Goal: Task Accomplishment & Management: Use online tool/utility

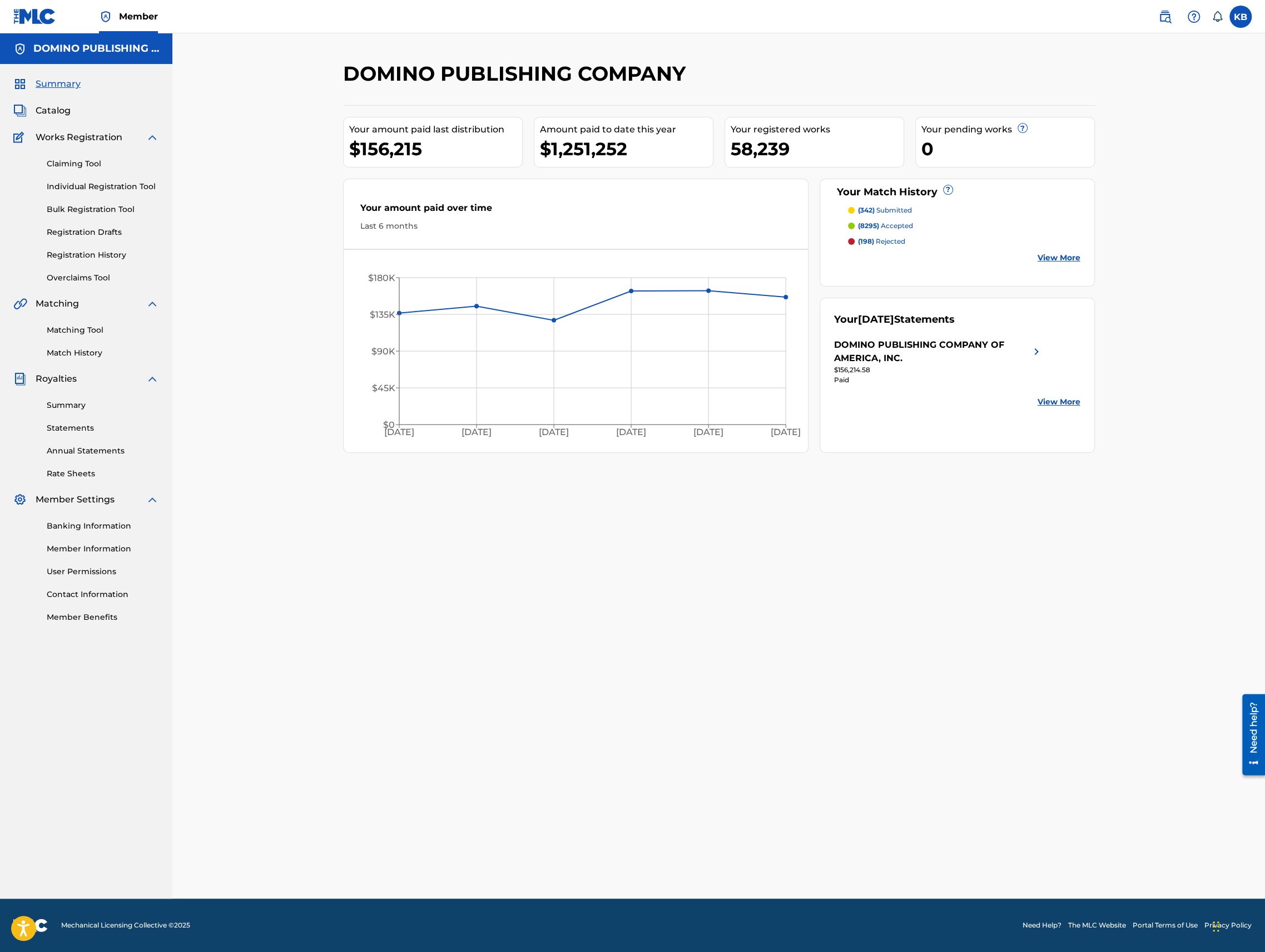
click at [63, 328] on link "Matching Tool" at bounding box center [103, 330] width 112 height 11
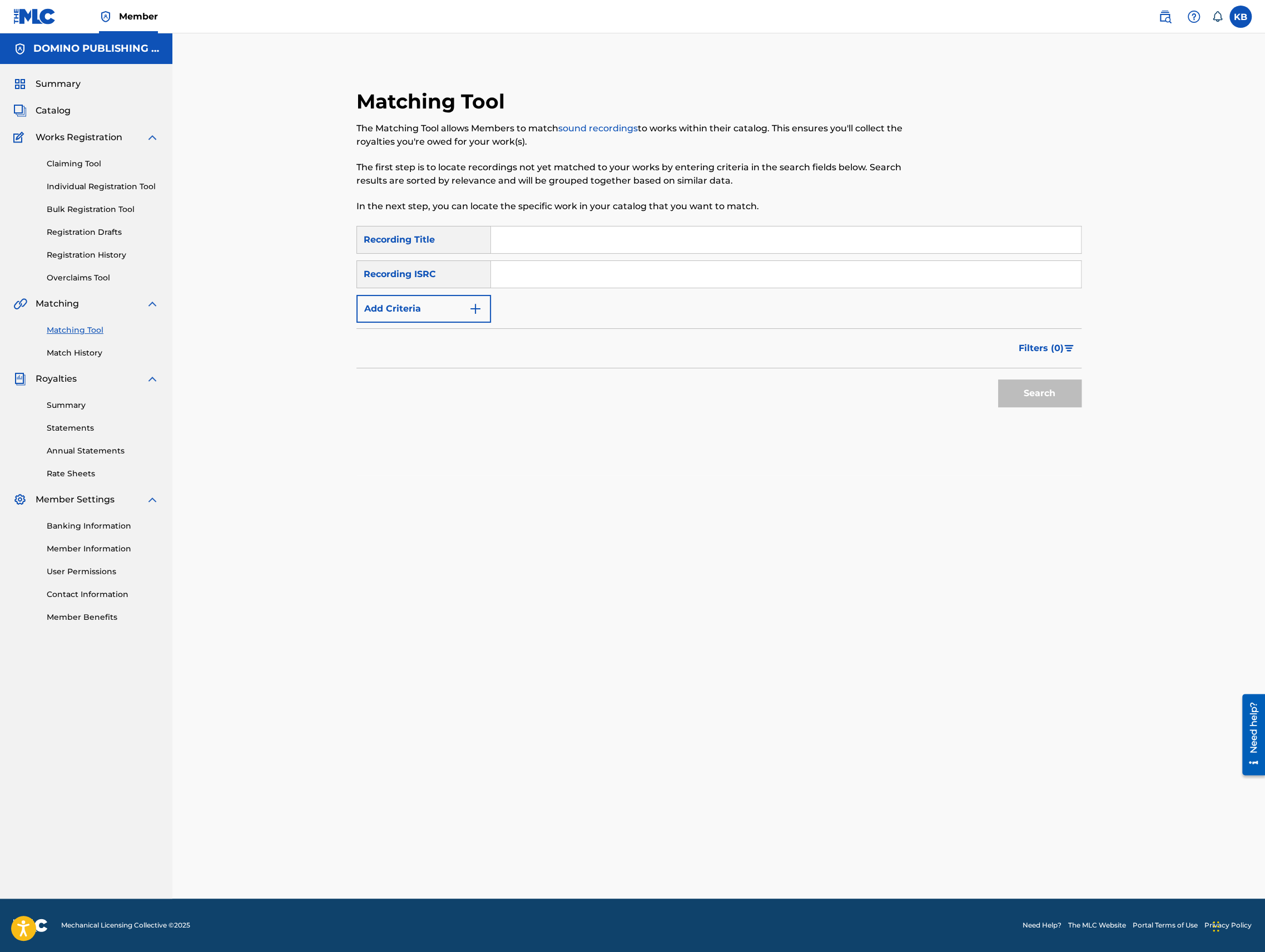
click at [613, 233] on input "Search Form" at bounding box center [786, 239] width 590 height 27
paste input "Desire Lines"
type input "Desire Lines"
click at [460, 305] on button "Add Criteria" at bounding box center [423, 308] width 134 height 28
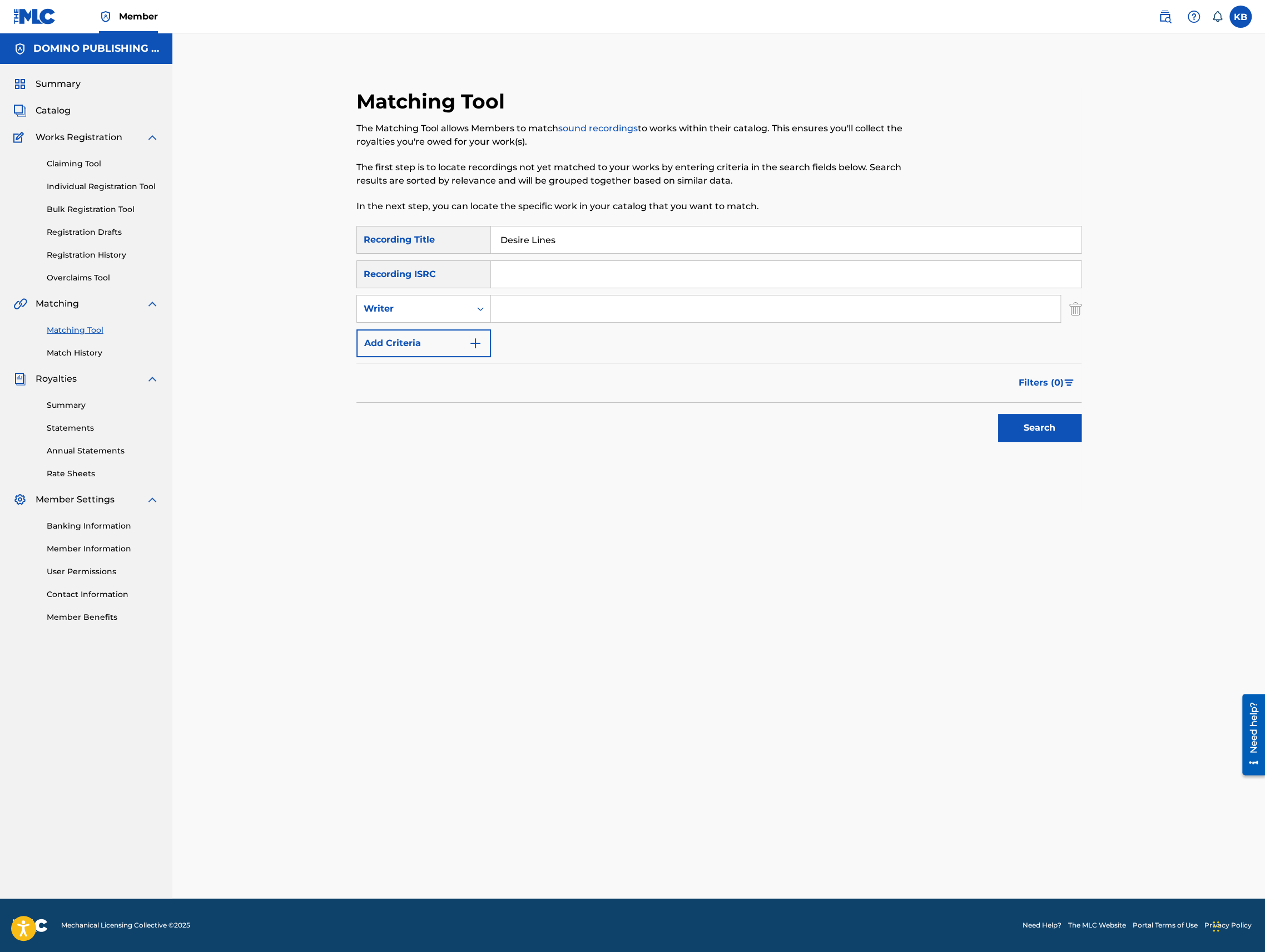
click at [534, 309] on input "Search Form" at bounding box center [776, 308] width 569 height 27
type input "anderson"
click at [998, 414] on button "Search" at bounding box center [1040, 428] width 84 height 28
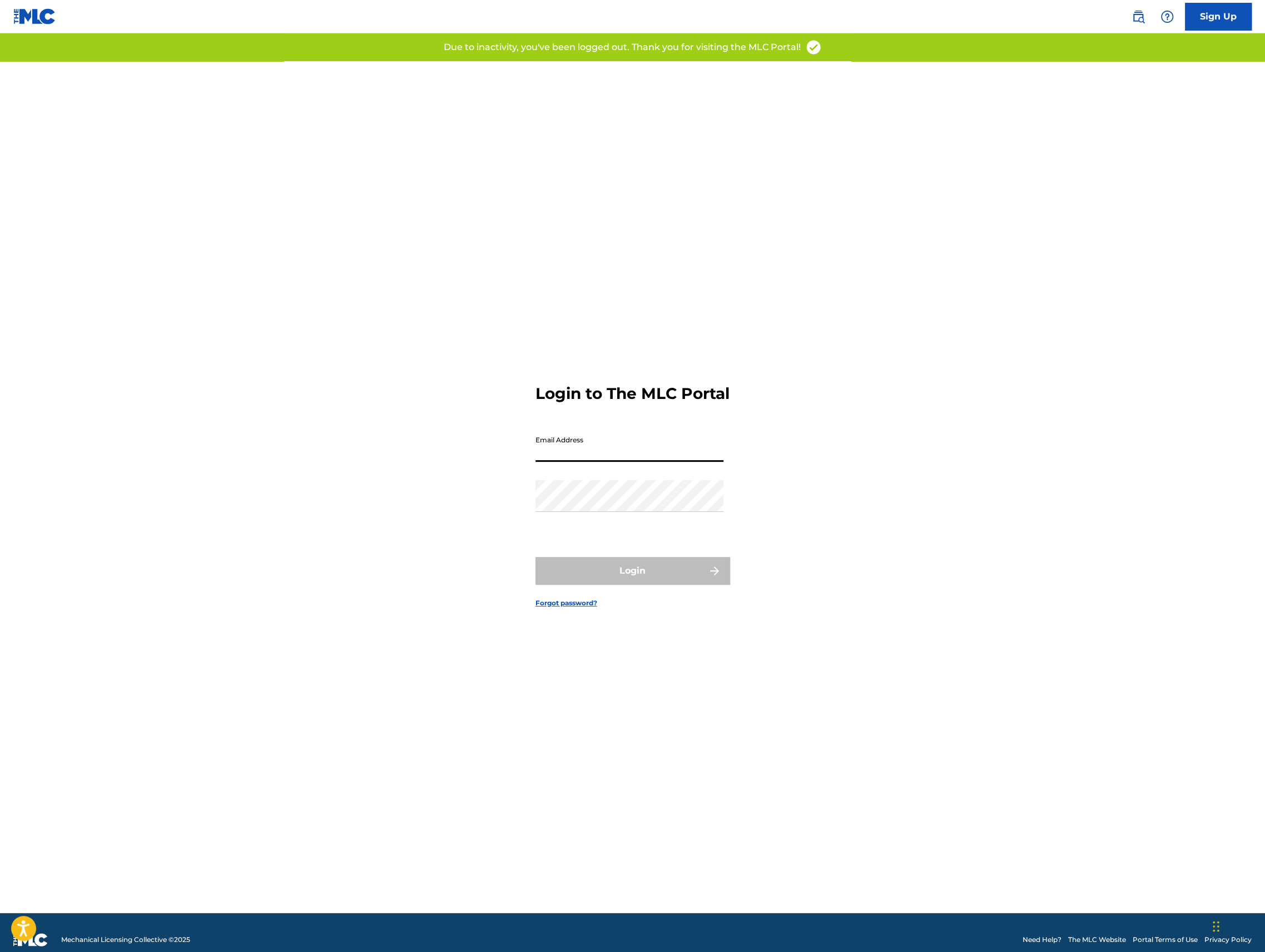
click at [599, 461] on input "Email Address" at bounding box center [629, 446] width 188 height 32
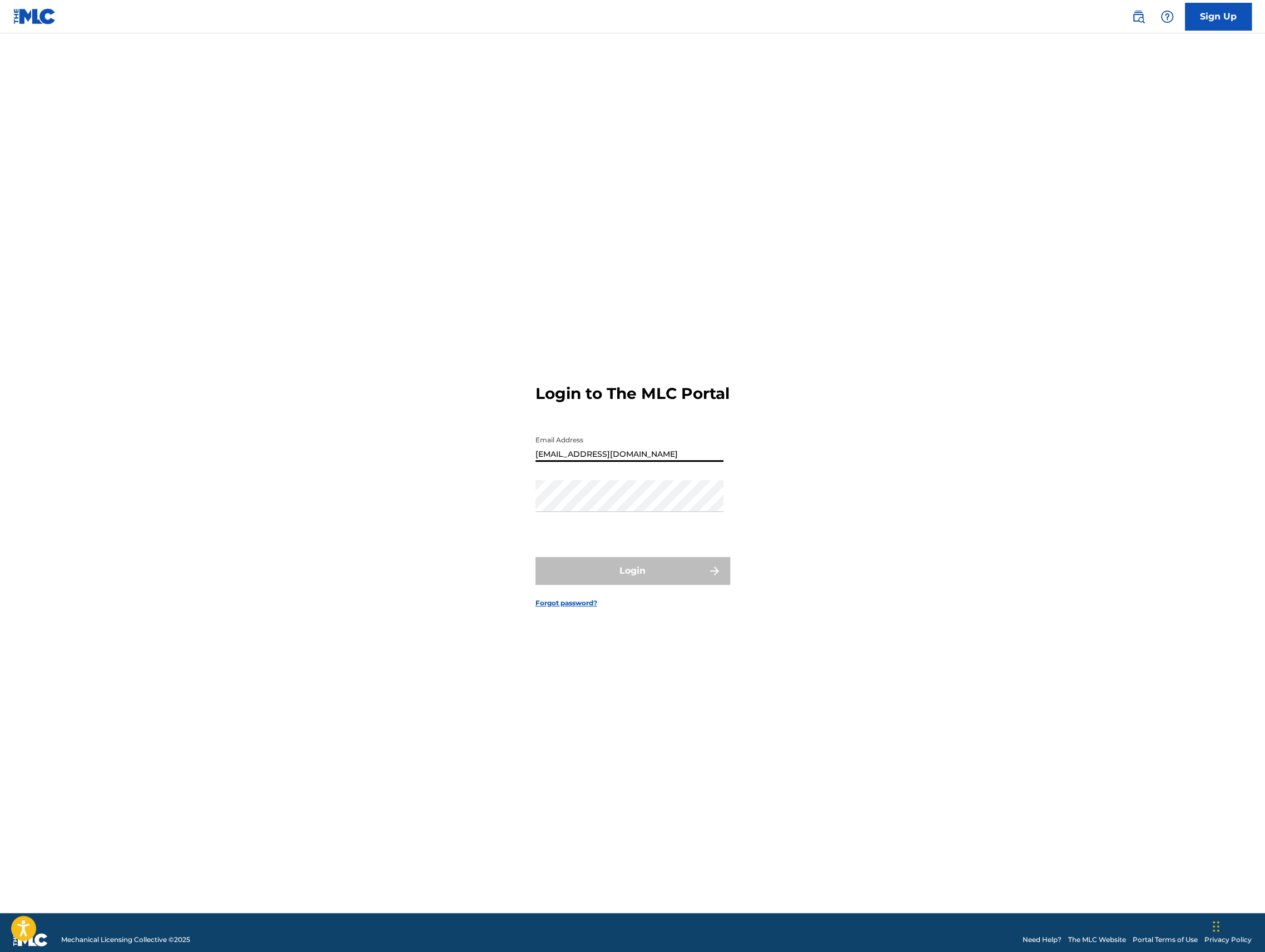
click at [622, 451] on input "karenmbaddorf@gmail.com" at bounding box center [629, 446] width 188 height 32
type input "[PERSON_NAME][EMAIL_ADDRESS][DOMAIN_NAME]"
click at [617, 584] on button "Login" at bounding box center [632, 570] width 194 height 28
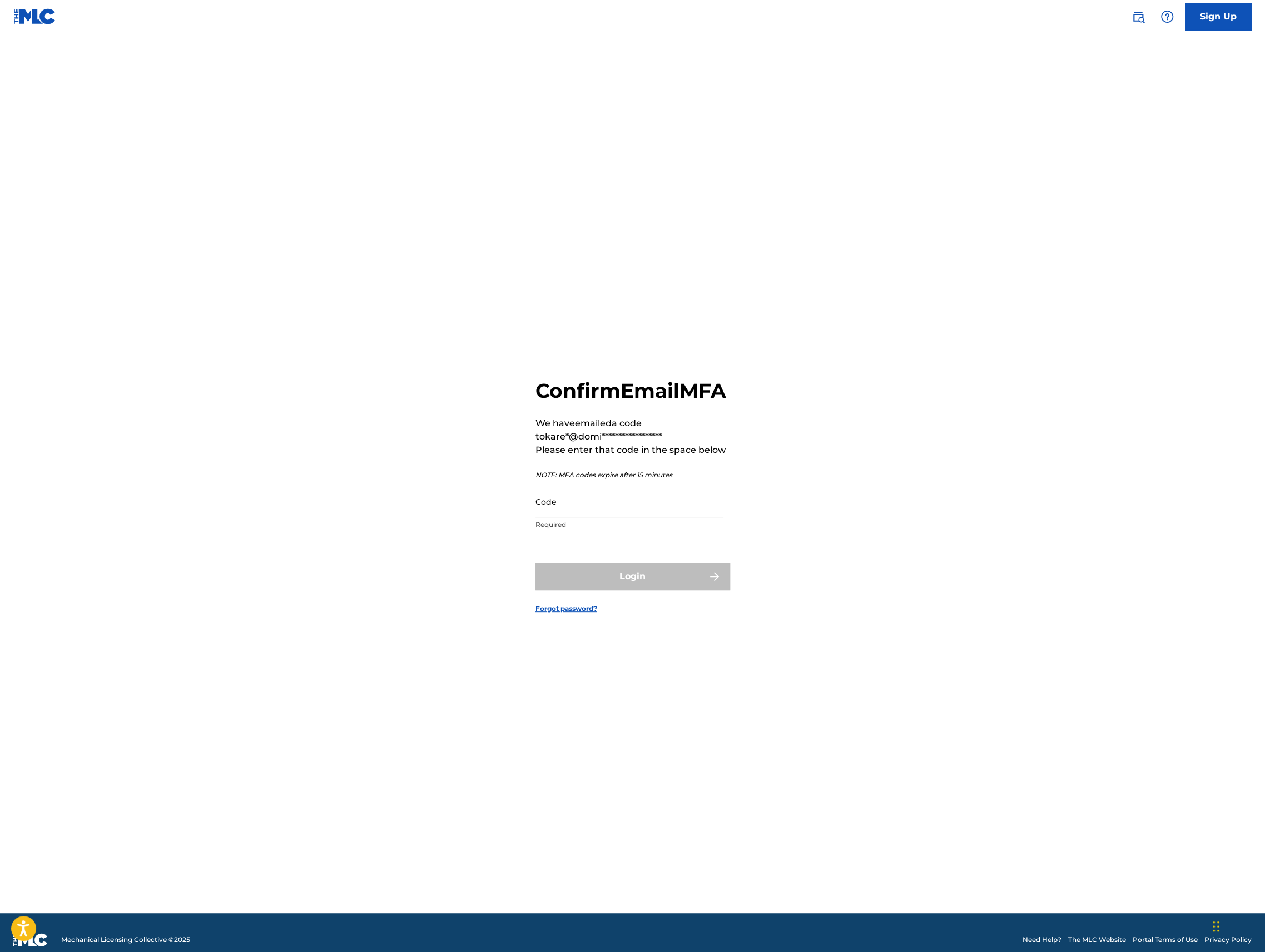
click at [604, 517] on input "Code" at bounding box center [629, 501] width 188 height 32
paste input "842275"
type input "842275"
click at [615, 590] on button "Login" at bounding box center [632, 576] width 194 height 28
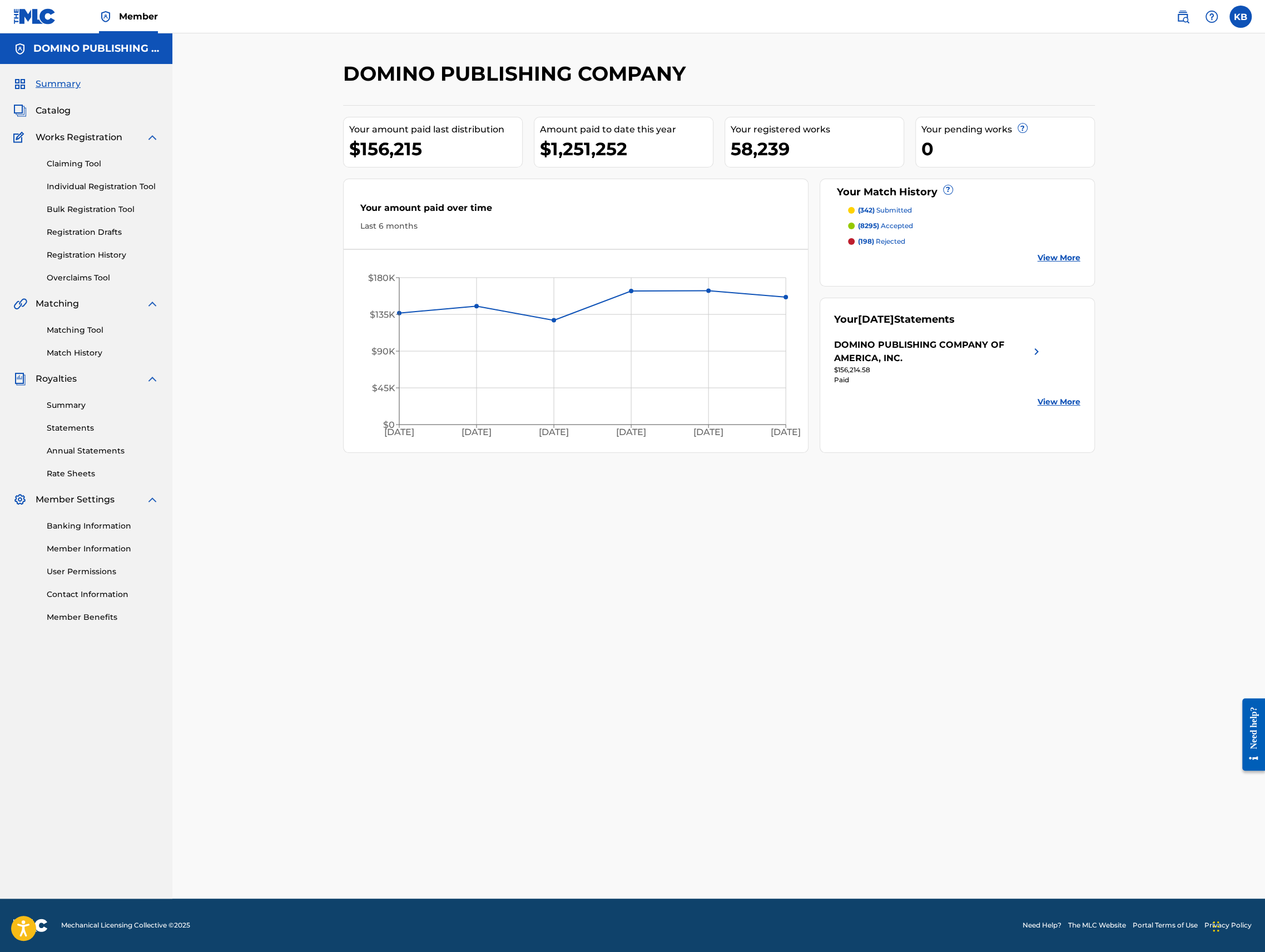
click at [69, 331] on link "Matching Tool" at bounding box center [103, 330] width 112 height 11
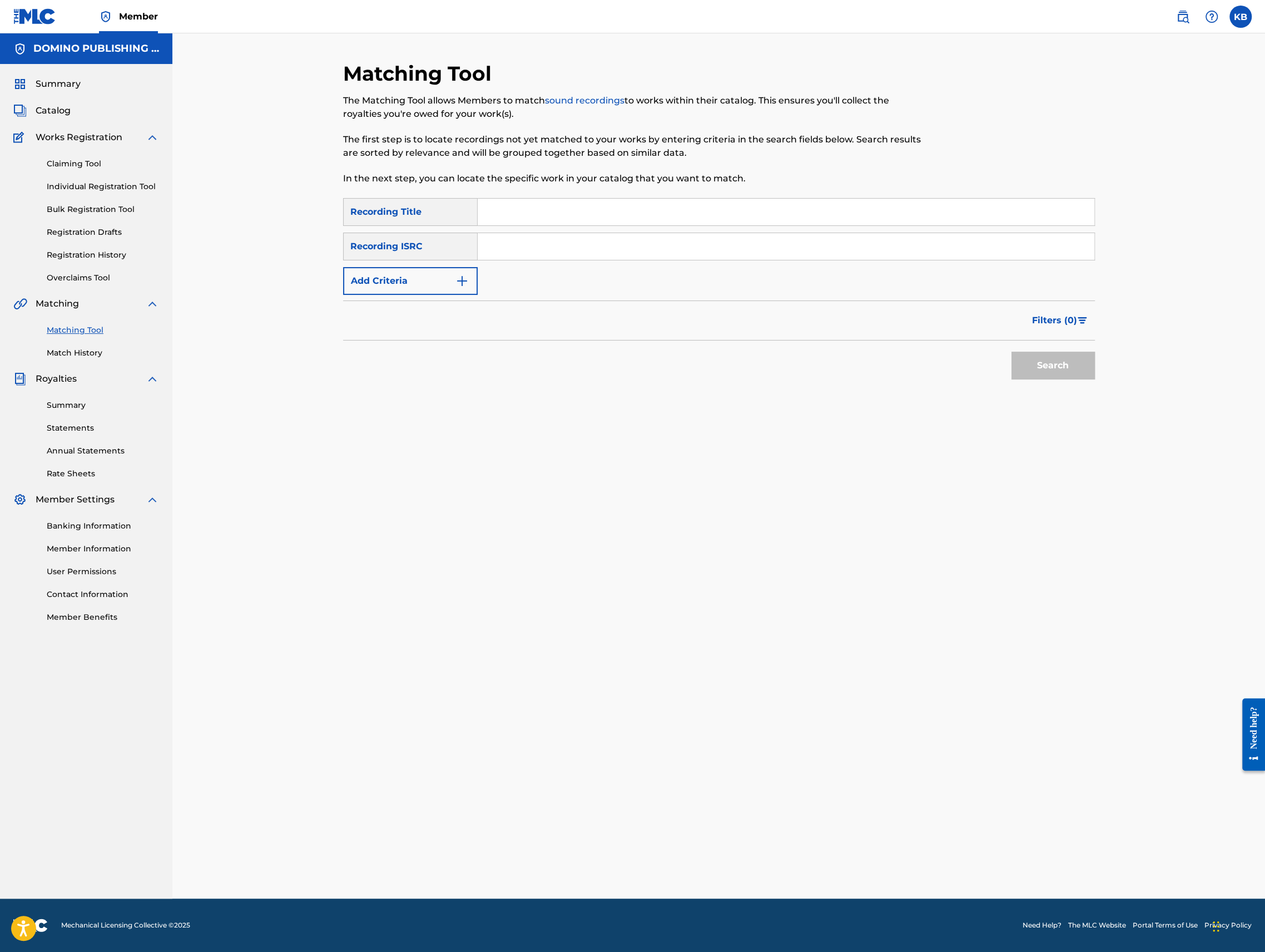
click at [611, 211] on input "Search Form" at bounding box center [786, 212] width 617 height 27
paste input "BREATHE (HOPKINS)"
type input "BREATHE"
click at [419, 284] on button "Add Criteria" at bounding box center [410, 281] width 134 height 28
click at [517, 277] on input "Search Form" at bounding box center [775, 281] width 596 height 27
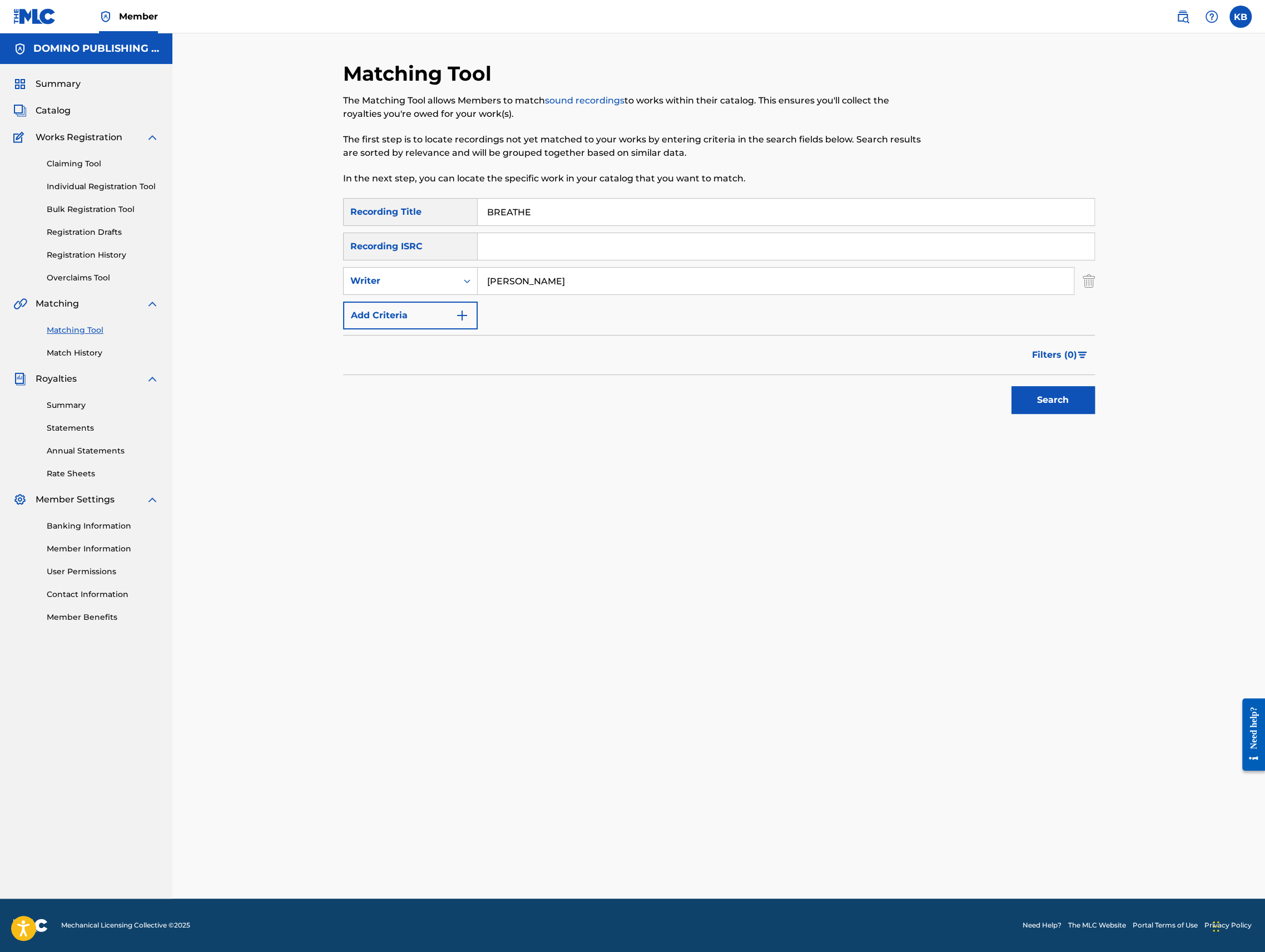
type input "jon hopkins"
click at [1012, 386] on button "Search" at bounding box center [1053, 400] width 84 height 28
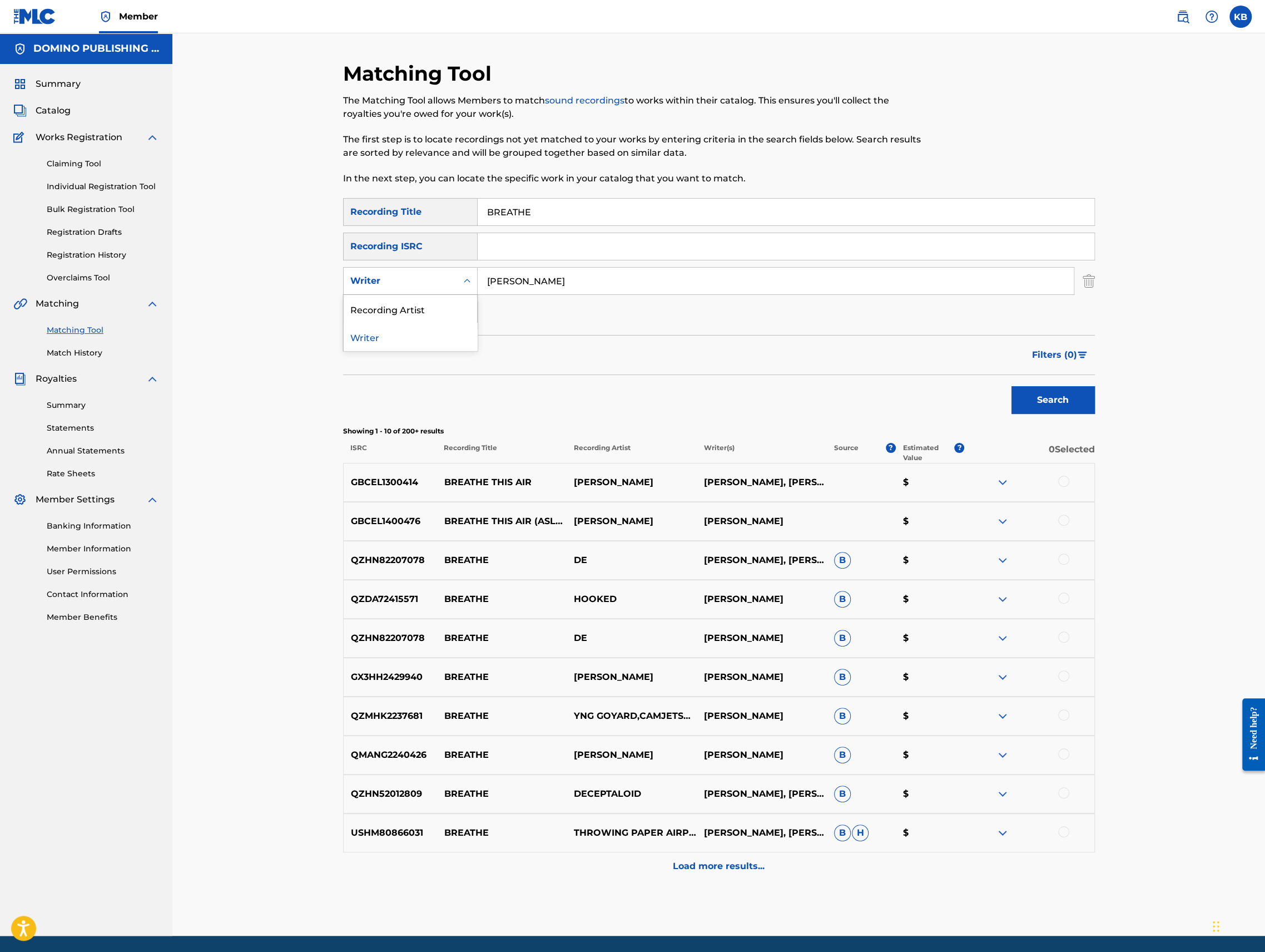
click at [420, 276] on div "Writer" at bounding box center [400, 281] width 100 height 13
click at [408, 308] on div "Recording Artist" at bounding box center [411, 308] width 133 height 28
click at [571, 281] on input "Search Form" at bounding box center [775, 281] width 596 height 27
type input "jon hopkins"
click at [1012, 386] on button "Search" at bounding box center [1053, 400] width 84 height 28
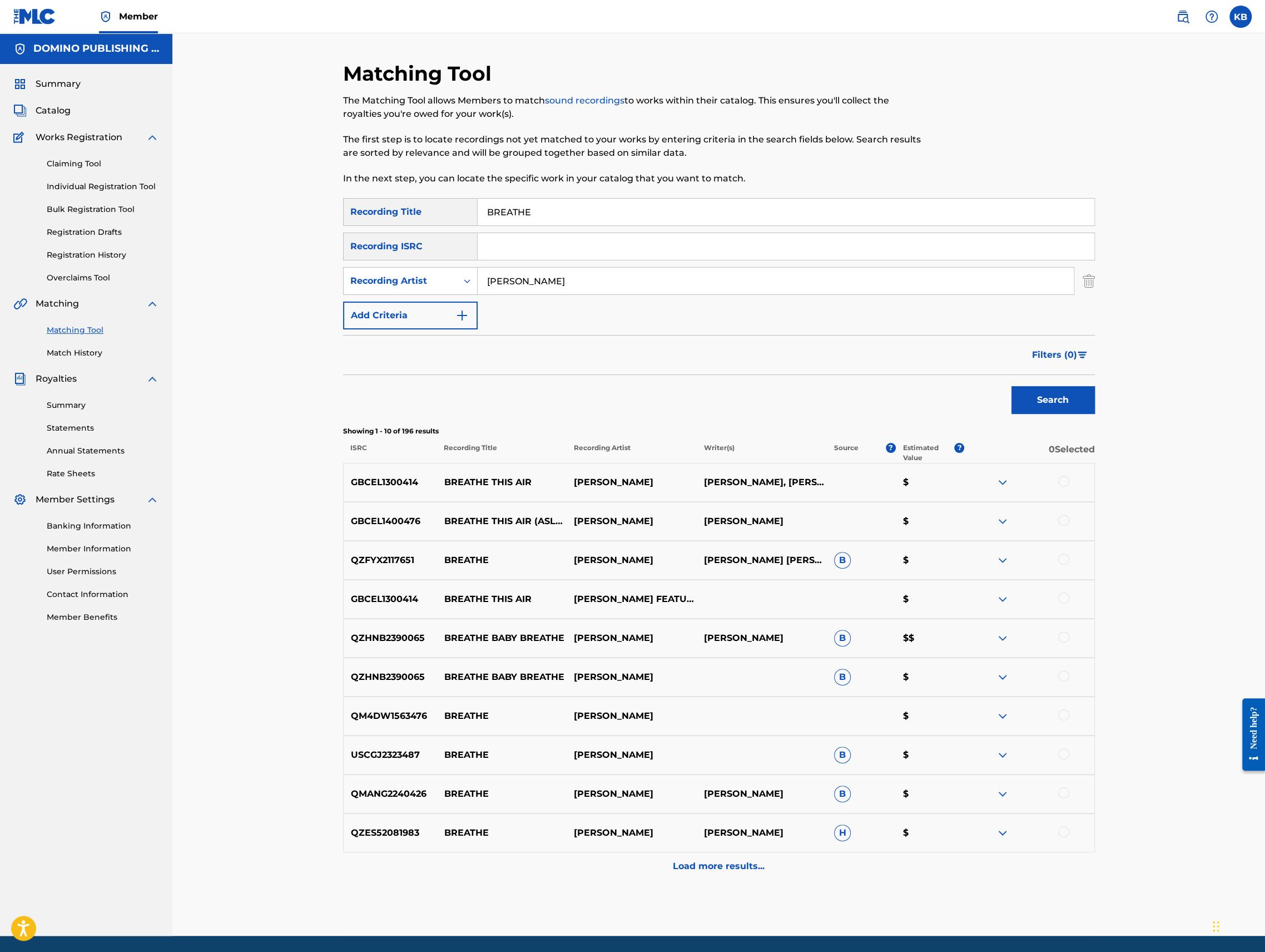
drag, startPoint x: 582, startPoint y: 216, endPoint x: 597, endPoint y: 168, distance: 50.3
click at [597, 168] on div "Matching Tool The Matching Tool allows Members to match sound recordings to wor…" at bounding box center [719, 498] width 752 height 875
paste input "GRAND DEREGLEMENT (MARRY/RANGER/THEVENIN)"
type input "GRAND DEREGLEMENT"
click at [414, 287] on div "Recording Artist" at bounding box center [400, 281] width 113 height 21
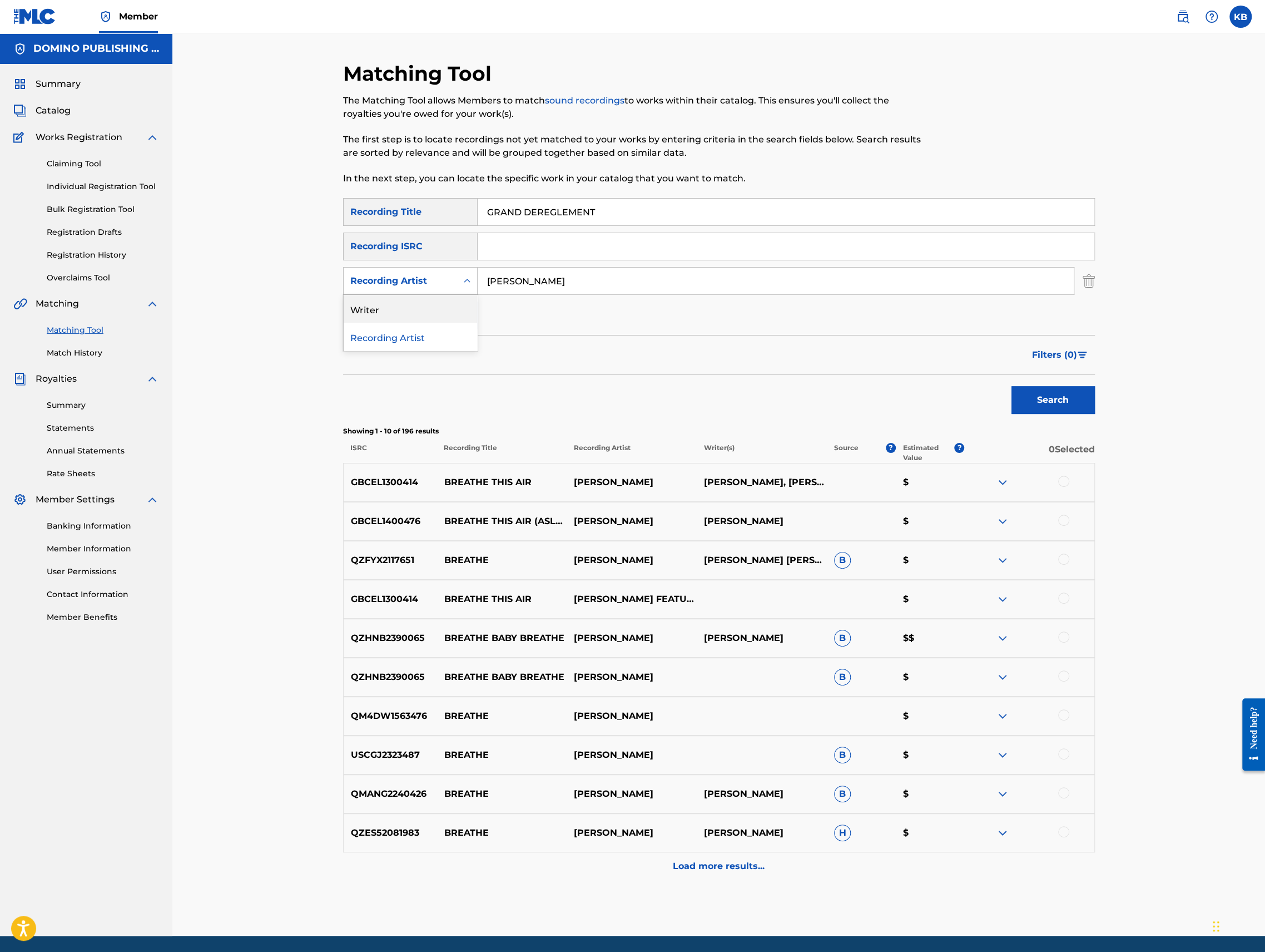
click at [411, 308] on div "Writer" at bounding box center [411, 308] width 133 height 28
click at [565, 291] on input "Search Form" at bounding box center [775, 281] width 596 height 27
paste input "GRAND DEREGLEMENT (MARRY/RANGER/THEVENIN)"
type input "MARRY/RANGER/THEVENIN"
click at [1012, 386] on button "Search" at bounding box center [1053, 400] width 84 height 28
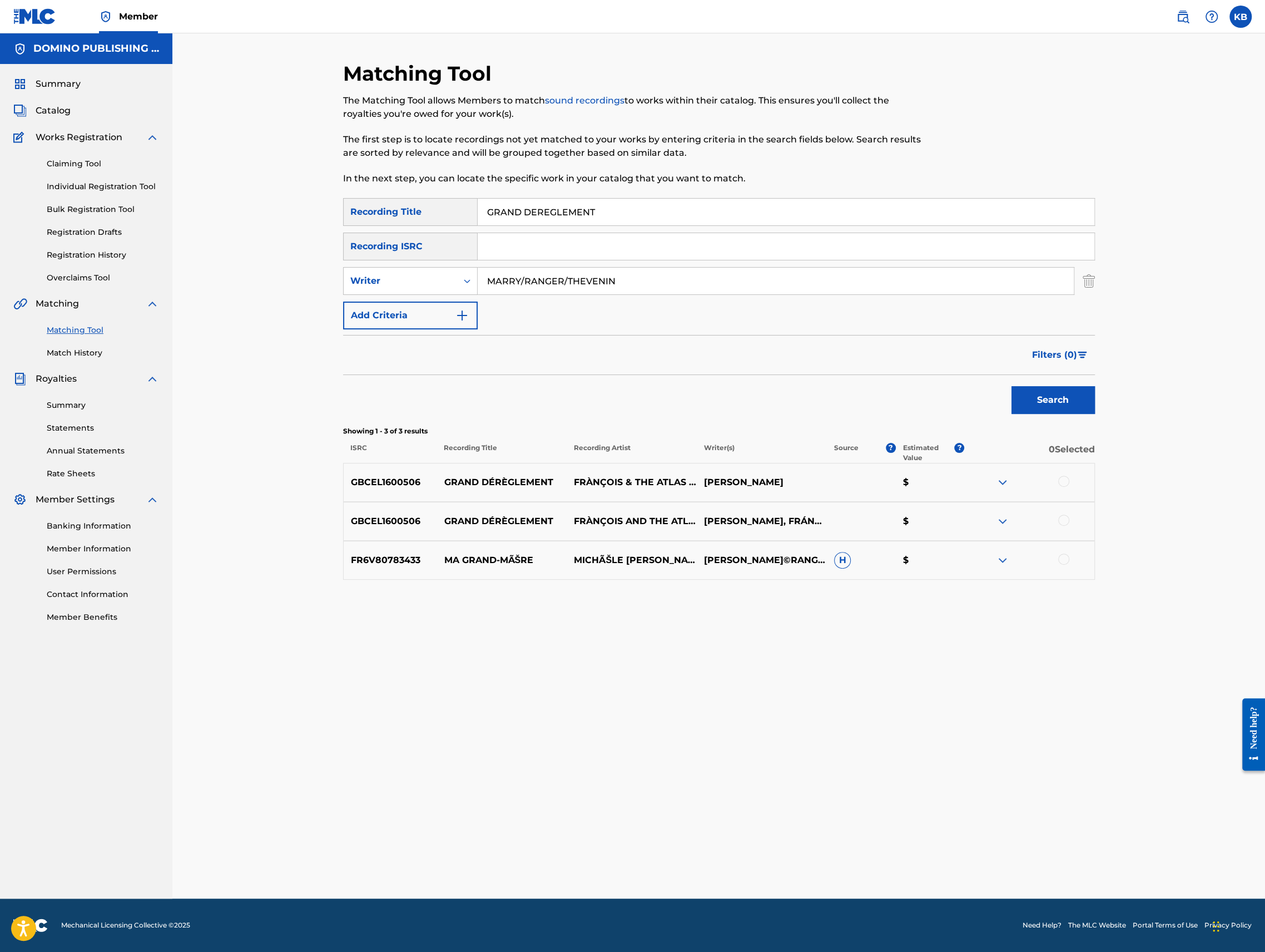
click at [1062, 522] on div at bounding box center [1064, 520] width 11 height 11
click at [1063, 480] on div at bounding box center [1064, 482] width 11 height 11
click at [407, 290] on div "Writer" at bounding box center [400, 281] width 113 height 21
click at [400, 310] on div "Recording Artist" at bounding box center [411, 308] width 133 height 28
click at [551, 282] on input "Search Form" at bounding box center [775, 281] width 596 height 27
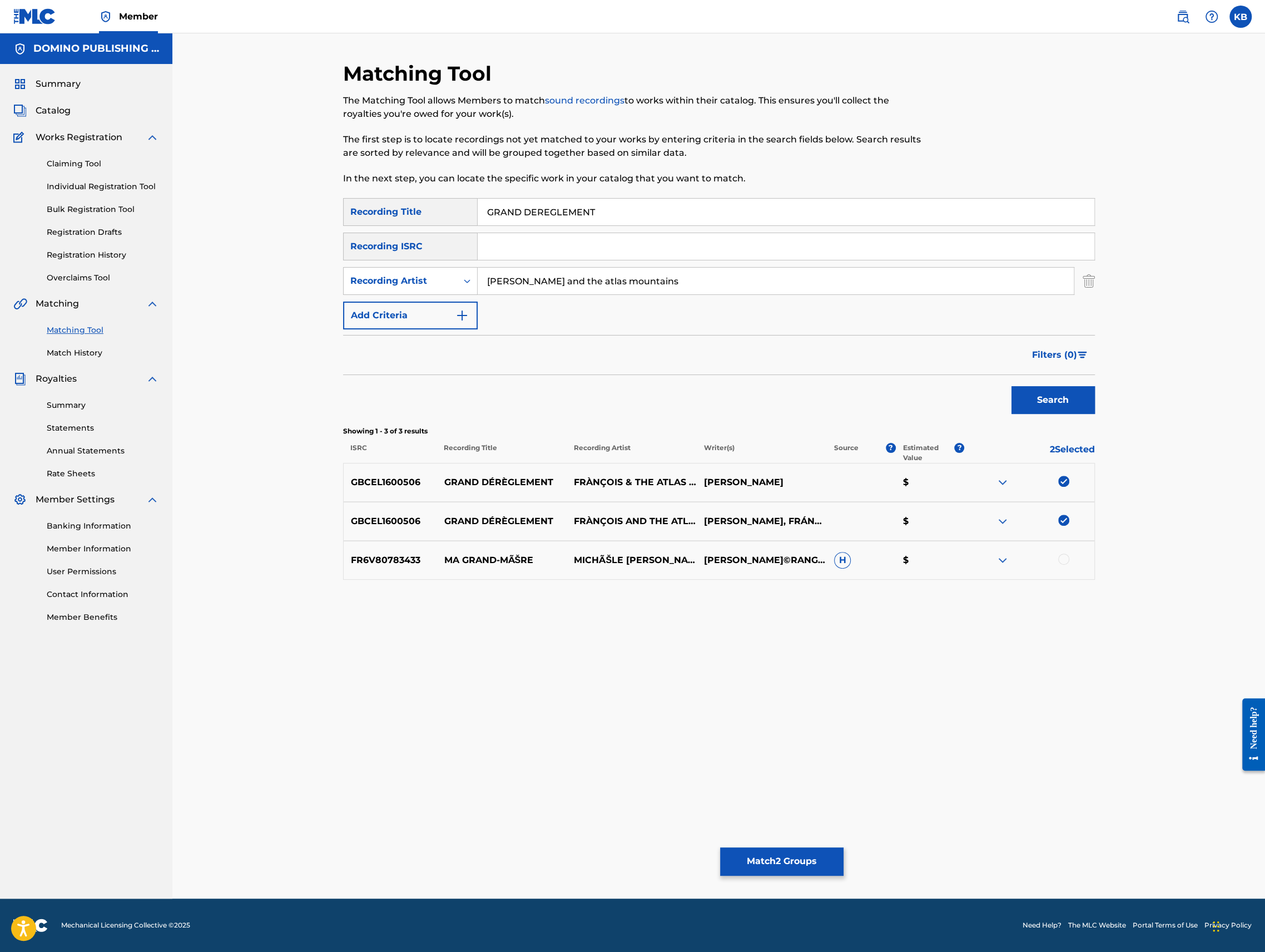
type input "francois and the atlas mountains"
click at [1012, 386] on button "Search" at bounding box center [1053, 400] width 84 height 28
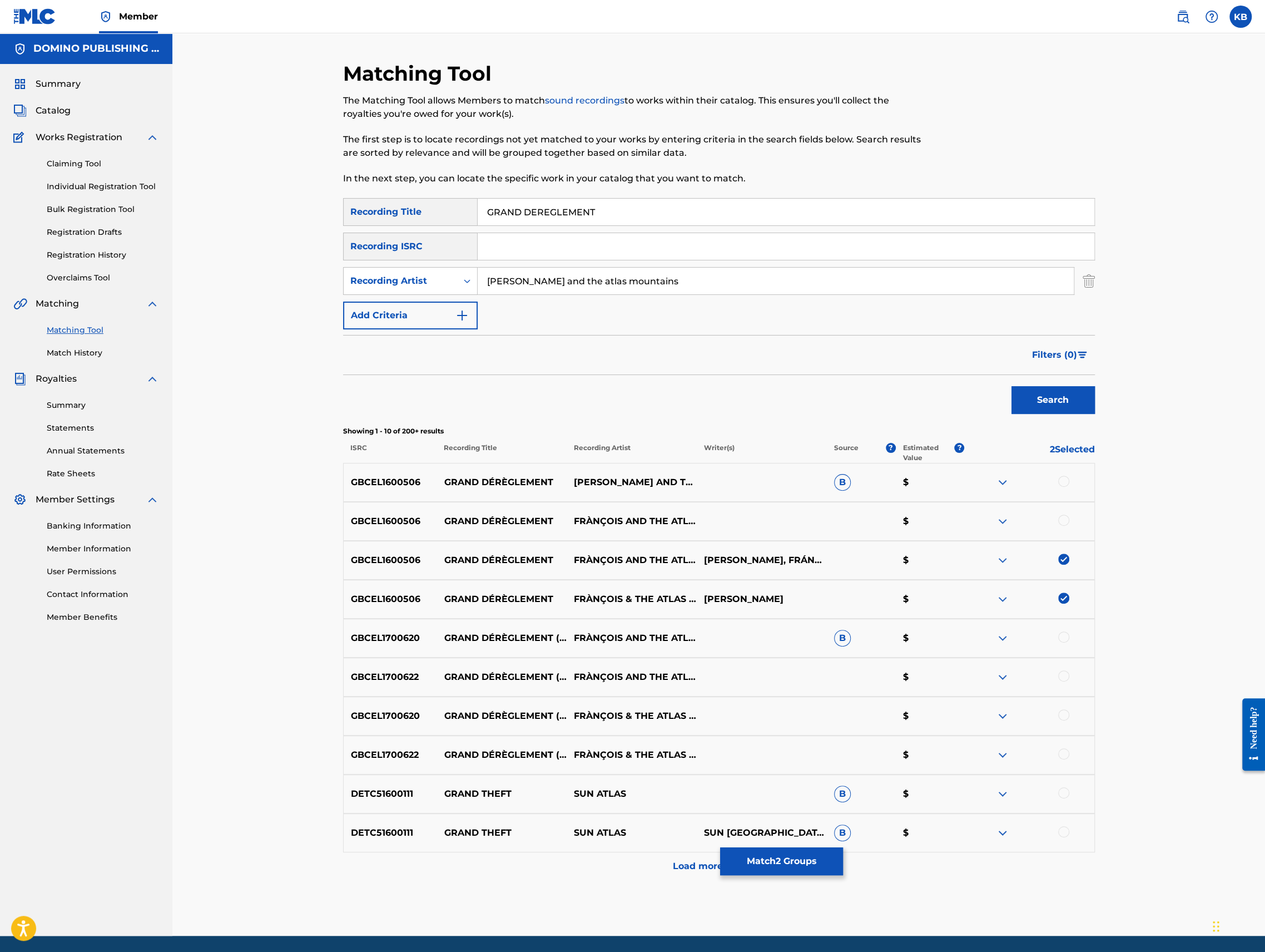
click at [1062, 522] on div at bounding box center [1064, 520] width 11 height 11
click at [1064, 480] on div at bounding box center [1064, 482] width 11 height 11
click at [1065, 752] on div at bounding box center [1064, 754] width 11 height 11
click at [1061, 711] on div at bounding box center [1064, 715] width 11 height 11
click at [1063, 674] on div at bounding box center [1064, 676] width 11 height 11
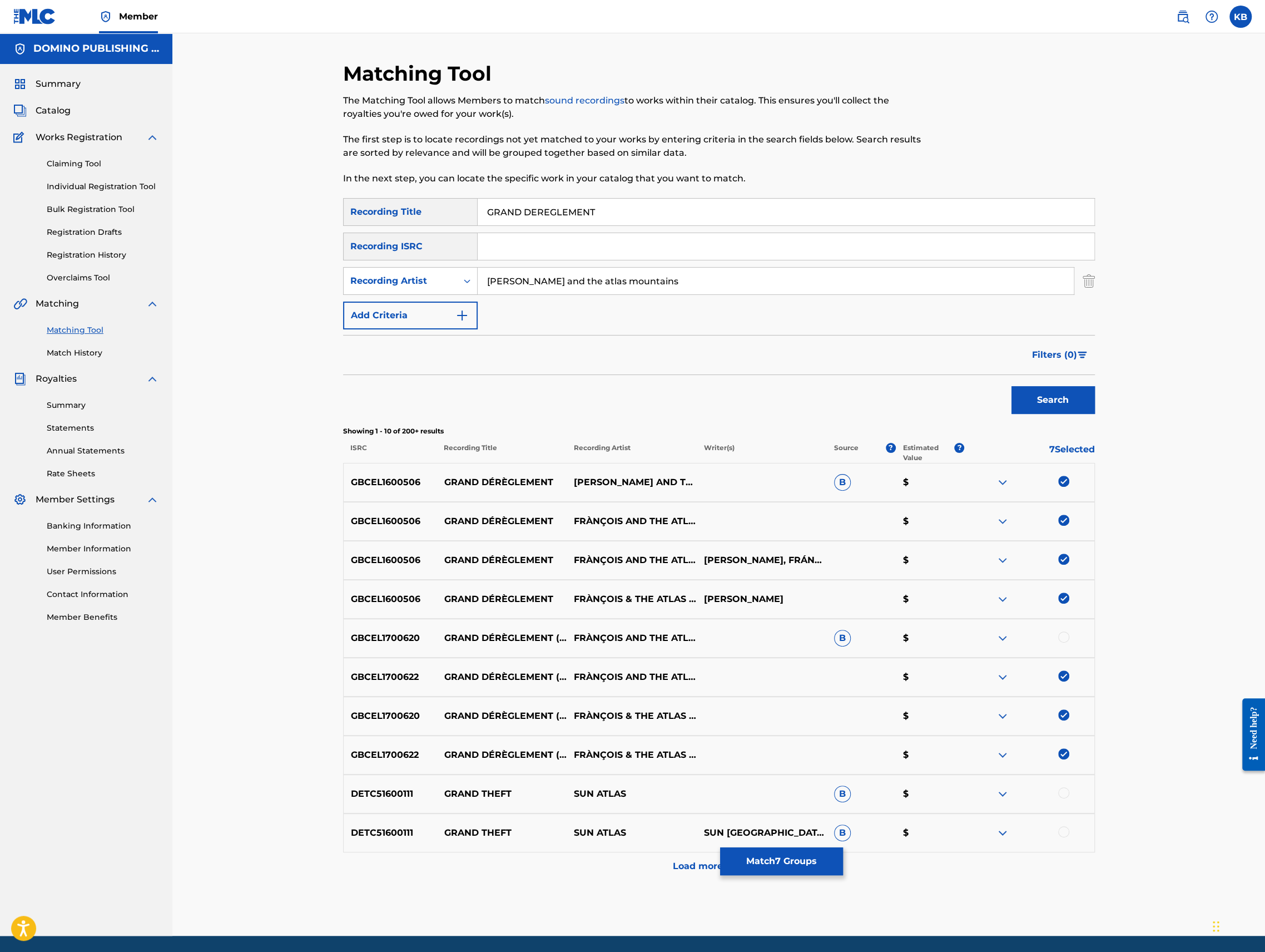
click at [1062, 638] on div at bounding box center [1064, 637] width 11 height 11
click at [786, 858] on button "Match 8 Groups" at bounding box center [781, 861] width 123 height 28
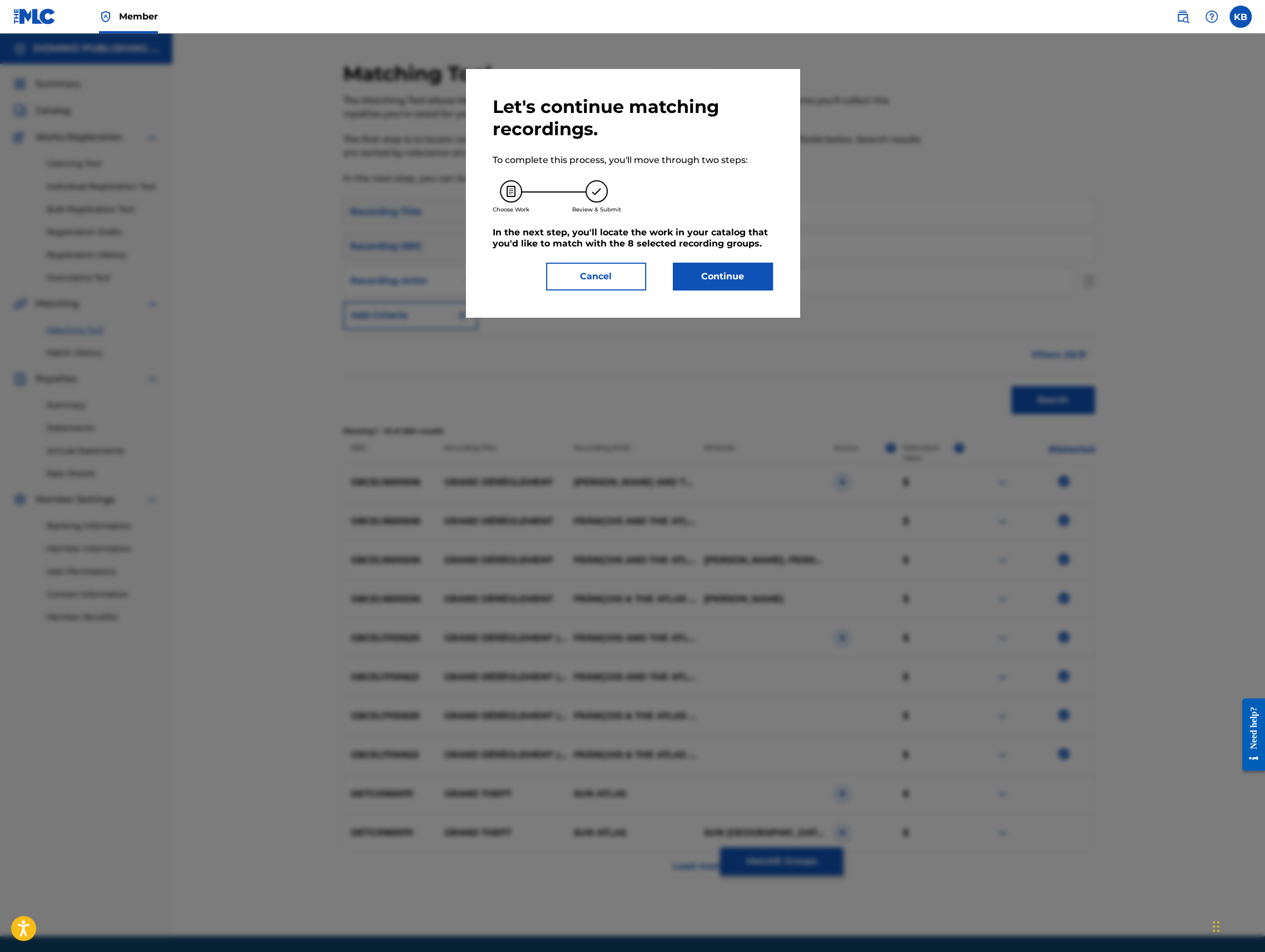
click at [723, 286] on button "Continue" at bounding box center [722, 277] width 100 height 28
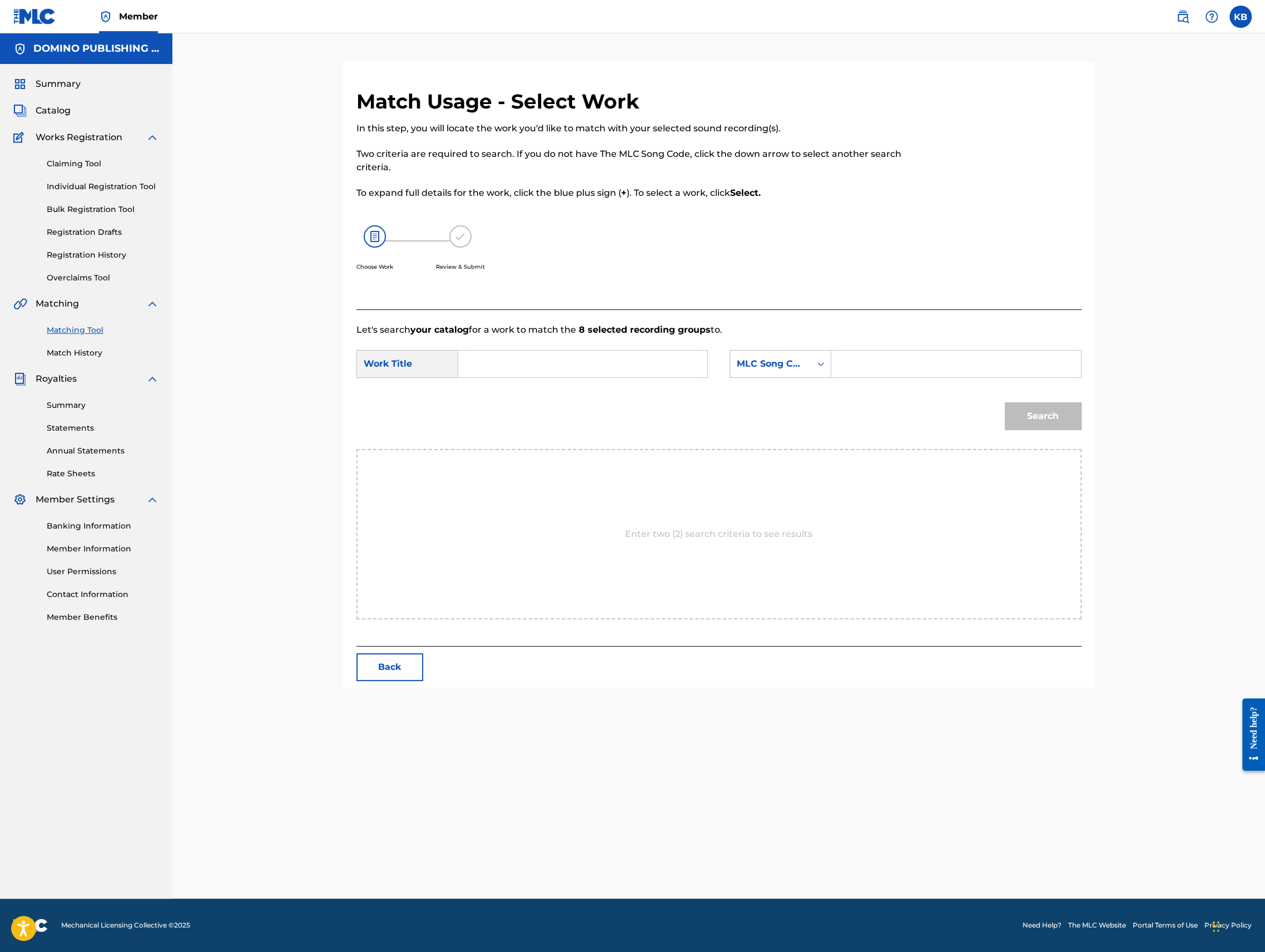
drag, startPoint x: 557, startPoint y: 370, endPoint x: 563, endPoint y: 372, distance: 6.3
click at [557, 370] on input "Search Form" at bounding box center [582, 364] width 230 height 27
paste input "GRAND DEREGLEMENT (MARRY/RANGER/THEVENIN)"
type input "GRAND DEREGLEMENT"
click at [779, 372] on div "MLC Song Code" at bounding box center [770, 364] width 81 height 21
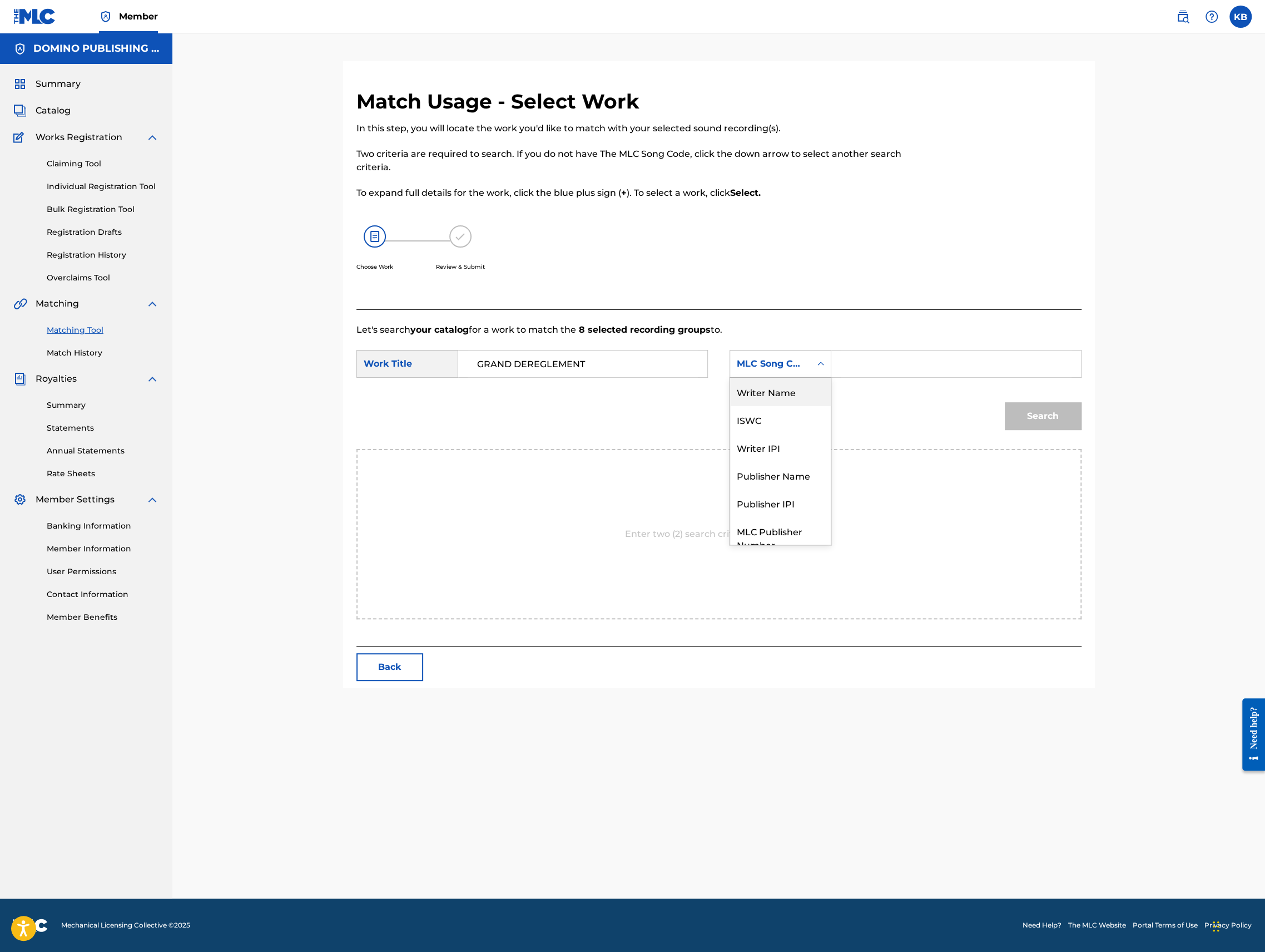
click at [771, 395] on div "Writer Name" at bounding box center [781, 391] width 101 height 28
click at [934, 362] on input "Search Form" at bounding box center [956, 364] width 230 height 27
type input "marry"
click at [1005, 402] on button "Search" at bounding box center [1043, 416] width 76 height 28
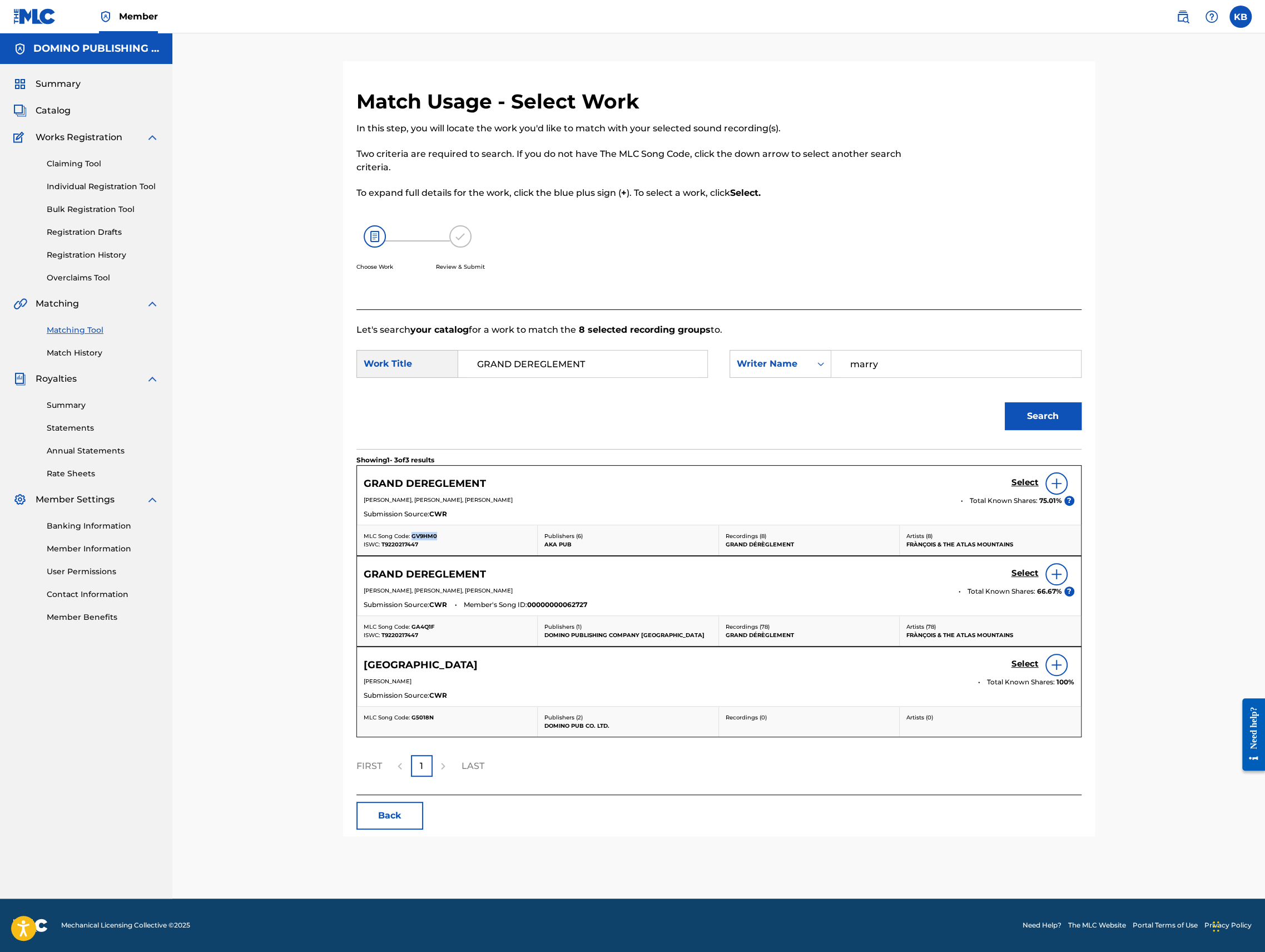
drag, startPoint x: 440, startPoint y: 534, endPoint x: 411, endPoint y: 537, distance: 29.2
click at [411, 537] on div "MLC Song Code: GV9HM0" at bounding box center [447, 536] width 168 height 8
copy span "GV9HM0"
drag, startPoint x: 435, startPoint y: 624, endPoint x: 411, endPoint y: 628, distance: 24.3
click at [411, 628] on div "MLC Song Code: GA4Q1F" at bounding box center [447, 627] width 168 height 8
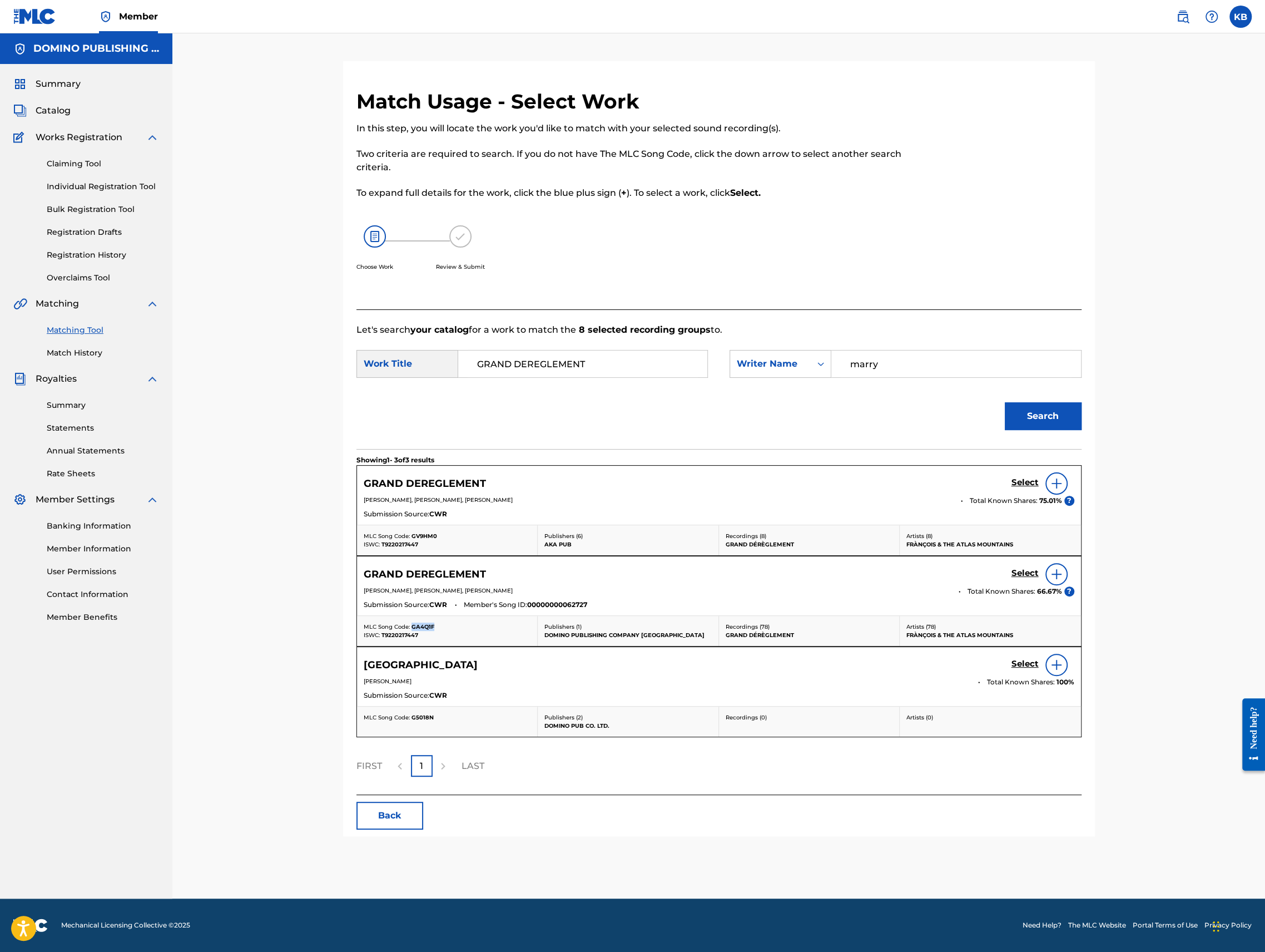
copy span "GA4Q1F"
click at [1024, 481] on h5 "Select" at bounding box center [1026, 483] width 28 height 11
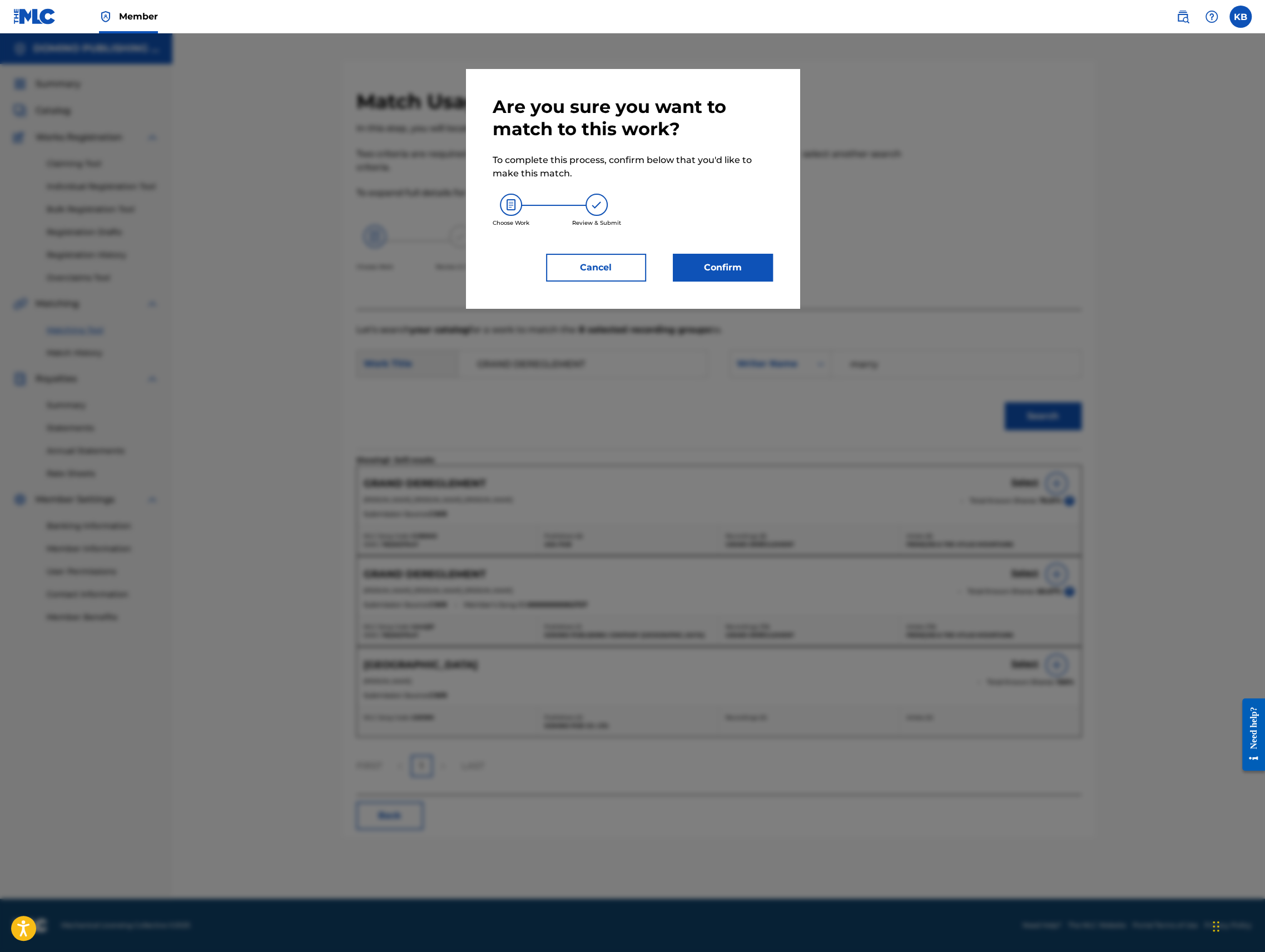
click at [720, 273] on button "Confirm" at bounding box center [722, 268] width 100 height 28
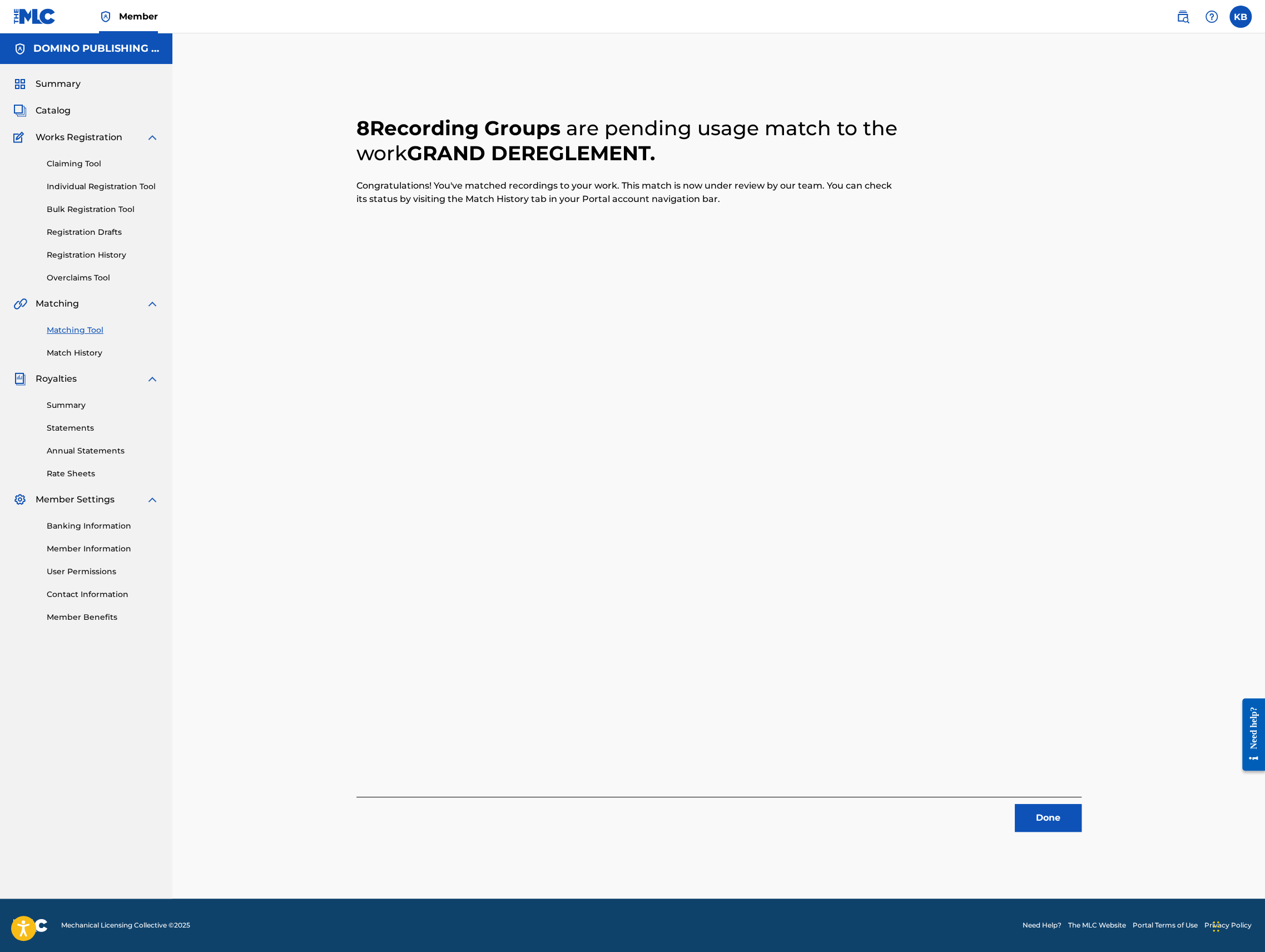
click at [1036, 816] on button "Done" at bounding box center [1049, 818] width 67 height 28
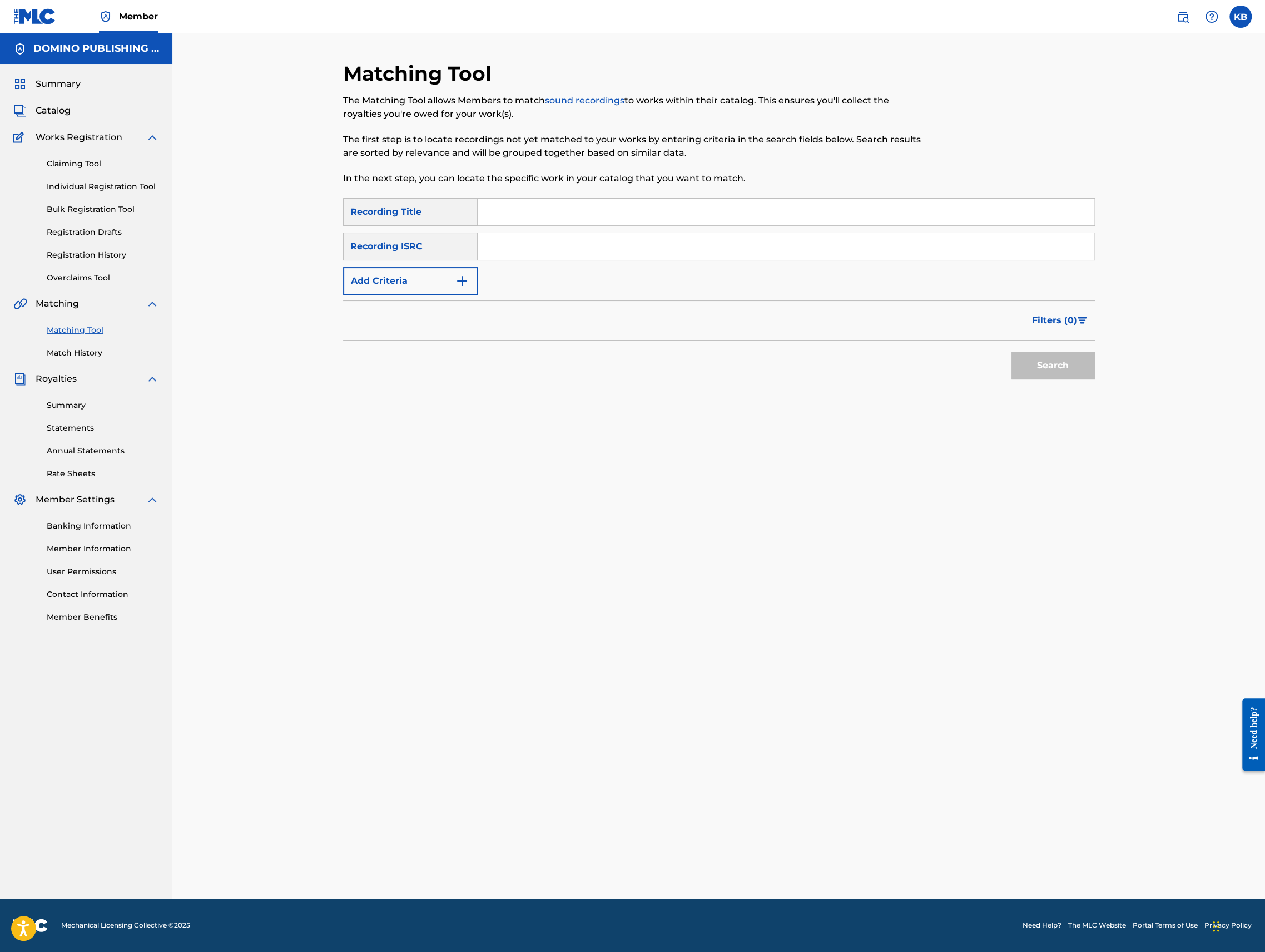
click at [675, 204] on input "Search Form" at bounding box center [786, 212] width 617 height 27
paste input "JAWBREAKER (FERTITA/LAWRENCE/MOSSHART/WHITE)"
type input "JAWBREAKER"
click at [409, 279] on button "Add Criteria" at bounding box center [410, 281] width 134 height 28
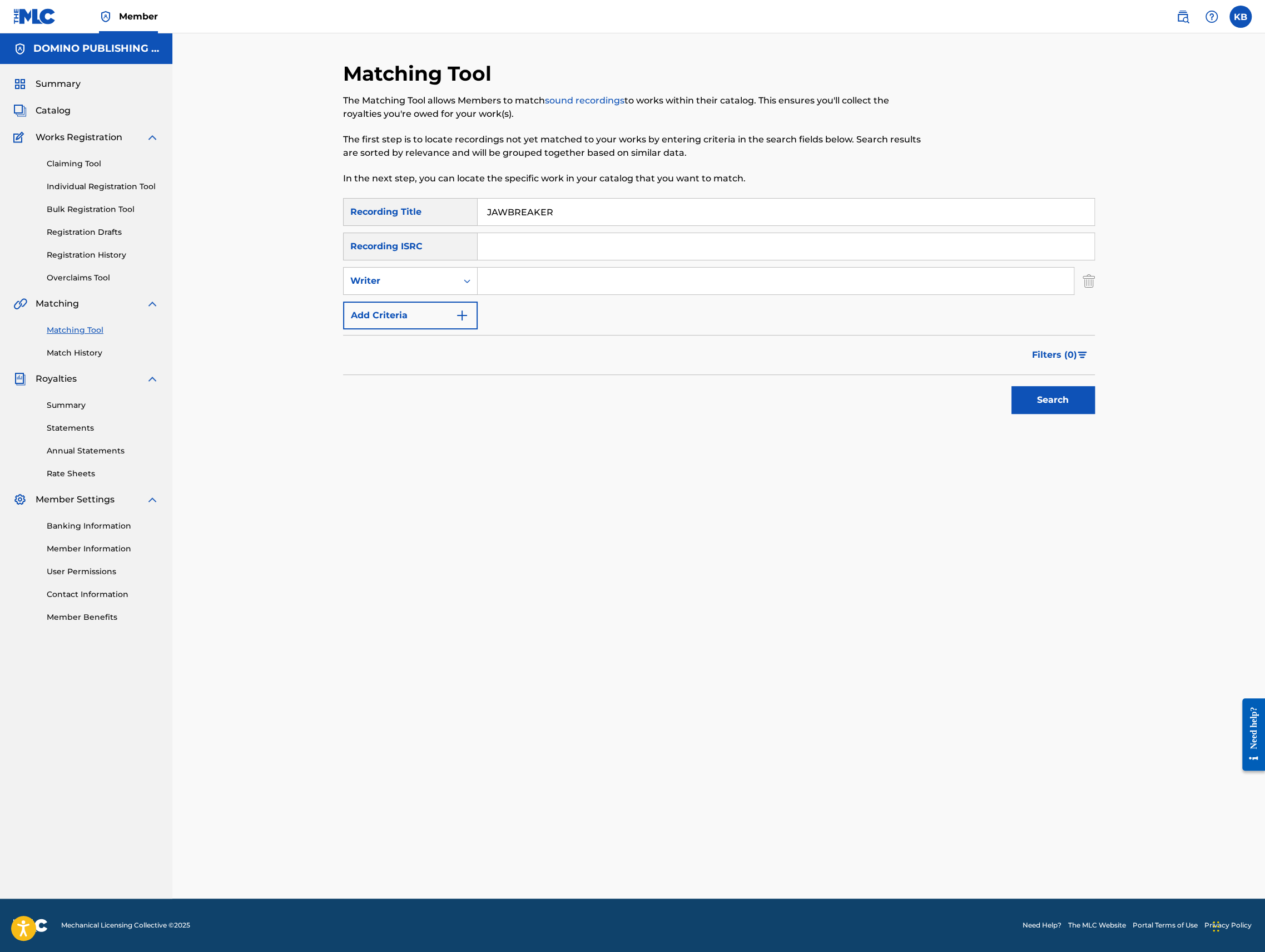
click at [547, 291] on input "Search Form" at bounding box center [775, 281] width 596 height 27
paste input "JAWBREAKER (FERTITA/LAWRENCE/MOSSHART/WHITE)"
type input "FERTITA/LAWRENCE/MOSSHART/WHITE"
click at [1012, 386] on button "Search" at bounding box center [1053, 400] width 84 height 28
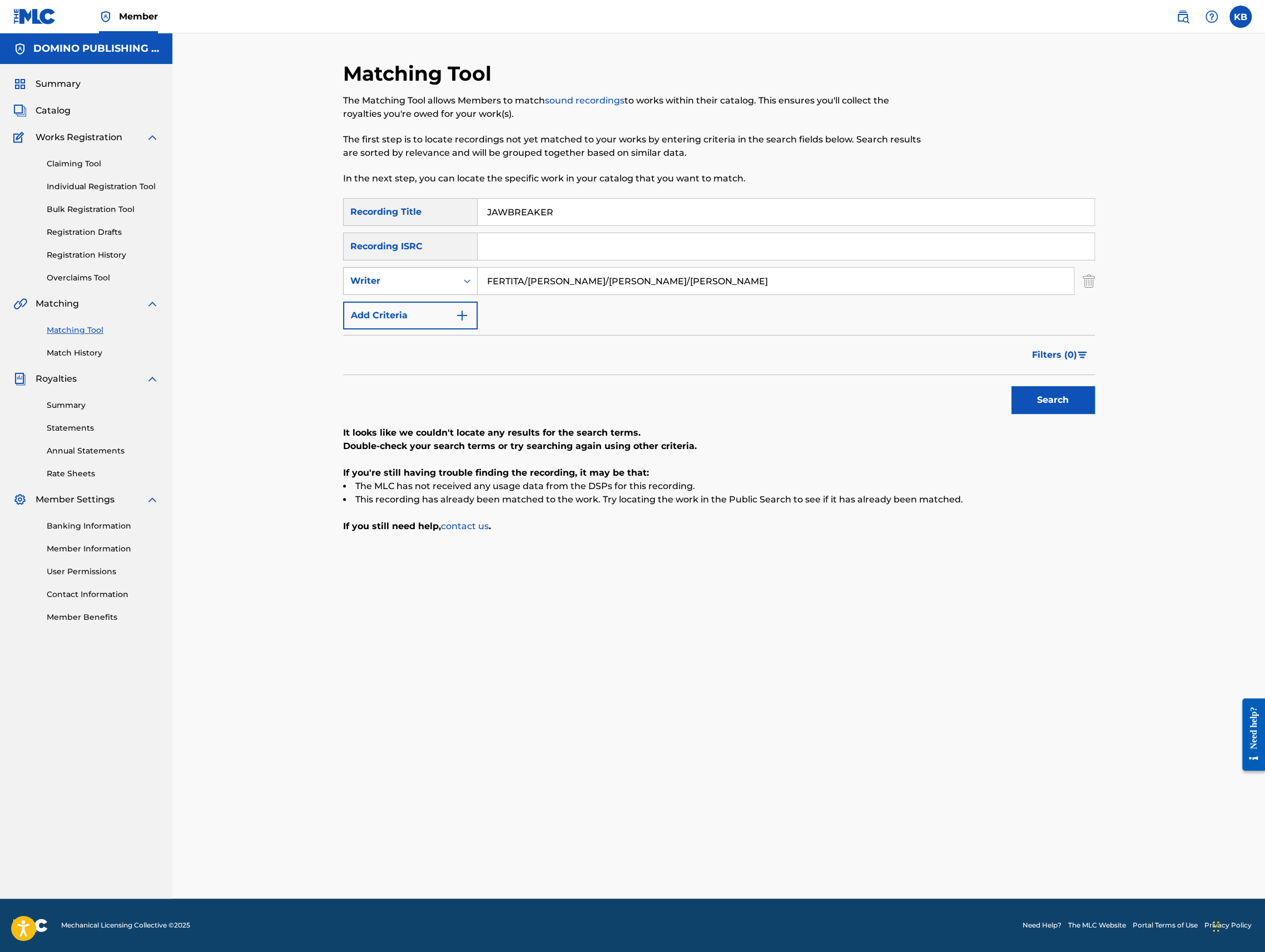
click at [425, 282] on div "Writer" at bounding box center [400, 281] width 100 height 13
click at [414, 302] on div "Recording Artist" at bounding box center [411, 308] width 133 height 28
click at [561, 279] on input "Search Form" at bounding box center [775, 281] width 596 height 27
click at [1012, 386] on button "Search" at bounding box center [1053, 400] width 84 height 28
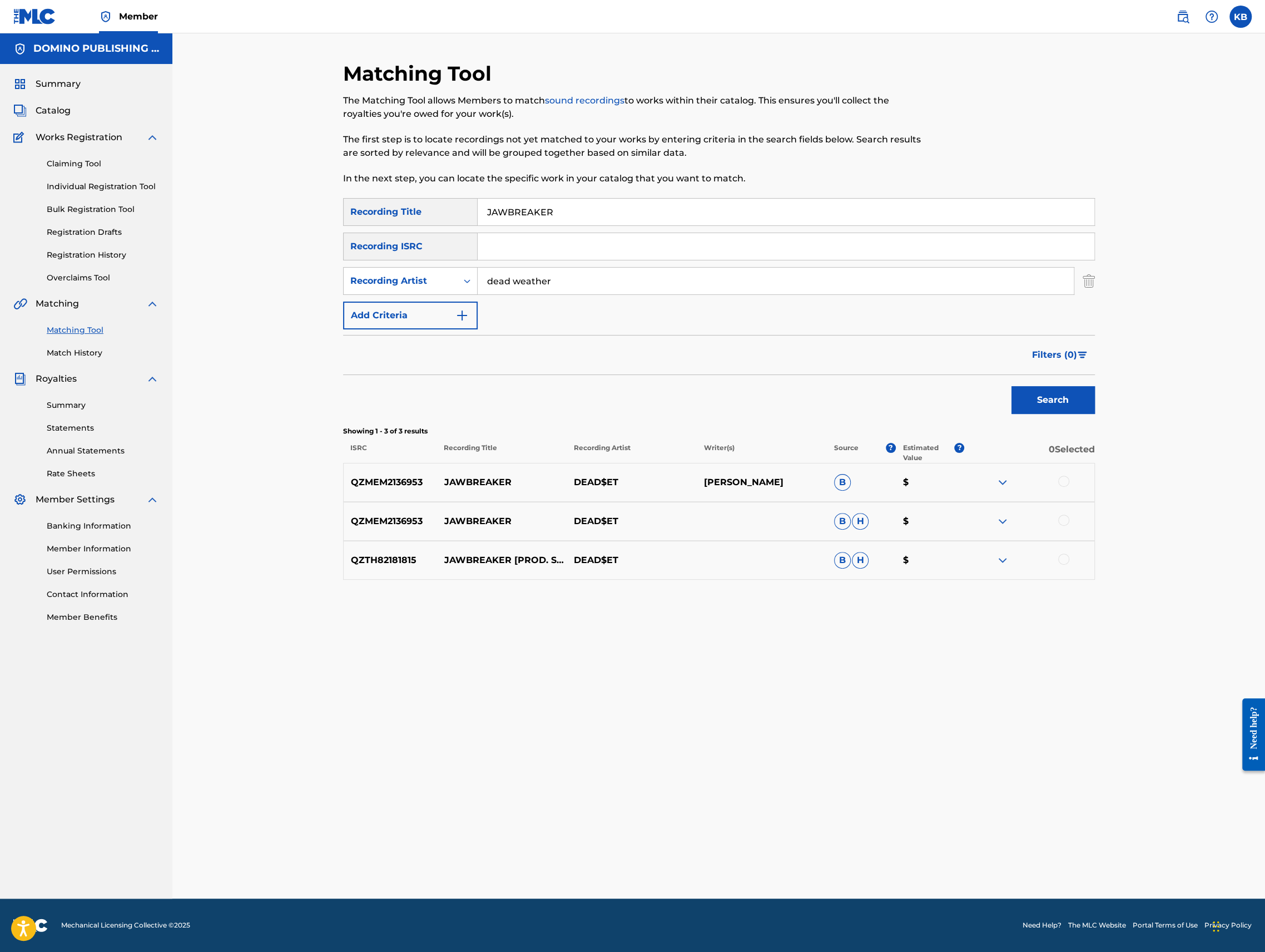
click at [486, 284] on input "dead weather" at bounding box center [775, 281] width 596 height 27
type input "the dead weather"
click at [1012, 386] on button "Search" at bounding box center [1053, 400] width 84 height 28
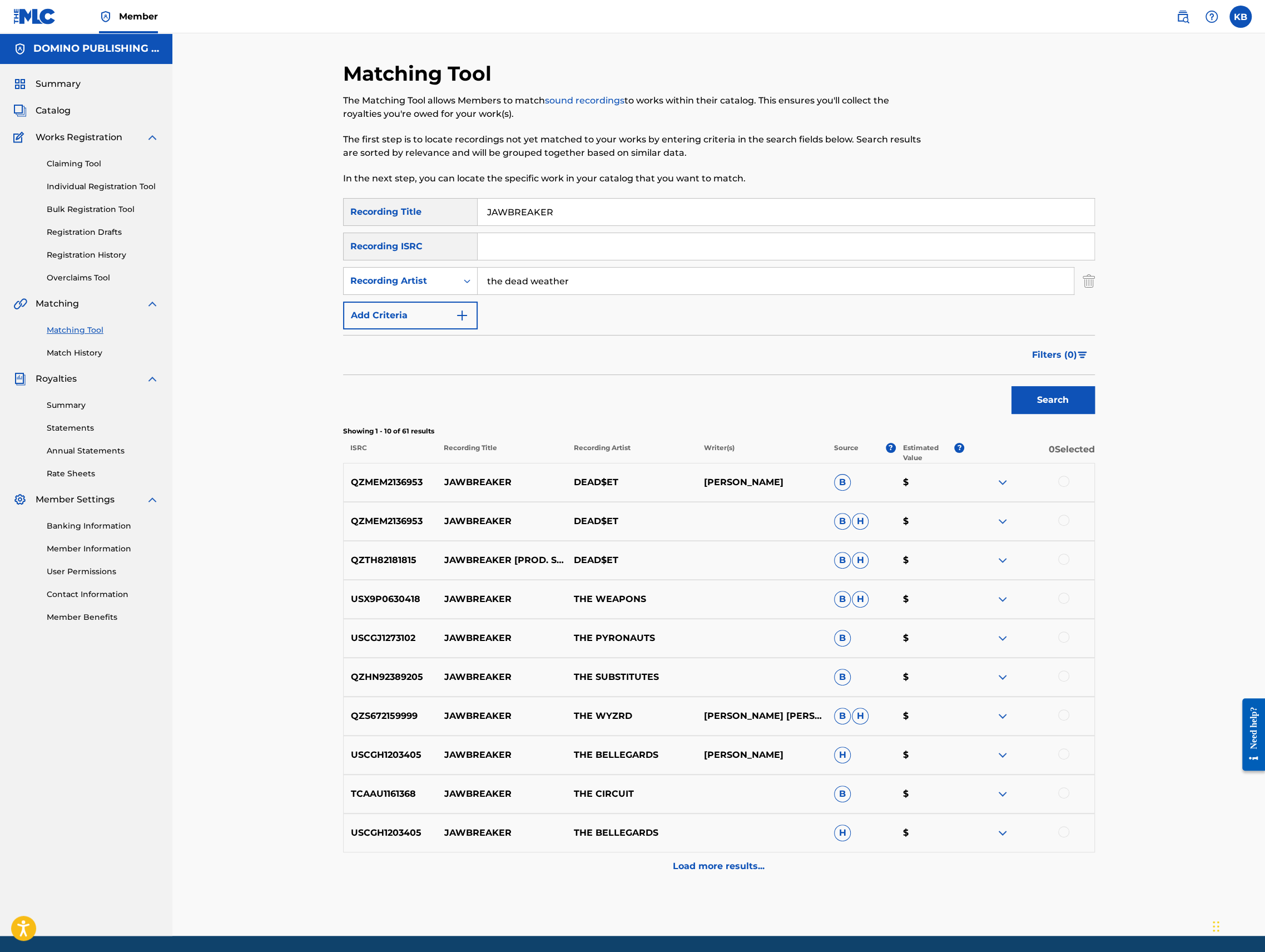
drag, startPoint x: 726, startPoint y: 212, endPoint x: 742, endPoint y: 113, distance: 100.3
click at [733, 155] on div "Matching Tool The Matching Tool allows Members to match sound recordings to wor…" at bounding box center [719, 498] width 752 height 875
paste input "LIFE'S A BITCH (METCALFE/THOMPSON)"
type input "LIFE'S A BITCH"
click at [416, 280] on div "Recording Artist" at bounding box center [400, 281] width 100 height 13
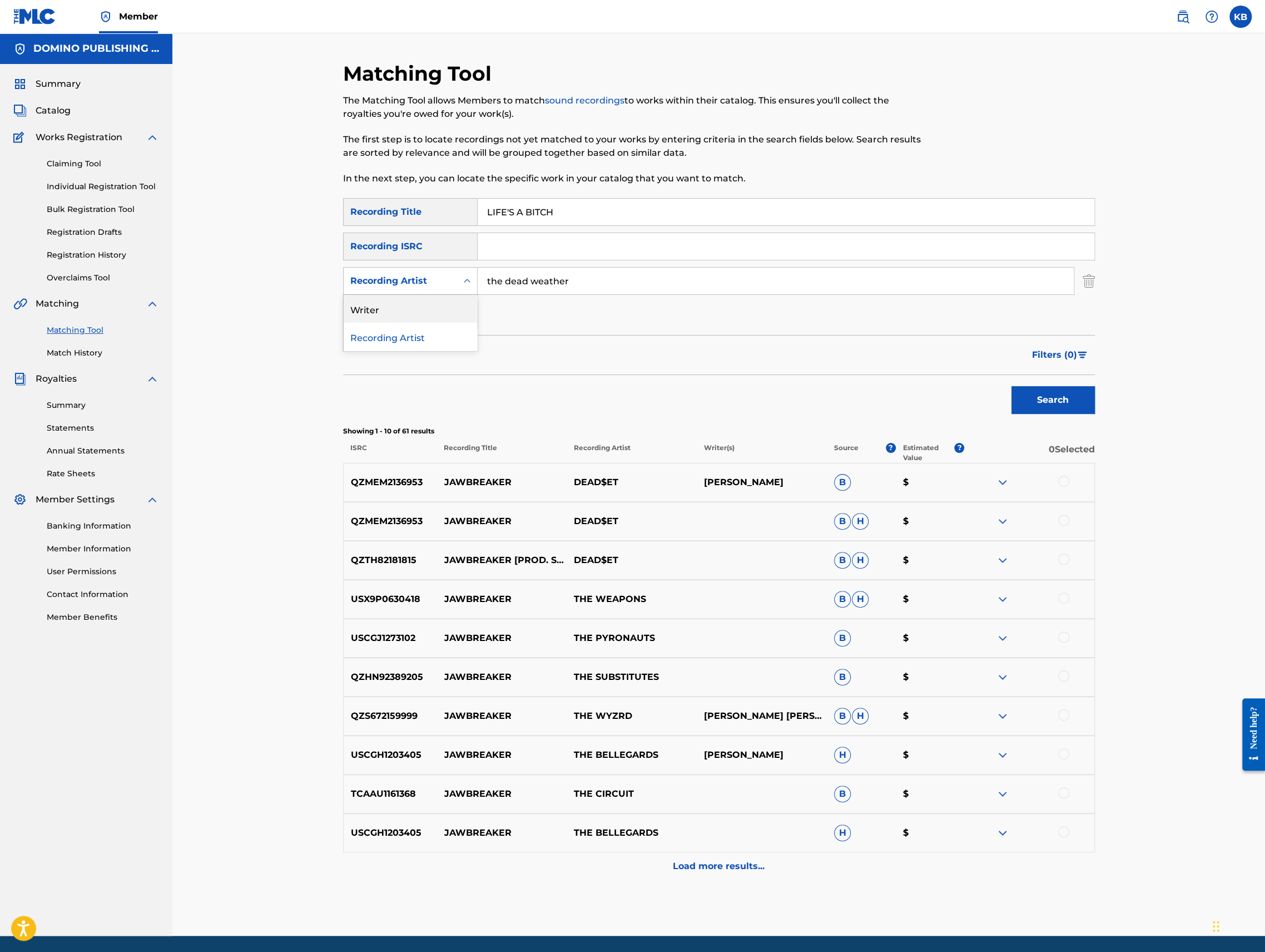
click at [409, 311] on div "Writer" at bounding box center [411, 308] width 133 height 28
click at [577, 285] on input "Search Form" at bounding box center [775, 281] width 596 height 27
paste input "LIFE'S A BITCH (METCALFE/THOMPSON)"
type input "METCALFE/THOMPSON"
click at [1012, 386] on button "Search" at bounding box center [1053, 400] width 84 height 28
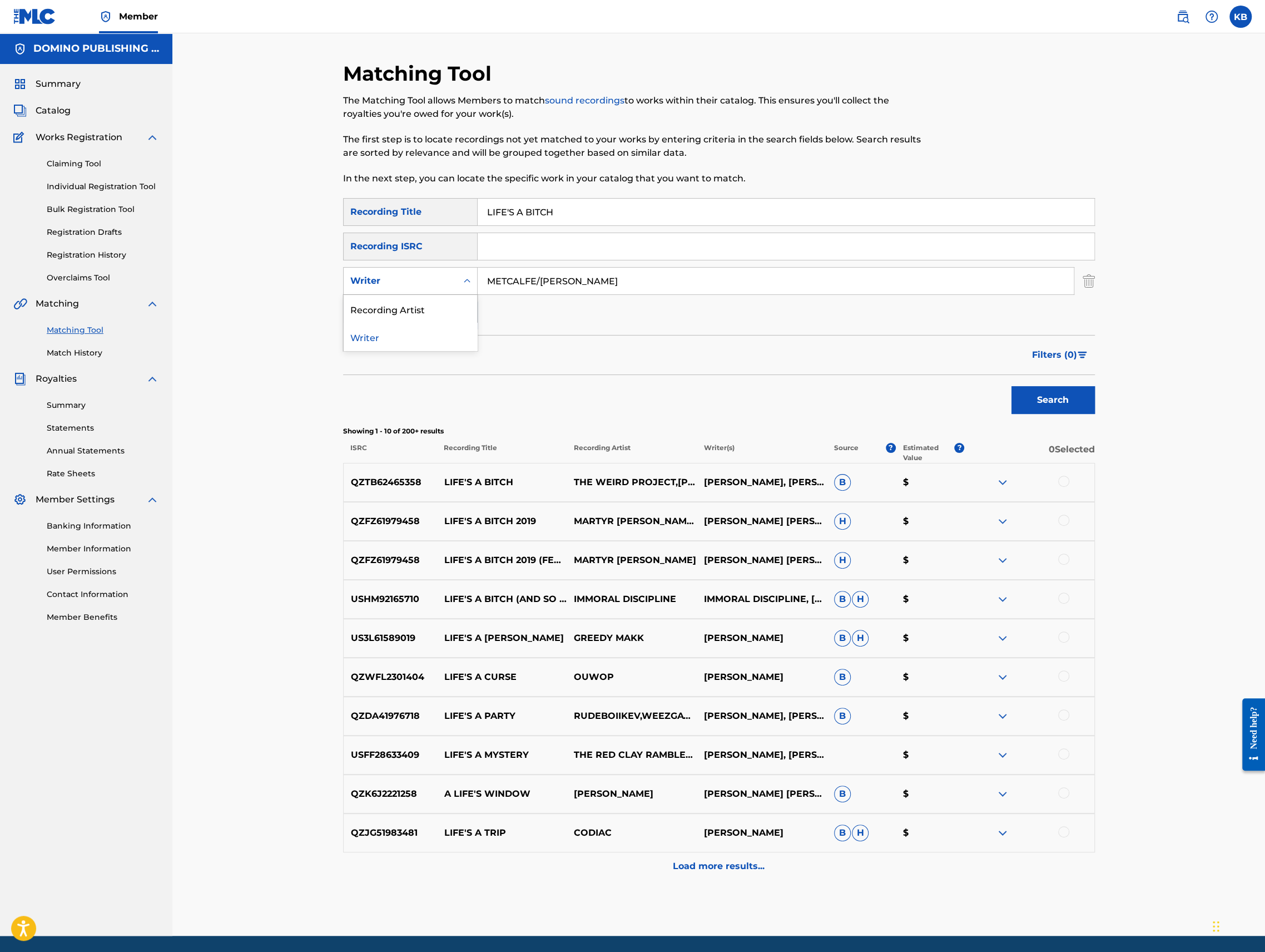
click at [373, 274] on div "Writer" at bounding box center [400, 281] width 100 height 13
click at [387, 314] on div "Recording Artist" at bounding box center [411, 308] width 133 height 28
click at [524, 286] on input "Search Form" at bounding box center [775, 281] width 596 height 27
type input "the mysterines"
click at [1012, 386] on button "Search" at bounding box center [1053, 400] width 84 height 28
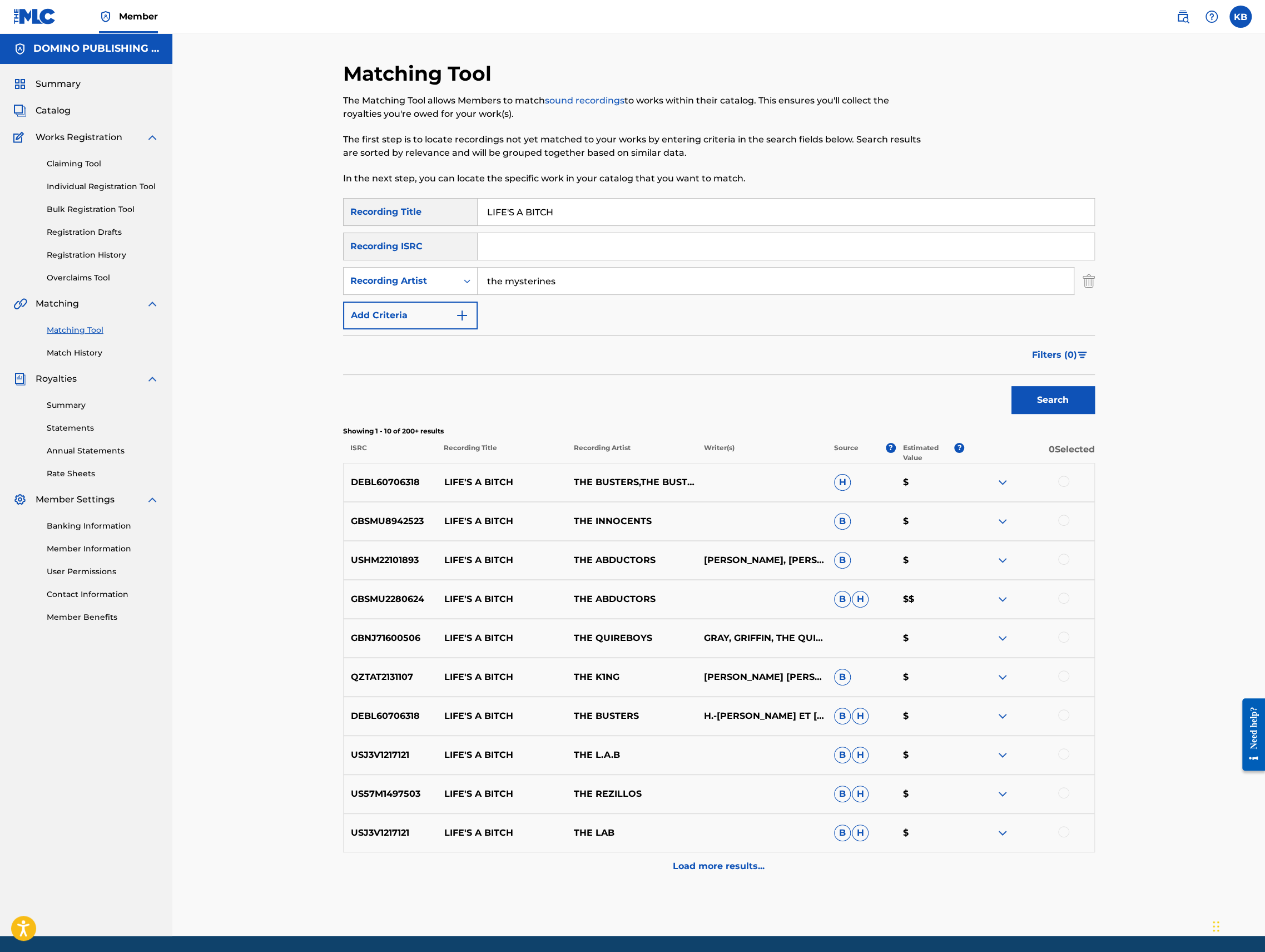
drag, startPoint x: 821, startPoint y: 207, endPoint x: 829, endPoint y: 173, distance: 34.9
click at [829, 173] on div "Matching Tool The Matching Tool allows Members to match sound recordings to wor…" at bounding box center [719, 498] width 752 height 875
paste input "THE EQUALIZER (DIDEMUS/GREENSPAN)"
drag, startPoint x: 793, startPoint y: 210, endPoint x: 799, endPoint y: 172, distance: 38.5
click at [799, 172] on div "Matching Tool The Matching Tool allows Members to match sound recordings to wor…" at bounding box center [719, 498] width 752 height 875
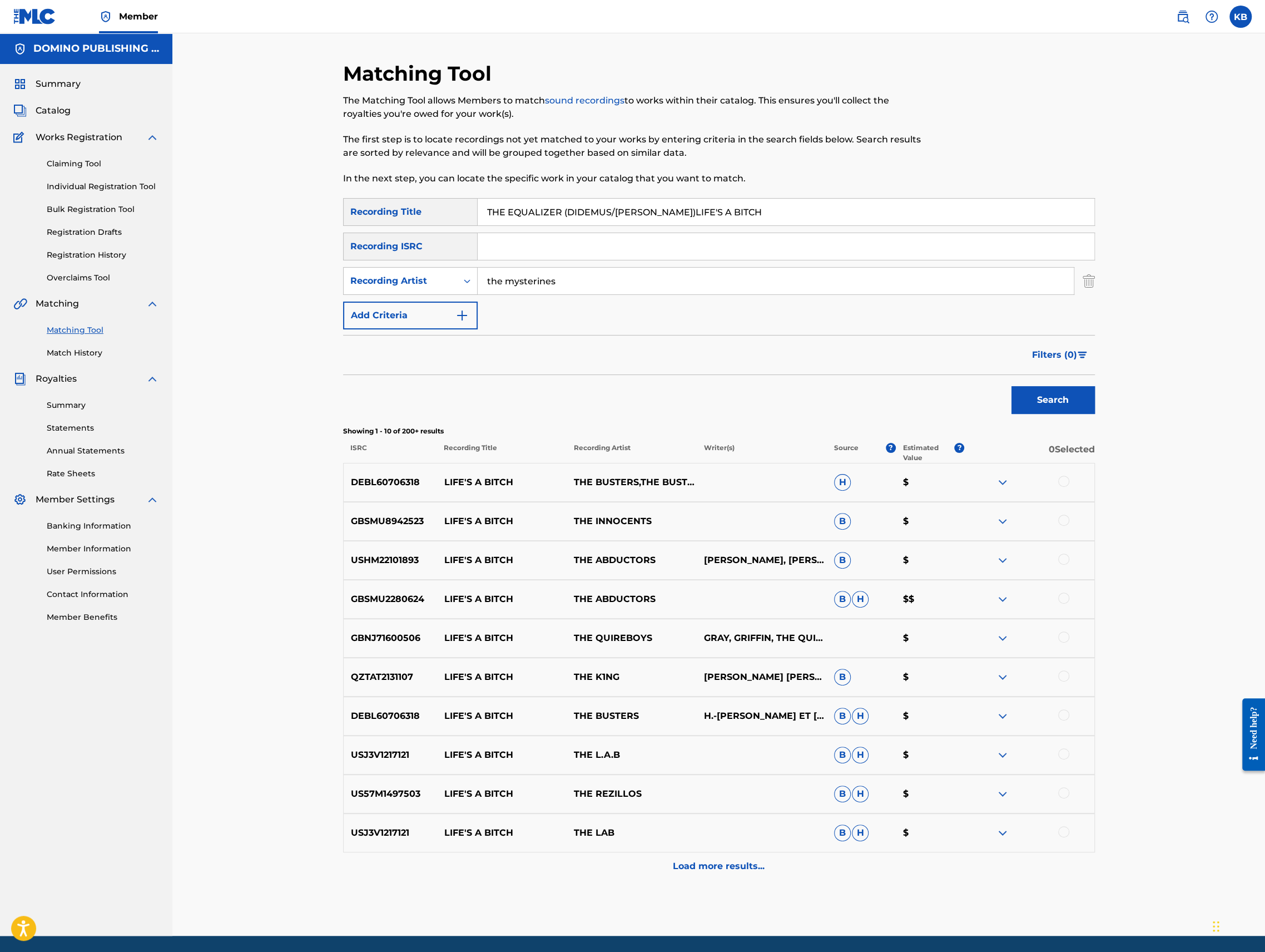
paste input "Search Form"
type input "THE EQUALIZER"
click at [383, 285] on div "Recording Artist" at bounding box center [400, 281] width 100 height 13
click at [396, 307] on div "Writer" at bounding box center [411, 308] width 133 height 28
drag, startPoint x: 546, startPoint y: 279, endPoint x: 561, endPoint y: 273, distance: 16.2
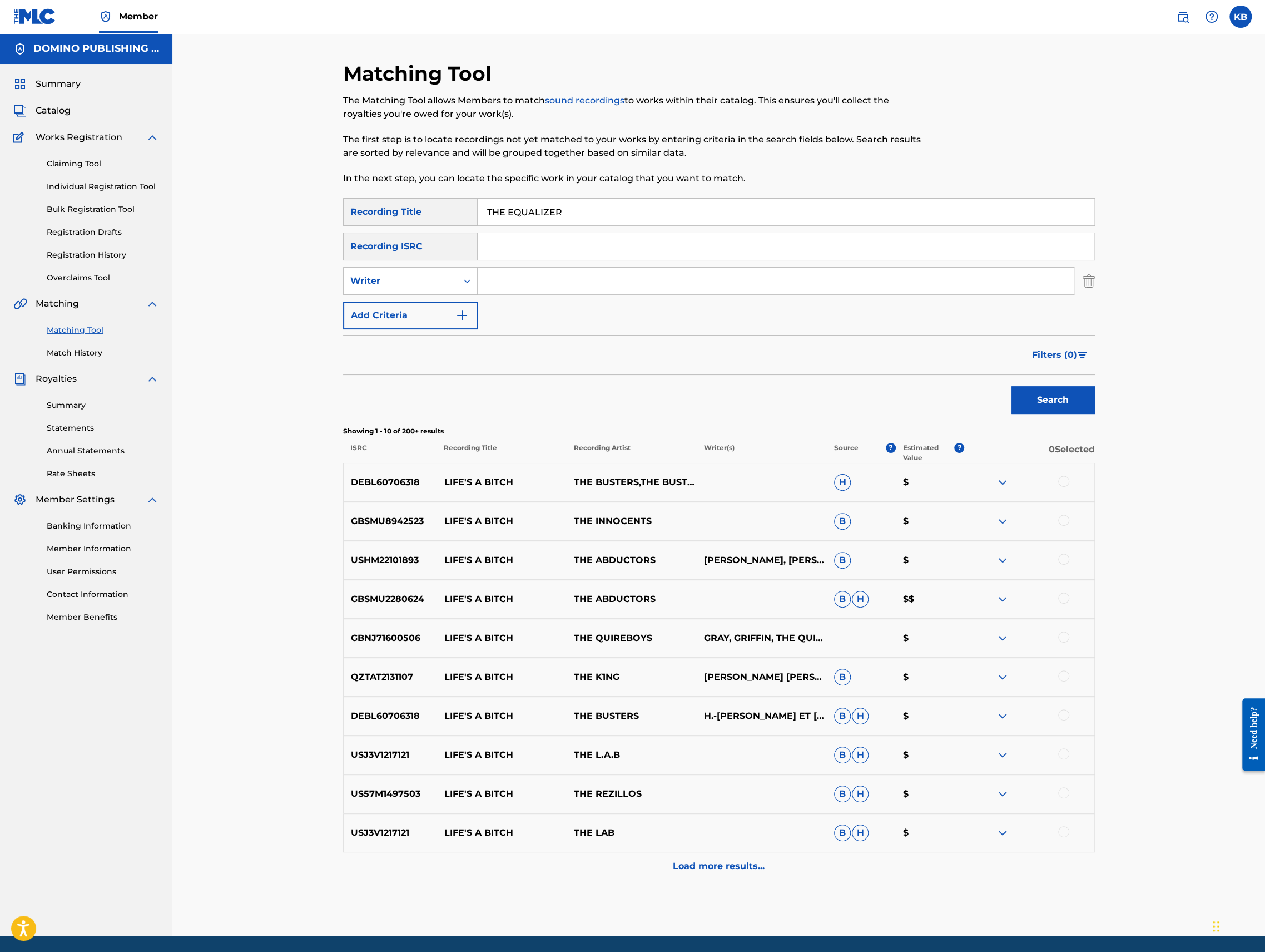
click at [546, 279] on input "Search Form" at bounding box center [775, 281] width 596 height 27
paste input "THE EQUALIZER (DIDEMUS/GREENSPAN)"
type input "DIDEMUS/GREENSPAN"
click at [1012, 386] on button "Search" at bounding box center [1053, 400] width 84 height 28
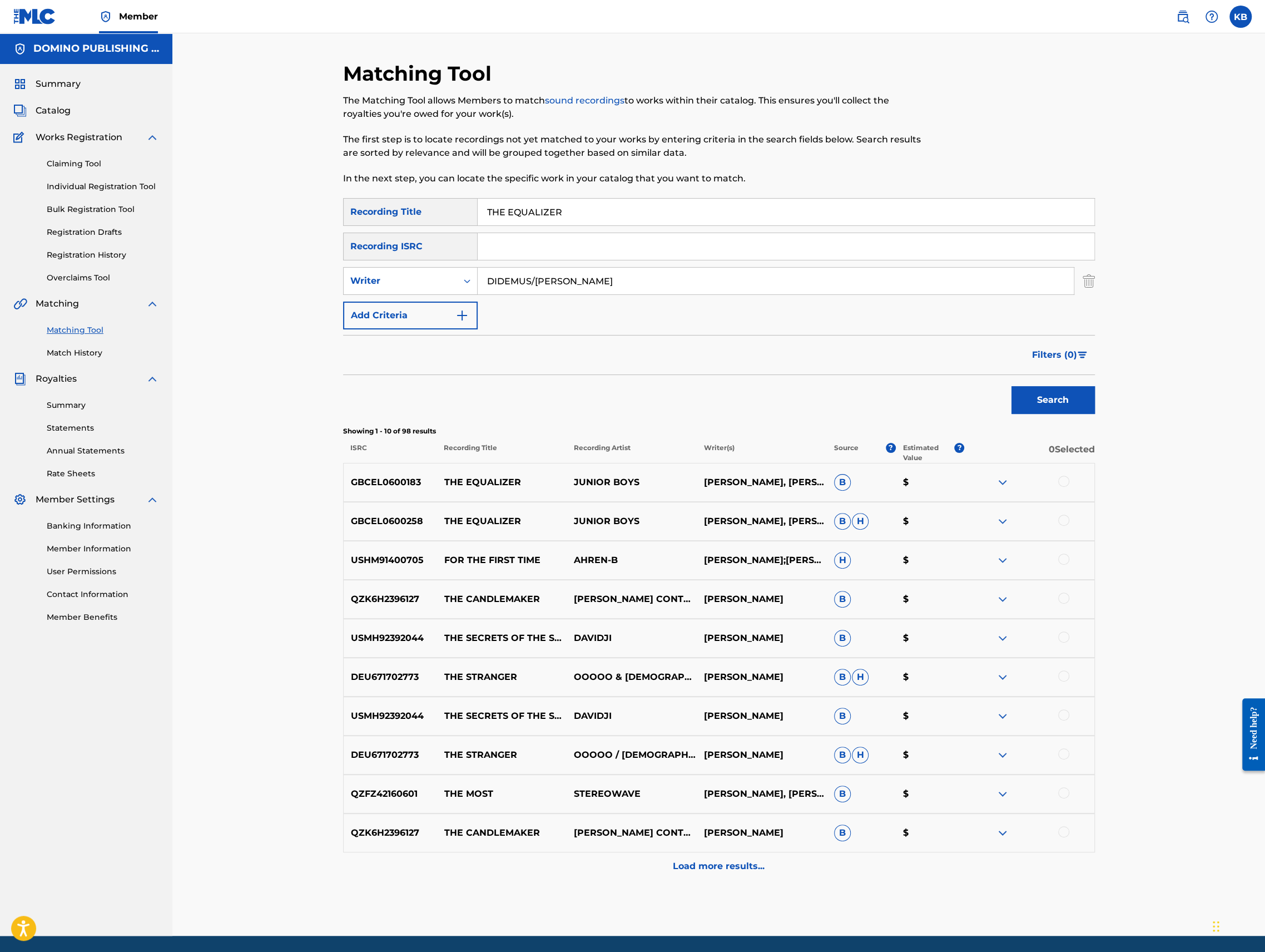
click at [1067, 479] on div at bounding box center [1064, 482] width 11 height 11
click at [1067, 521] on div at bounding box center [1064, 520] width 11 height 11
click at [373, 279] on div "Writer" at bounding box center [400, 281] width 100 height 13
click at [382, 307] on div "Recording Artist" at bounding box center [411, 308] width 133 height 28
click at [566, 280] on input "Search Form" at bounding box center [775, 281] width 596 height 27
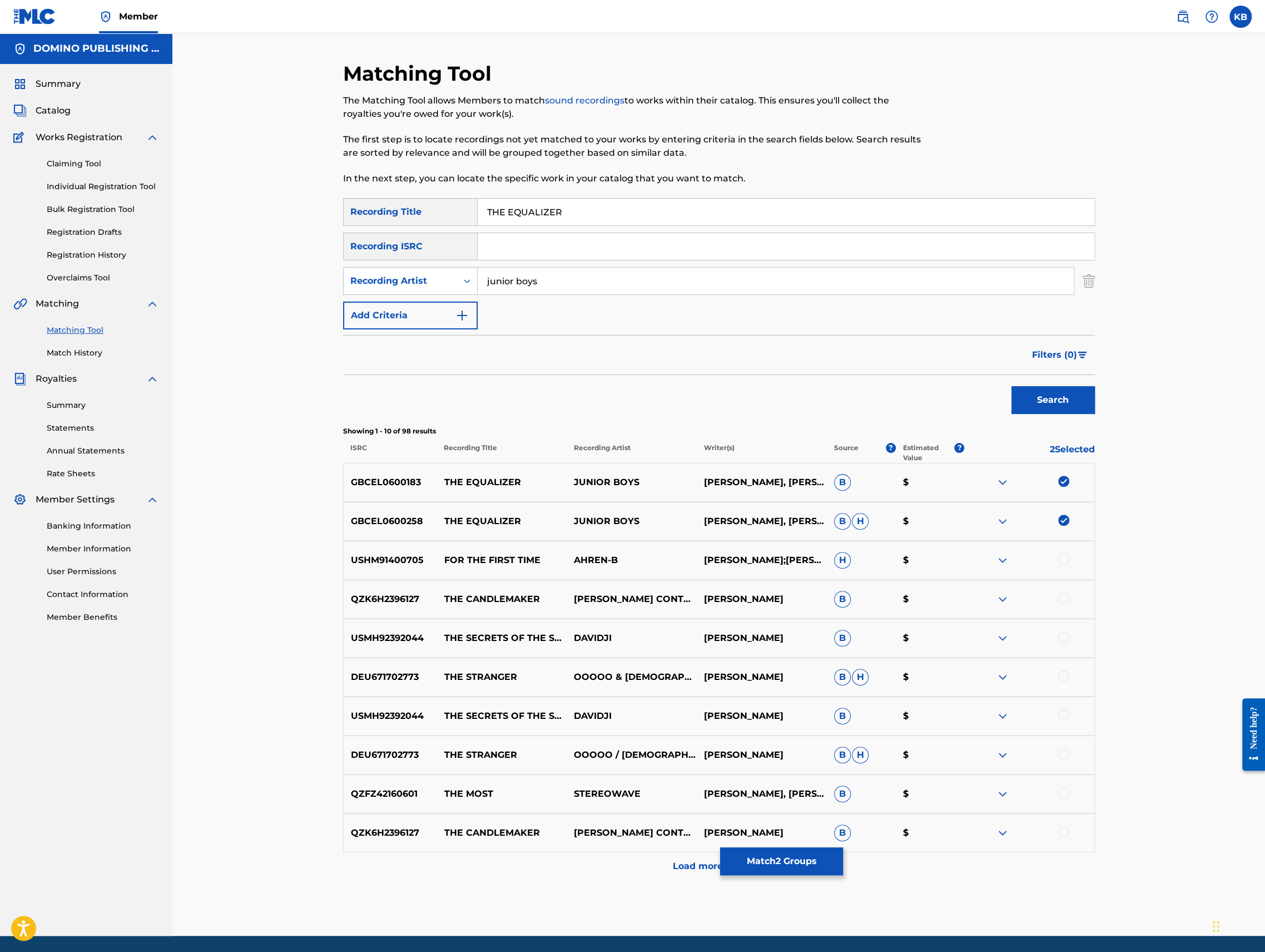
type input "junior boys"
click at [1012, 386] on button "Search" at bounding box center [1053, 400] width 84 height 28
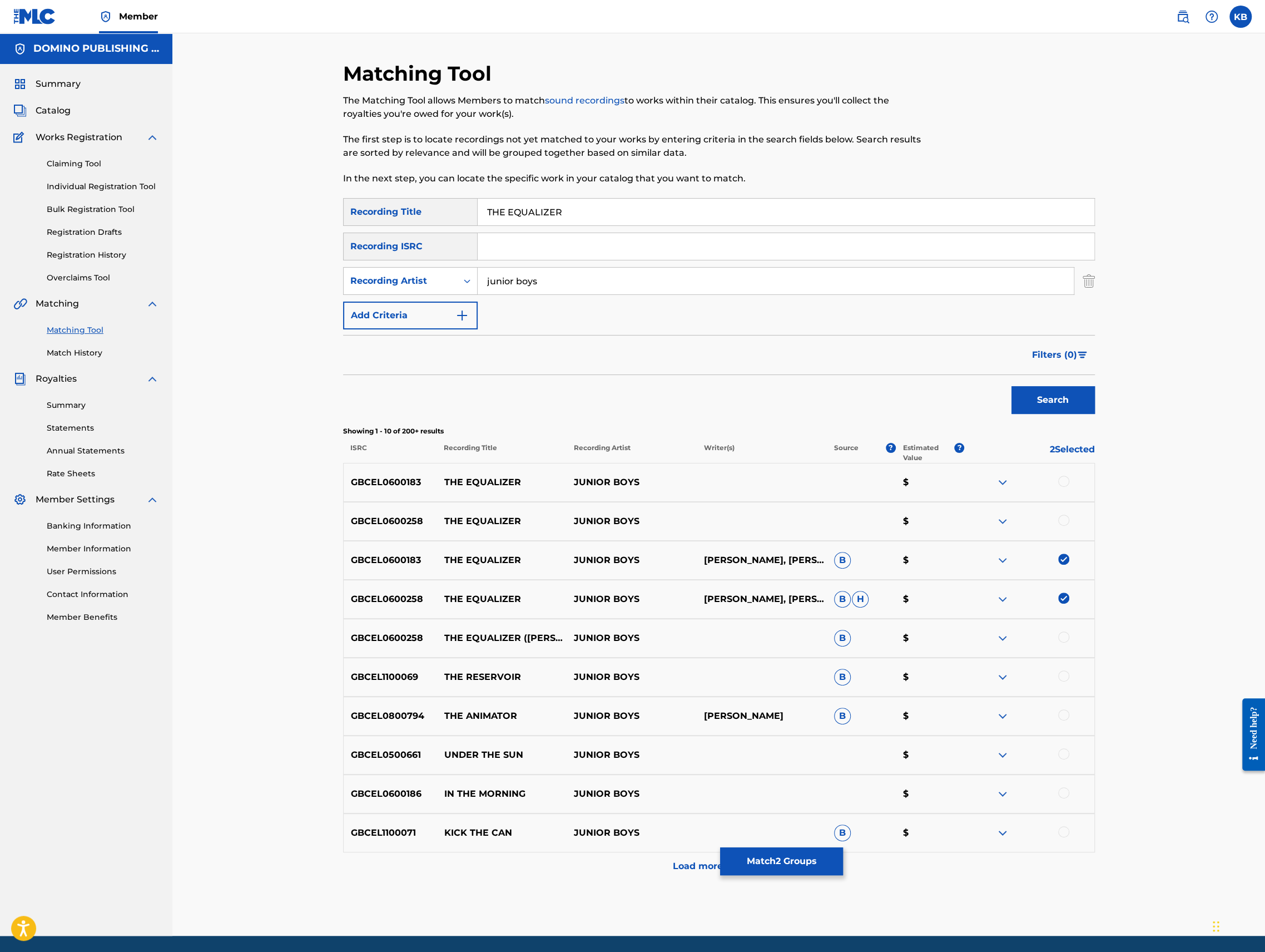
click at [1067, 481] on div at bounding box center [1064, 482] width 11 height 11
click at [1066, 519] on div at bounding box center [1064, 520] width 11 height 11
click at [1062, 638] on div at bounding box center [1064, 637] width 11 height 11
click at [822, 858] on button "Match 5 Groups" at bounding box center [781, 861] width 123 height 28
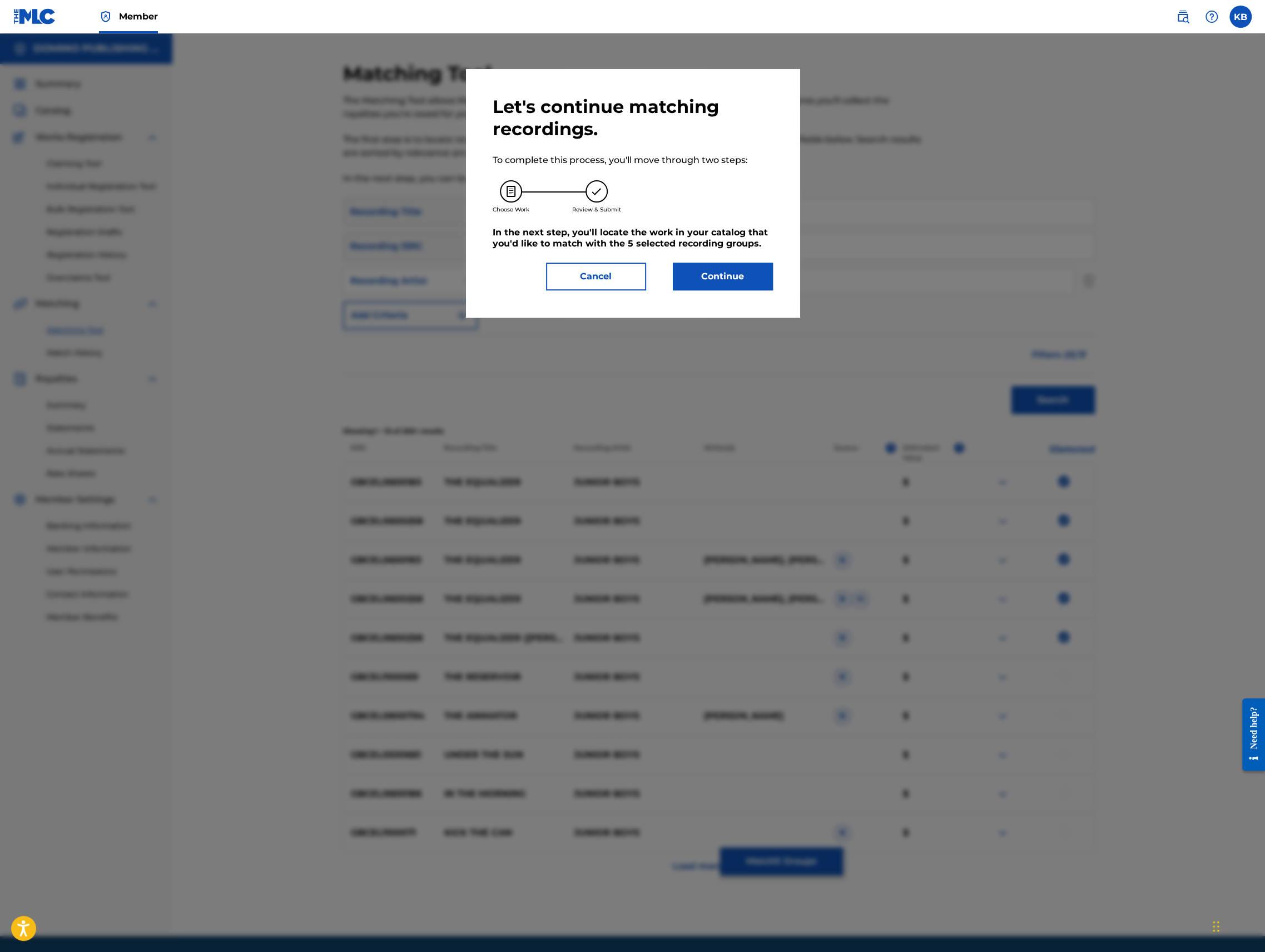
click at [731, 283] on button "Continue" at bounding box center [722, 277] width 100 height 28
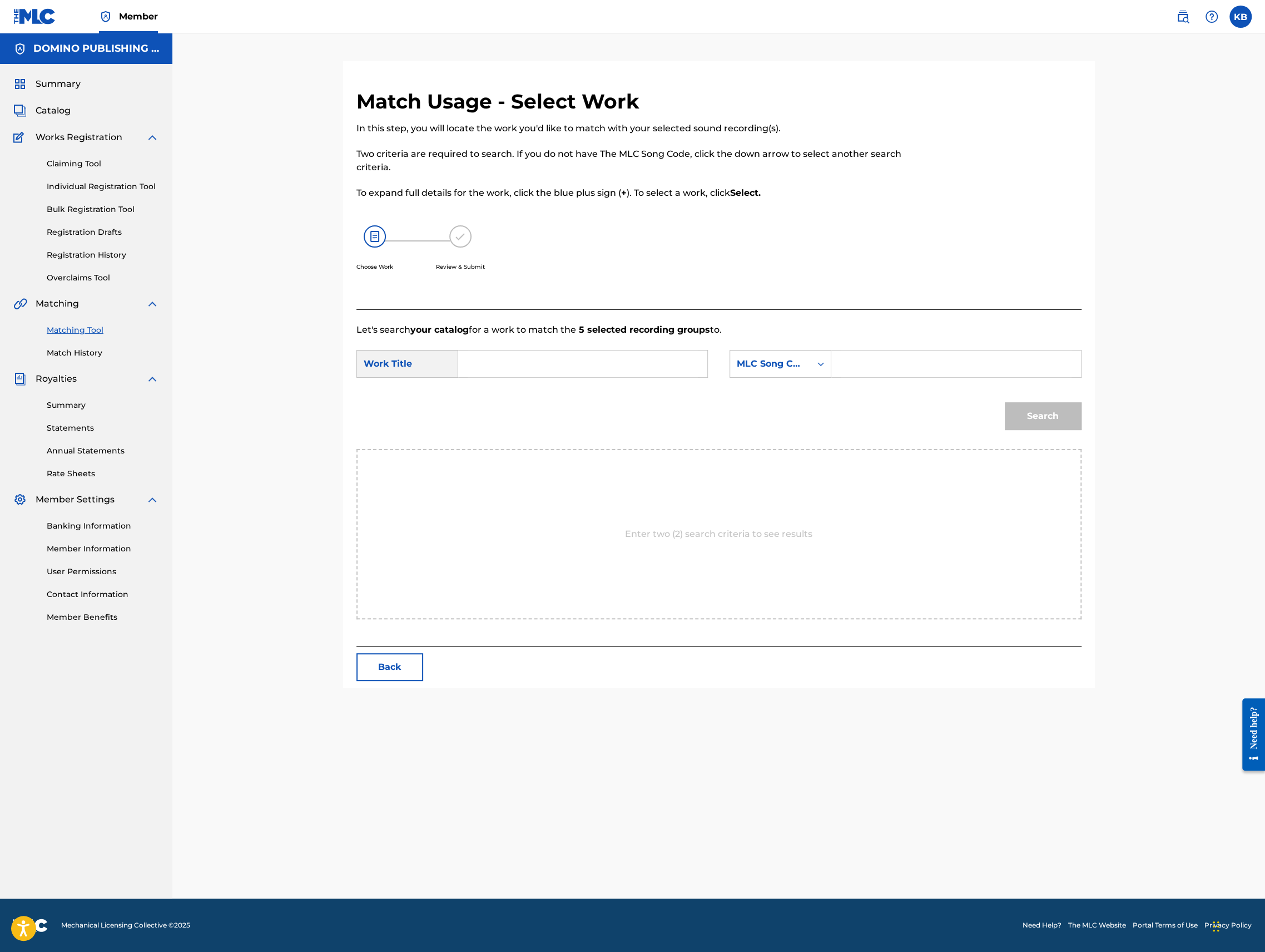
drag, startPoint x: 573, startPoint y: 363, endPoint x: 775, endPoint y: 312, distance: 208.3
click at [573, 362] on input "Search Form" at bounding box center [582, 364] width 230 height 27
paste input "THE EQUALIZER (DIDEMUS/GREENSPAN)"
type input "THE EQUALIZER"
click at [778, 366] on div "MLC Song Code" at bounding box center [770, 364] width 68 height 13
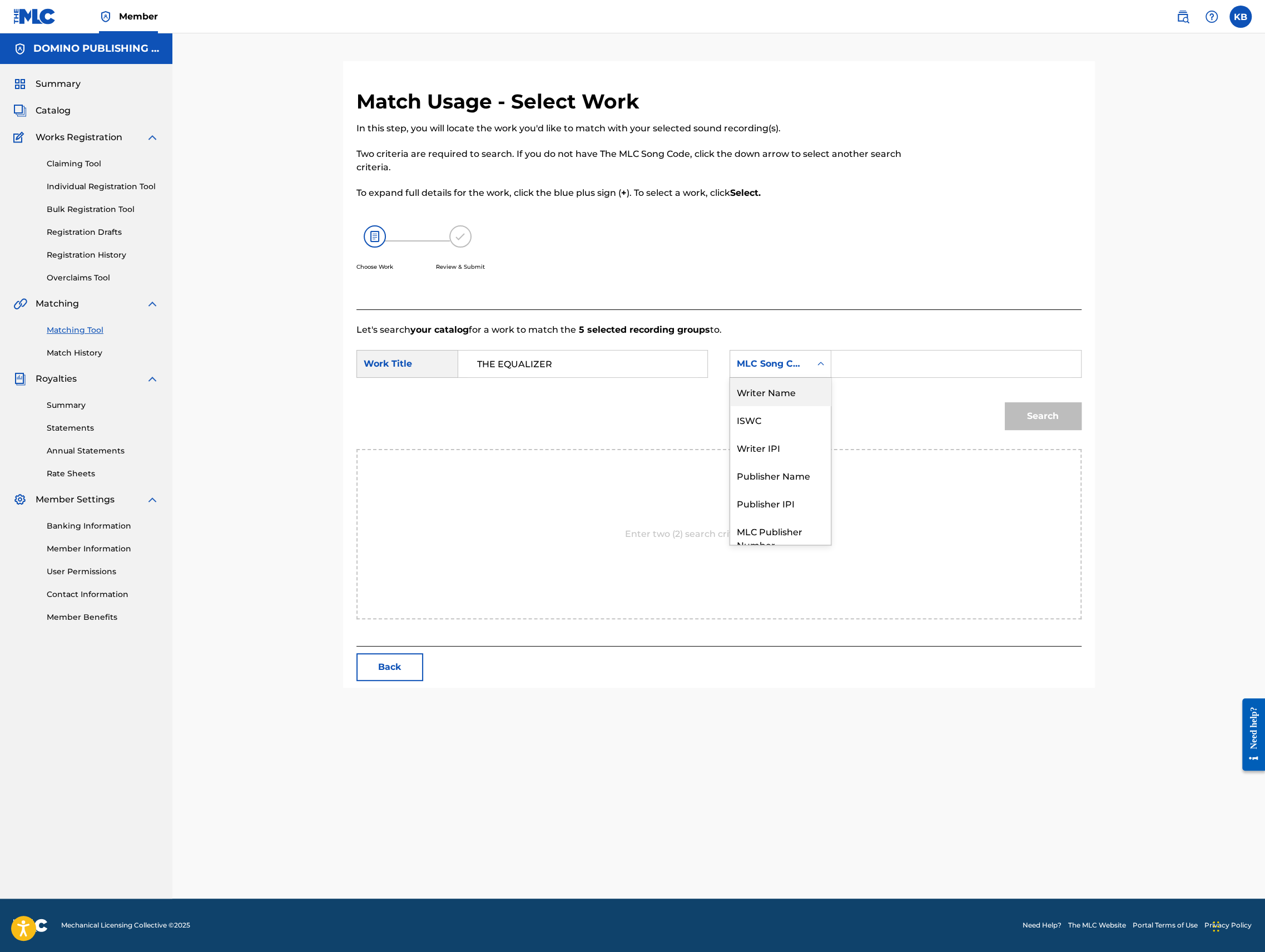
click at [783, 388] on div "Writer Name" at bounding box center [781, 391] width 101 height 28
click at [882, 360] on input "Search Form" at bounding box center [956, 364] width 230 height 27
paste input "THE EQUALIZER (DIDEMUS/GREENSPAN)"
type input "GREENSPAN"
click at [1005, 402] on button "Search" at bounding box center [1043, 416] width 76 height 28
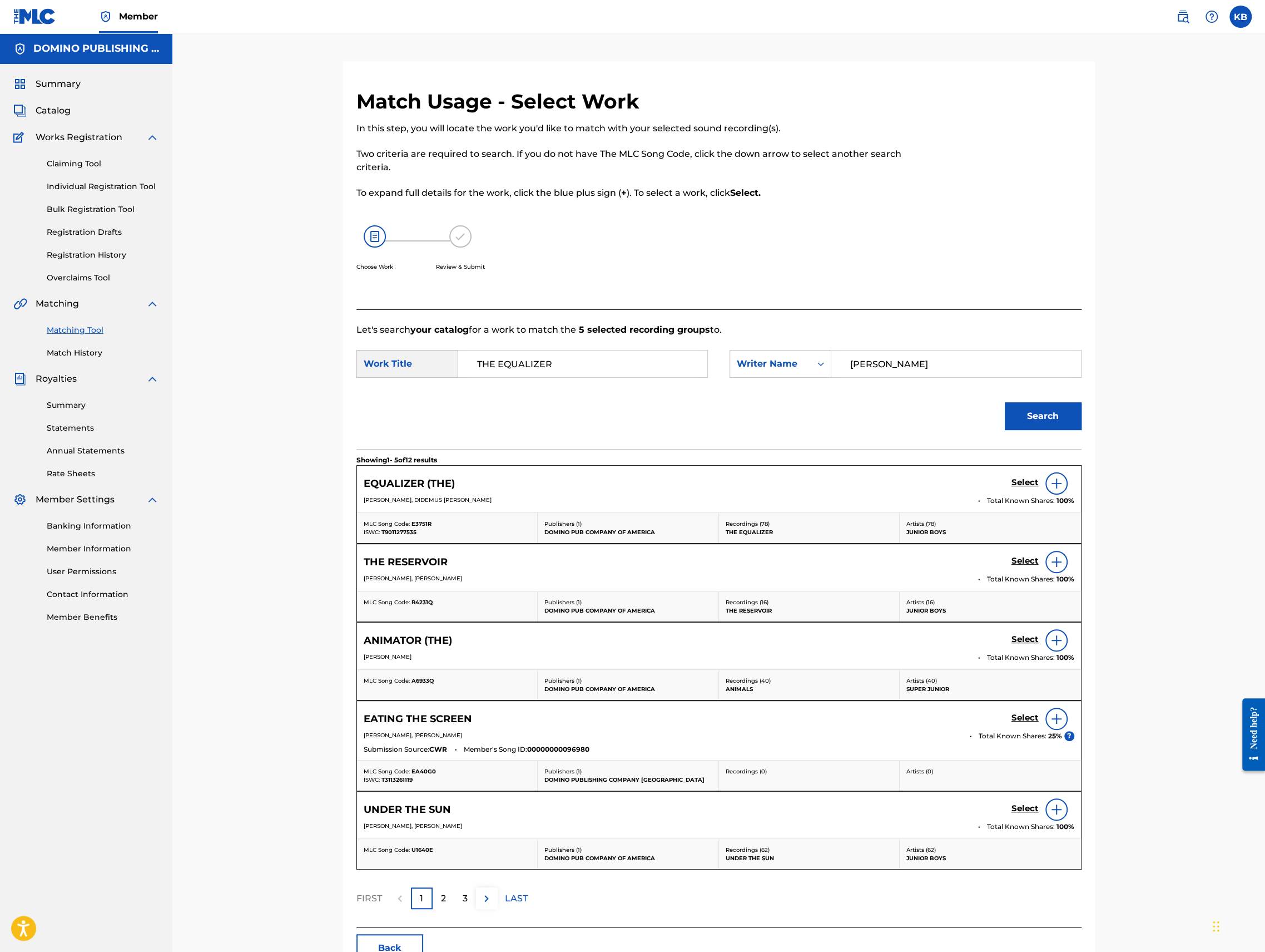
click at [1024, 480] on h5 "Select" at bounding box center [1026, 483] width 28 height 11
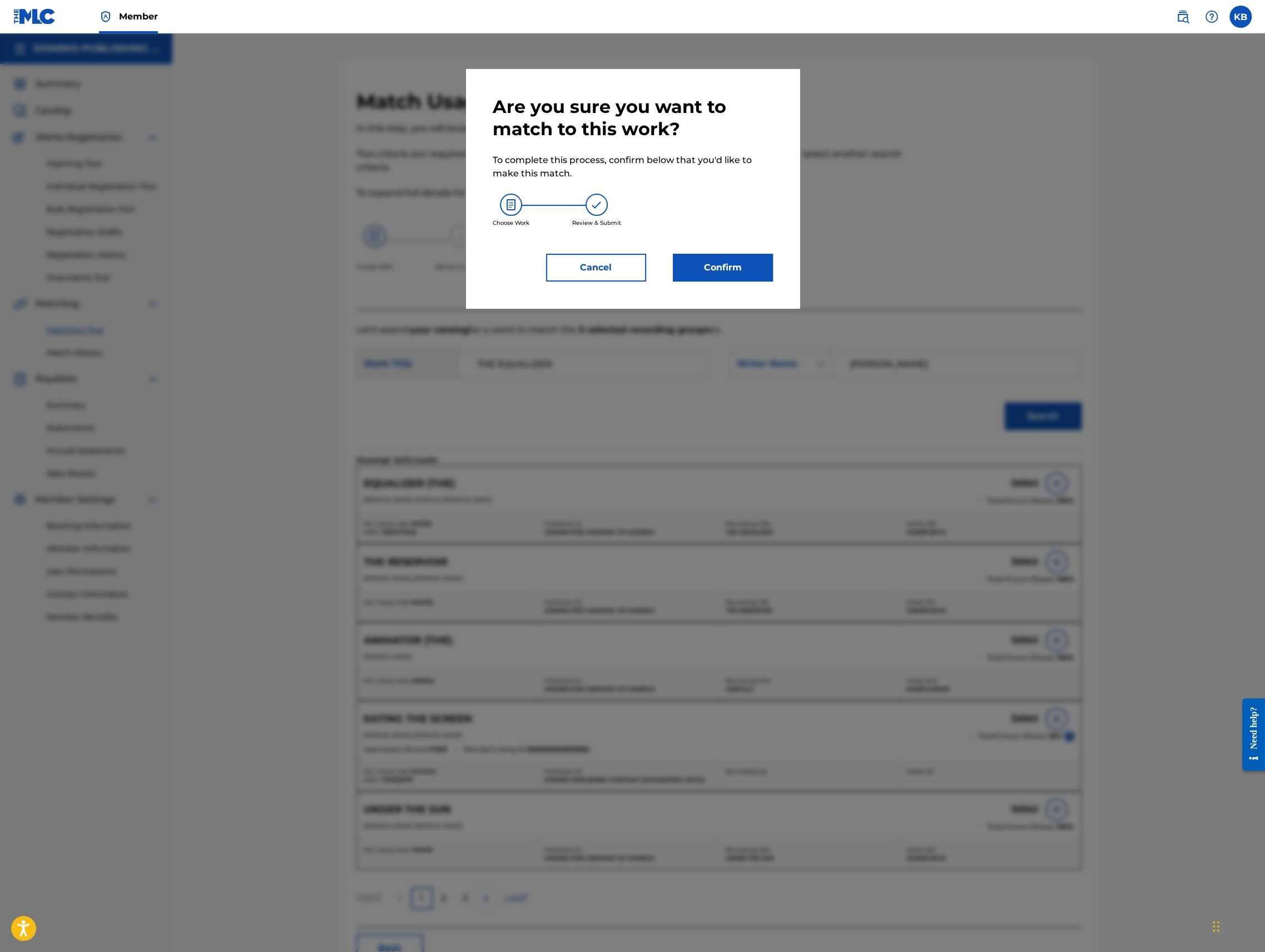
click at [719, 278] on button "Confirm" at bounding box center [722, 268] width 100 height 28
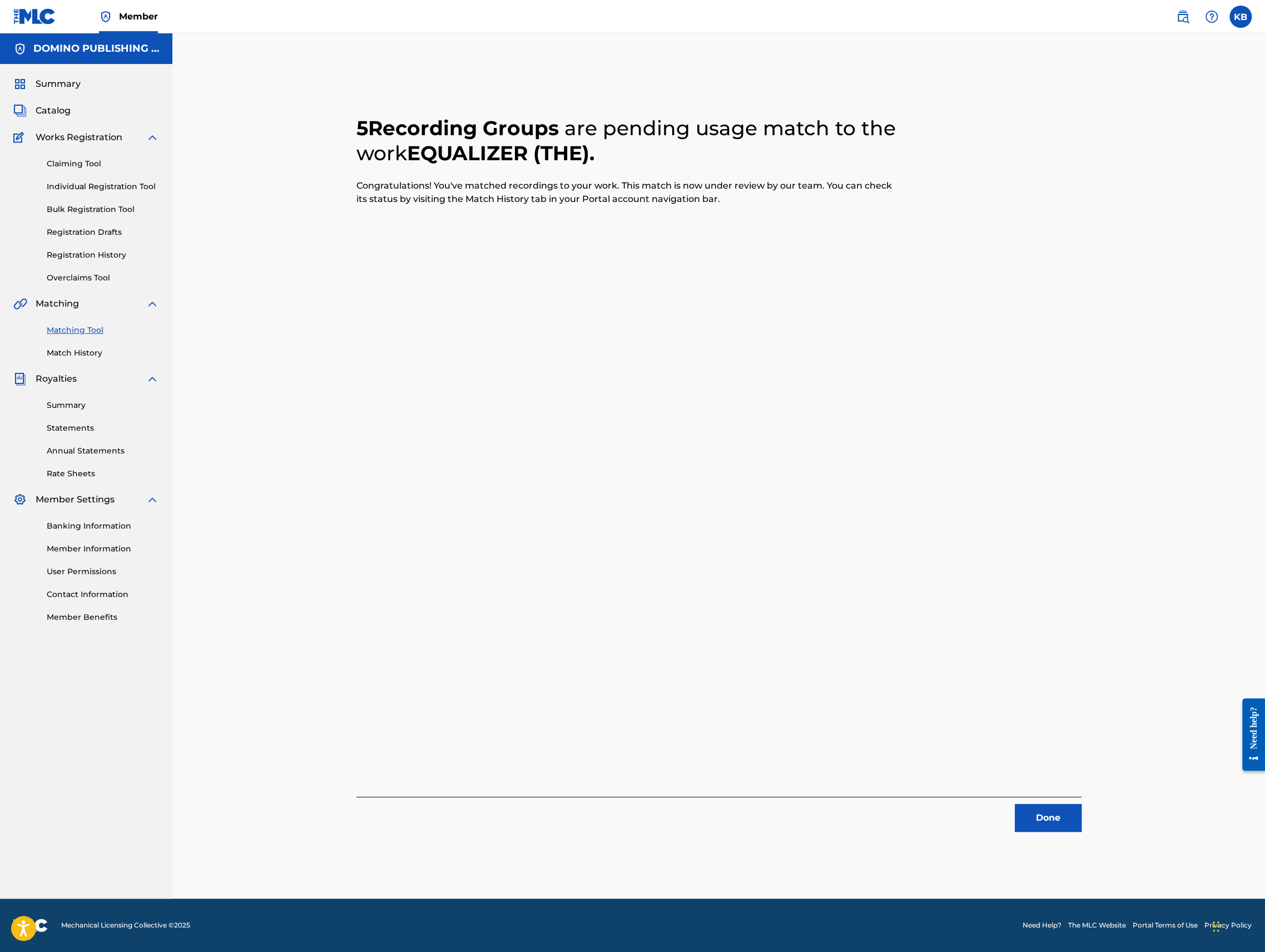
click at [1045, 814] on button "Done" at bounding box center [1049, 818] width 67 height 28
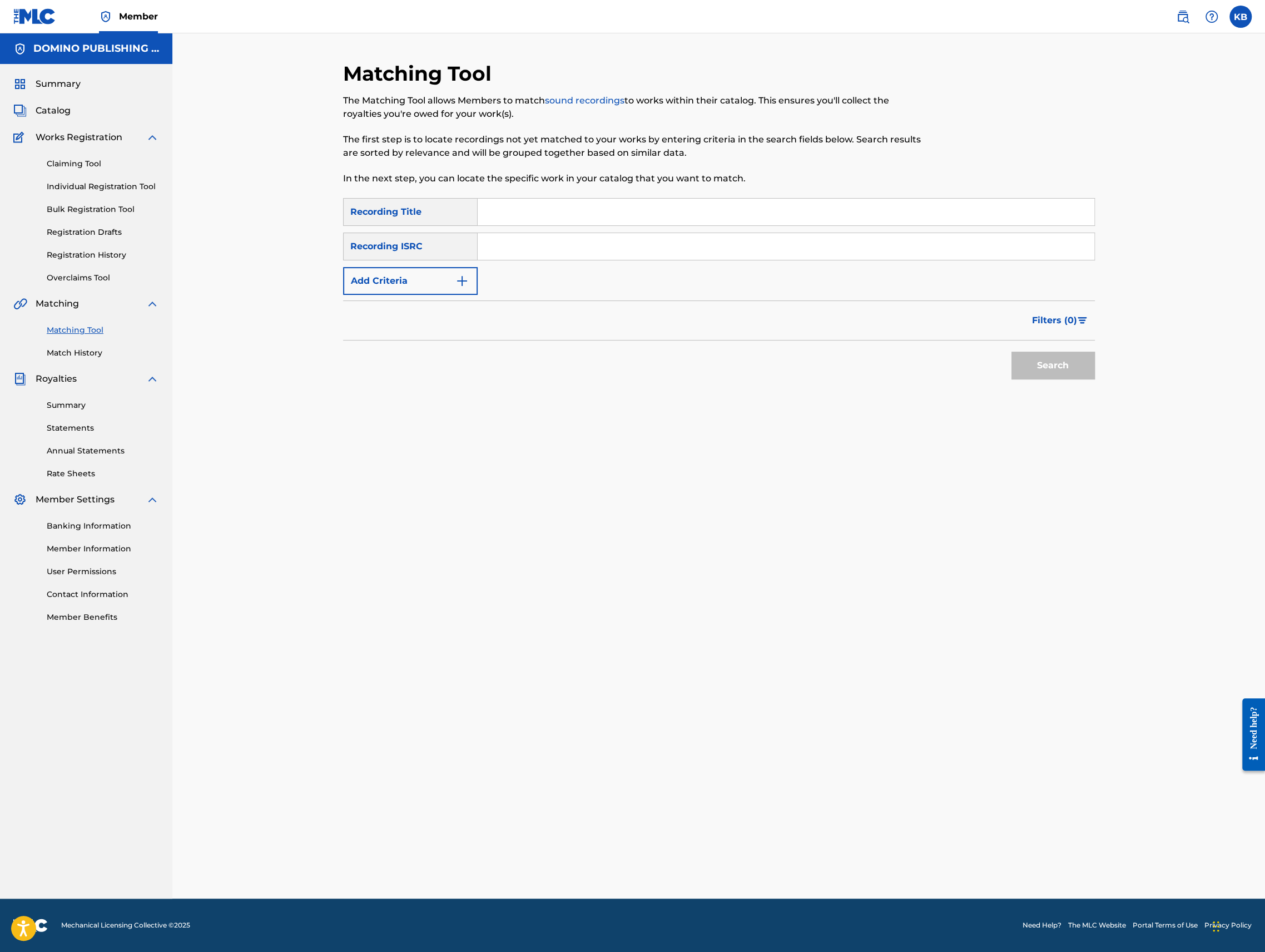
click at [661, 222] on input "Search Form" at bounding box center [786, 212] width 617 height 27
paste input "ALMOST GOLD (REID/REID)"
type input "ALMOST GOLD"
click at [388, 280] on button "Add Criteria" at bounding box center [410, 281] width 134 height 28
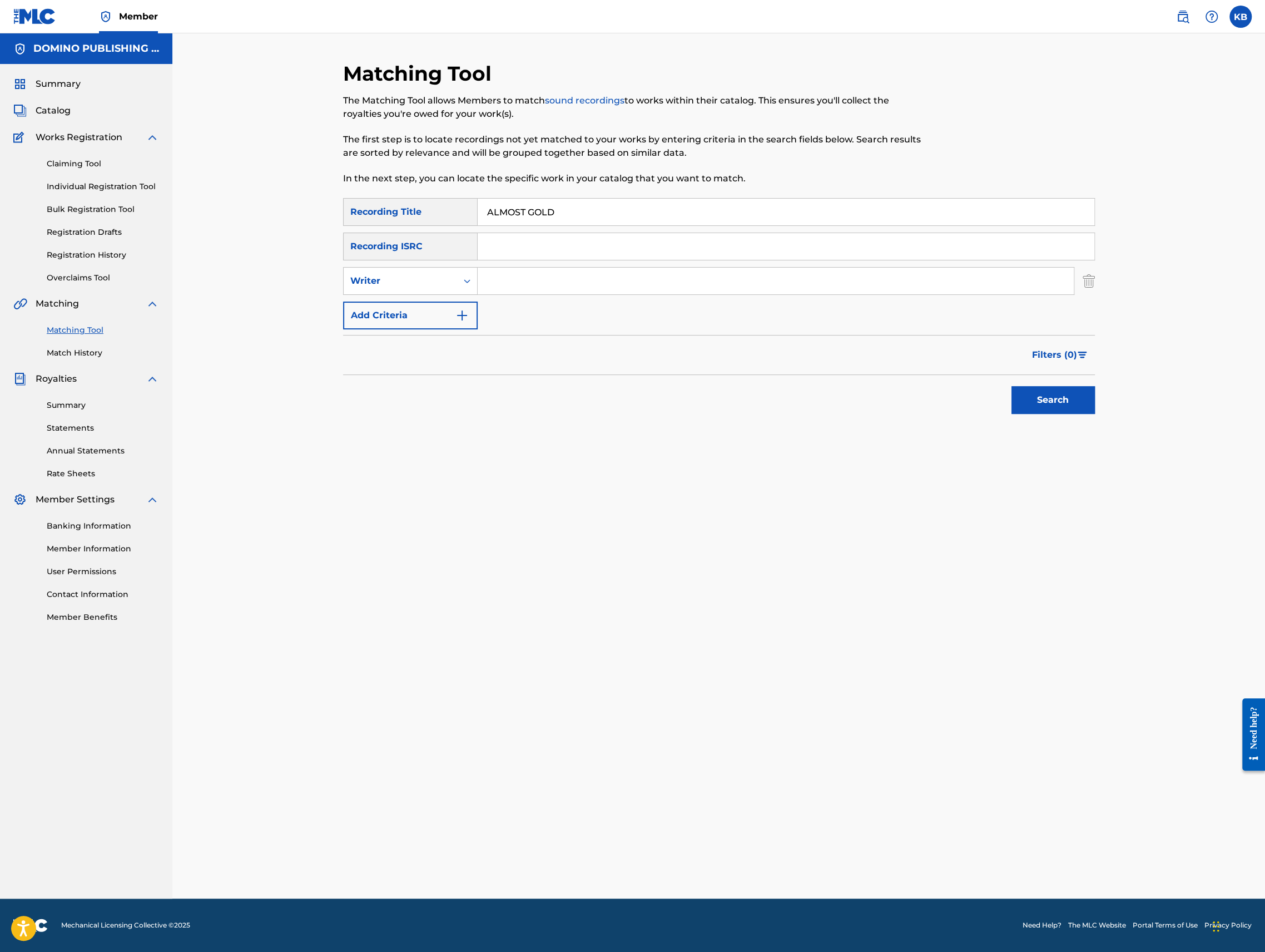
click at [587, 277] on input "Search Form" at bounding box center [775, 281] width 596 height 27
paste input "ALMOST GOLD (REID/REID)"
type input "REID/REID"
click at [1012, 386] on button "Search" at bounding box center [1053, 400] width 84 height 28
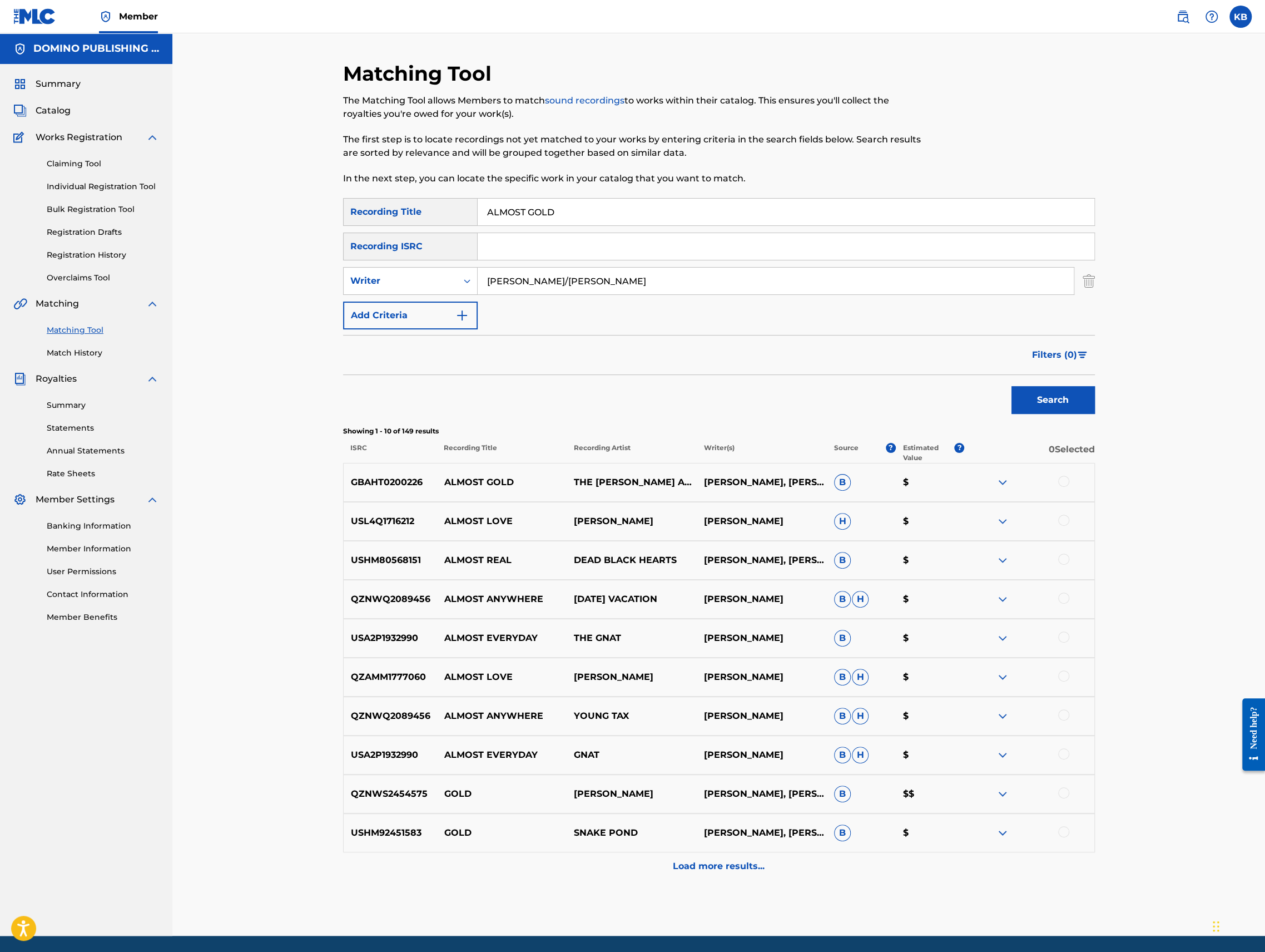
click at [1063, 481] on div at bounding box center [1064, 482] width 11 height 11
click at [390, 277] on div "Writer" at bounding box center [400, 281] width 100 height 13
click at [396, 313] on div "Recording Artist" at bounding box center [411, 308] width 133 height 28
click at [576, 287] on input "Search Form" at bounding box center [775, 281] width 596 height 27
type input "the jesus and mary chain"
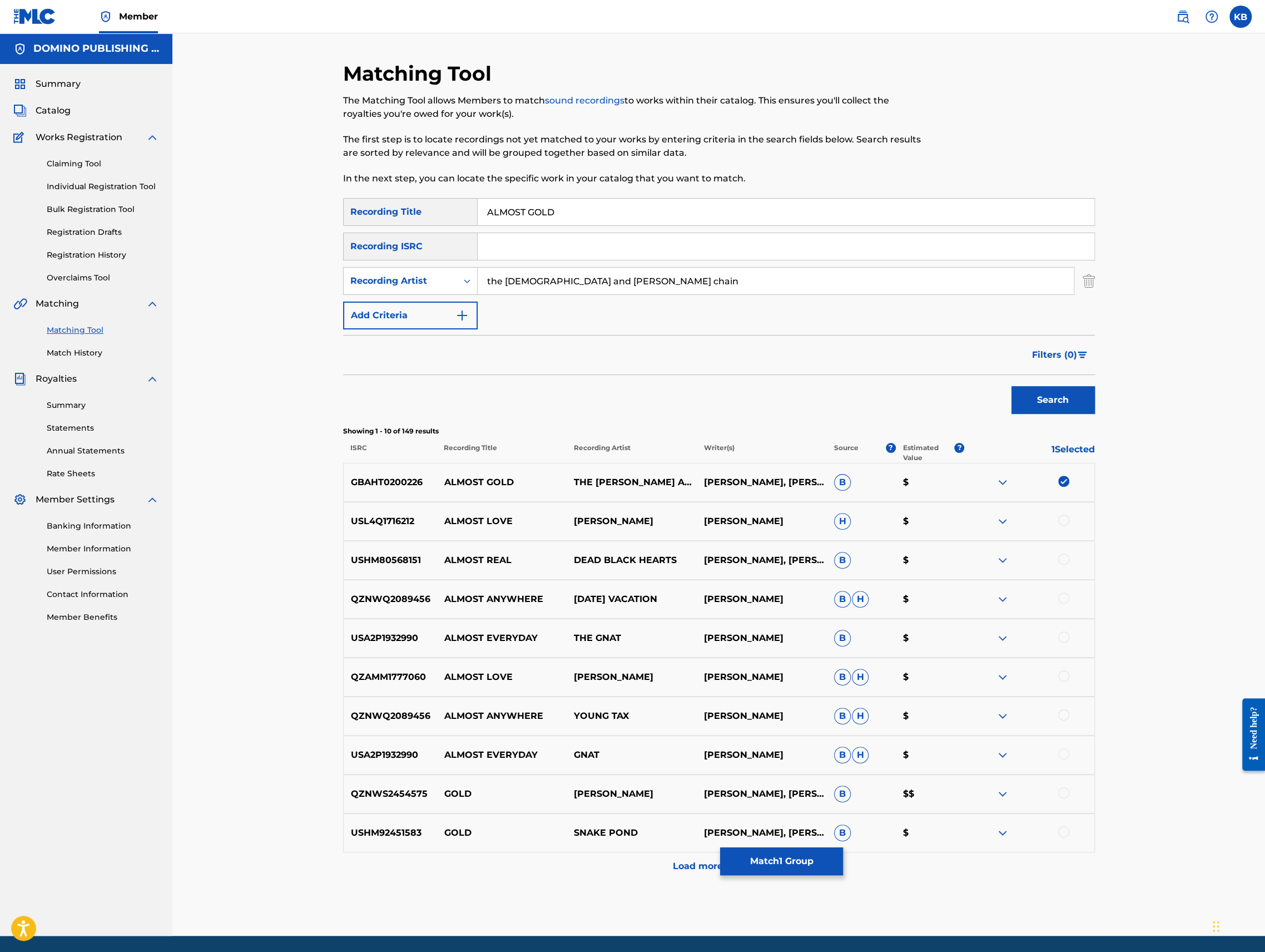
click at [1012, 386] on button "Search" at bounding box center [1053, 400] width 84 height 28
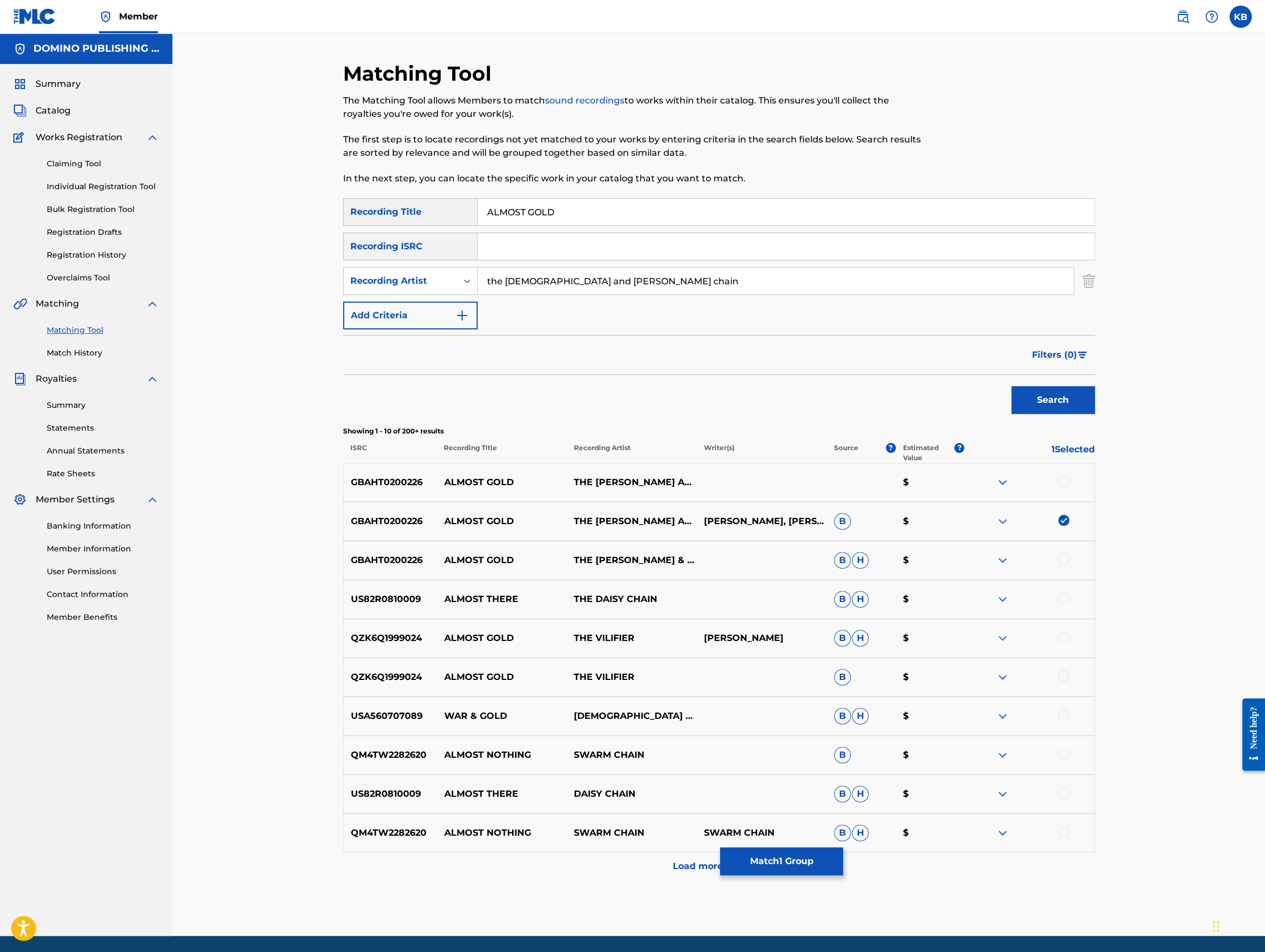
click at [1063, 478] on div at bounding box center [1064, 482] width 11 height 11
click at [1062, 559] on div at bounding box center [1064, 559] width 11 height 11
click at [755, 859] on button "Match 3 Groups" at bounding box center [781, 861] width 123 height 28
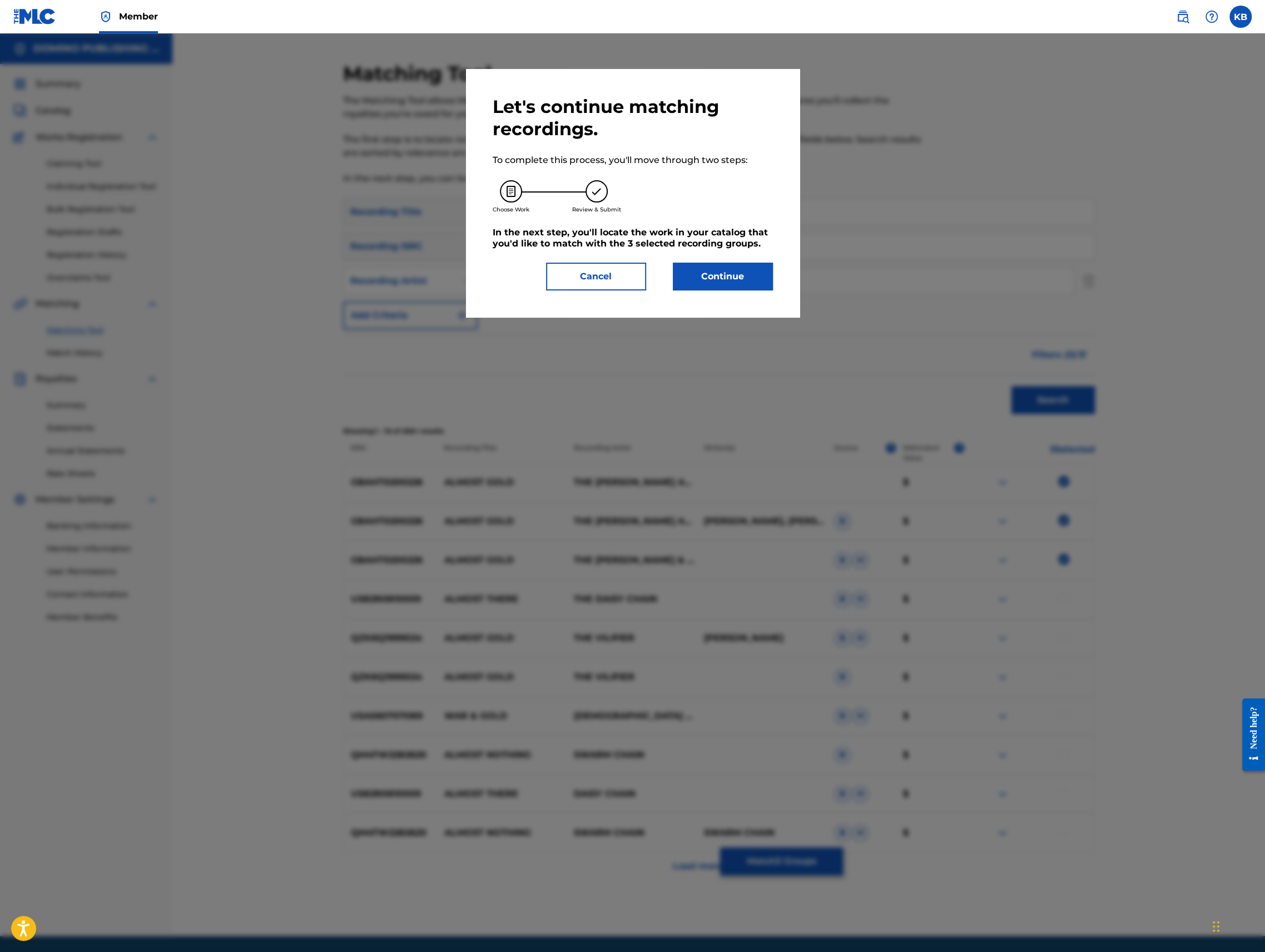
click at [718, 279] on button "Continue" at bounding box center [722, 277] width 100 height 28
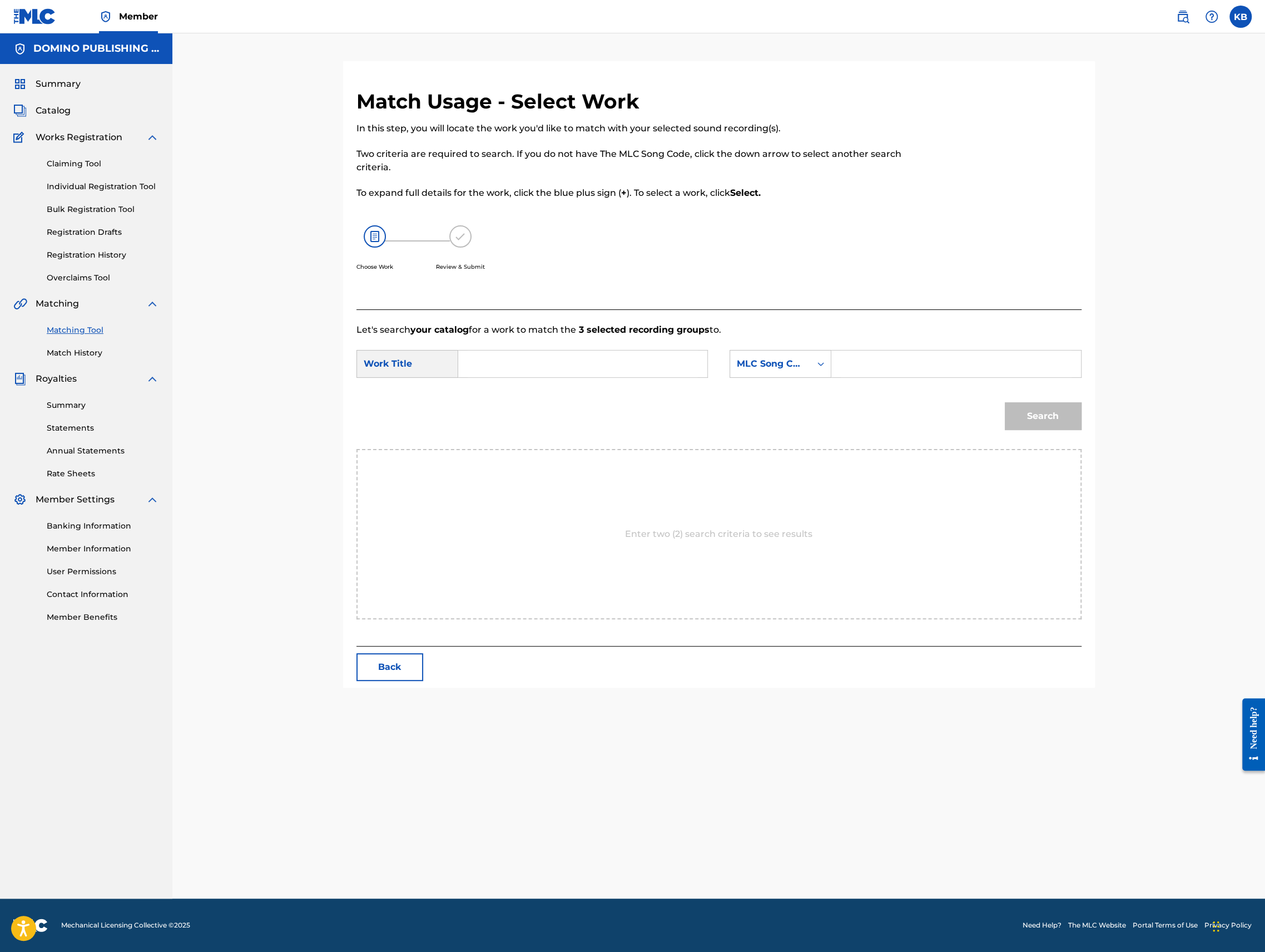
click at [551, 369] on input "Search Form" at bounding box center [582, 364] width 230 height 27
paste input "ALMOST GOLD (REID/REID)"
type input "ALMOST GOLD"
click at [797, 359] on div "MLC Song Code" at bounding box center [770, 364] width 68 height 13
click at [786, 390] on div "Writer Name" at bounding box center [781, 391] width 101 height 28
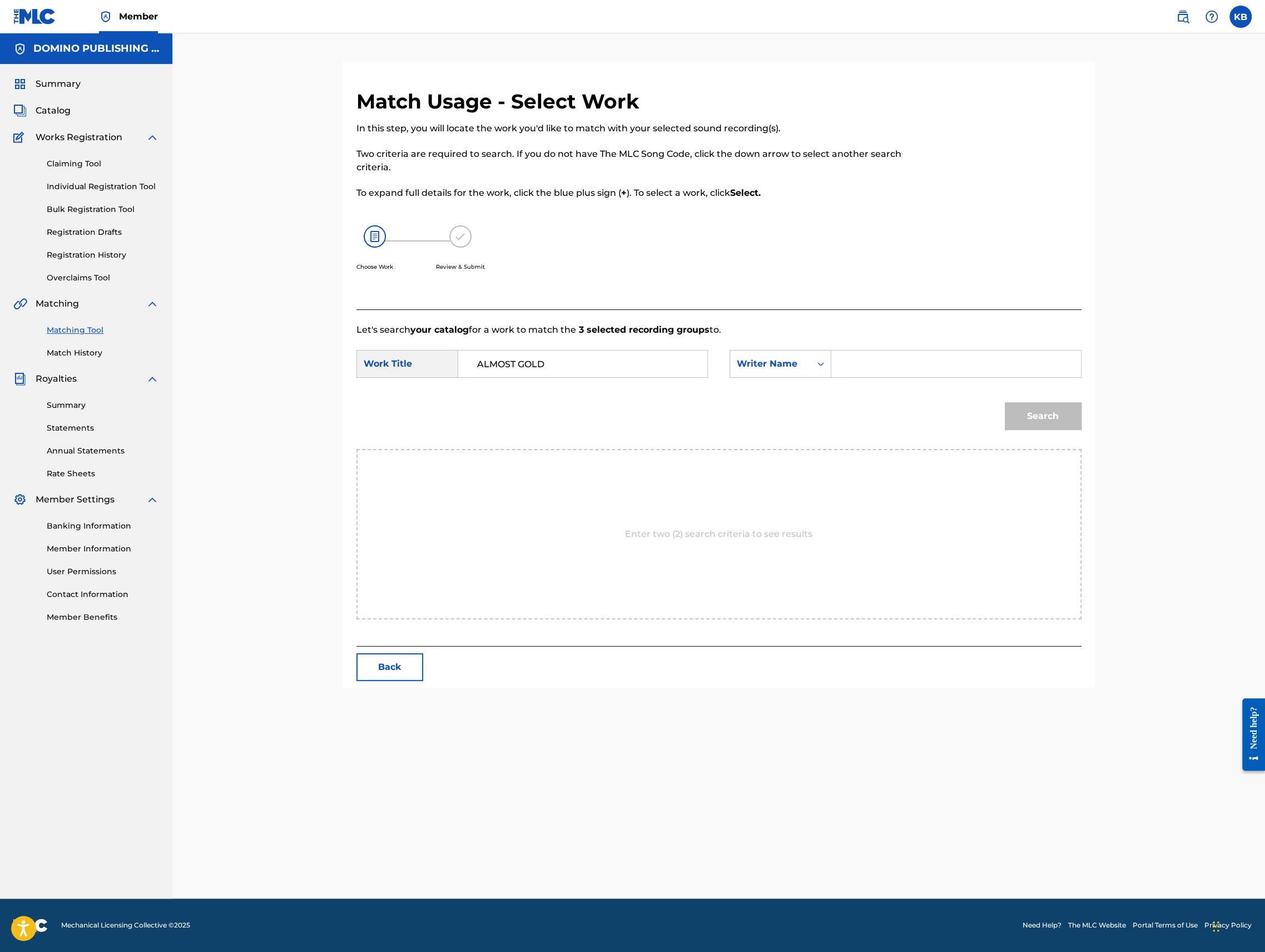
click at [882, 358] on input "Search Form" at bounding box center [956, 364] width 230 height 27
paste input "ALMOST GOLD (REID/REID)"
type input "REID"
click at [1005, 402] on button "Search" at bounding box center [1043, 416] width 76 height 28
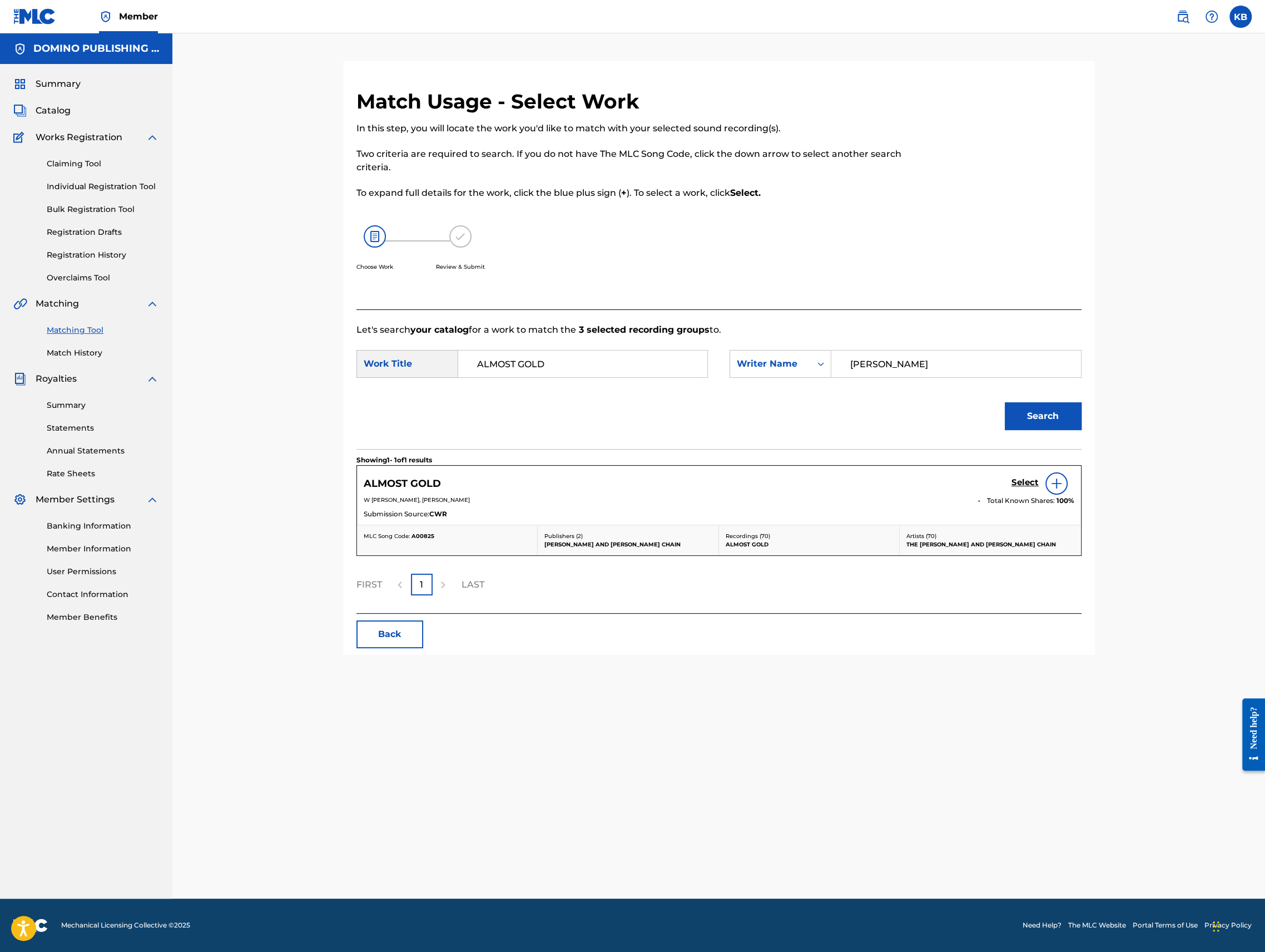
click at [1023, 487] on h5 "Select" at bounding box center [1026, 483] width 28 height 11
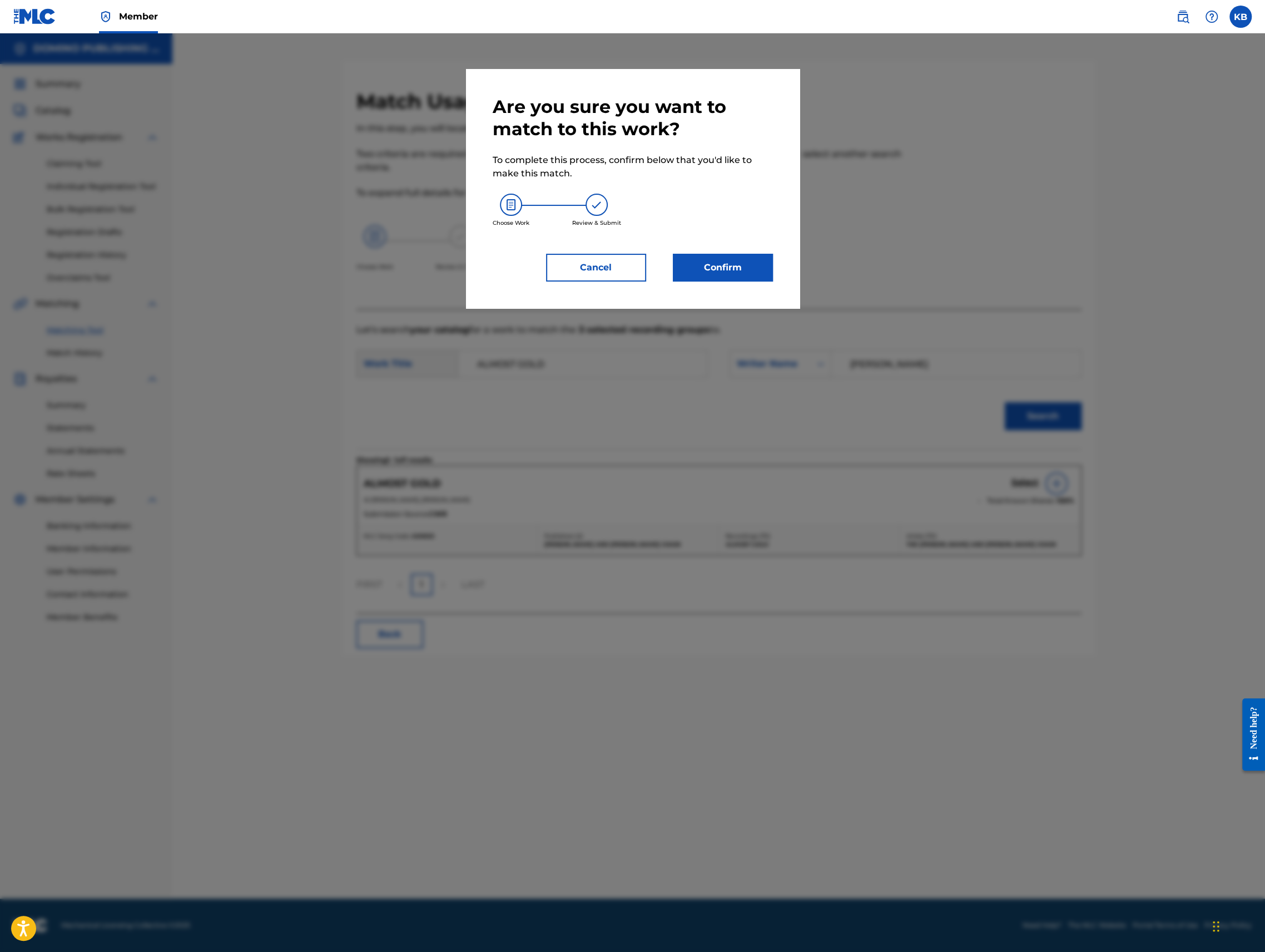
click at [715, 273] on button "Confirm" at bounding box center [722, 268] width 100 height 28
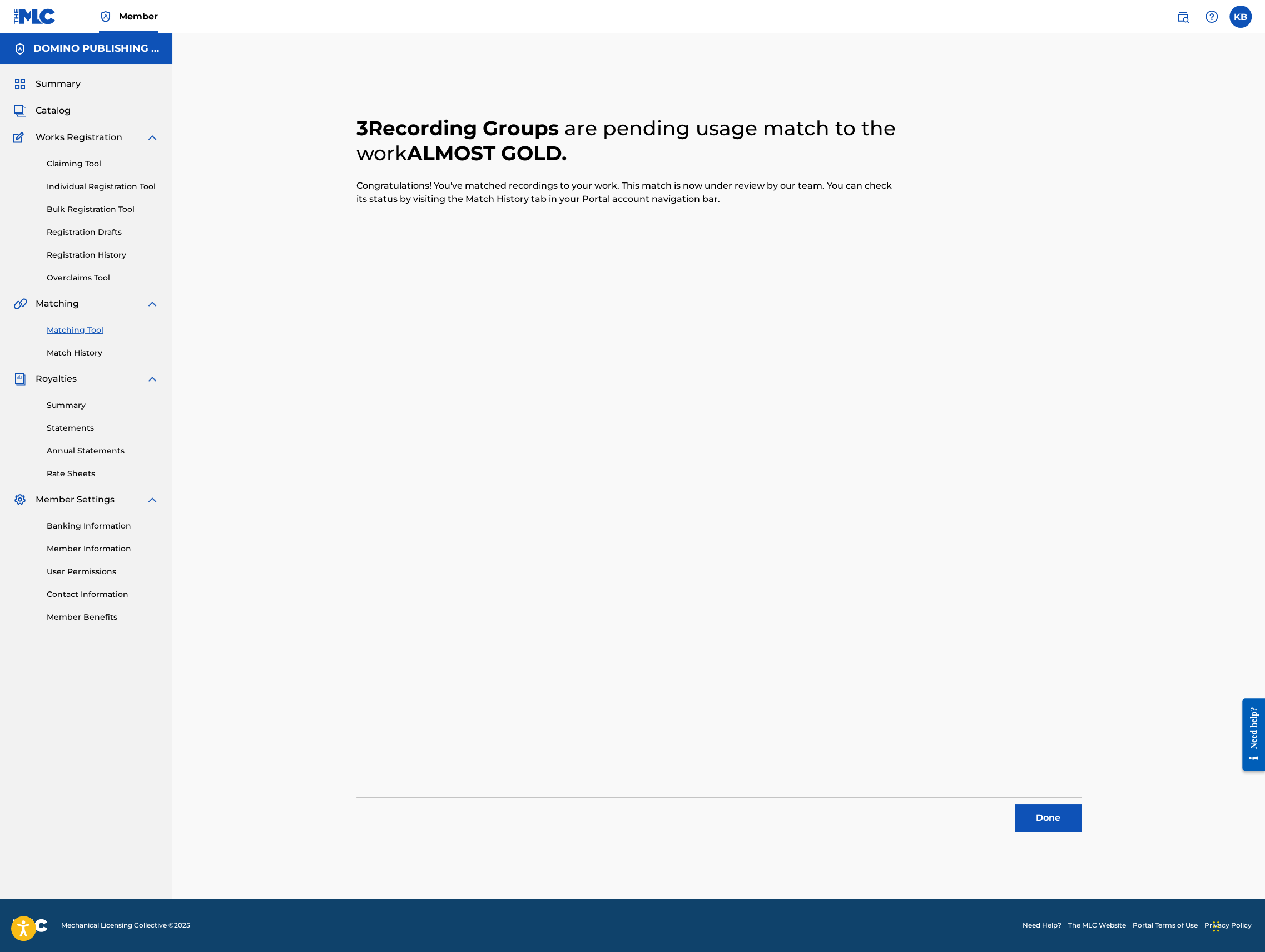
click at [1040, 815] on button "Done" at bounding box center [1049, 818] width 67 height 28
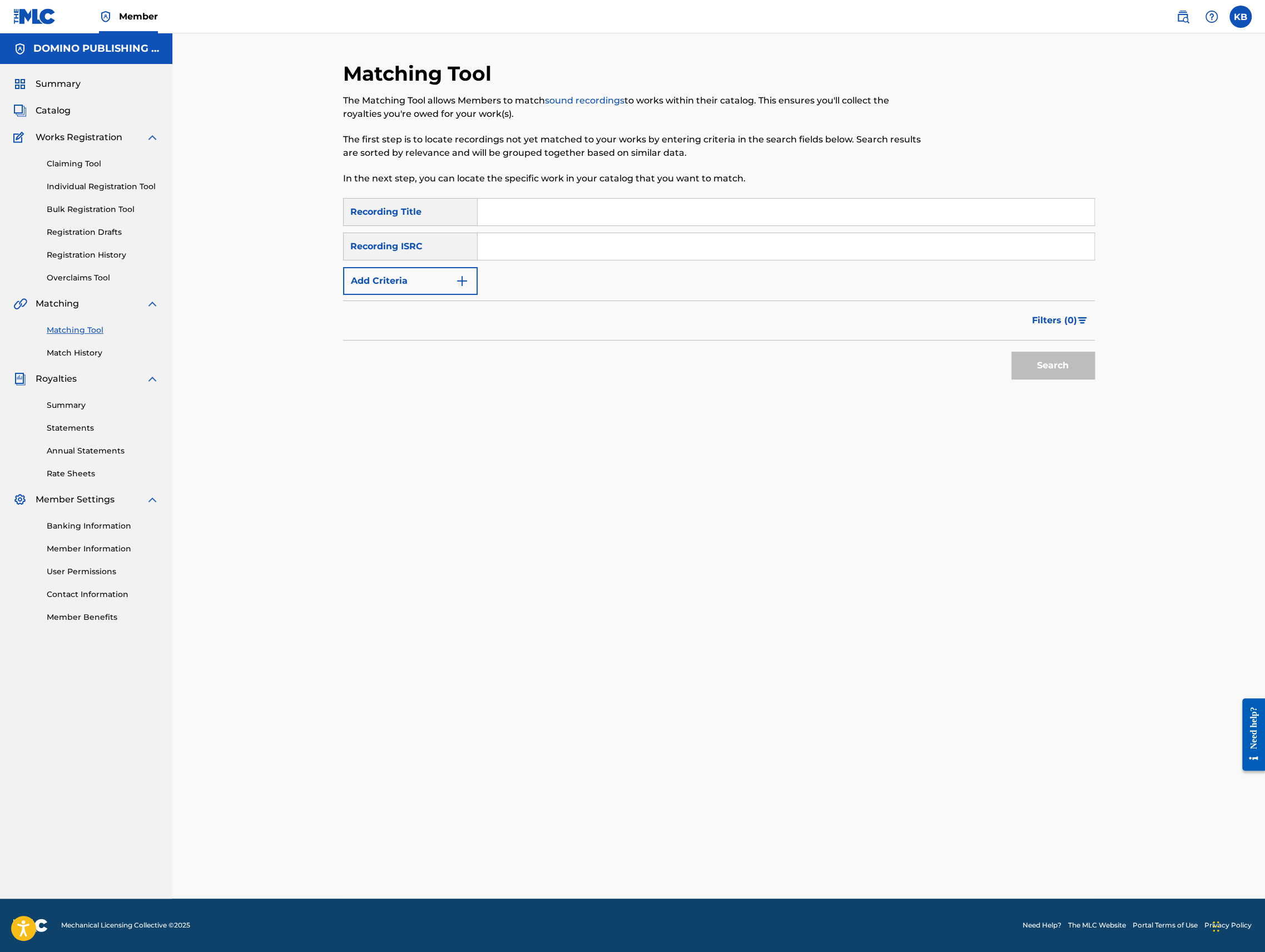
click at [696, 221] on input "Search Form" at bounding box center [786, 212] width 617 height 27
paste input "DIVINE GOSA (D'EYROT/GORKY/RADIOCLIT/VELLO)"
type input "DIVINE GOSA"
click at [447, 274] on button "Add Criteria" at bounding box center [410, 281] width 134 height 28
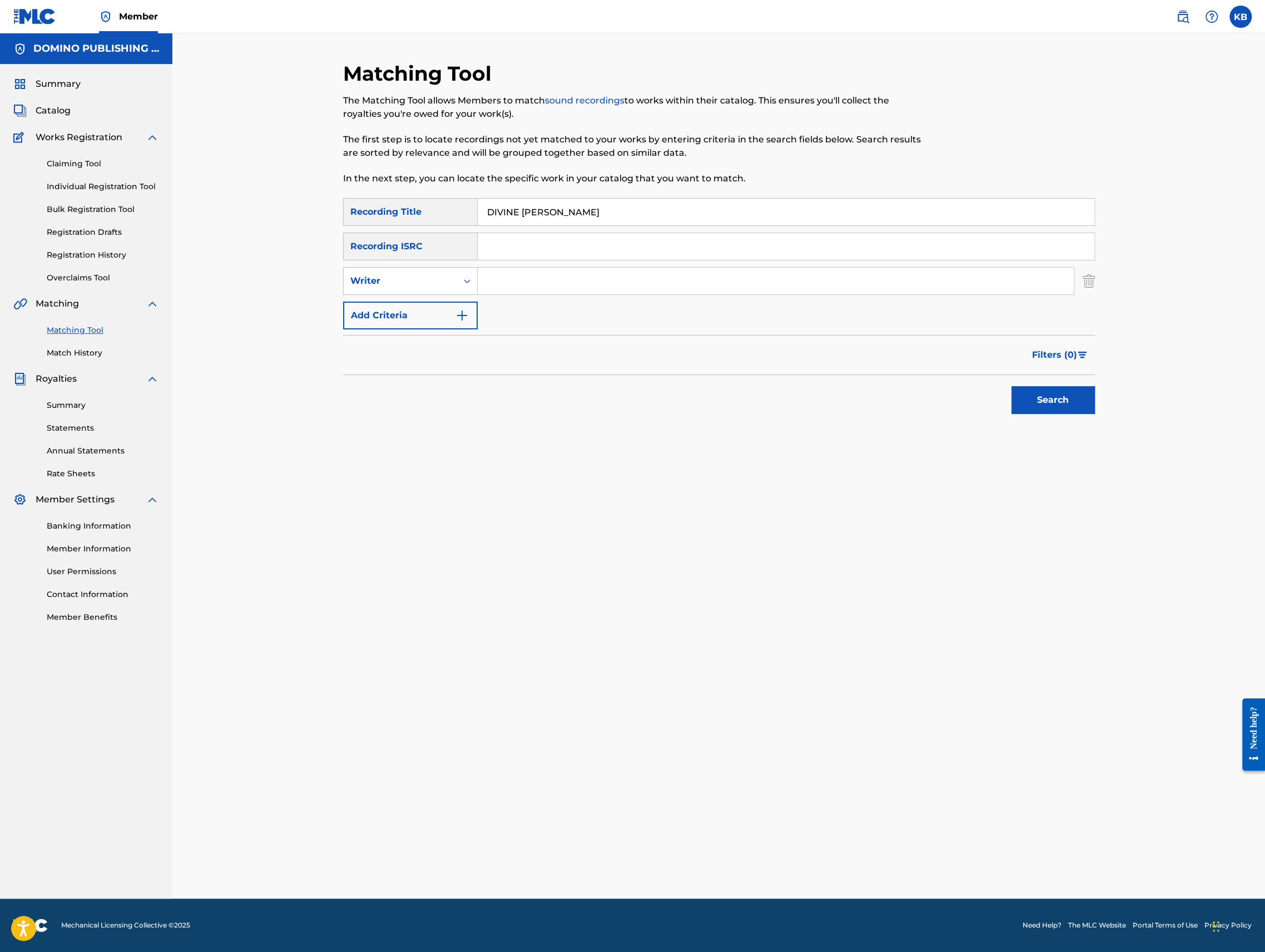
click at [599, 284] on input "Search Form" at bounding box center [775, 281] width 596 height 27
paste input "DIVINE GOSA (D'EYROT/GORKY/RADIOCLIT/VELLO)"
type input "D'EYROT/GORKY/RADIOCLIT/VELLO"
click at [1012, 386] on button "Search" at bounding box center [1053, 400] width 84 height 28
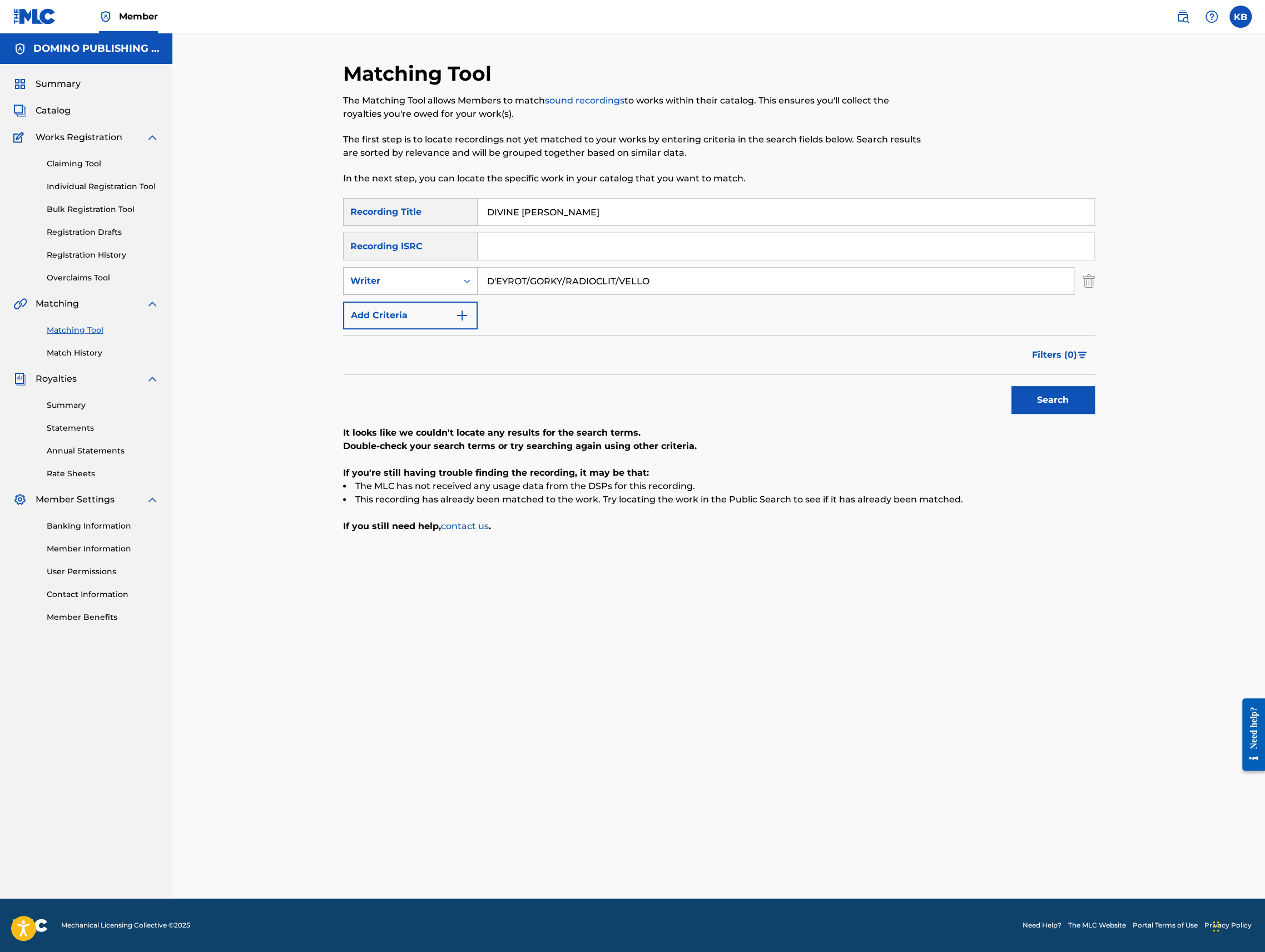
click at [410, 272] on div "Writer" at bounding box center [400, 281] width 113 height 21
click at [412, 307] on div "Recording Artist" at bounding box center [411, 308] width 133 height 28
click at [627, 299] on div "SearchWithCriteriaf4458a17-5cc5-4f45-9f2b-acc3c82a4e2c Recording Title DIVINE G…" at bounding box center [719, 263] width 752 height 131
click at [630, 279] on input "Search Form" at bounding box center [775, 281] width 596 height 27
click at [1012, 386] on button "Search" at bounding box center [1053, 400] width 84 height 28
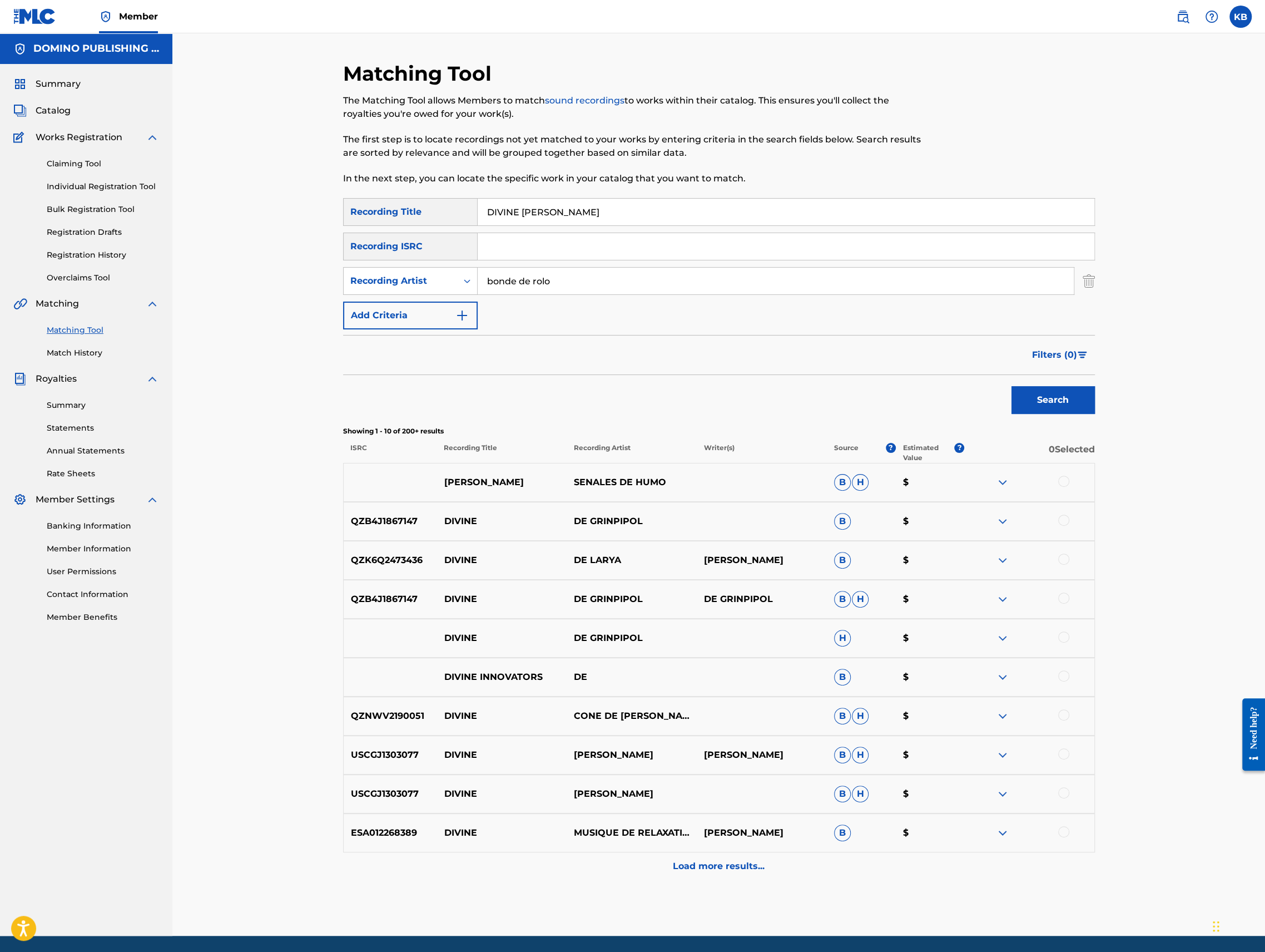
click at [1012, 386] on button "Search" at bounding box center [1053, 400] width 84 height 28
type input "bonde de role"
click at [1012, 386] on button "Search" at bounding box center [1053, 400] width 84 height 28
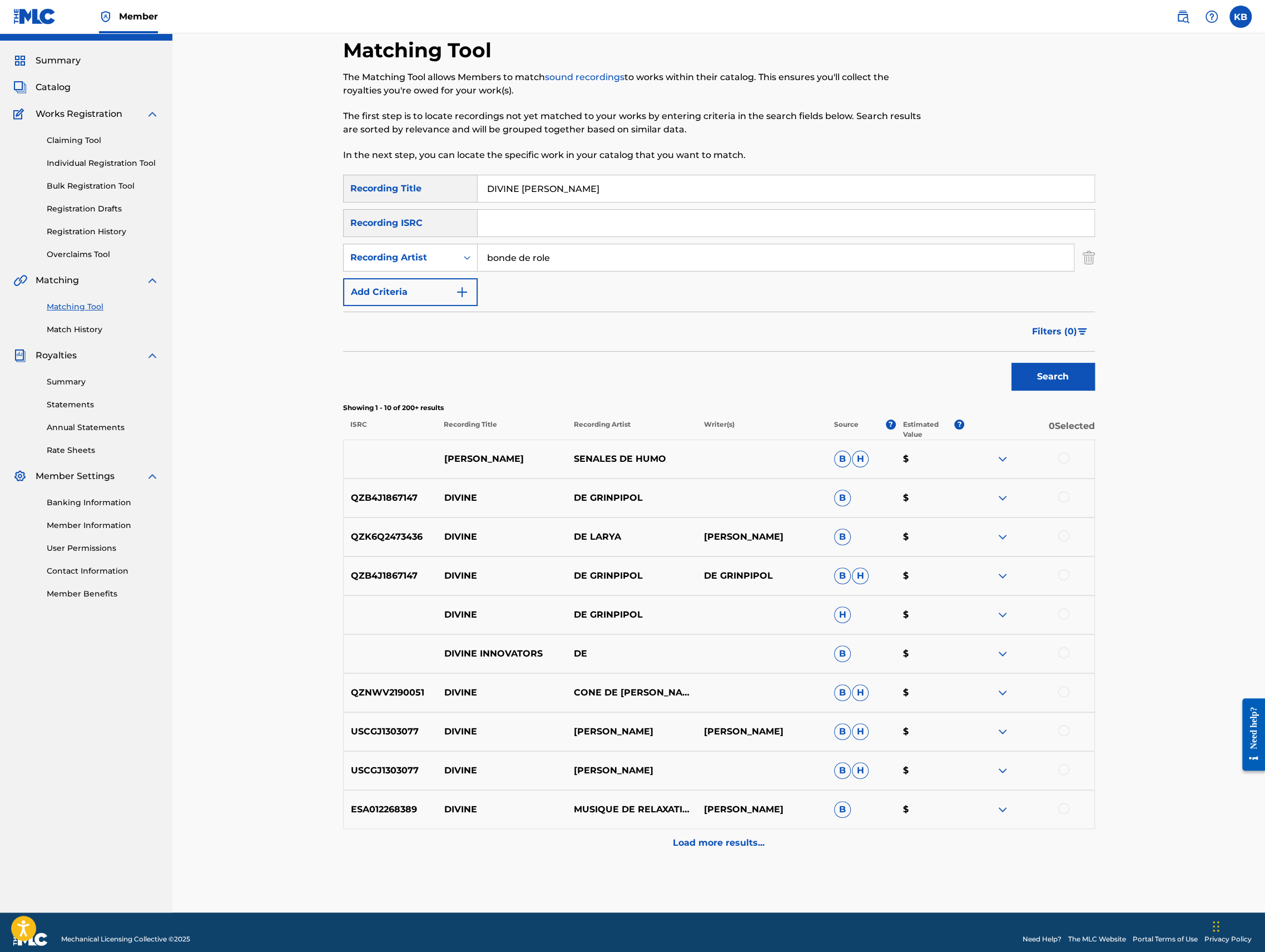
scroll to position [37, 0]
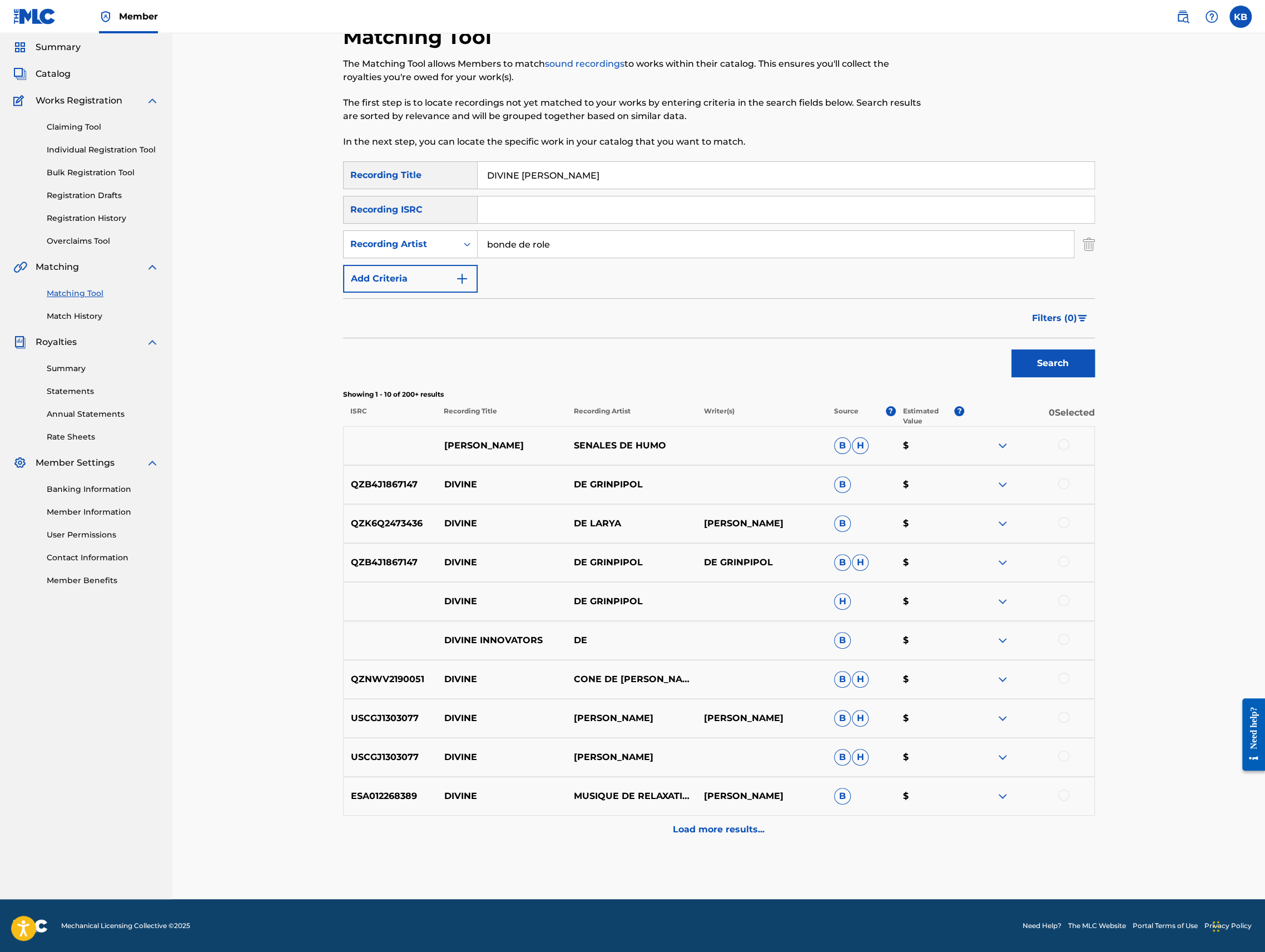
click at [1089, 243] on img "Search Form" at bounding box center [1088, 244] width 12 height 28
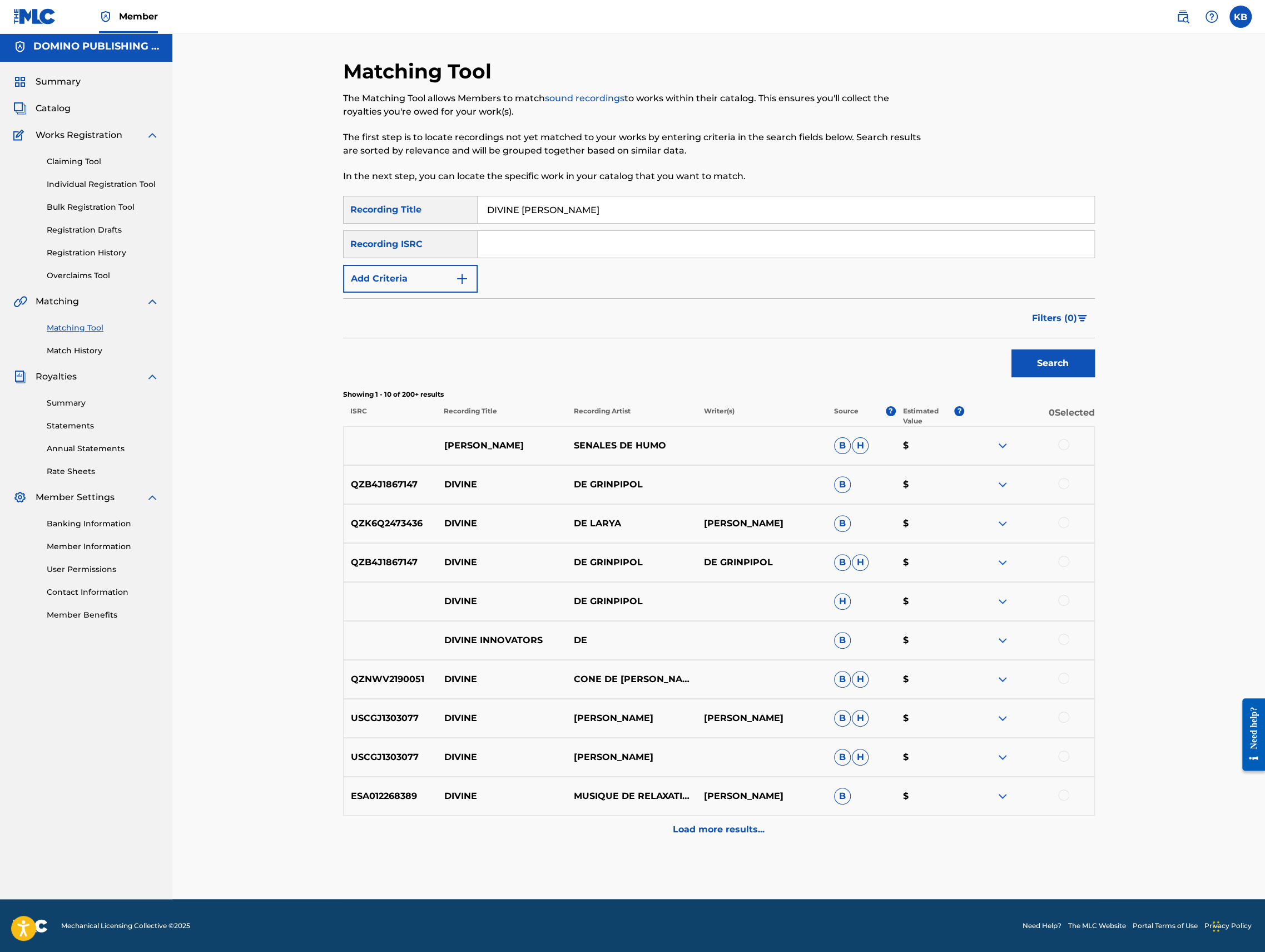
click at [1049, 357] on button "Search" at bounding box center [1053, 363] width 84 height 28
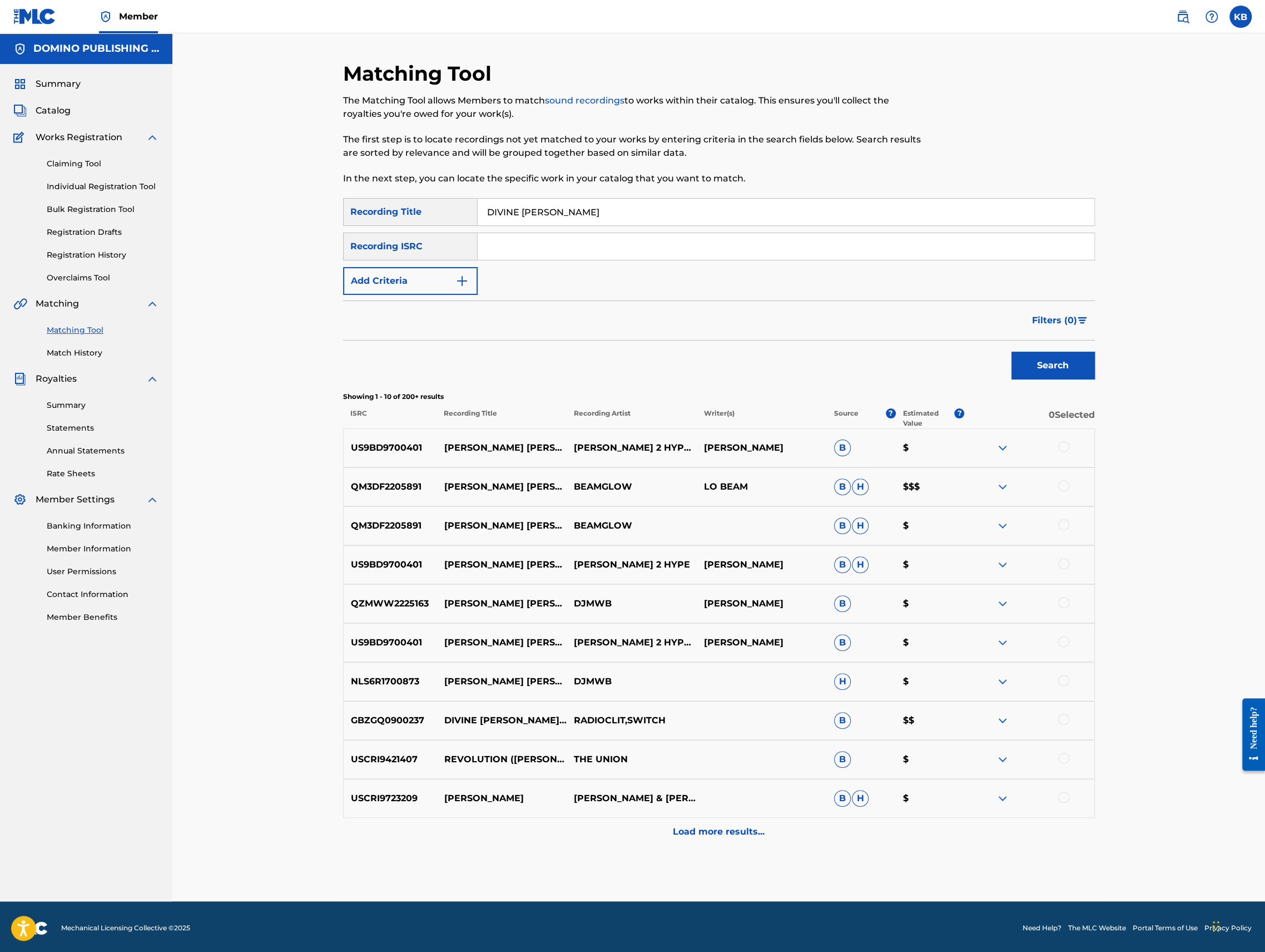
drag, startPoint x: 752, startPoint y: 219, endPoint x: 766, endPoint y: 150, distance: 70.4
click at [766, 153] on div "Matching Tool The Matching Tool allows Members to match sound recordings to wor…" at bounding box center [719, 481] width 752 height 840
paste input "ELVI$ (OAKEY/CALLIS/CROISY/STALLINGS)"
type input "ELVI$"
click at [434, 282] on button "Add Criteria" at bounding box center [410, 281] width 134 height 28
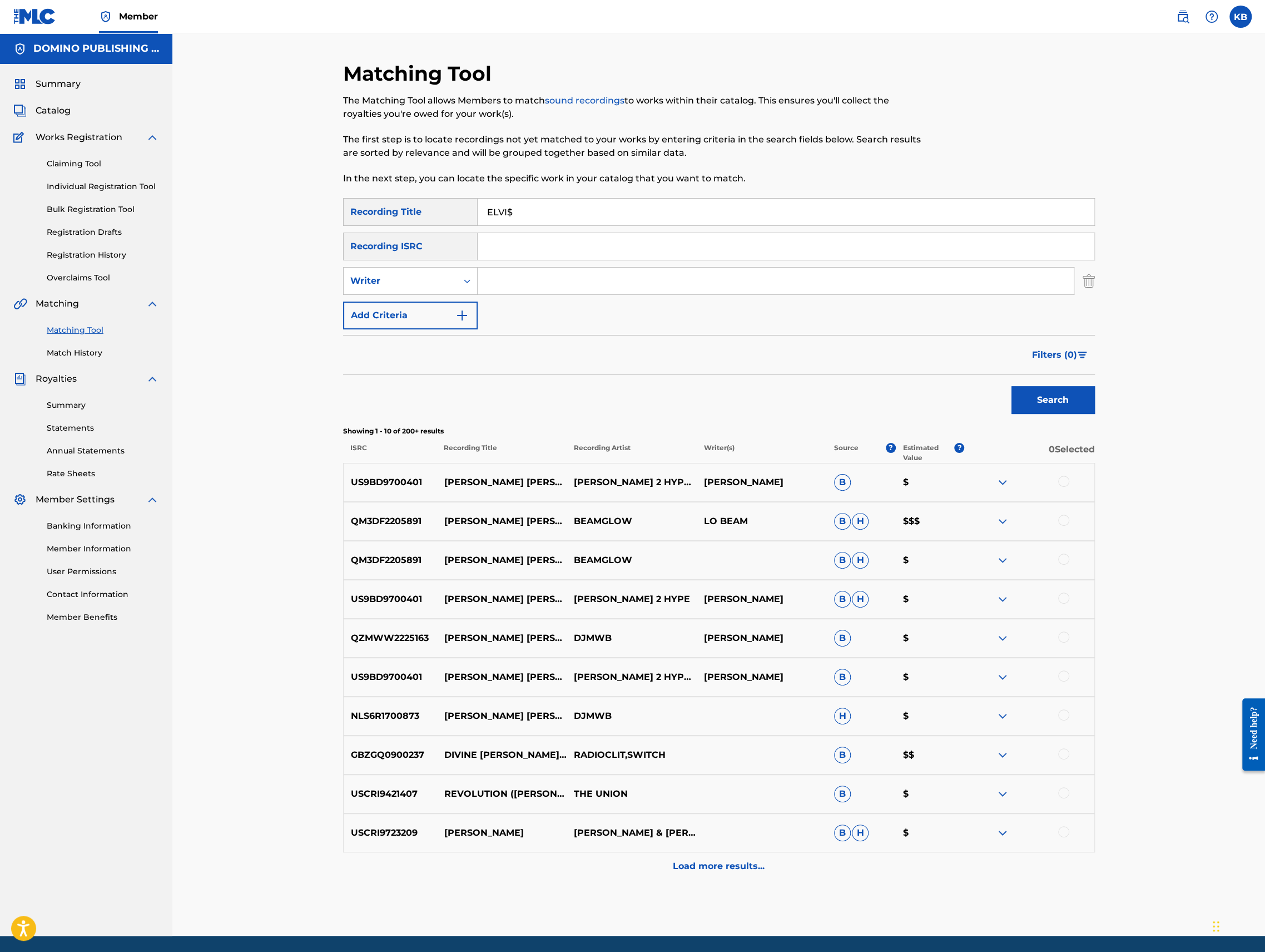
click at [567, 282] on input "Search Form" at bounding box center [775, 281] width 596 height 27
paste input "ELVI$ (OAKEY/CALLIS/CROISY/STALLINGS)"
type input "OAKEY/CALLIS/CROISY/STALLINGS"
click at [1012, 386] on button "Search" at bounding box center [1053, 400] width 84 height 28
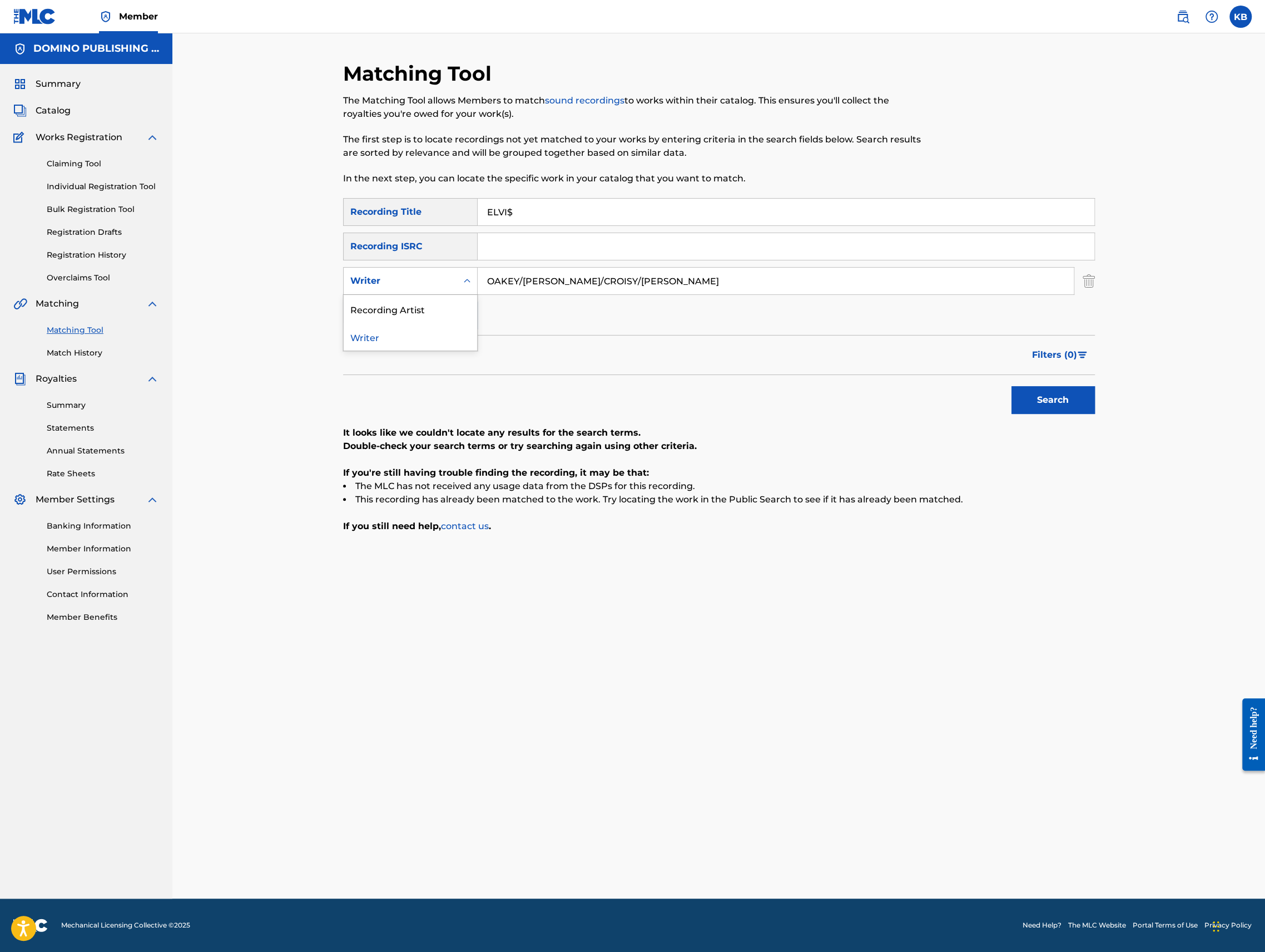
click at [426, 290] on div "Writer" at bounding box center [400, 281] width 113 height 21
click at [419, 305] on div "Recording Artist" at bounding box center [411, 308] width 133 height 28
click at [539, 287] on input "Search Form" at bounding box center [775, 281] width 596 height 27
type input "human league"
click at [1012, 386] on button "Search" at bounding box center [1053, 400] width 84 height 28
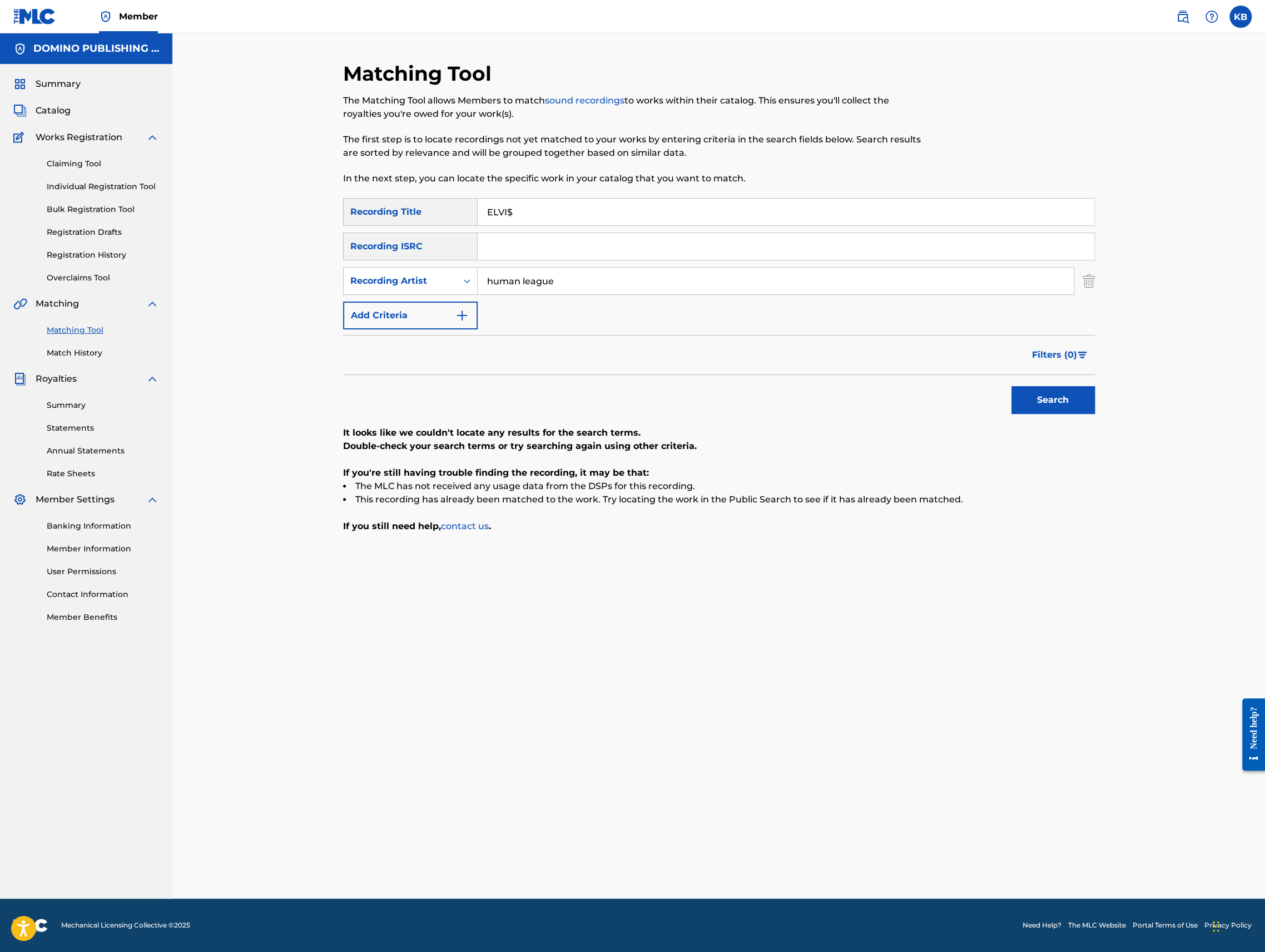
click at [1076, 405] on button "Search" at bounding box center [1053, 400] width 84 height 28
click at [565, 212] on input "ELVI$" at bounding box center [786, 212] width 617 height 27
type input "ELVIS"
click at [1012, 386] on button "Search" at bounding box center [1053, 400] width 84 height 28
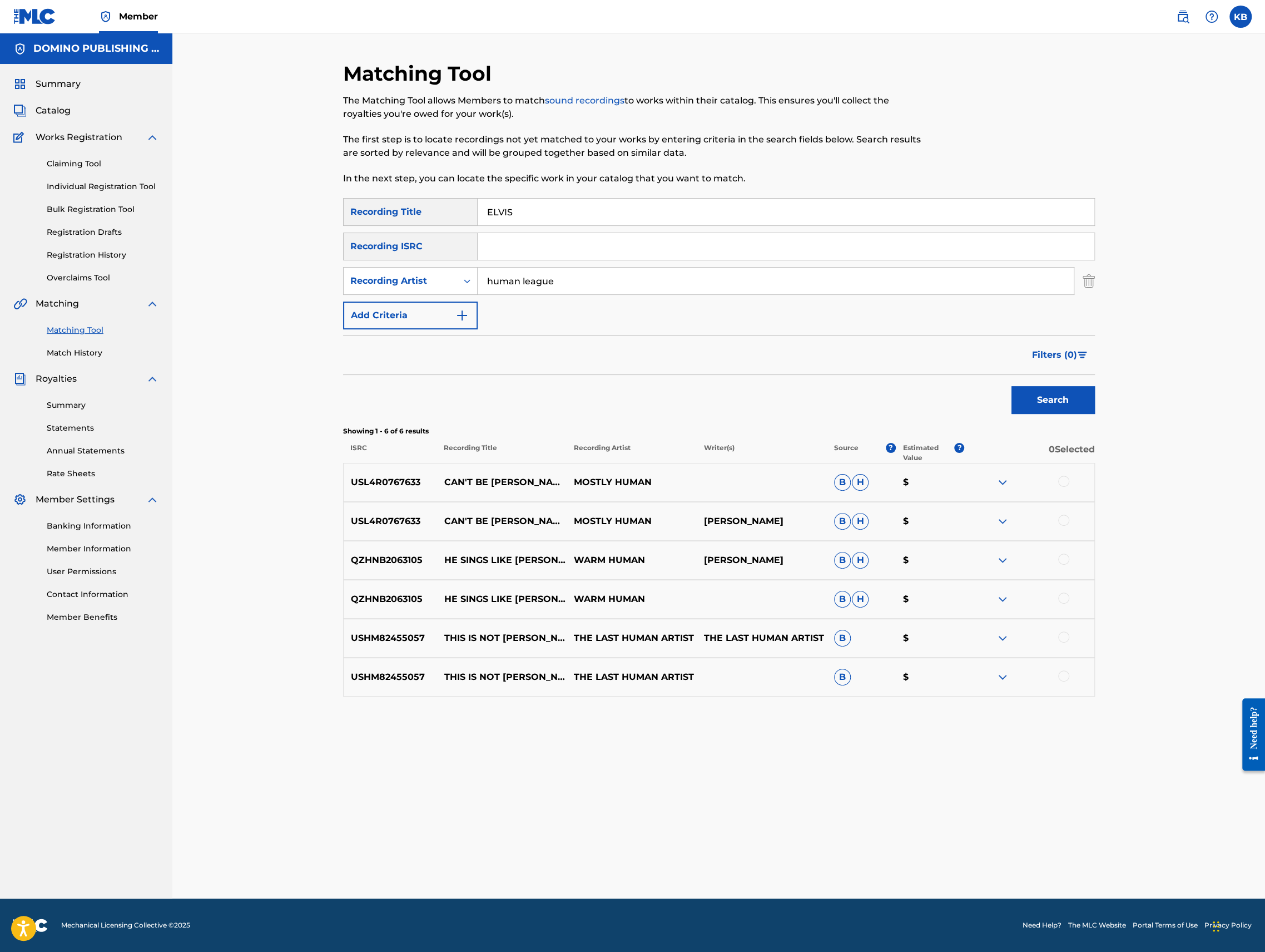
drag, startPoint x: 580, startPoint y: 280, endPoint x: 581, endPoint y: 210, distance: 70.0
click at [581, 210] on div "SearchWithCriteriaf4458a17-5cc5-4f45-9f2b-acc3c82a4e2c Recording Title ELVIS Se…" at bounding box center [719, 263] width 752 height 131
paste input "Felix da Housecat"
type input "Felix da Housecat"
click at [1023, 391] on button "Search" at bounding box center [1053, 400] width 84 height 28
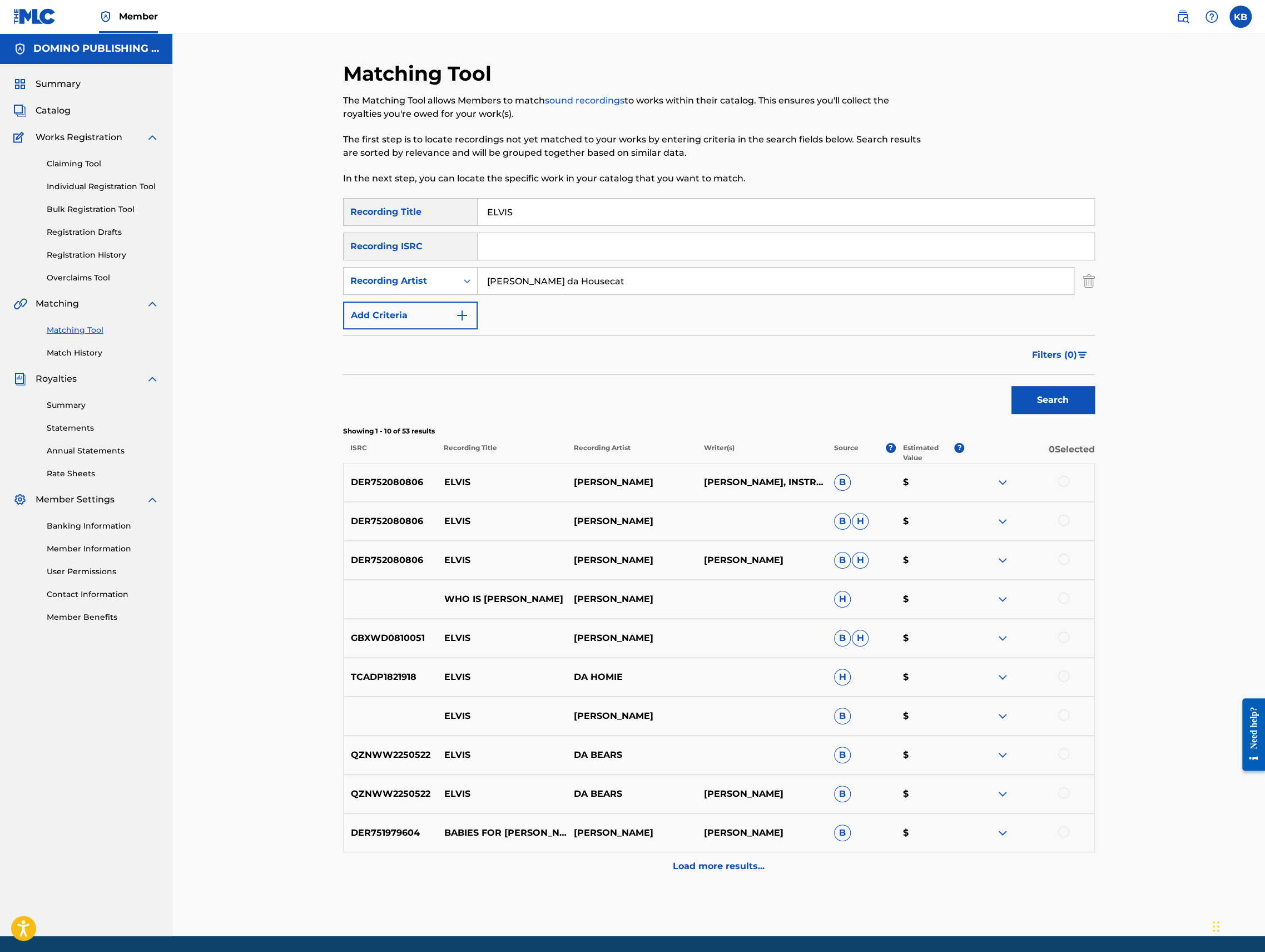
click at [557, 210] on input "ELVIS" at bounding box center [786, 212] width 617 height 27
click at [1012, 386] on button "Search" at bounding box center [1053, 400] width 84 height 28
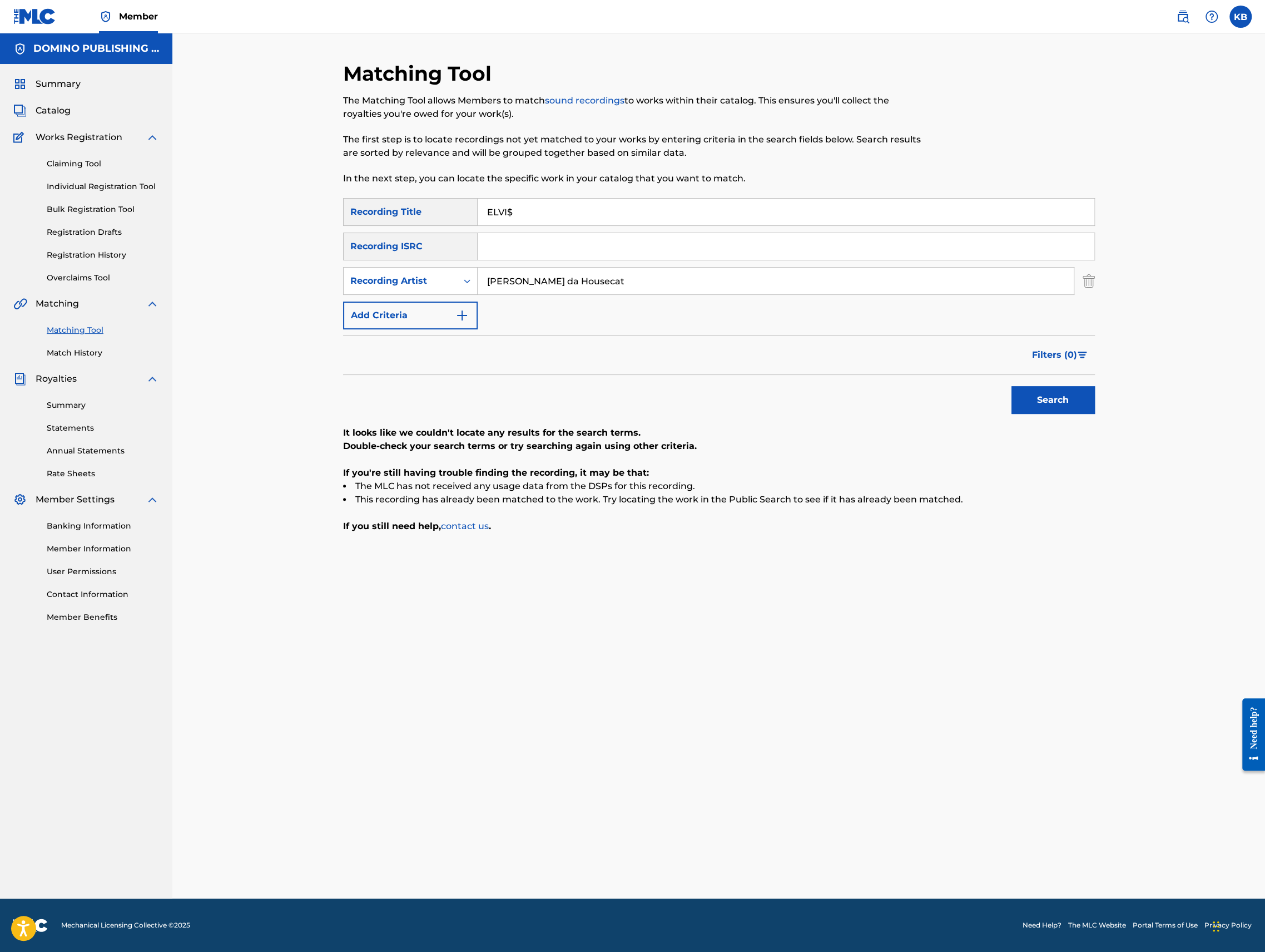
click at [1093, 279] on img "Search Form" at bounding box center [1088, 281] width 12 height 28
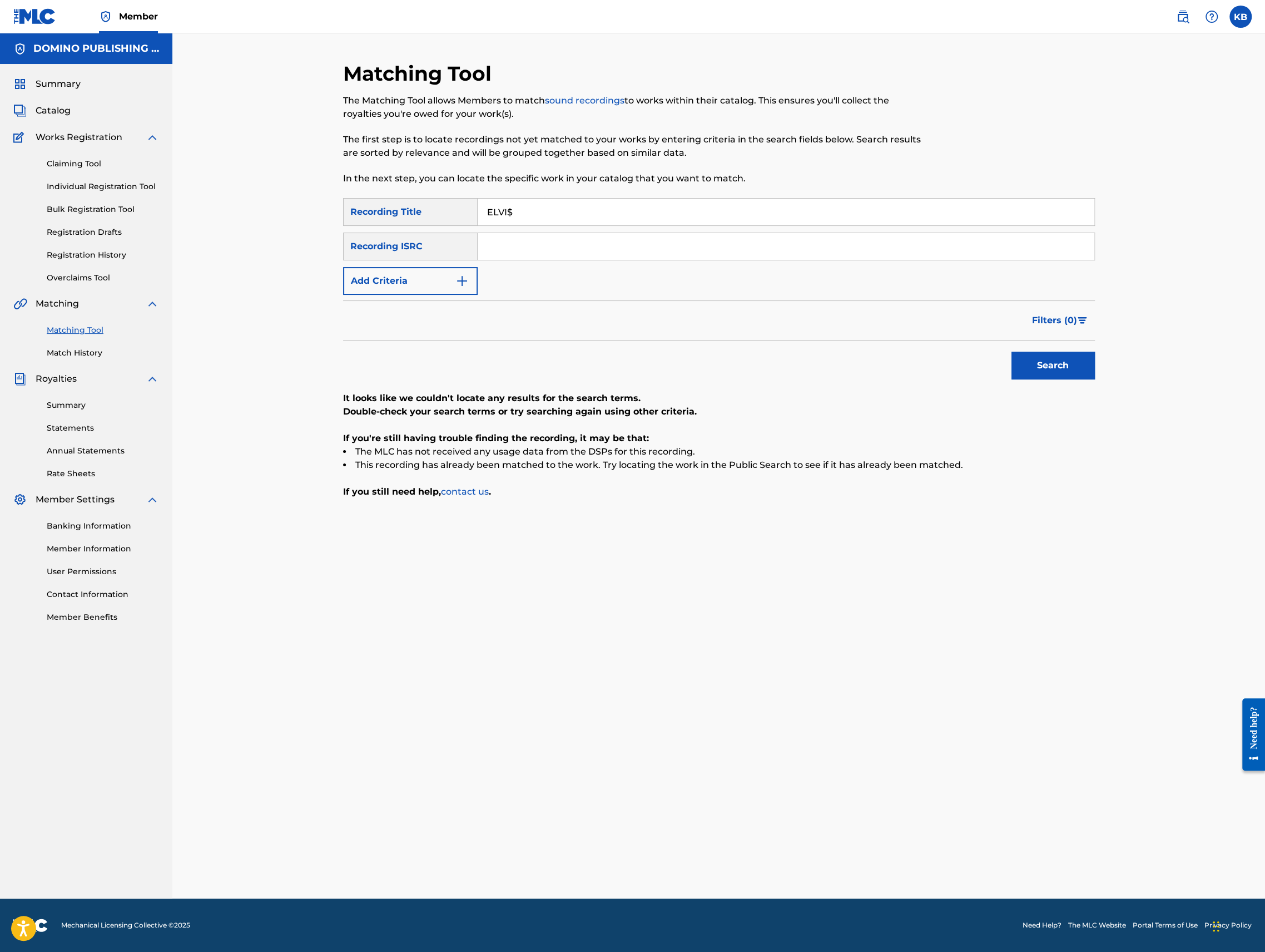
click at [1074, 365] on button "Search" at bounding box center [1053, 365] width 84 height 28
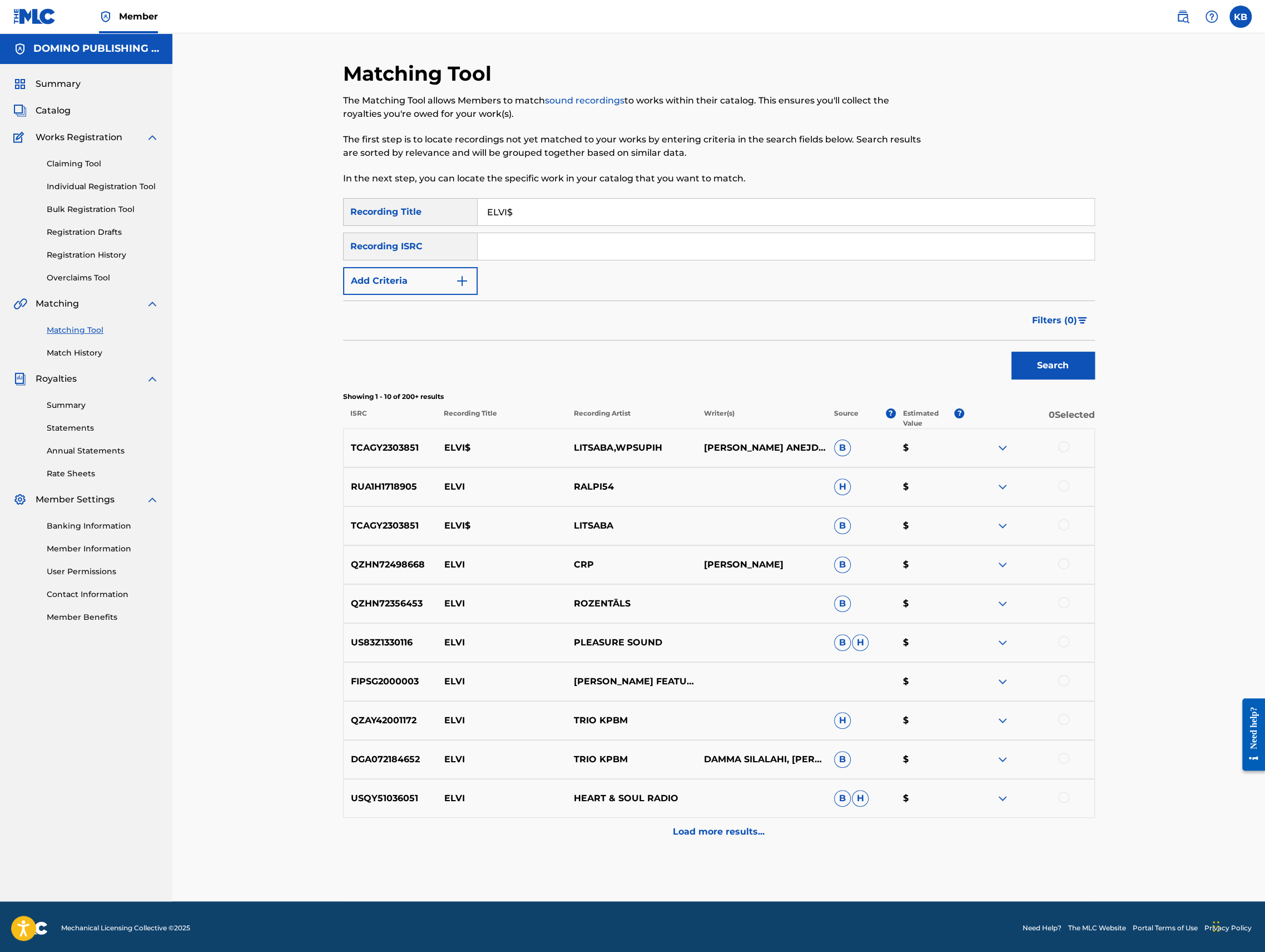
drag, startPoint x: 717, startPoint y: 210, endPoint x: 762, endPoint y: 133, distance: 89.2
click at [762, 133] on div "Matching Tool The Matching Tool allows Members to match sound recordings to wor…" at bounding box center [719, 481] width 752 height 840
paste input "HALF RETURN (LENKER)"
type input "HALF RETURN"
click at [403, 282] on button "Add Criteria" at bounding box center [410, 281] width 134 height 28
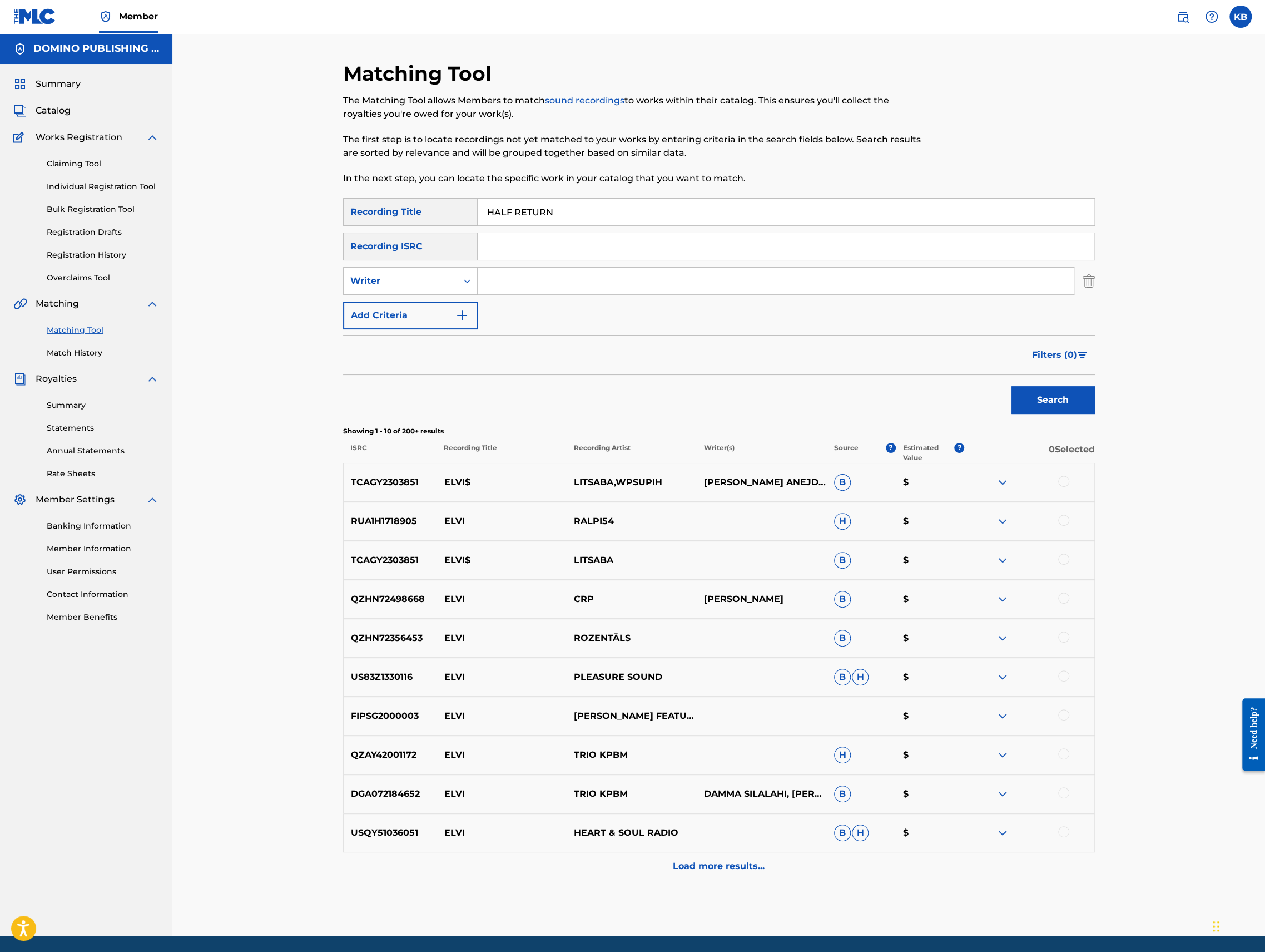
drag, startPoint x: 558, startPoint y: 273, endPoint x: 638, endPoint y: 290, distance: 81.8
click at [558, 273] on input "Search Form" at bounding box center [775, 281] width 596 height 27
paste input "HALF RETURN (LENKER)"
type input "LENKER"
click at [1012, 386] on button "Search" at bounding box center [1053, 400] width 84 height 28
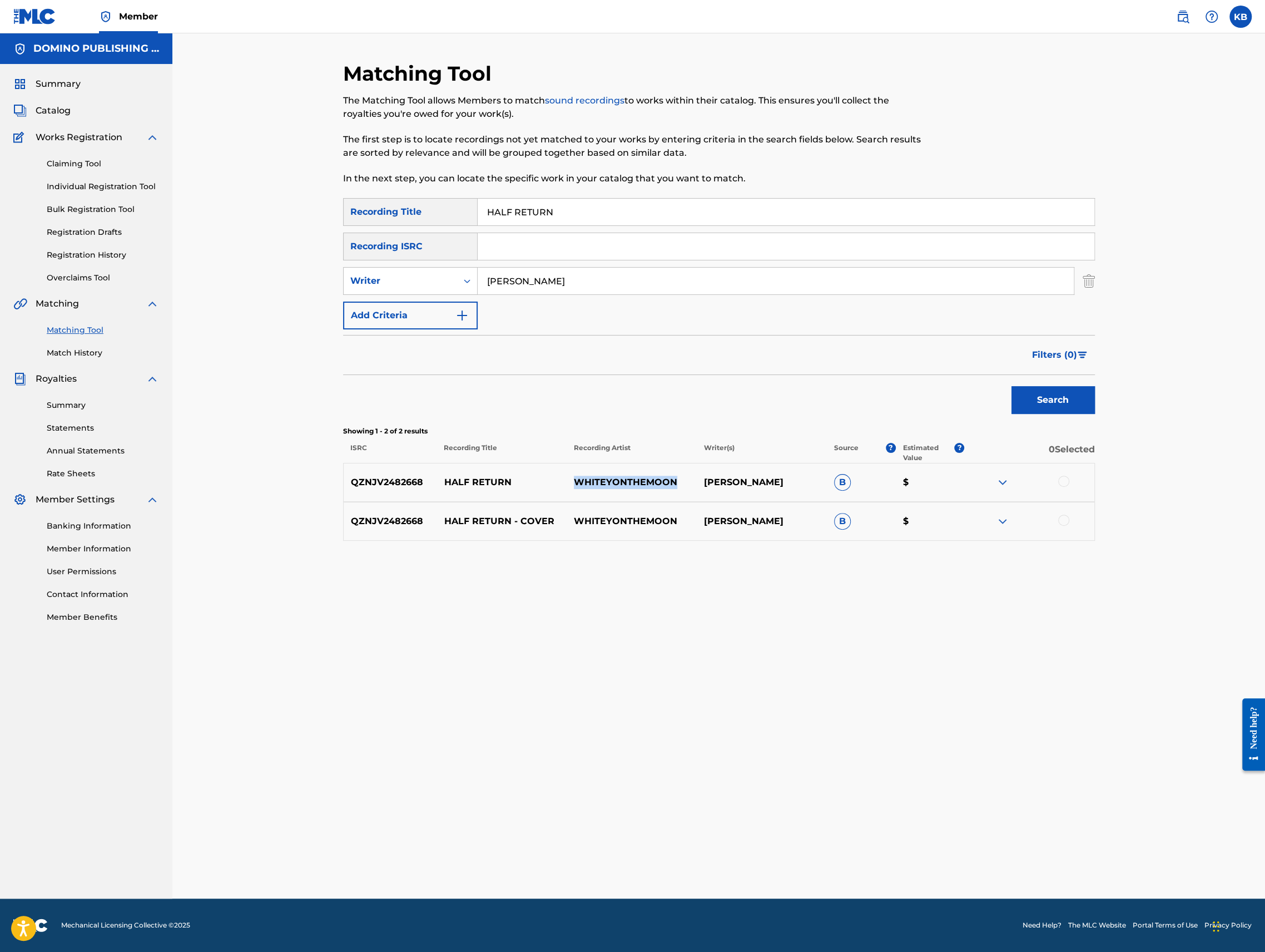
drag, startPoint x: 673, startPoint y: 483, endPoint x: 567, endPoint y: 483, distance: 106.0
click at [567, 483] on p "WHITEYONTHEMOON" at bounding box center [632, 483] width 130 height 13
click at [998, 483] on img at bounding box center [1003, 483] width 13 height 13
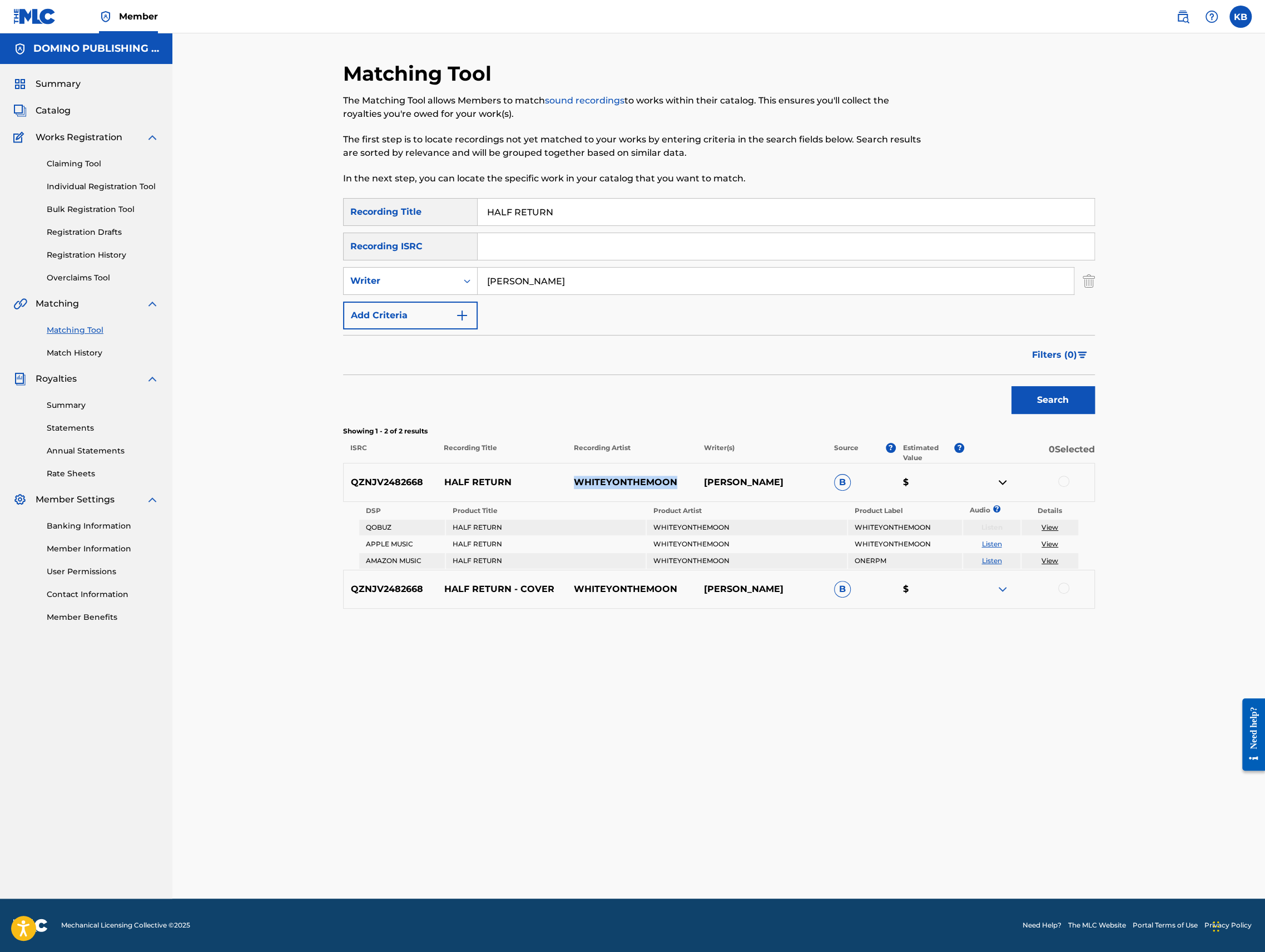
click at [1000, 588] on img at bounding box center [1003, 589] width 13 height 13
click at [994, 634] on link "Listen" at bounding box center [992, 634] width 20 height 8
click at [992, 544] on link "Listen" at bounding box center [992, 544] width 20 height 8
click at [1070, 479] on div at bounding box center [1030, 483] width 130 height 13
click at [1065, 481] on div at bounding box center [1064, 482] width 11 height 11
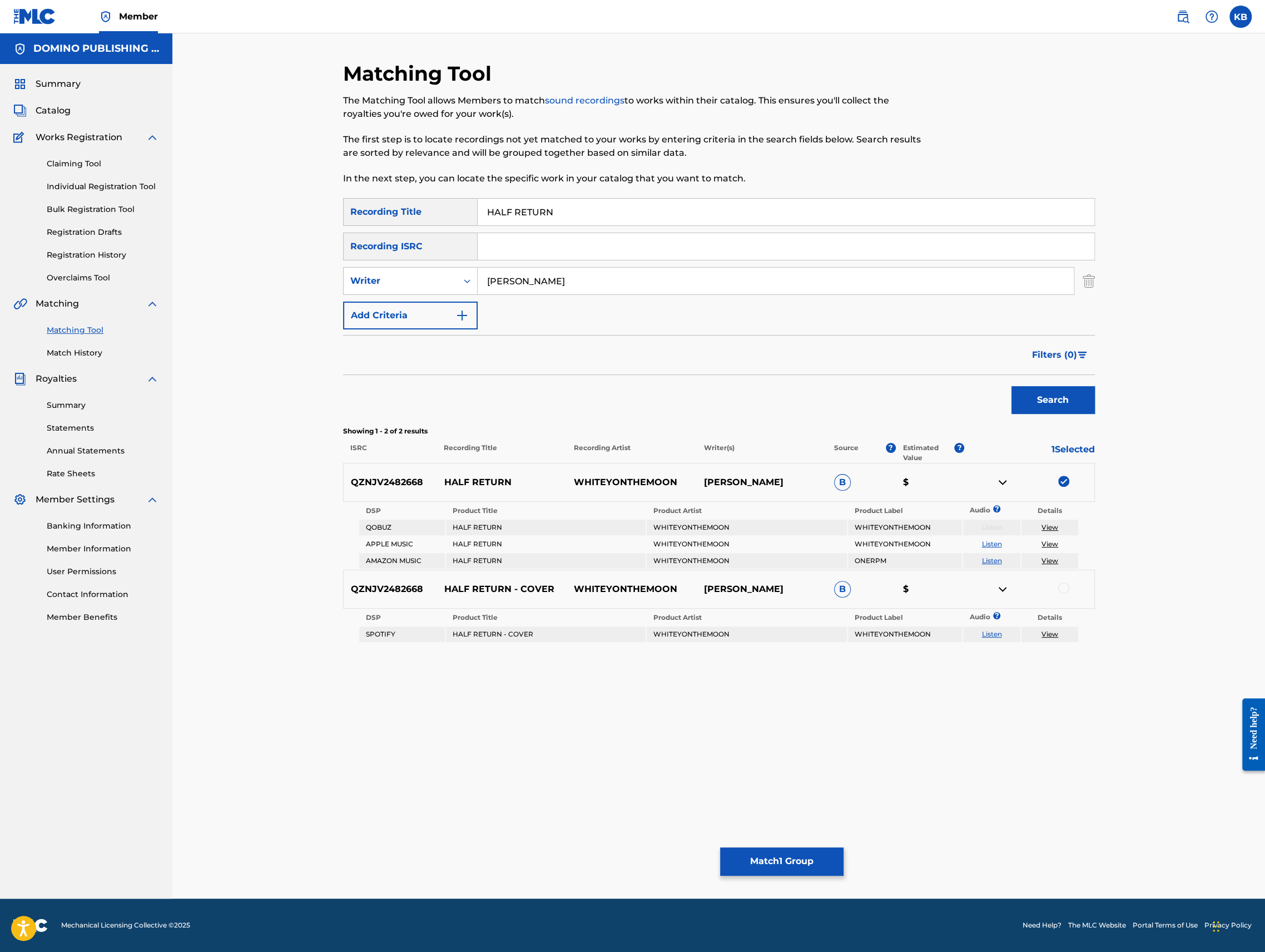
click at [1067, 587] on div at bounding box center [1064, 588] width 11 height 11
click at [768, 854] on button "Match 2 Groups" at bounding box center [781, 861] width 123 height 28
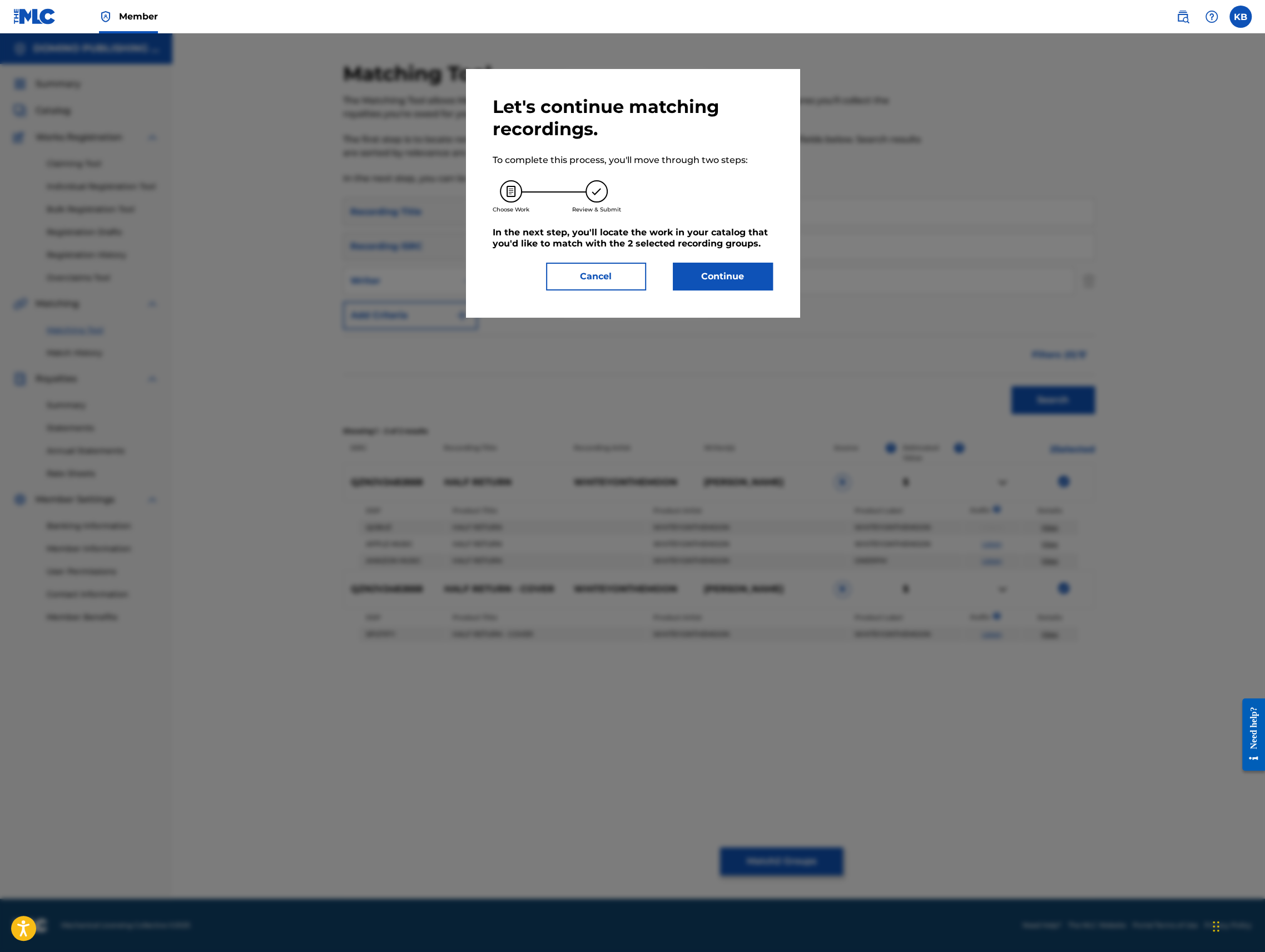
click at [739, 279] on button "Continue" at bounding box center [722, 277] width 100 height 28
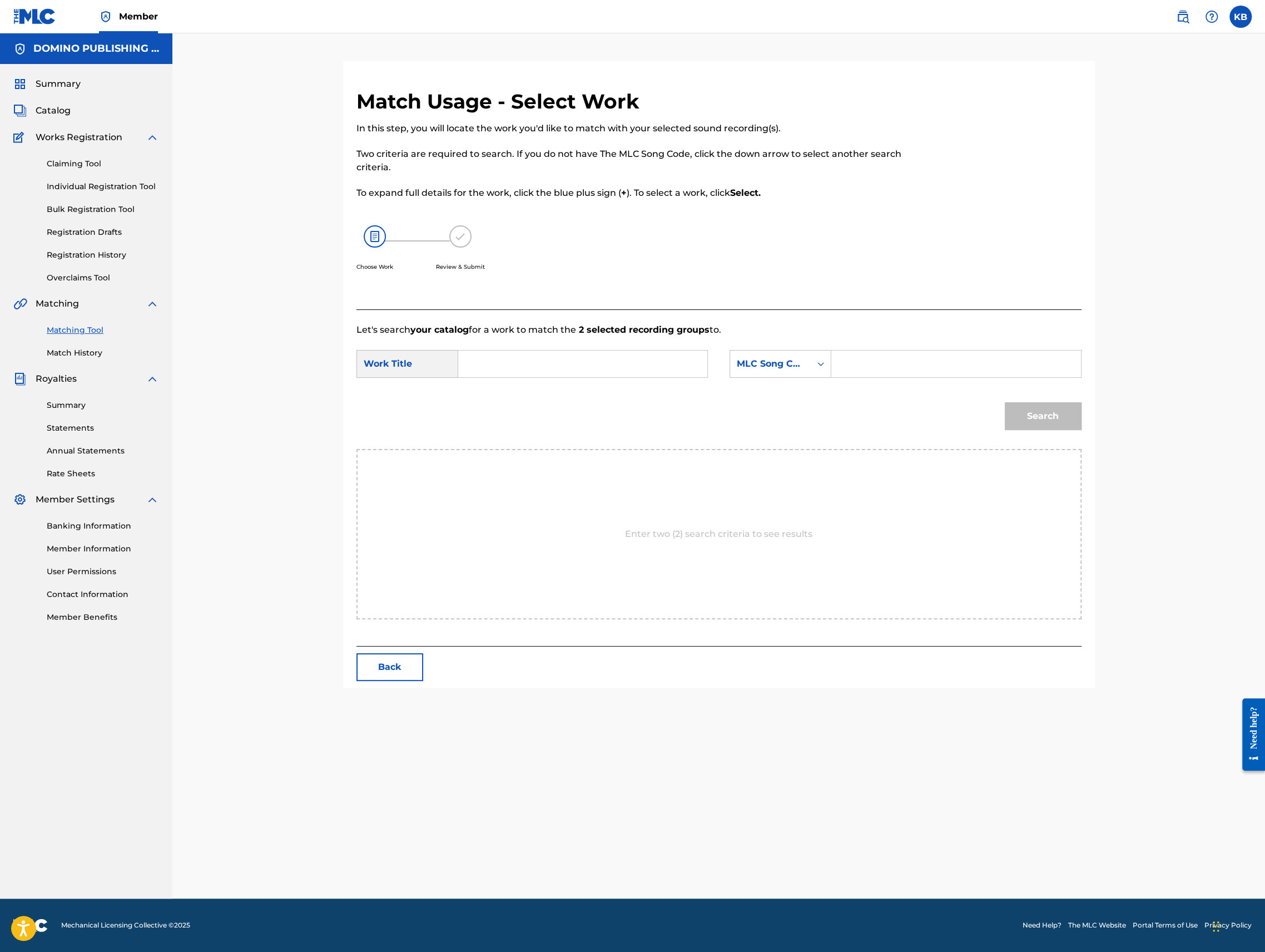
click at [570, 360] on input "Search Form" at bounding box center [582, 364] width 230 height 27
paste input "HALF RETURN (LENKER)"
type input "HALF RETURN"
click at [774, 363] on div "MLC Song Code" at bounding box center [770, 364] width 68 height 13
click at [774, 391] on div "Writer Name" at bounding box center [781, 391] width 101 height 28
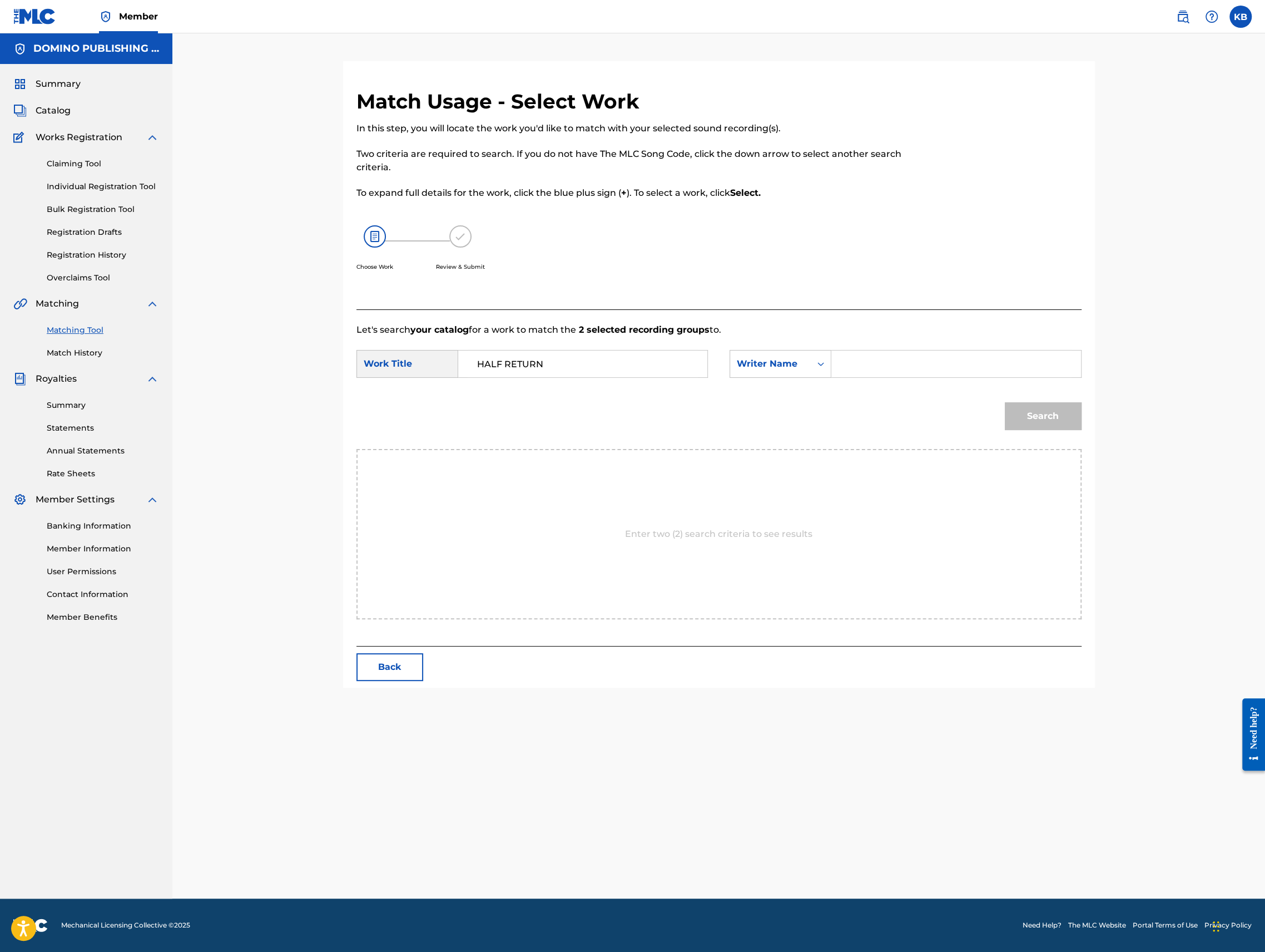
click at [861, 367] on input "Search Form" at bounding box center [956, 364] width 230 height 27
type input "lenker"
click at [1005, 402] on button "Search" at bounding box center [1043, 416] width 76 height 28
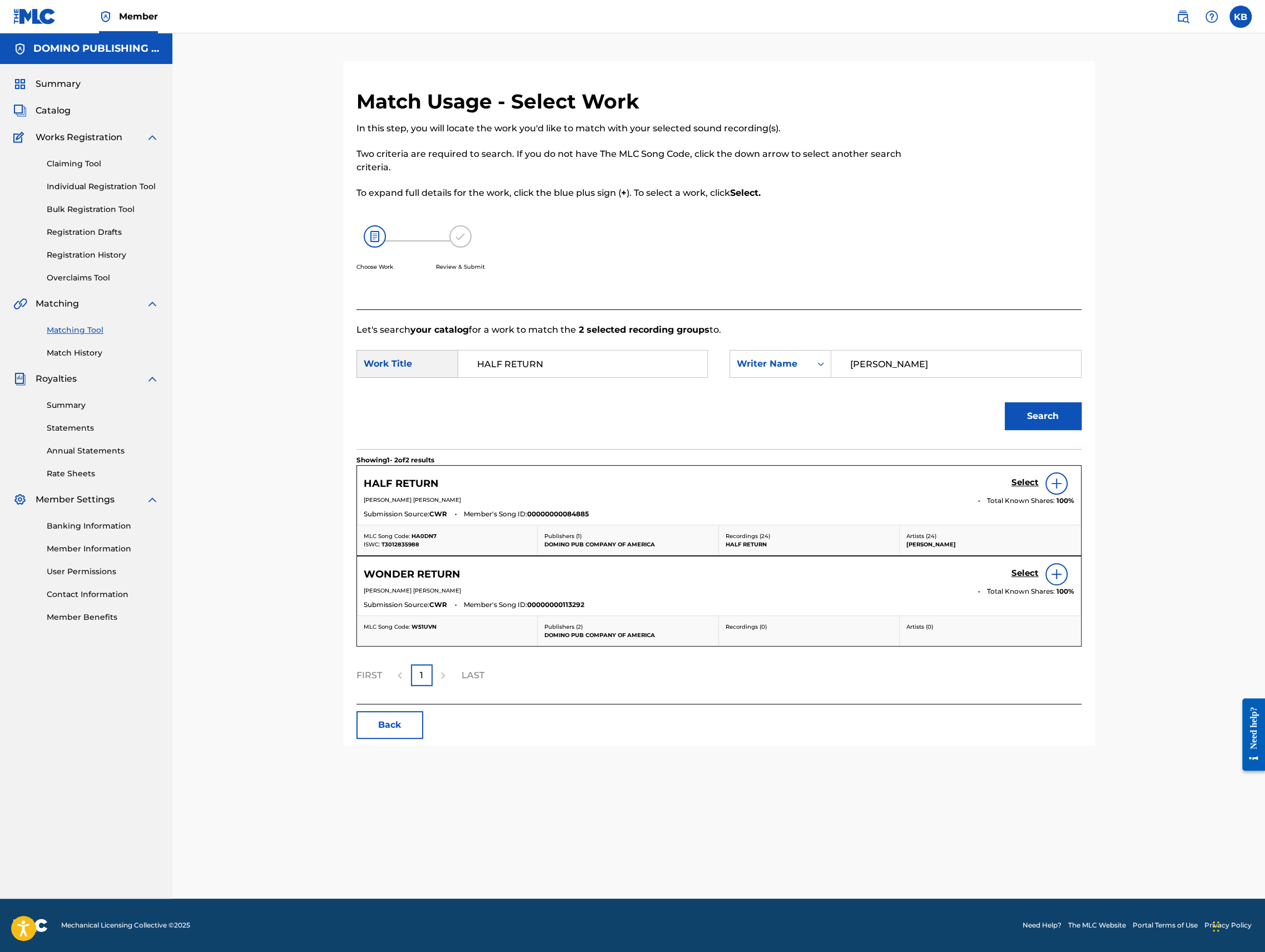
click at [1023, 481] on h5 "Select" at bounding box center [1026, 483] width 28 height 11
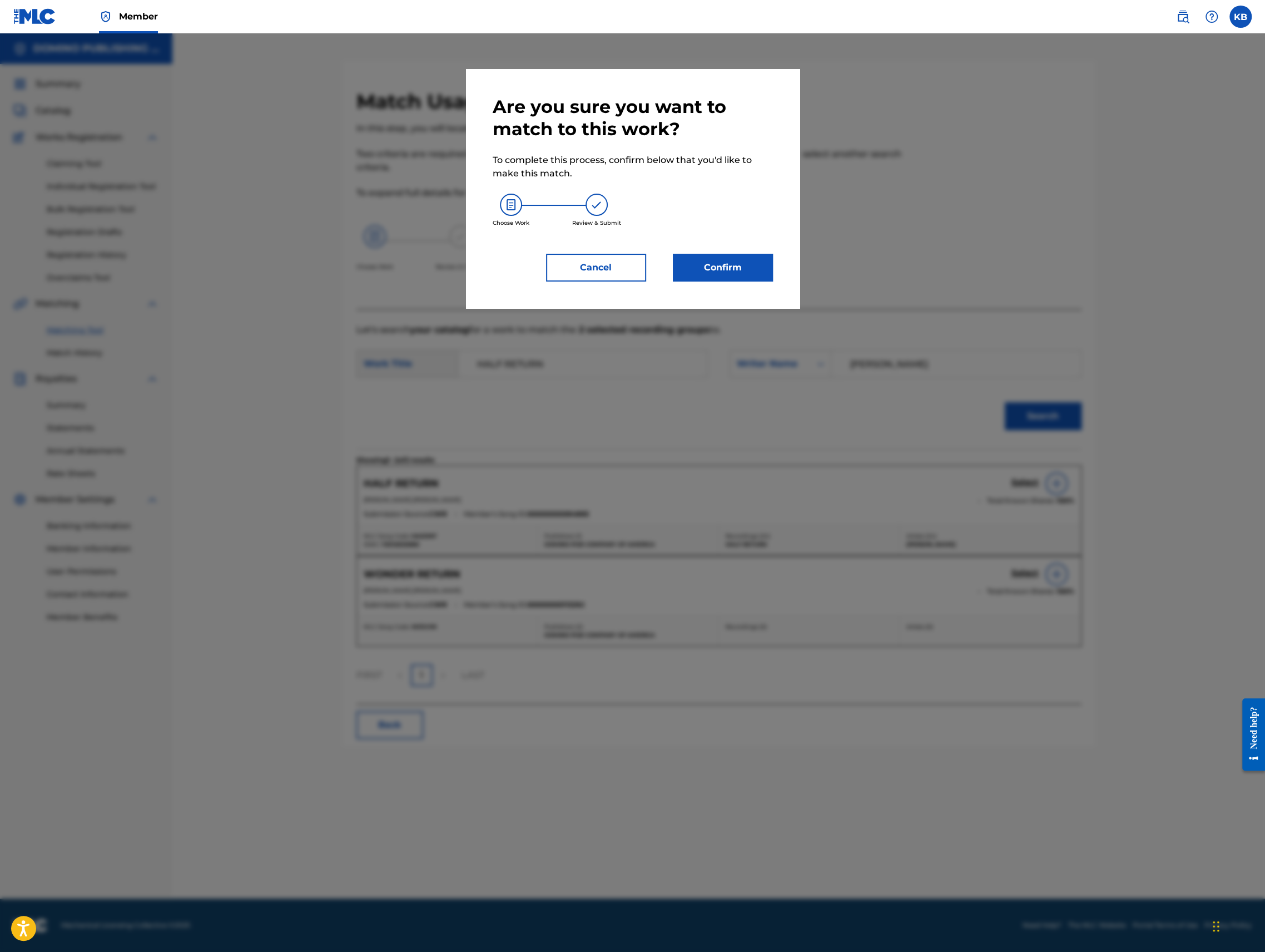
click at [759, 264] on button "Confirm" at bounding box center [722, 268] width 100 height 28
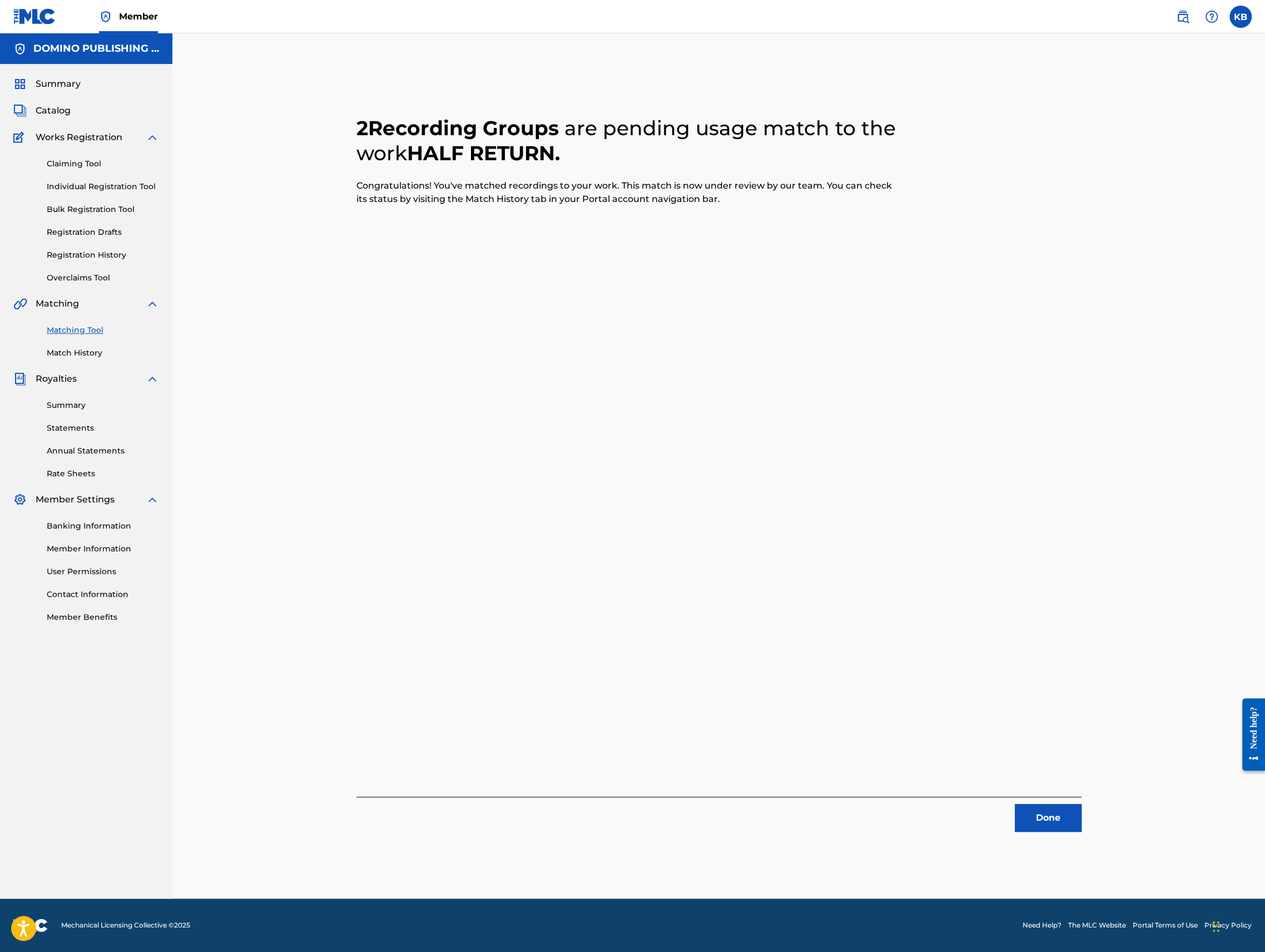
click at [1036, 820] on button "Done" at bounding box center [1049, 818] width 67 height 28
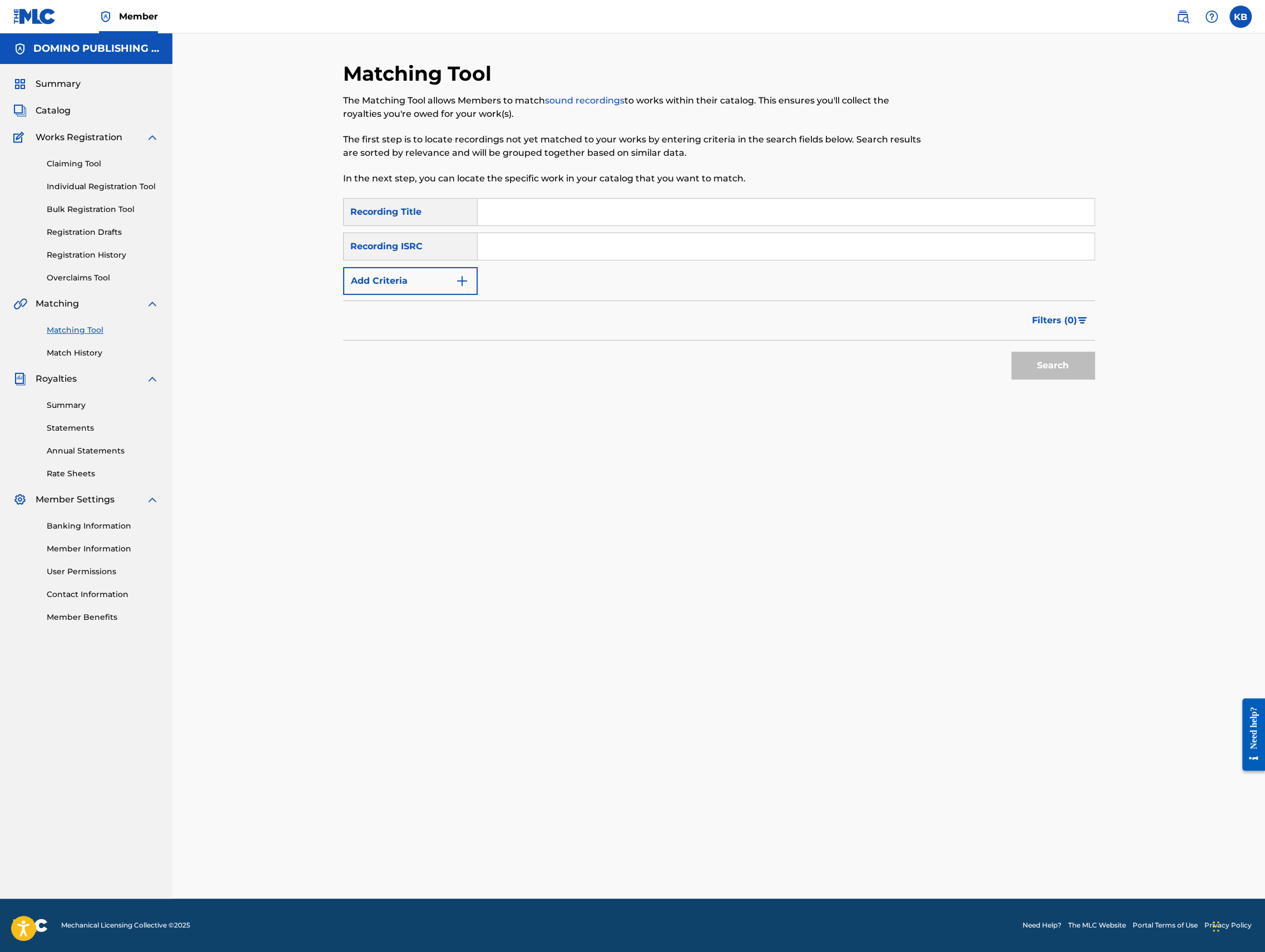
click at [752, 202] on input "Search Form" at bounding box center [786, 212] width 617 height 27
paste input "DAYS OF WHY AND HOW (HINCE/MOSSHART)"
type input "DAYS OF WHY AND HOW"
click at [388, 278] on button "Add Criteria" at bounding box center [410, 281] width 134 height 28
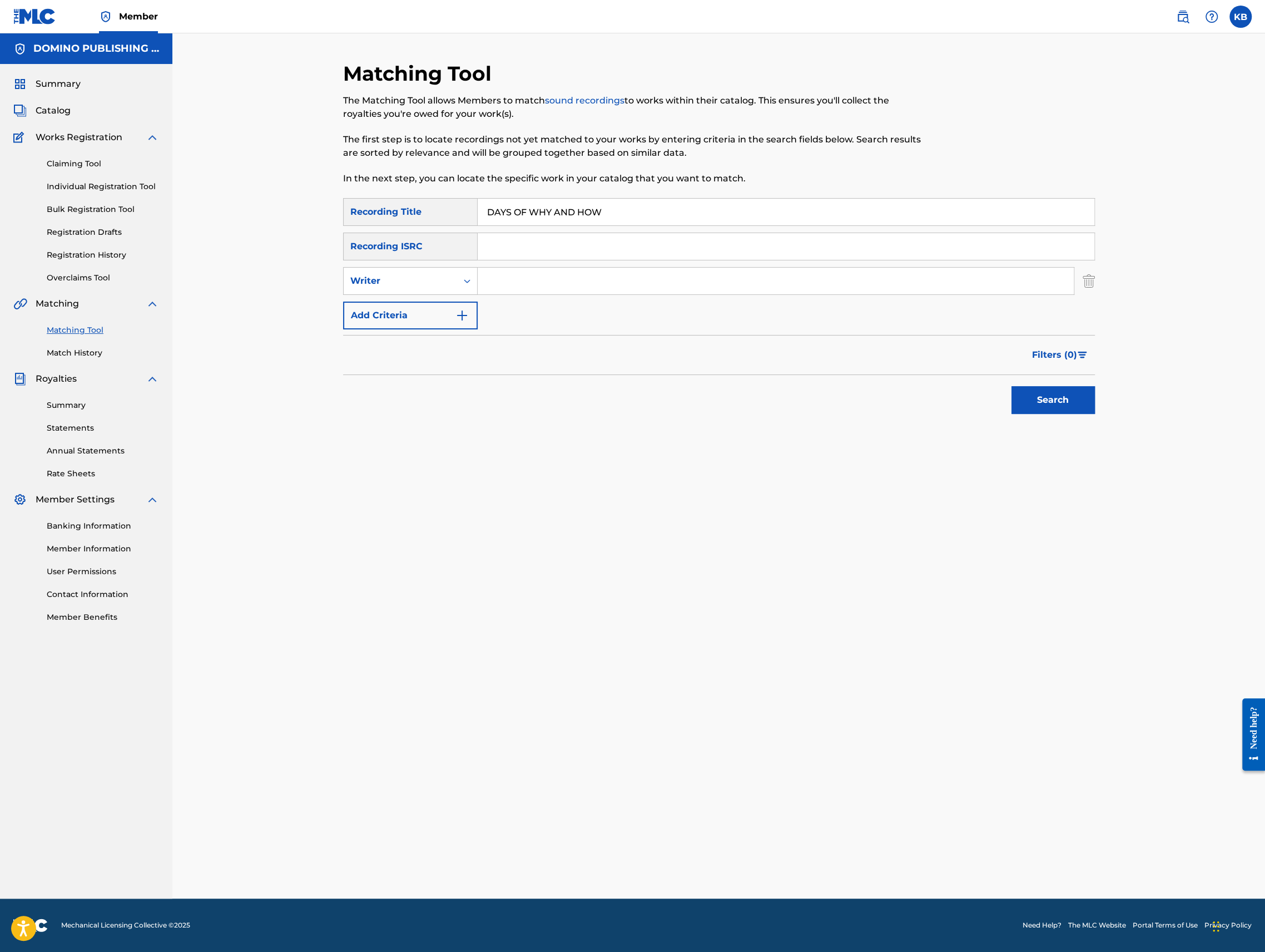
click at [493, 283] on input "Search Form" at bounding box center [775, 281] width 596 height 27
paste input "DAYS OF WHY AND HOW (HINCE/MOSSHART)"
type input "HINCE/MOSSHART"
click at [1012, 386] on button "Search" at bounding box center [1053, 400] width 84 height 28
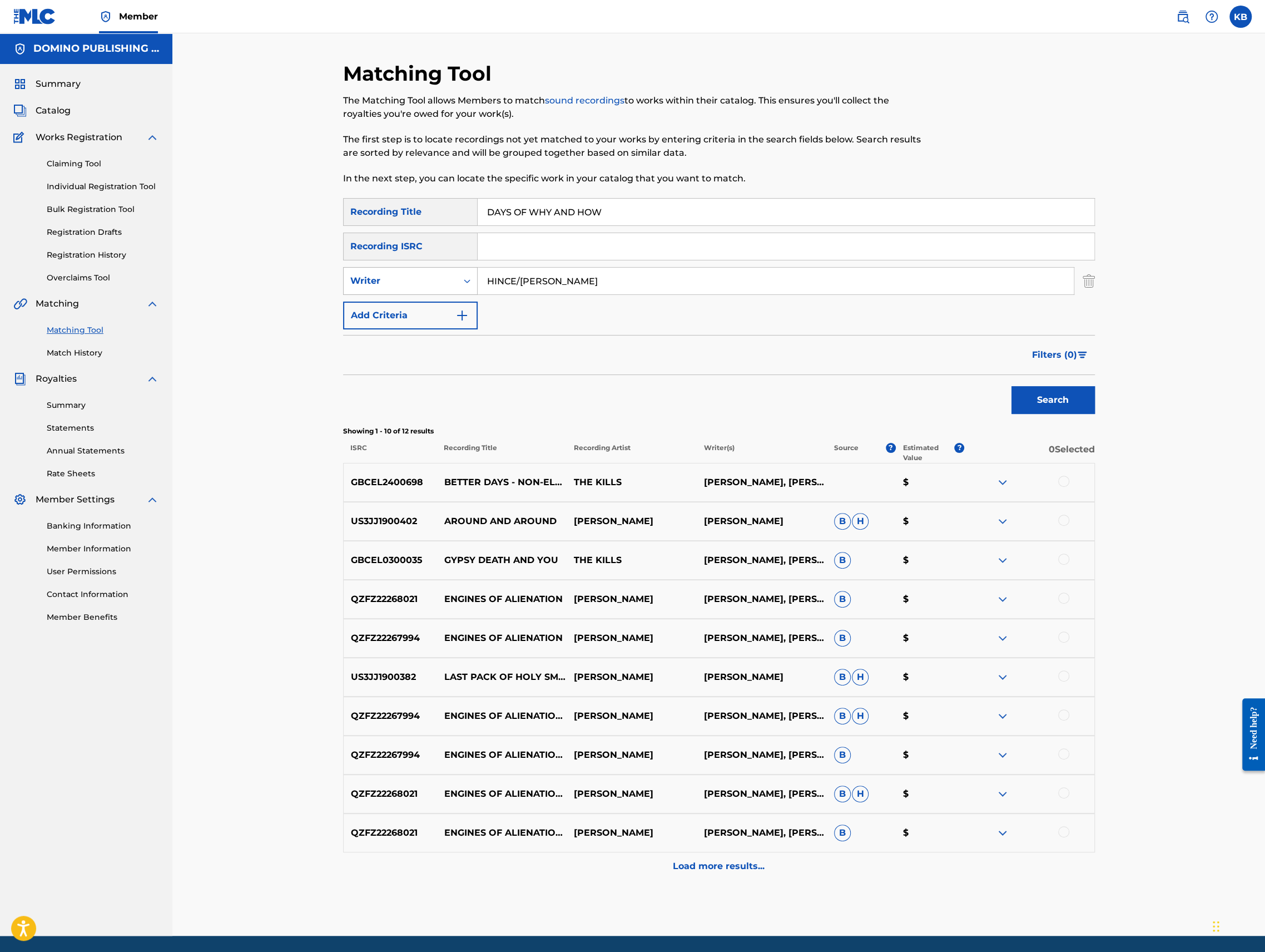
click at [404, 280] on div "Writer" at bounding box center [400, 281] width 100 height 13
click at [417, 349] on div "Writer" at bounding box center [411, 337] width 133 height 28
click at [415, 283] on div "Writer" at bounding box center [400, 281] width 100 height 13
click at [414, 305] on div "Recording Artist" at bounding box center [411, 308] width 133 height 28
click at [541, 281] on input "Search Form" at bounding box center [775, 281] width 596 height 27
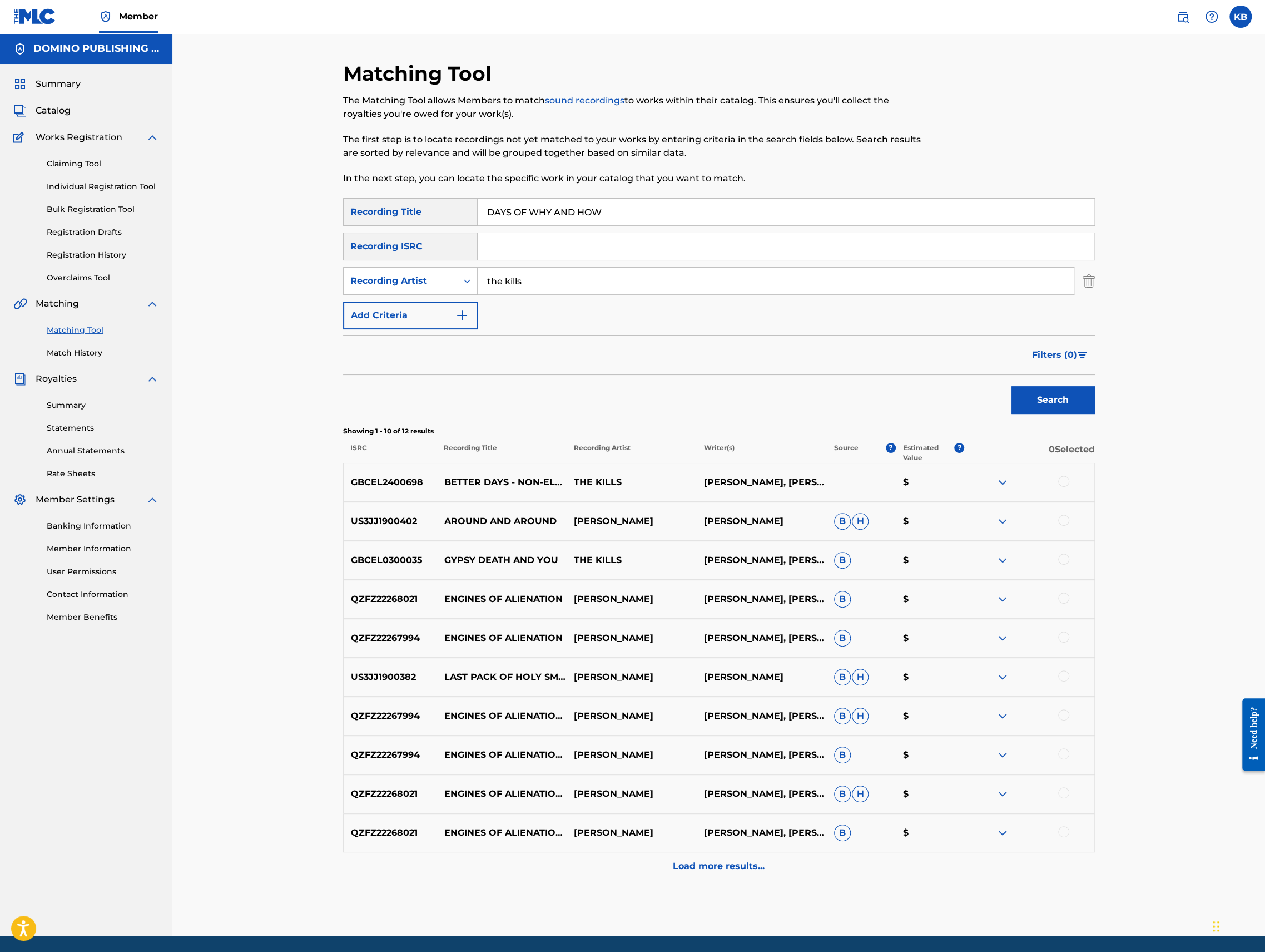
type input "the kills"
click at [1012, 386] on button "Search" at bounding box center [1053, 400] width 84 height 28
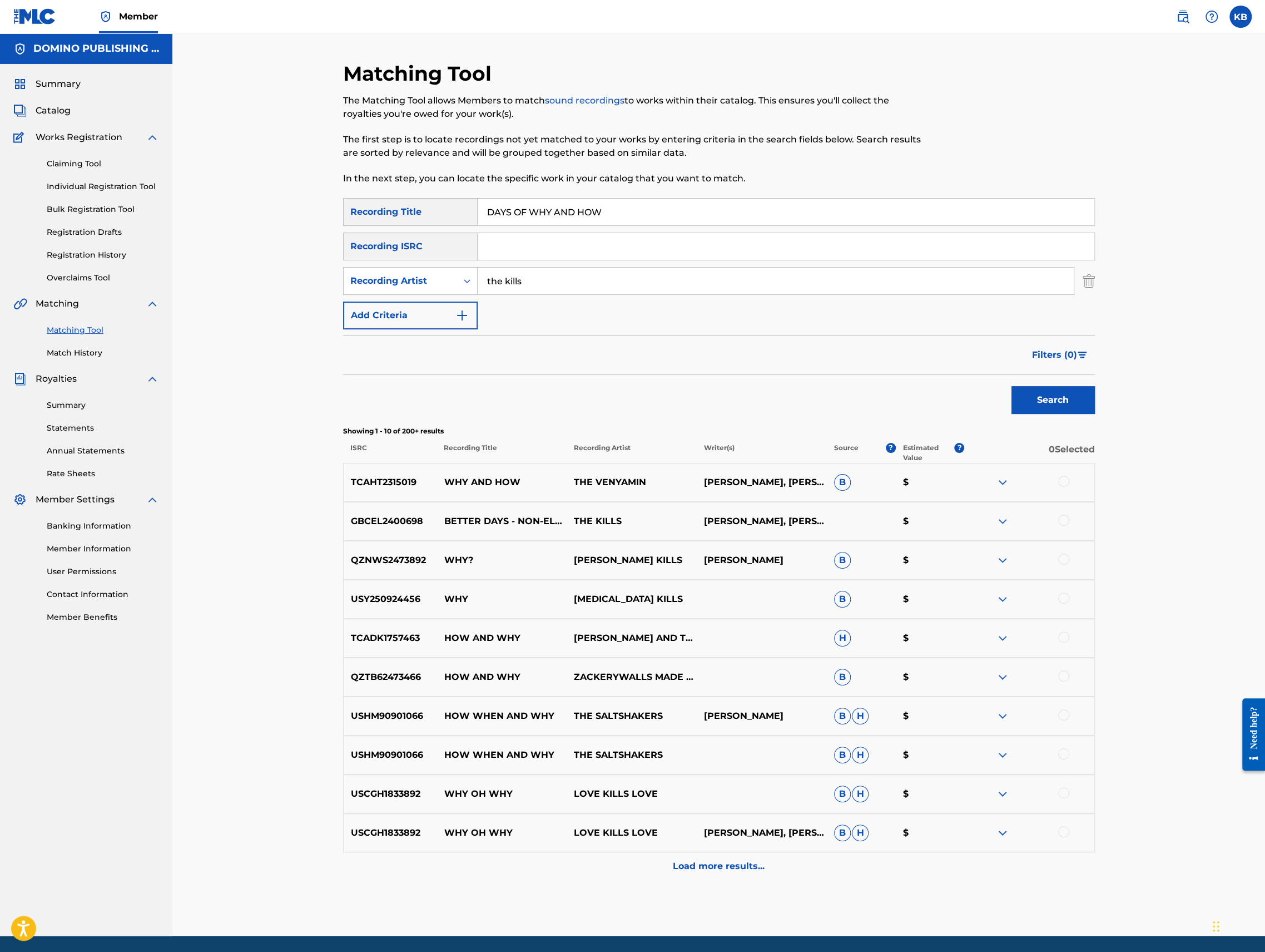
click at [1089, 280] on img "Search Form" at bounding box center [1088, 281] width 12 height 28
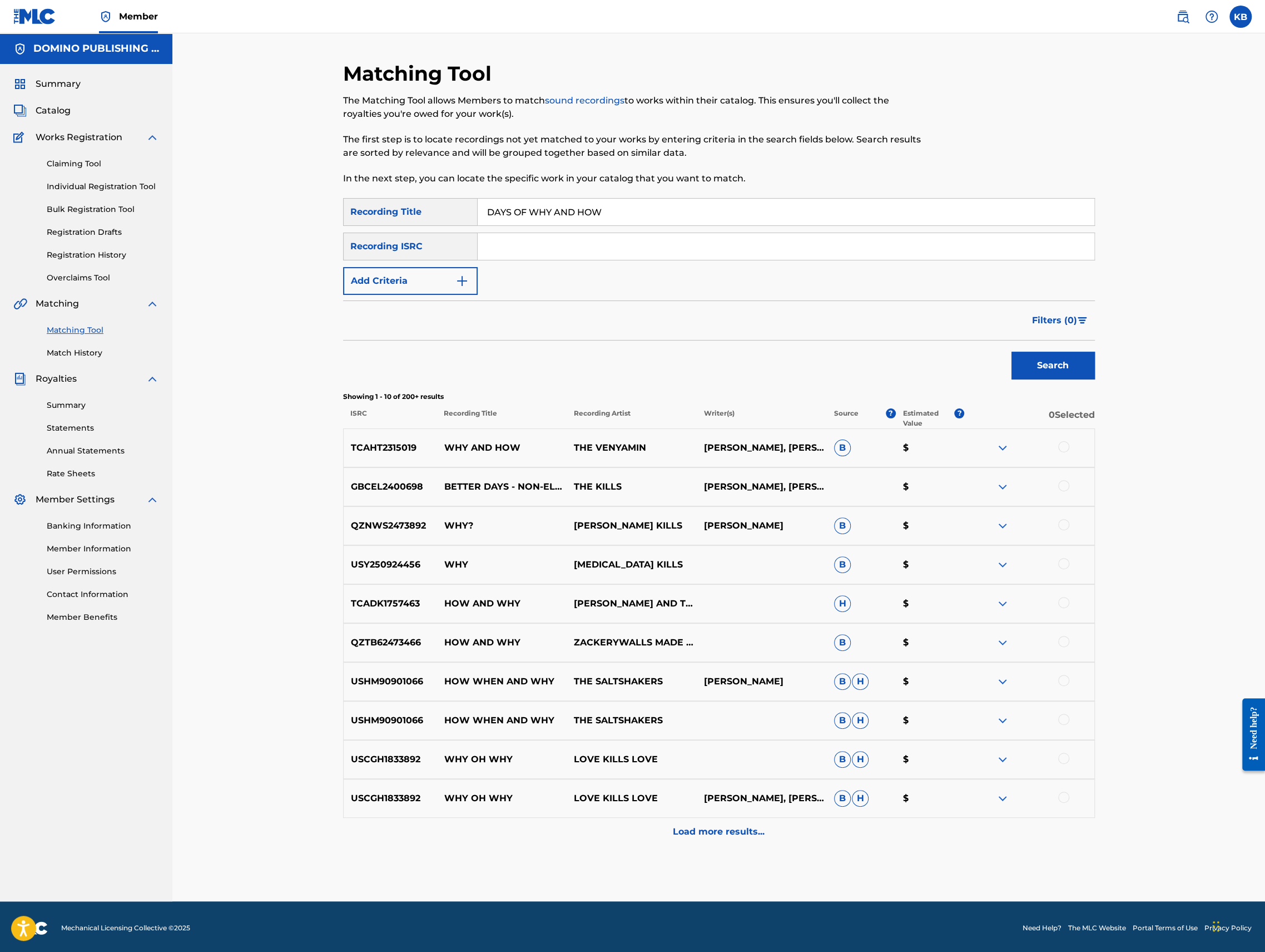
click at [1061, 359] on button "Search" at bounding box center [1053, 365] width 84 height 28
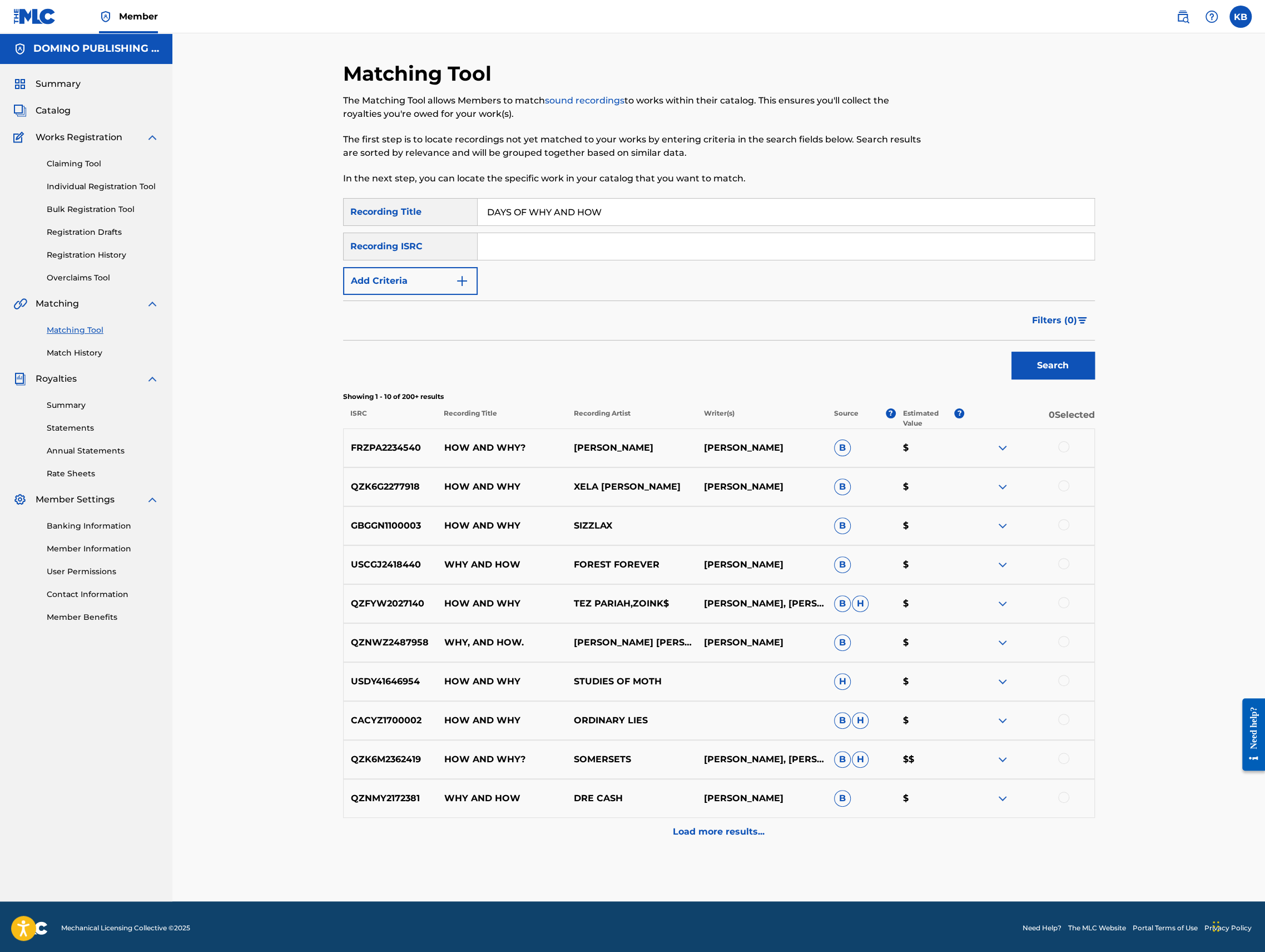
click at [1047, 367] on button "Search" at bounding box center [1053, 365] width 84 height 28
drag, startPoint x: 829, startPoint y: 210, endPoint x: 835, endPoint y: 177, distance: 33.5
click at [835, 177] on div "Matching Tool The Matching Tool allows Members to match sound recordings to wor…" at bounding box center [719, 481] width 752 height 840
paste input "YOU HAD YOUR SOUL WITH YOU (BARTLETT/BESSER/DESSNER/DESSNER)"
type input "YOU HAD YOUR SOUL WITH YOU"
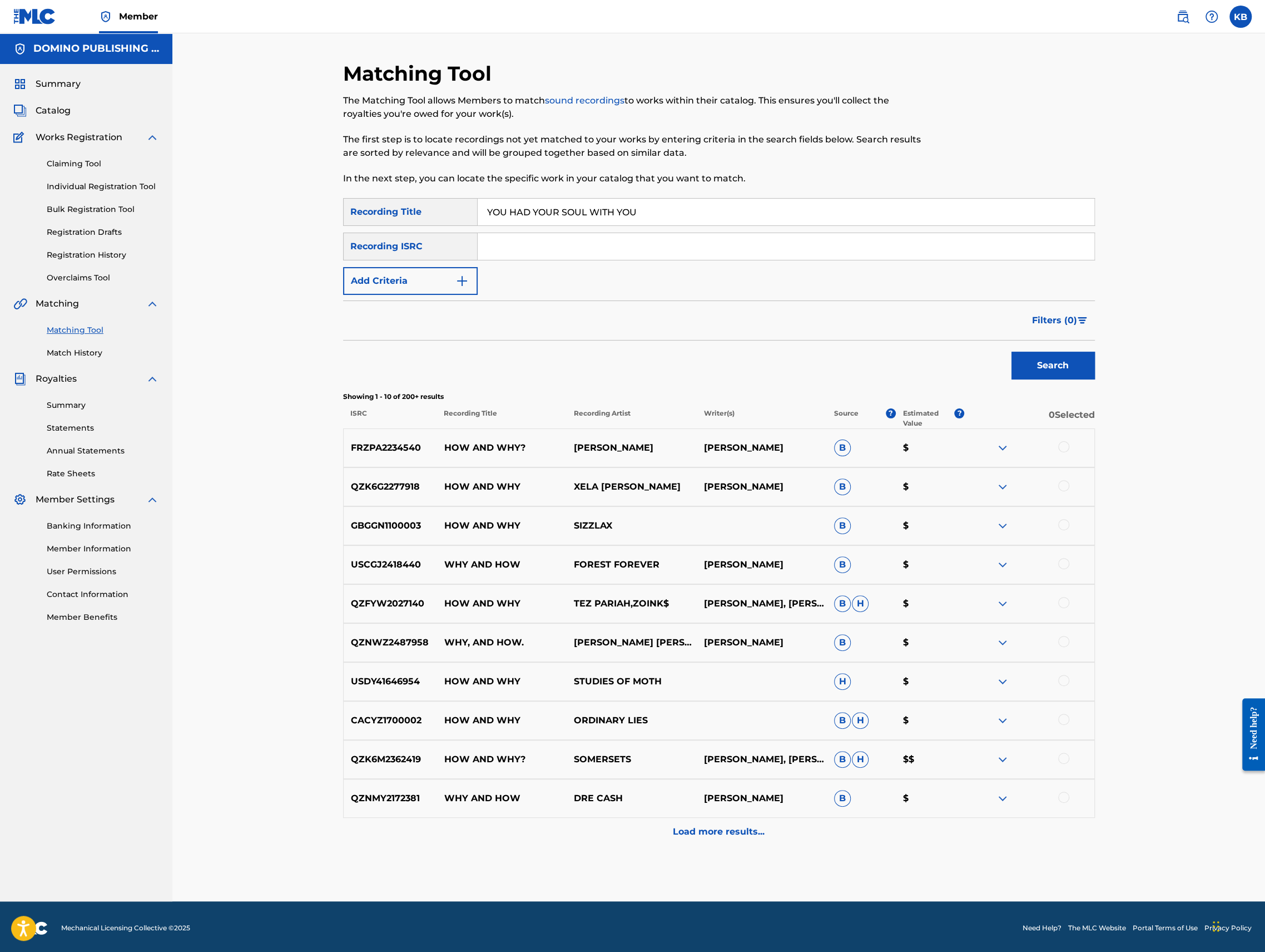
click at [417, 285] on button "Add Criteria" at bounding box center [410, 281] width 134 height 28
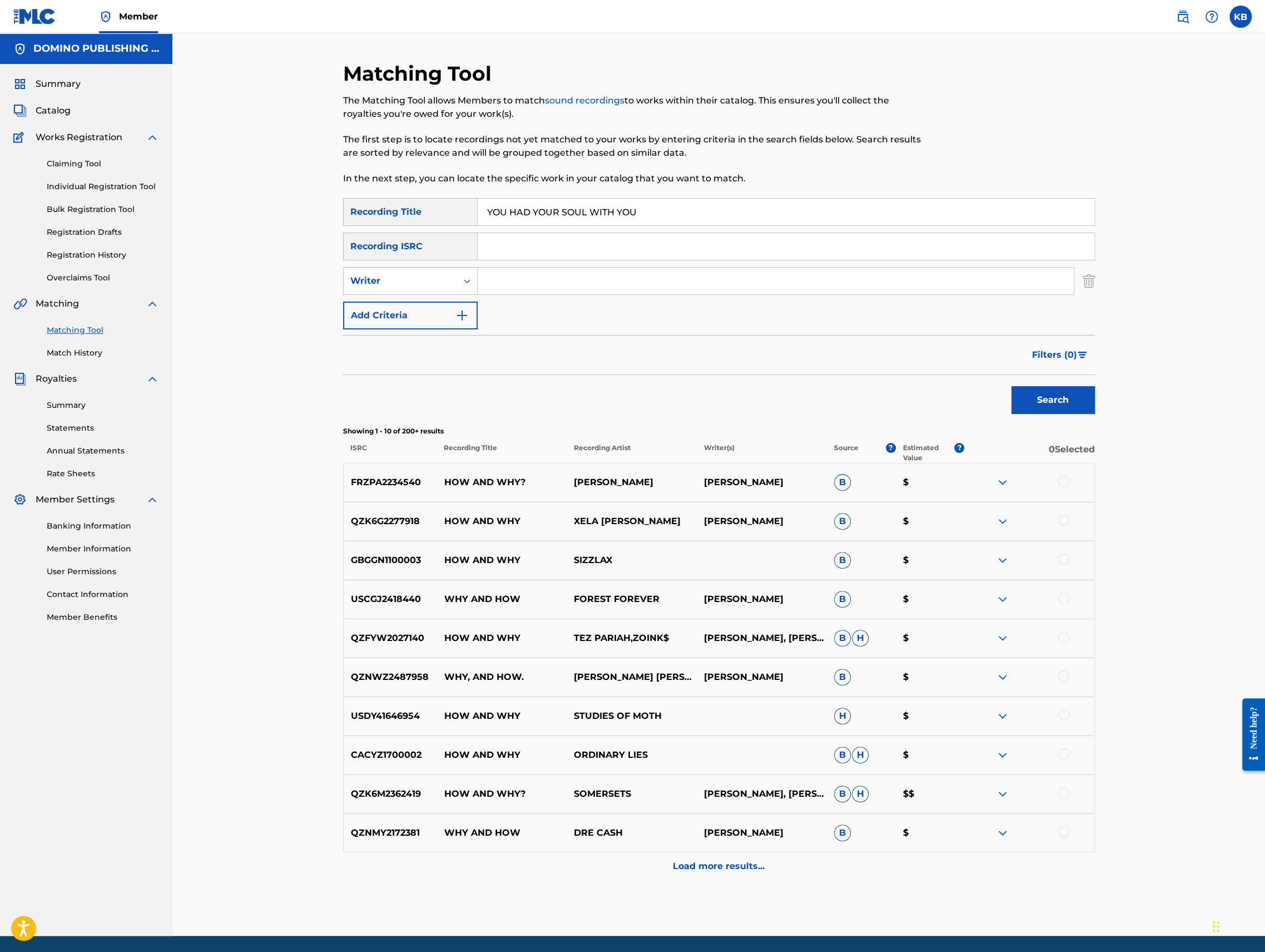
click at [522, 281] on input "Search Form" at bounding box center [775, 281] width 596 height 27
paste input "YOU HAD YOUR SOUL WITH YOU (BARTLETT/BESSER/DESSNER/DESSNER)"
type input "BARTLETT/BESSER/DESSNER/DESSNER"
click at [1012, 386] on button "Search" at bounding box center [1053, 400] width 84 height 28
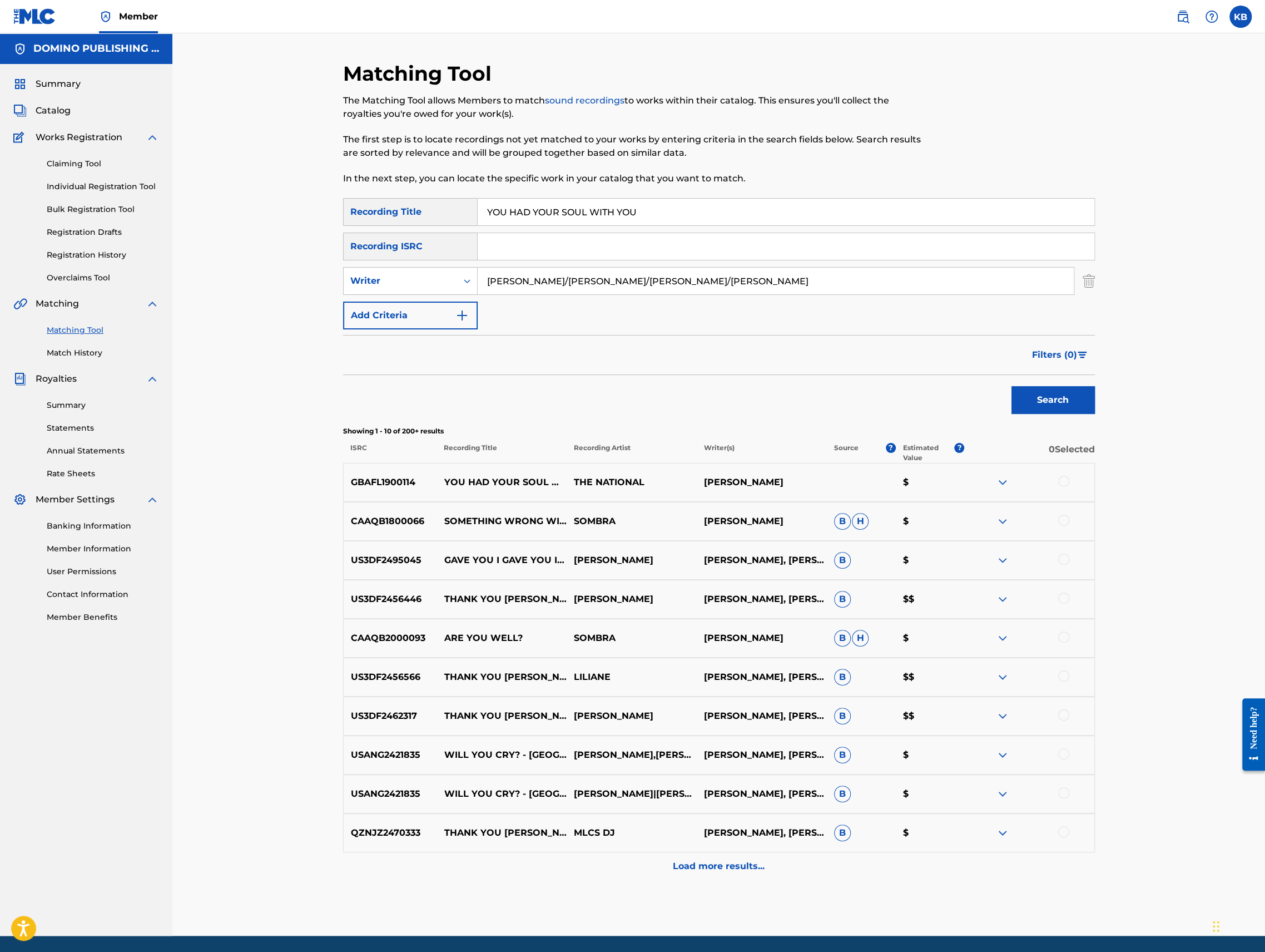
click at [1063, 479] on div at bounding box center [1064, 482] width 11 height 11
click at [425, 282] on div "Writer" at bounding box center [400, 281] width 100 height 13
click at [417, 311] on div "Recording Artist" at bounding box center [411, 308] width 133 height 28
click at [641, 267] on div "SearchWithCriteriaf4458a17-5cc5-4f45-9f2b-acc3c82a4e2c Recording Title YOU HAD …" at bounding box center [719, 263] width 752 height 131
click at [629, 274] on input "Search Form" at bounding box center [775, 281] width 596 height 27
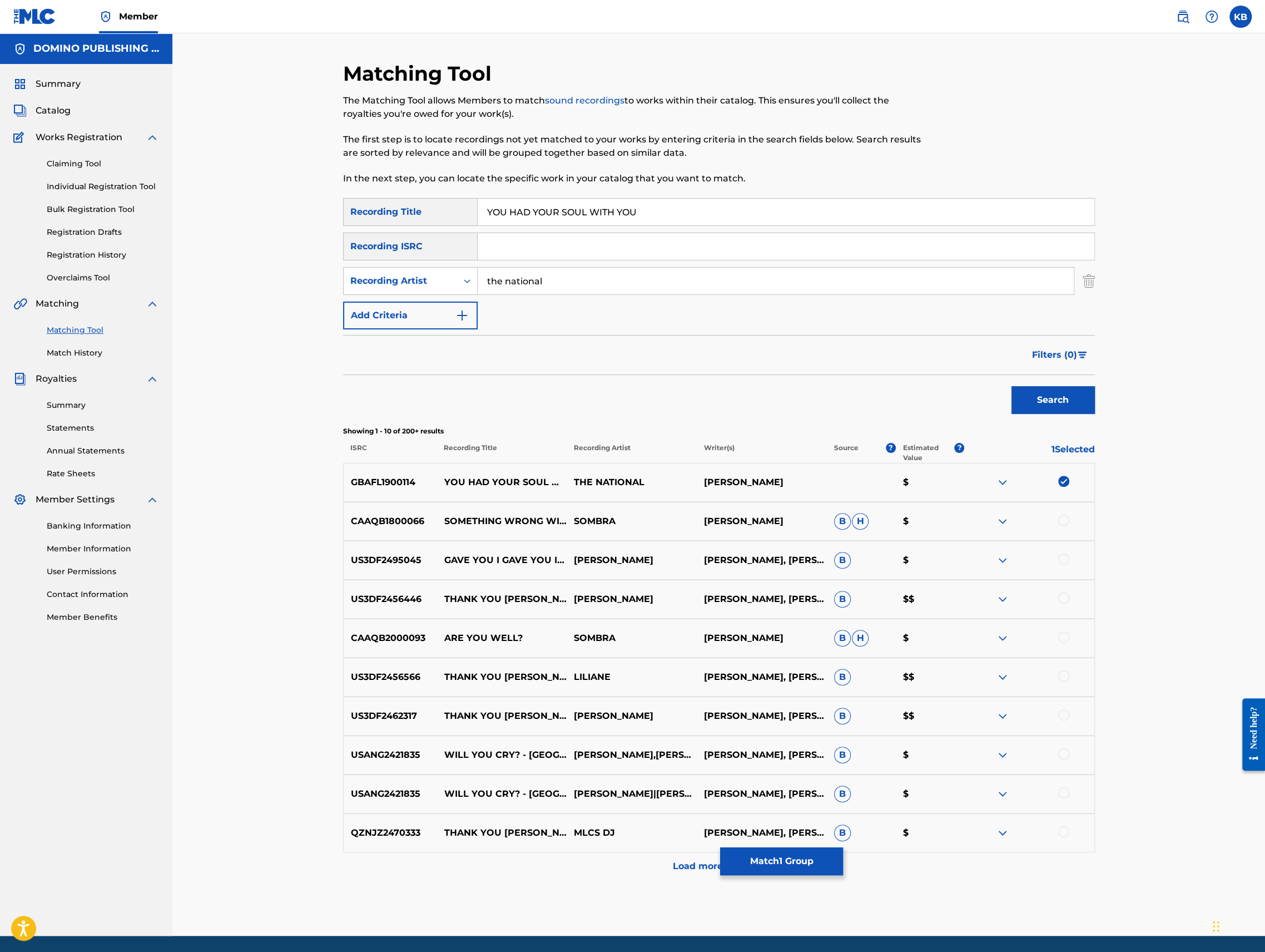
type input "the national"
click at [1012, 386] on button "Search" at bounding box center [1053, 400] width 84 height 28
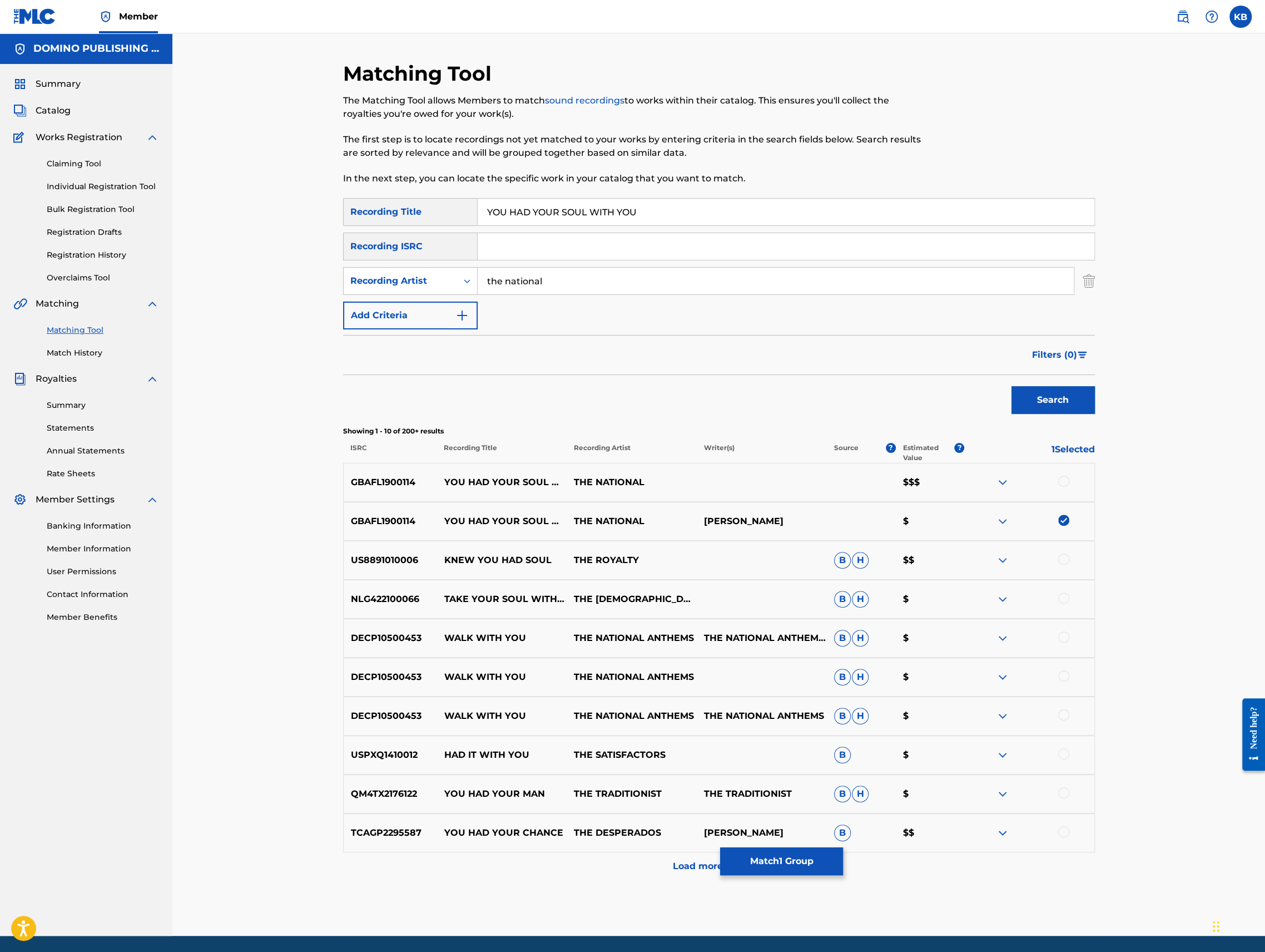
click at [1062, 479] on div at bounding box center [1064, 482] width 11 height 11
click at [806, 856] on button "Match 2 Groups" at bounding box center [781, 861] width 123 height 28
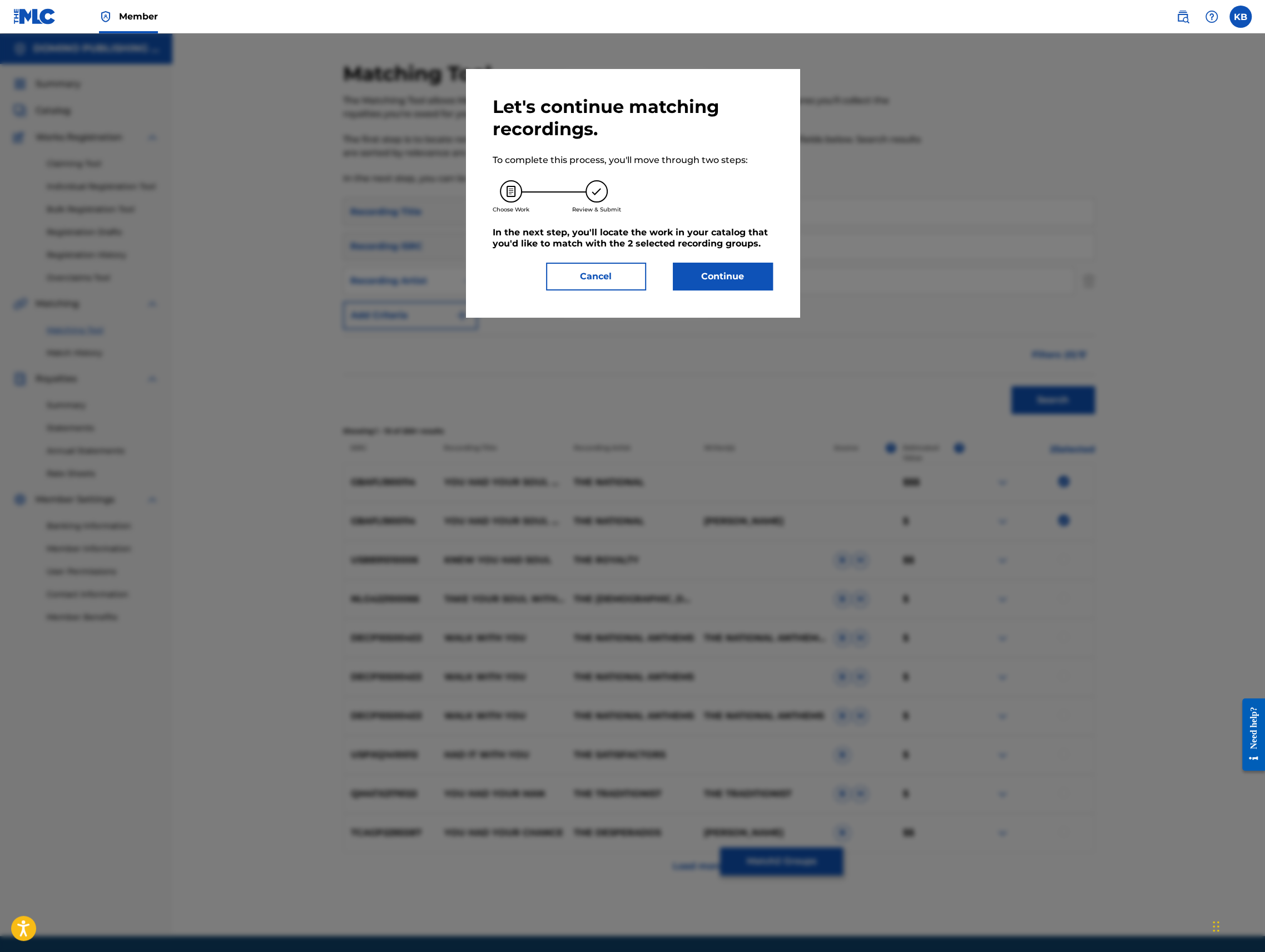
click at [731, 278] on button "Continue" at bounding box center [722, 277] width 100 height 28
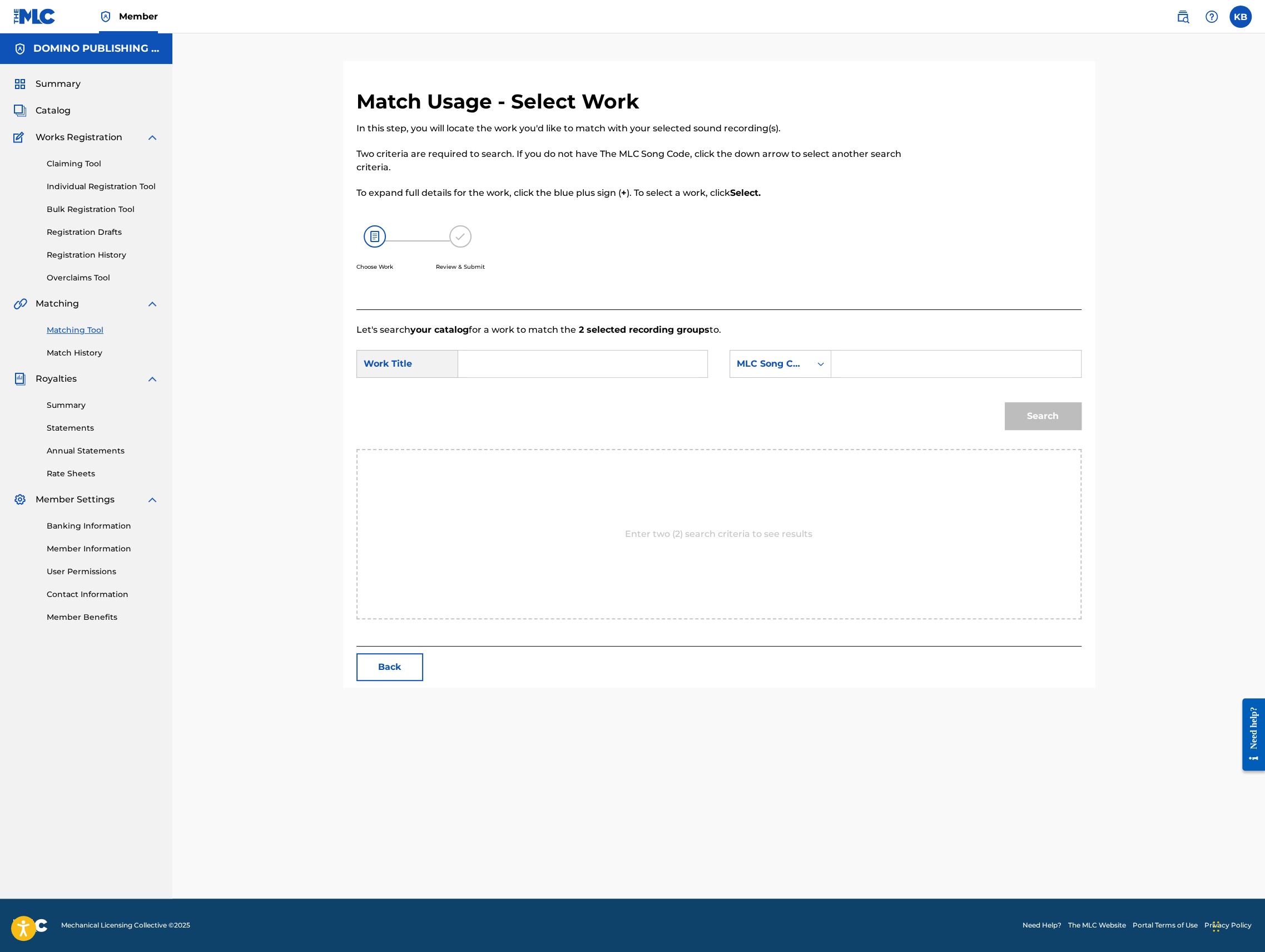
drag, startPoint x: 578, startPoint y: 368, endPoint x: 813, endPoint y: 336, distance: 237.2
click at [578, 368] on input "Search Form" at bounding box center [582, 364] width 230 height 27
paste input "YOU HAD YOUR SOUL WITH YOU (BARTLETT/BESSER/DESSNER/DESSNER)"
type input "YOU HAD YOUR SOUL WITH YOU"
click at [785, 361] on div "MLC Song Code" at bounding box center [770, 364] width 68 height 13
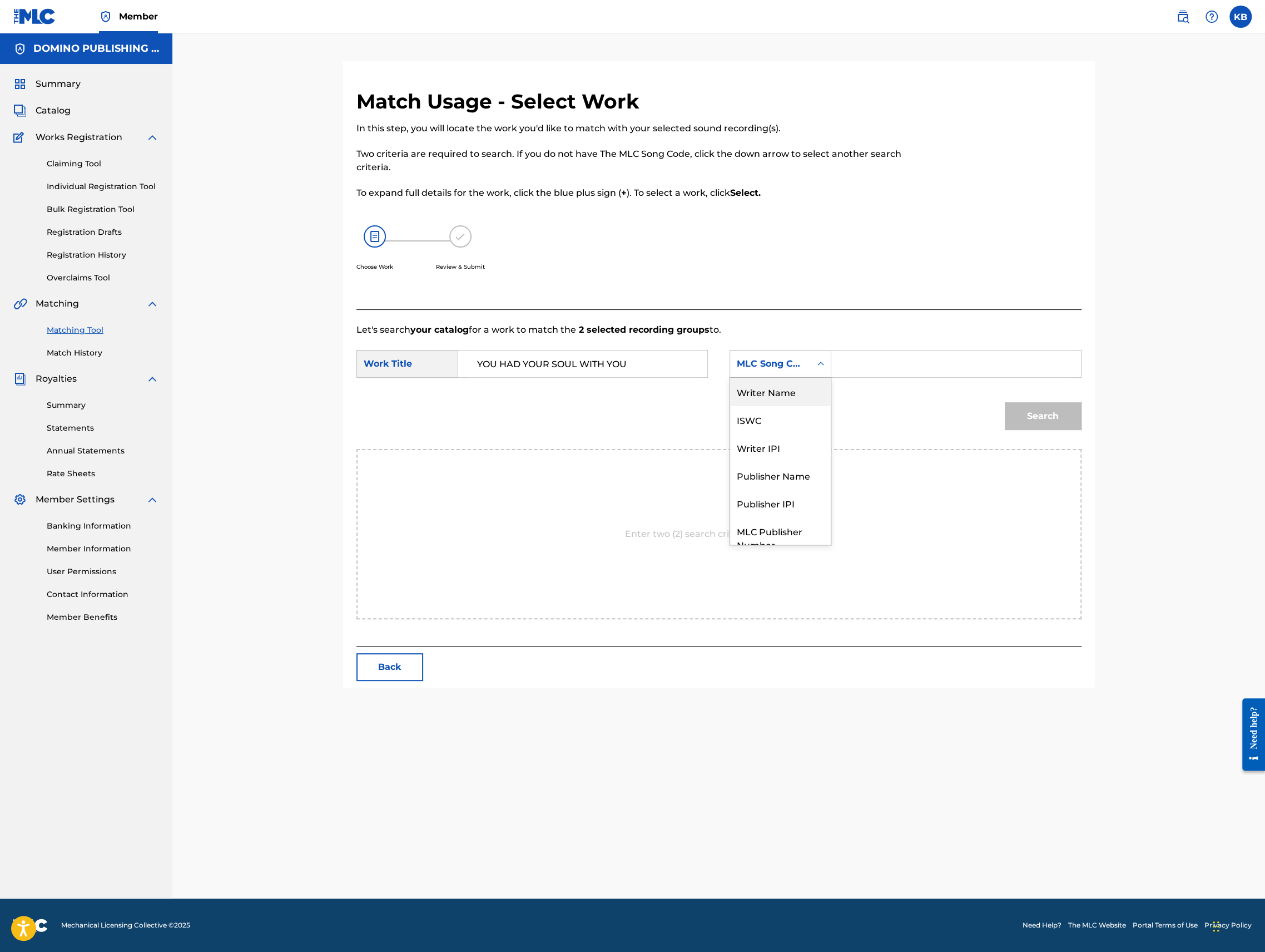
click at [783, 395] on div "Writer Name" at bounding box center [781, 391] width 101 height 28
click at [888, 365] on input "Search Form" at bounding box center [956, 364] width 230 height 27
type input "DESSNER"
click at [1005, 402] on button "Search" at bounding box center [1043, 416] width 76 height 28
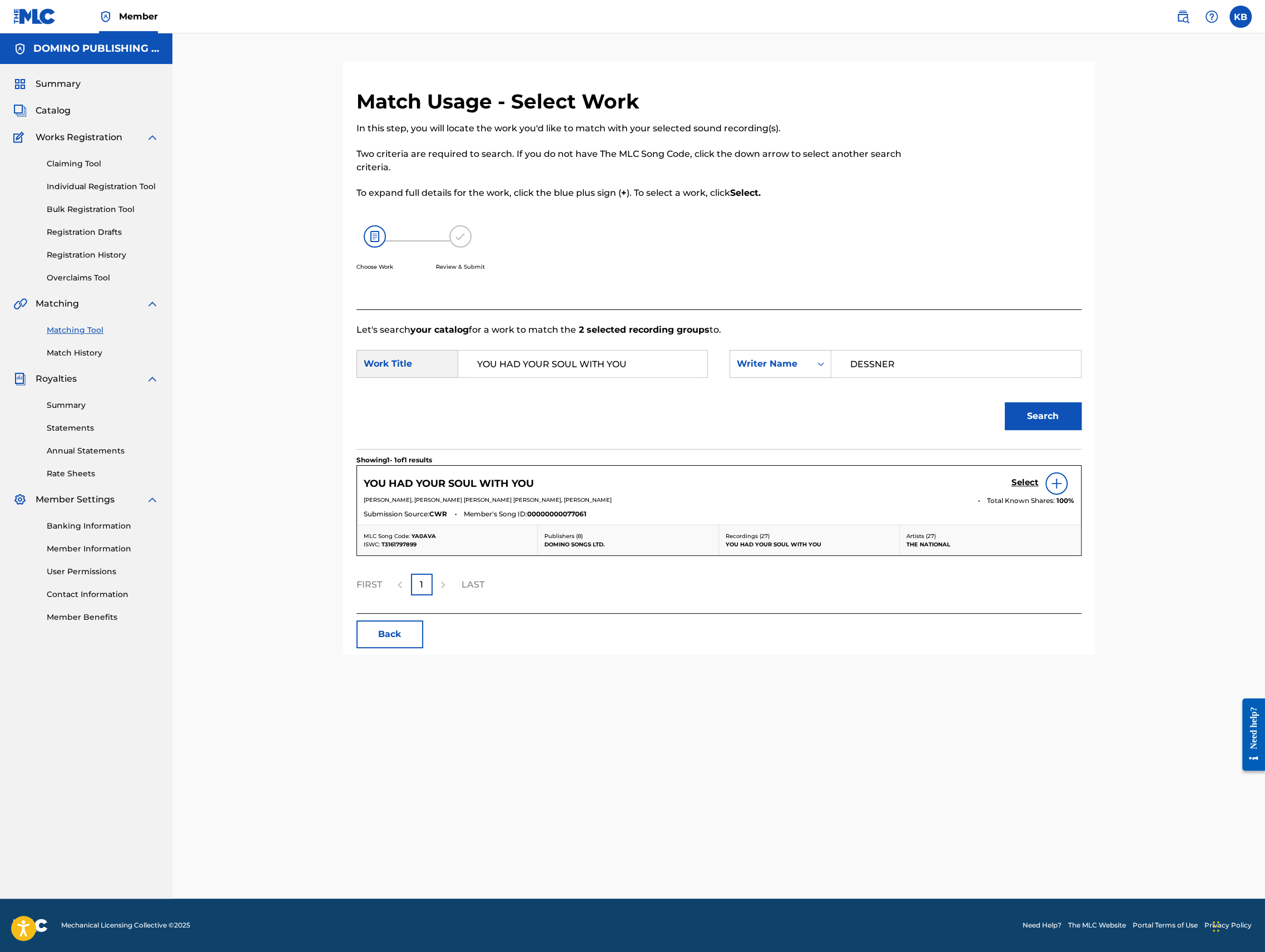
click at [1023, 484] on h5 "Select" at bounding box center [1026, 483] width 28 height 11
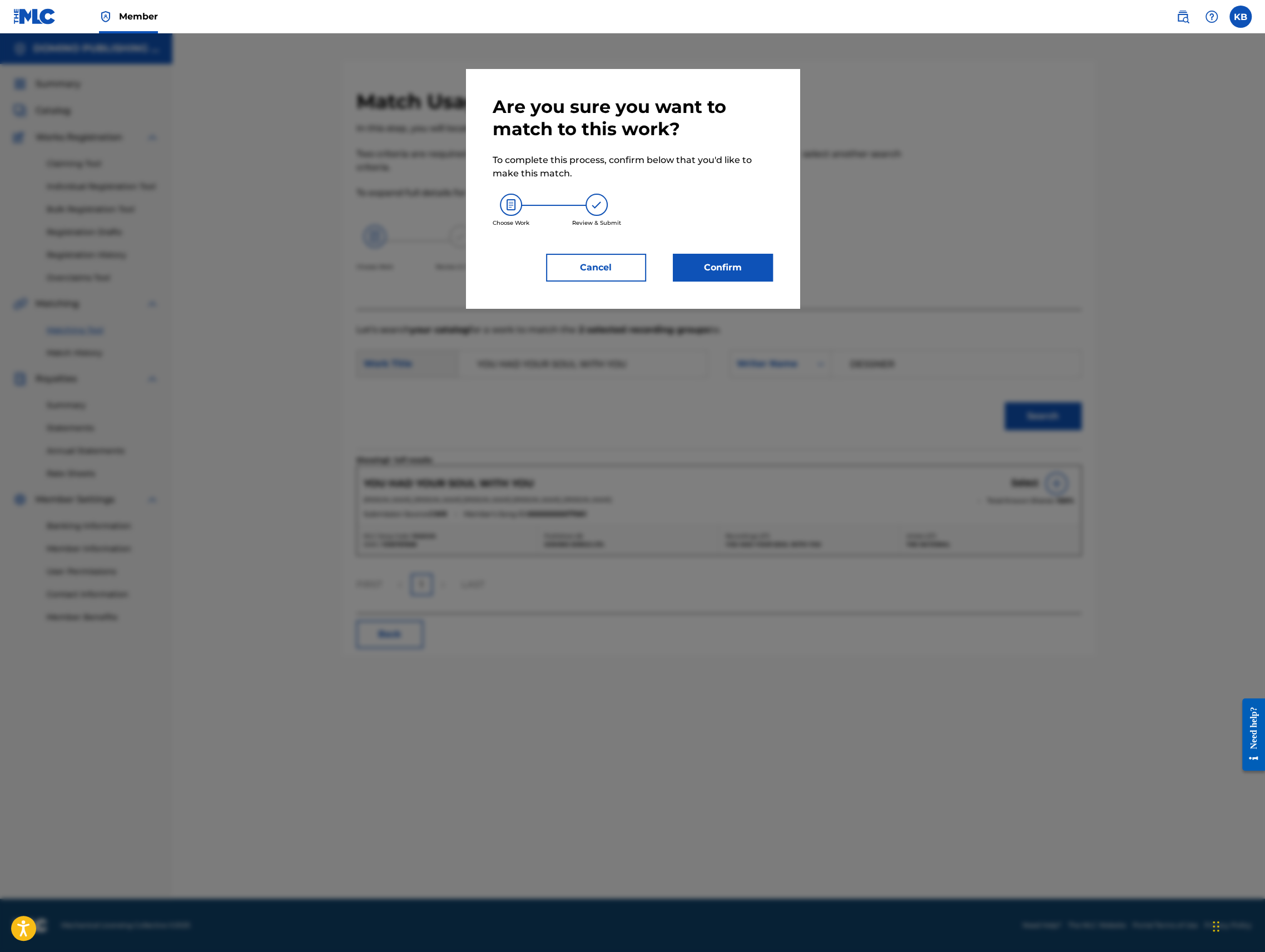
click at [718, 269] on button "Confirm" at bounding box center [722, 268] width 100 height 28
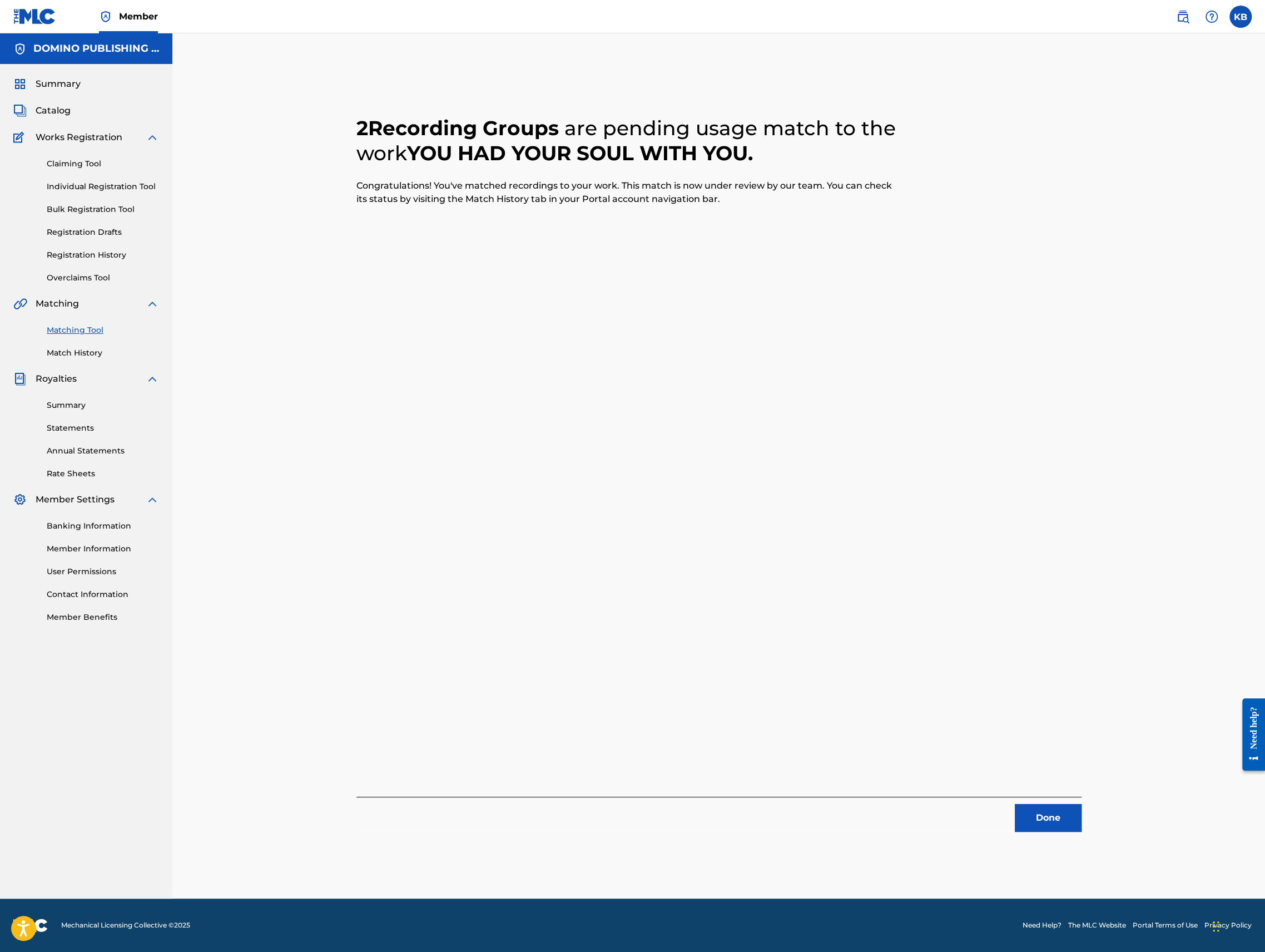
click at [1066, 817] on button "Done" at bounding box center [1049, 818] width 67 height 28
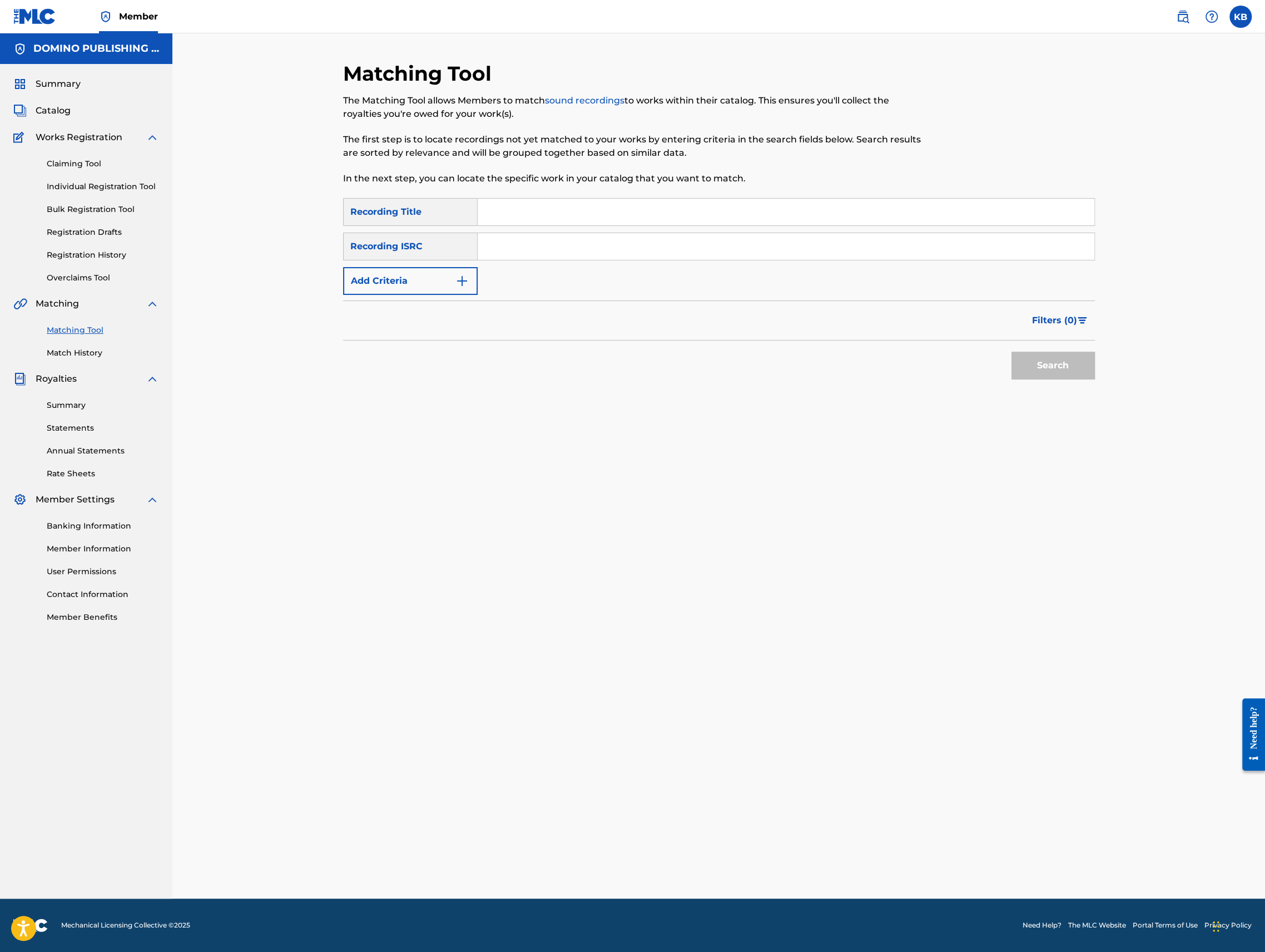
click at [766, 208] on input "Search Form" at bounding box center [786, 212] width 617 height 27
paste input "QUAND VAS TU RENTRER? (PROCHET)"
type input "QUAND VAS TU RENTRER?"
click at [451, 284] on button "Add Criteria" at bounding box center [410, 281] width 134 height 28
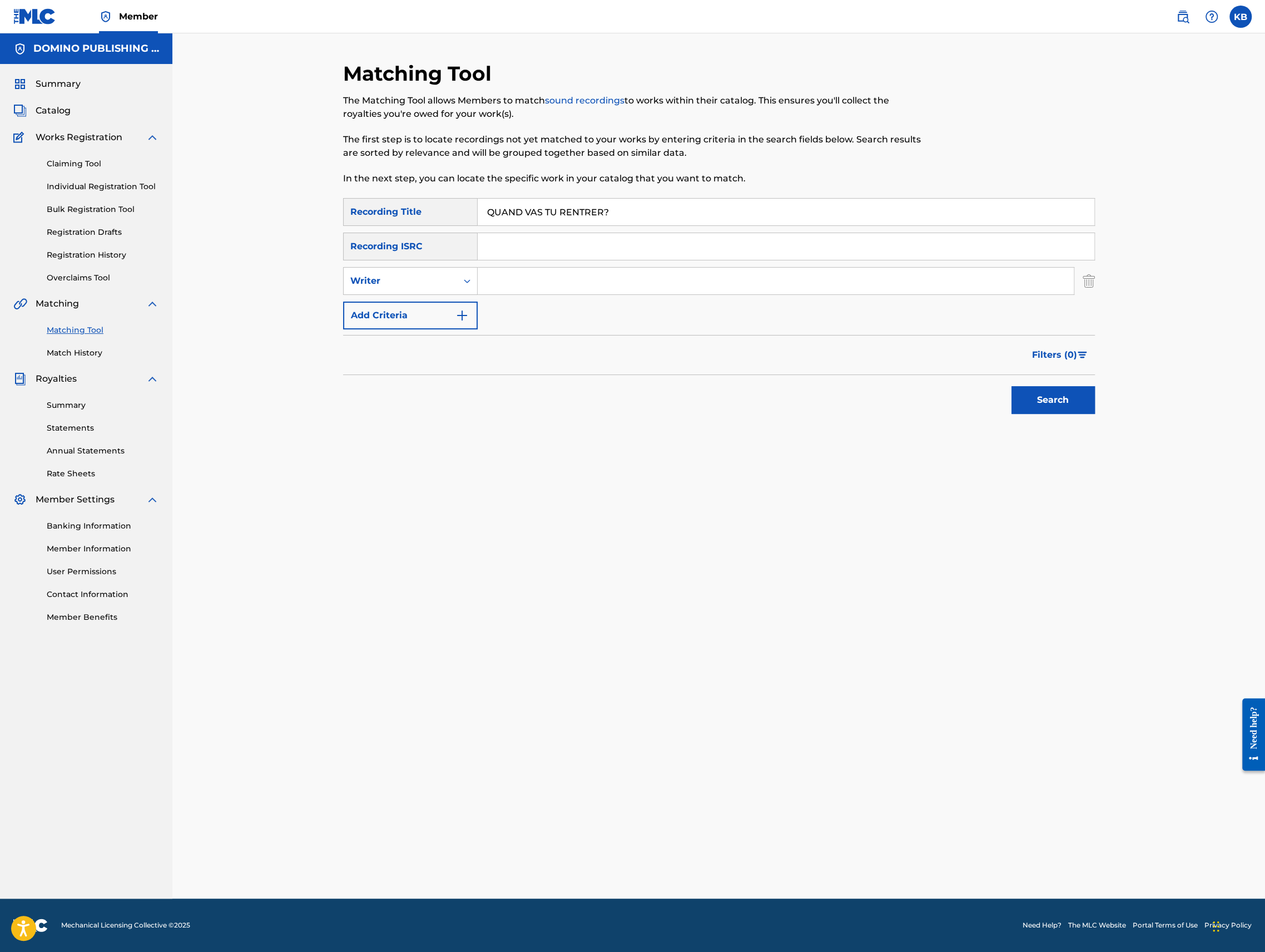
click at [530, 290] on input "Search Form" at bounding box center [775, 281] width 596 height 27
paste input "QUAND VAS TU RENTRER? (PROCHET)"
click at [1012, 386] on button "Search" at bounding box center [1053, 400] width 84 height 28
type input "melody PROCHET"
click at [1012, 386] on button "Search" at bounding box center [1053, 400] width 84 height 28
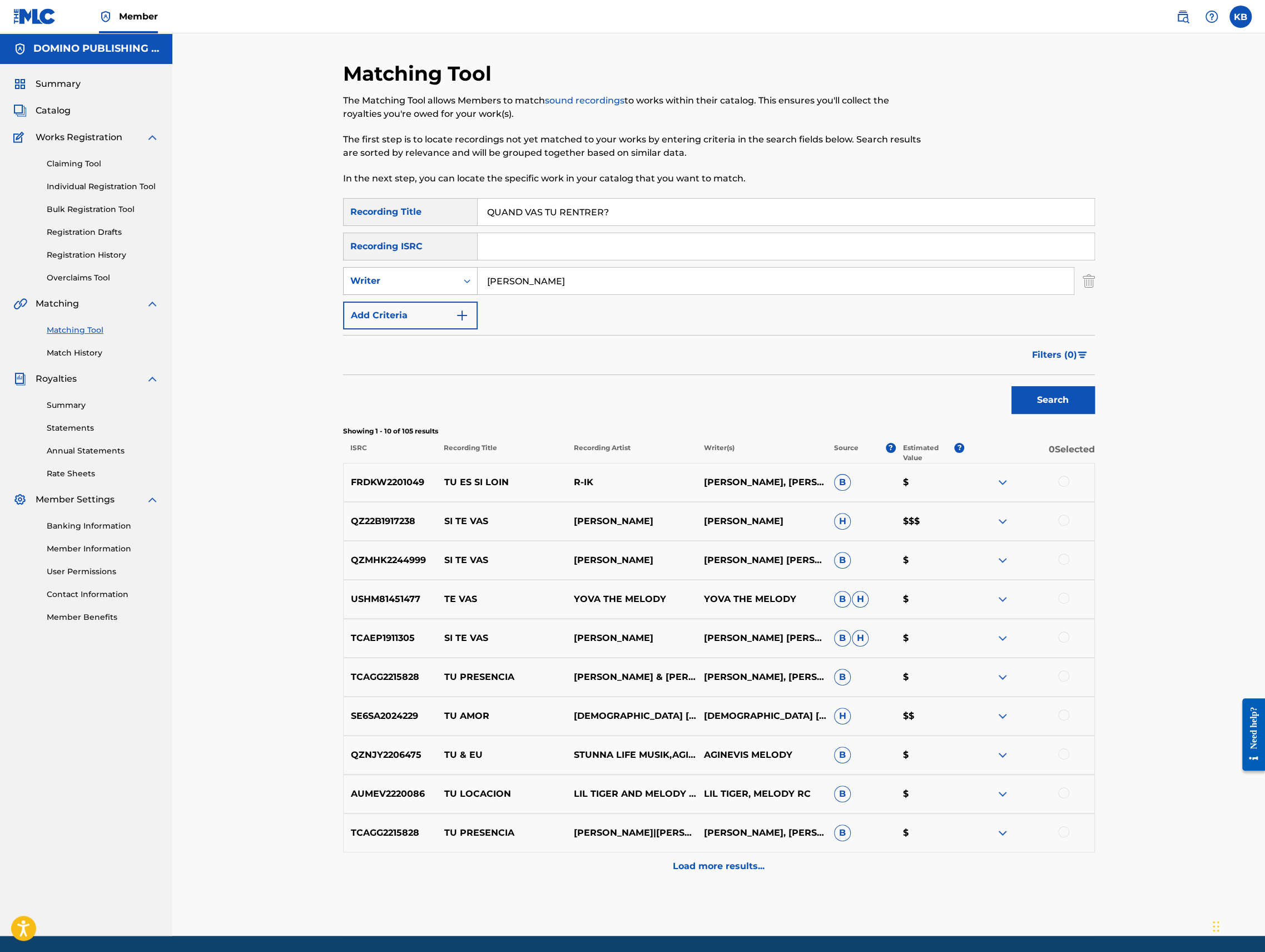
click at [411, 281] on div "Writer" at bounding box center [400, 281] width 100 height 13
click at [410, 308] on div "Recording Artist" at bounding box center [411, 308] width 133 height 28
click at [530, 279] on input "Search Form" at bounding box center [775, 281] width 596 height 27
type input "melody's echo chamber"
click at [1043, 404] on button "Search" at bounding box center [1053, 400] width 84 height 28
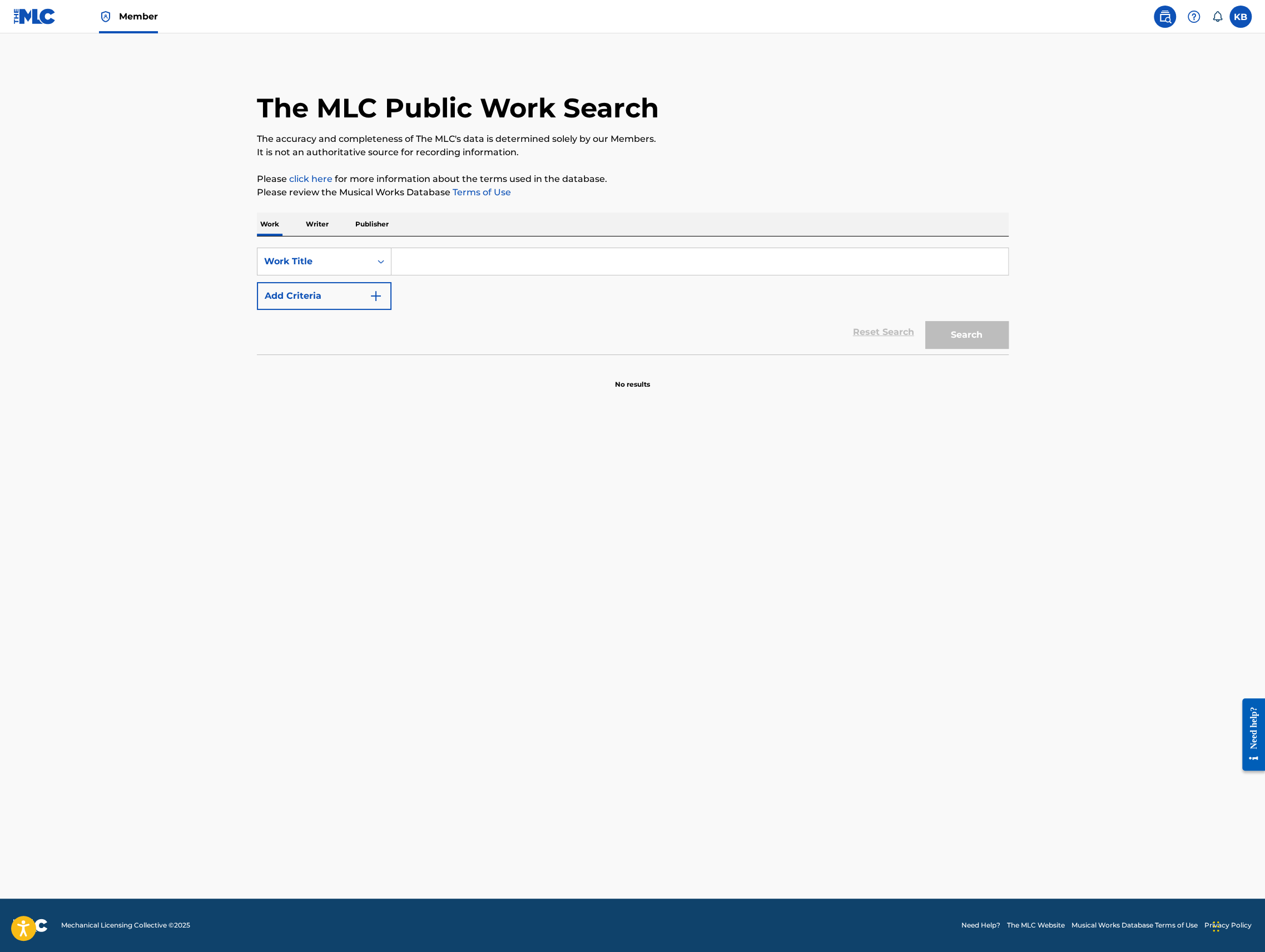
click at [478, 256] on input "Search Form" at bounding box center [700, 261] width 617 height 27
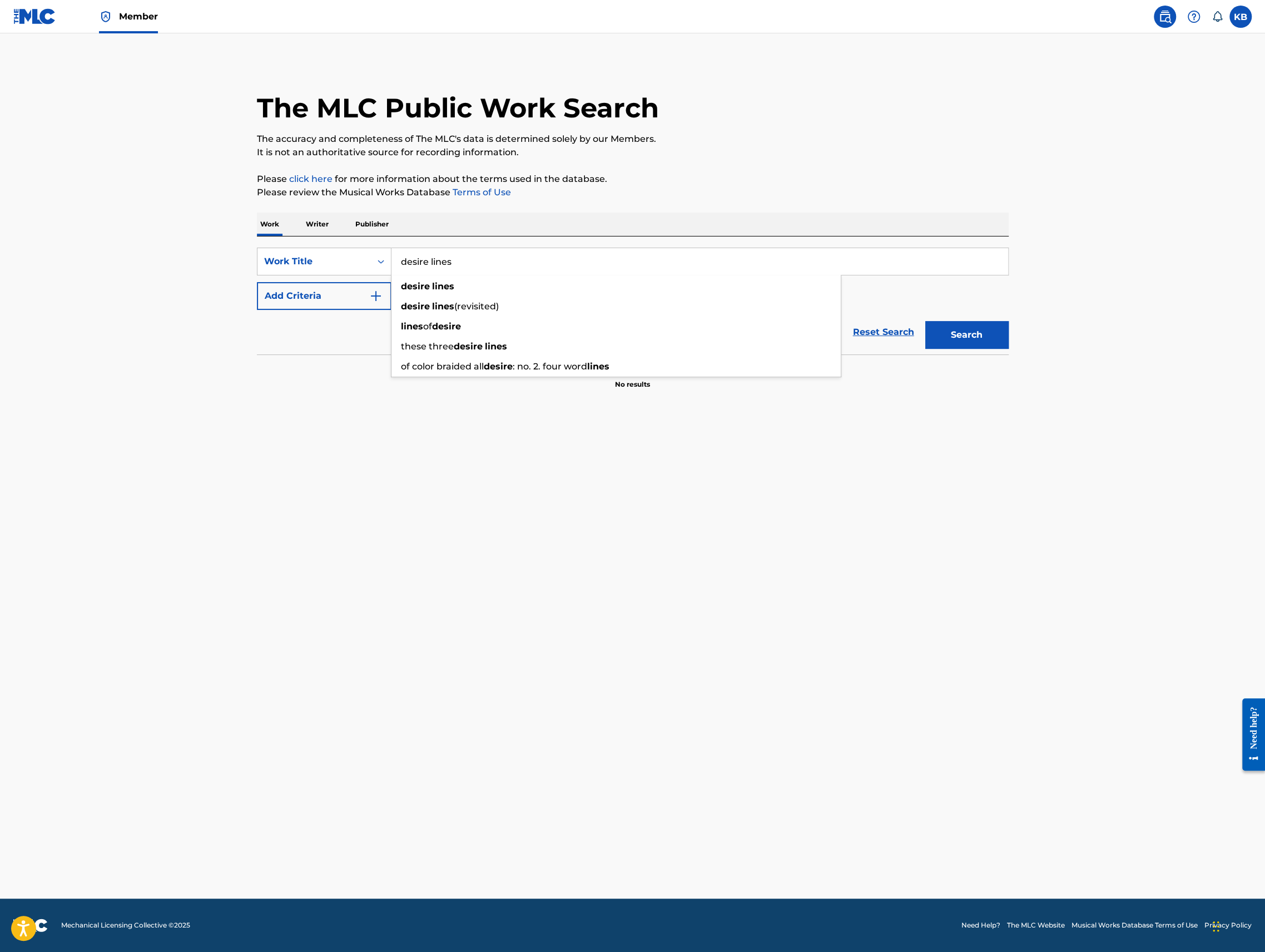
type input "desire lines"
click at [325, 283] on button "Add Criteria" at bounding box center [324, 296] width 134 height 28
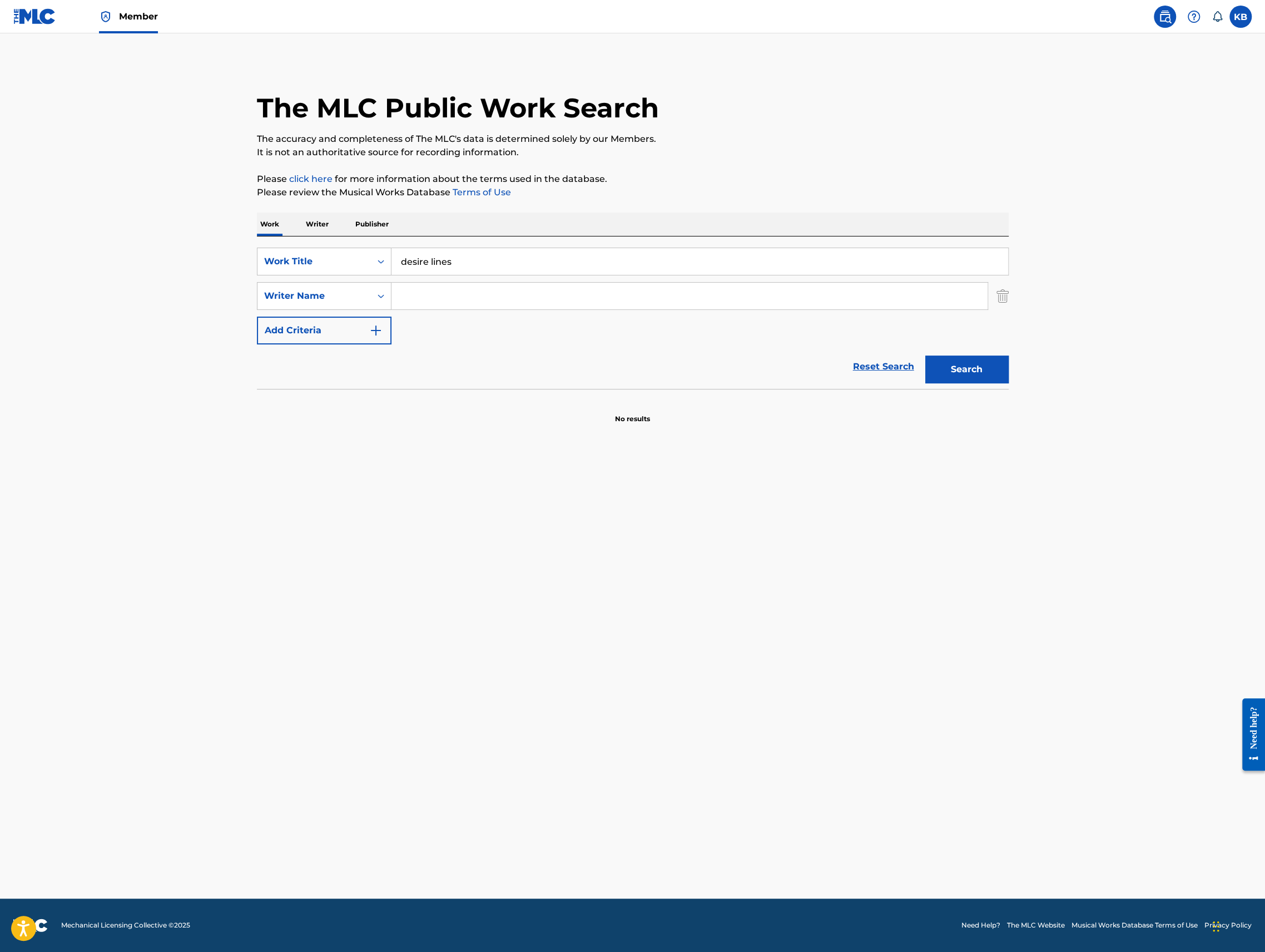
click at [438, 291] on input "Search Form" at bounding box center [689, 295] width 596 height 27
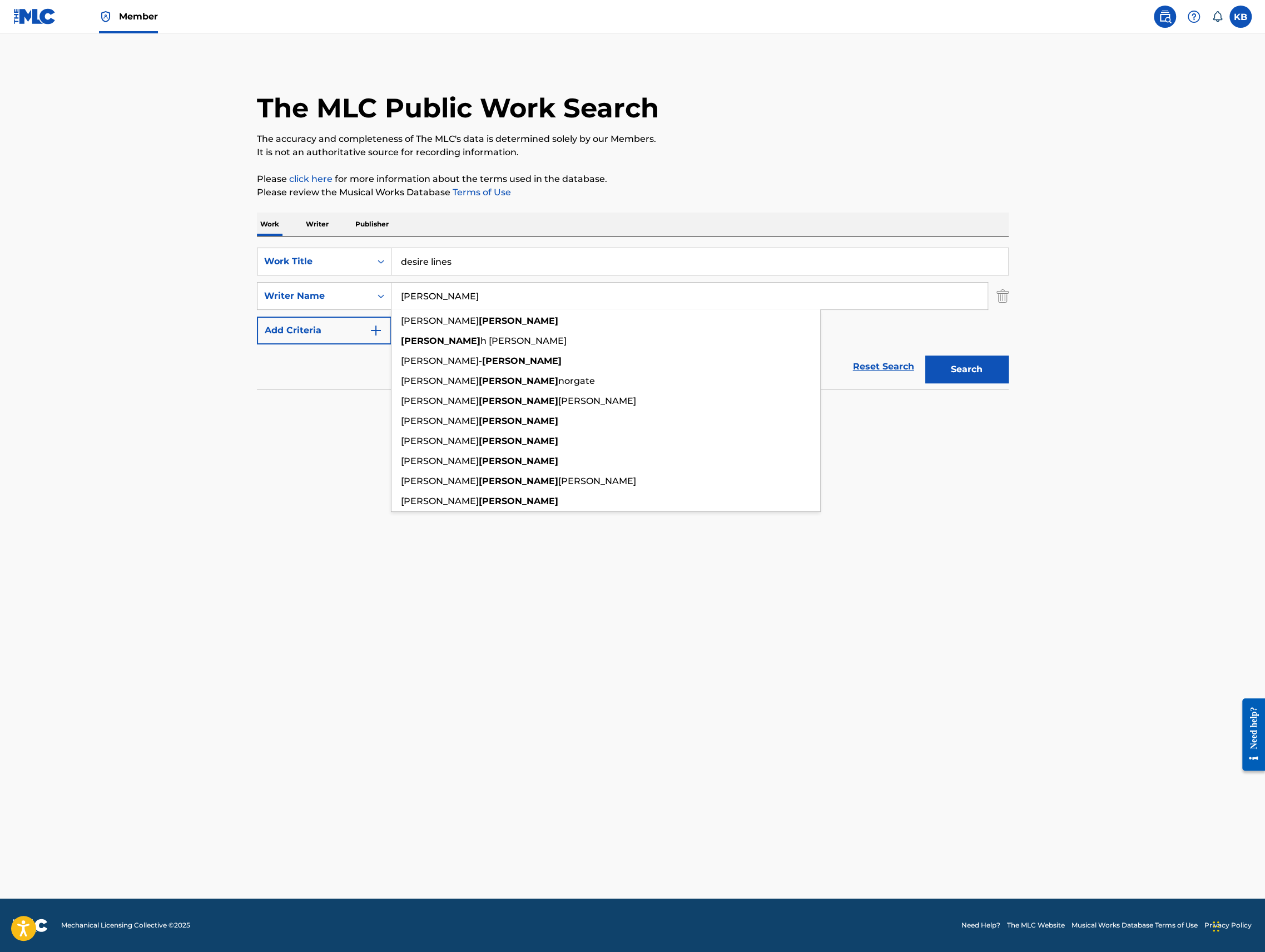
type input "[PERSON_NAME]"
click at [926, 356] on button "Search" at bounding box center [967, 369] width 84 height 28
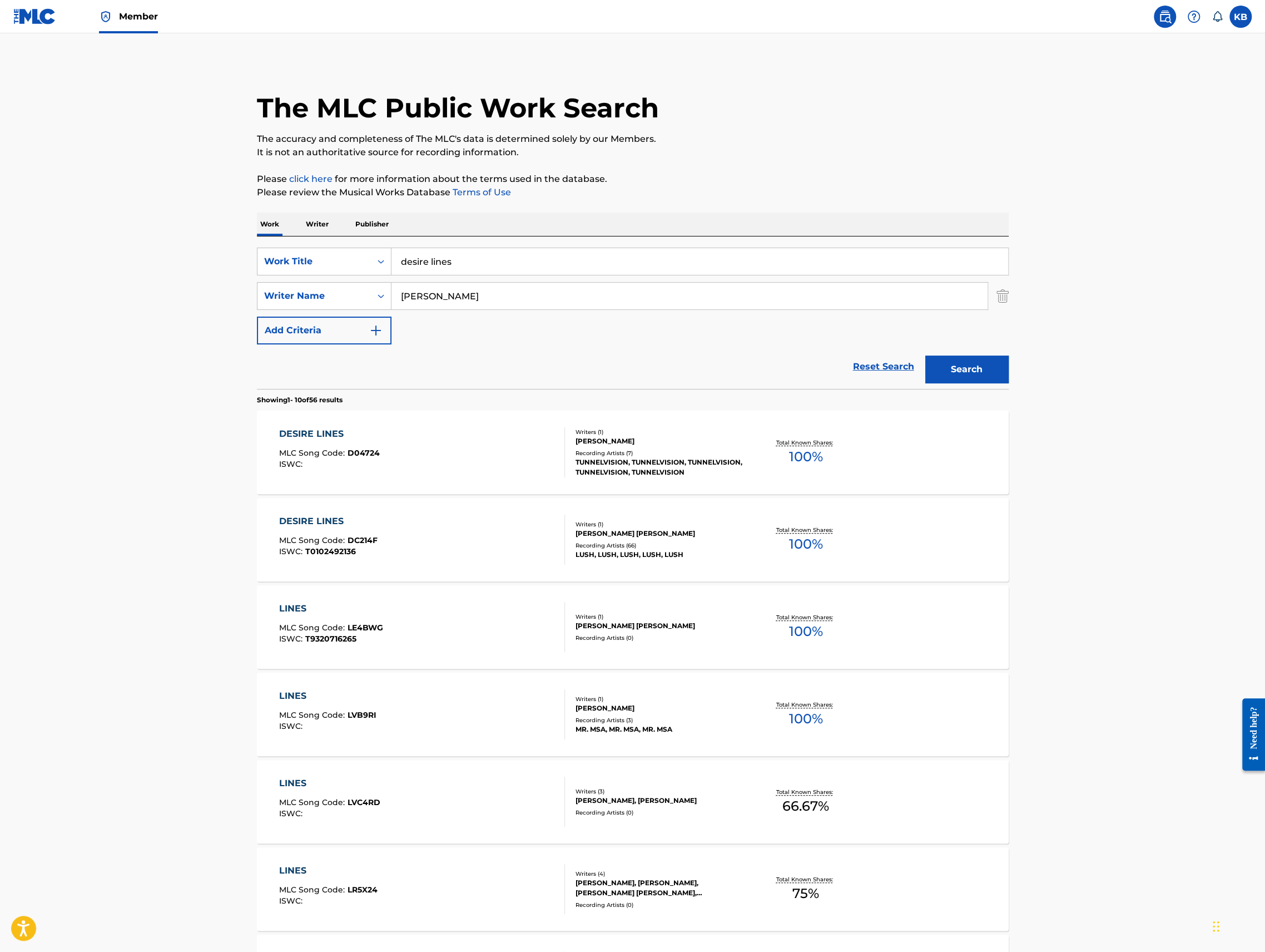
click at [478, 548] on div "DESIRE LINES MLC Song Code : DC214F ISWC : T0102492136" at bounding box center [421, 539] width 286 height 50
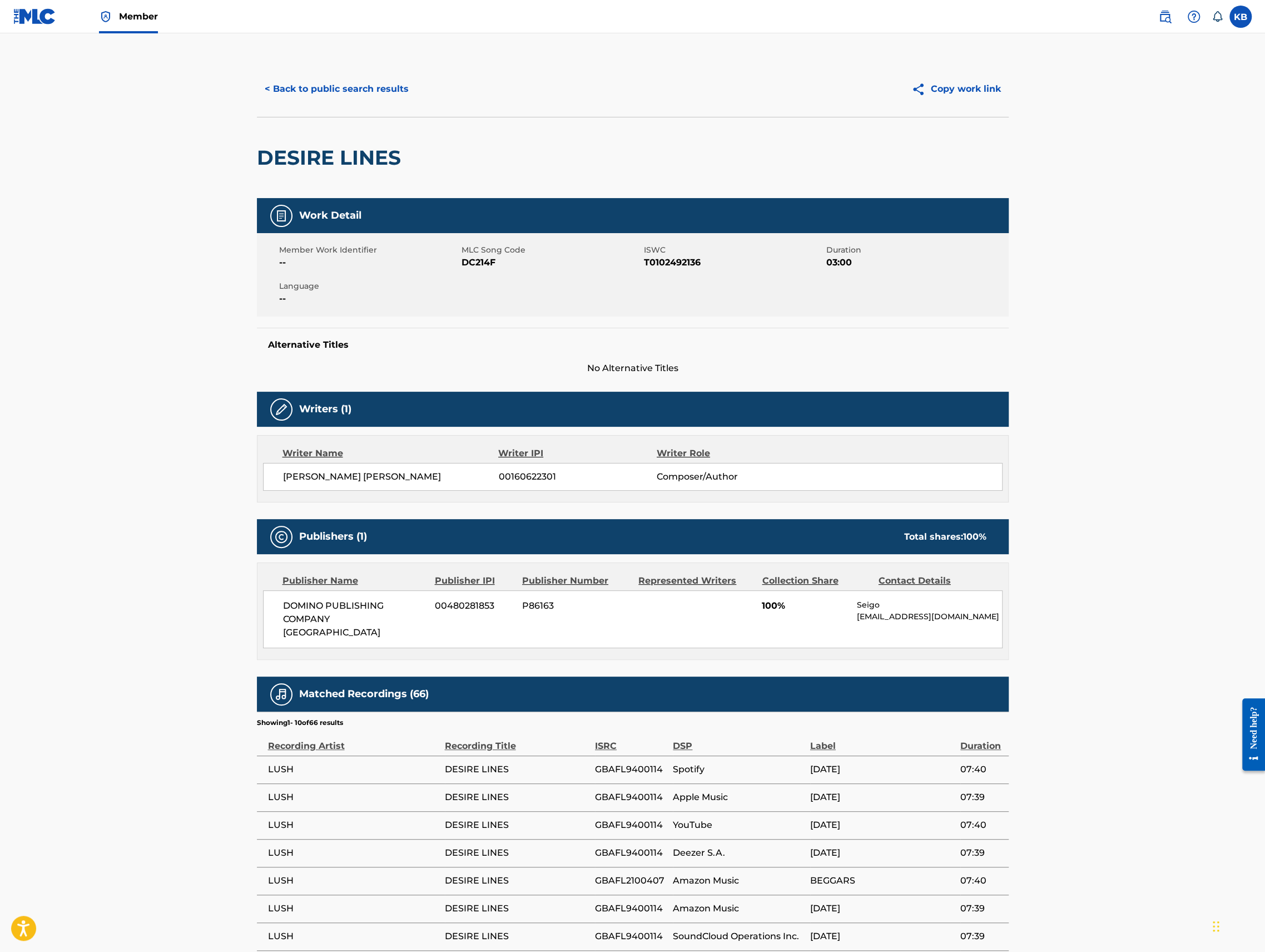
click at [478, 264] on span "DC214F" at bounding box center [551, 263] width 180 height 13
copy span "DC214F"
click at [328, 92] on button "< Back to public search results" at bounding box center [337, 89] width 159 height 28
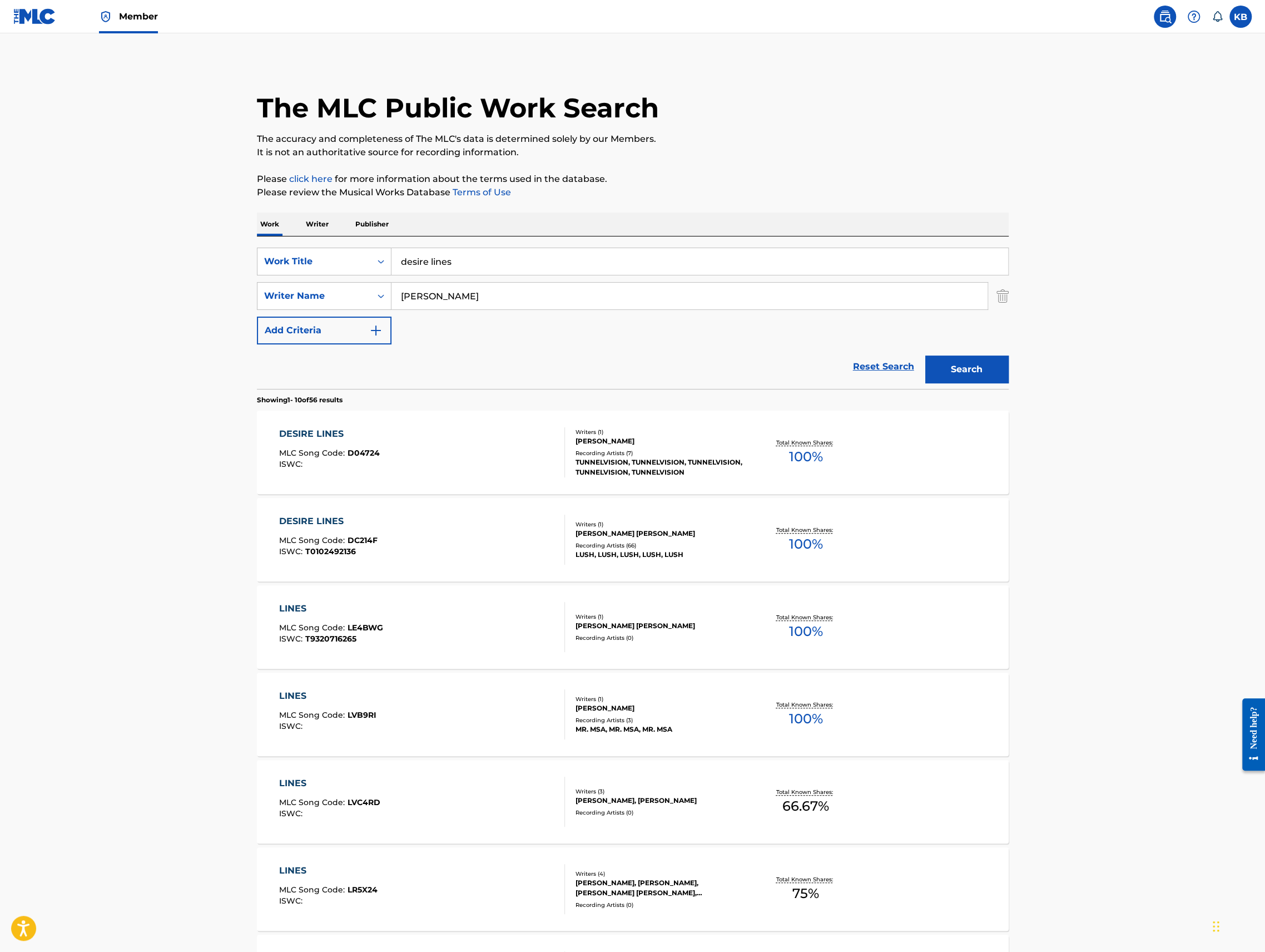
drag, startPoint x: 495, startPoint y: 255, endPoint x: 500, endPoint y: 234, distance: 21.6
click at [499, 240] on div "SearchWithCriteriab595a065-47bf-412f-b500-b85ad8c8c0db Work Title desire lines …" at bounding box center [633, 312] width 752 height 152
paste input "Single Girl"
click at [502, 264] on input "Single Girldesire lines" at bounding box center [700, 261] width 617 height 27
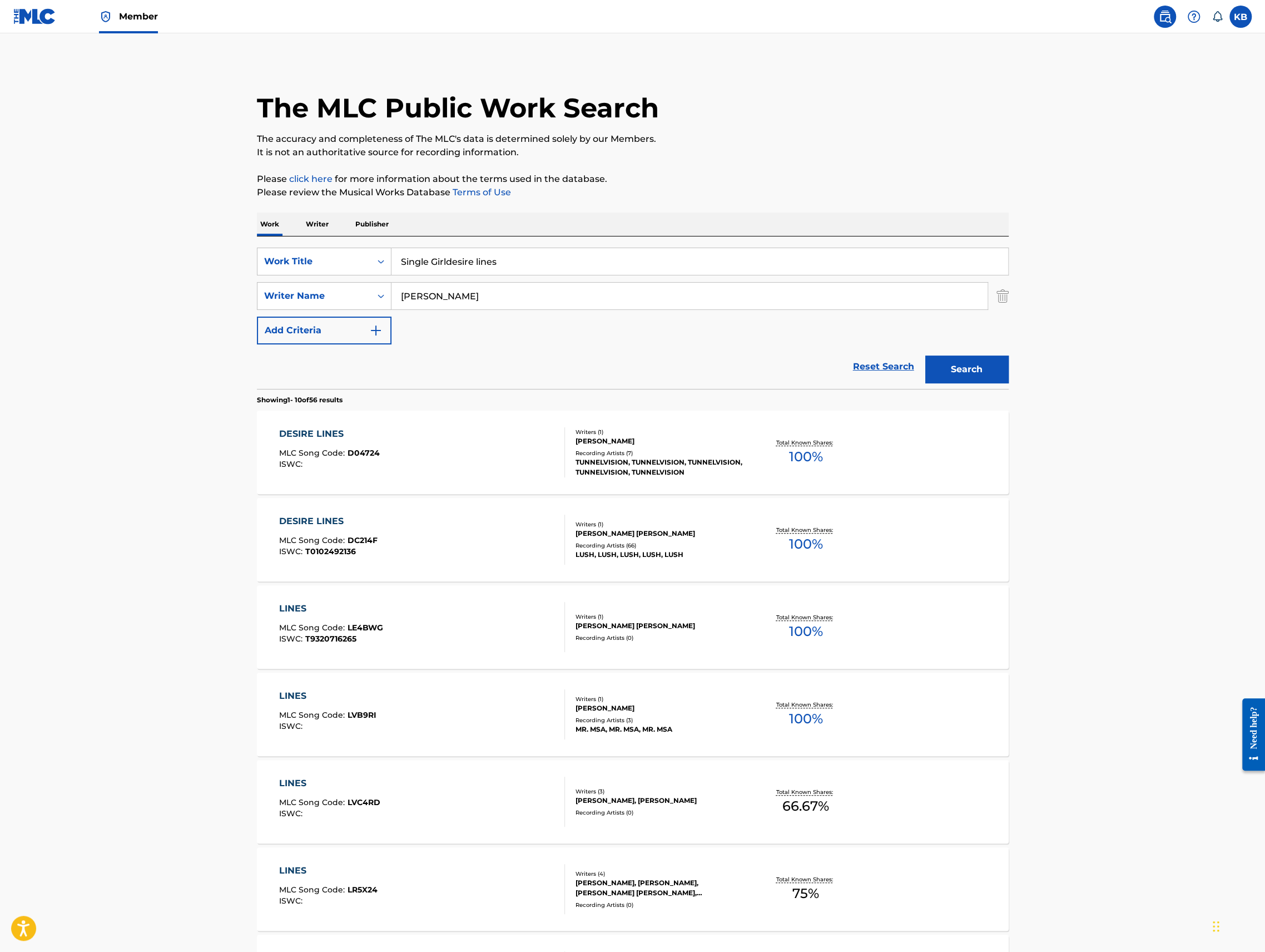
click at [502, 264] on input "Single Girldesire lines" at bounding box center [700, 261] width 617 height 27
paste input "Search Form"
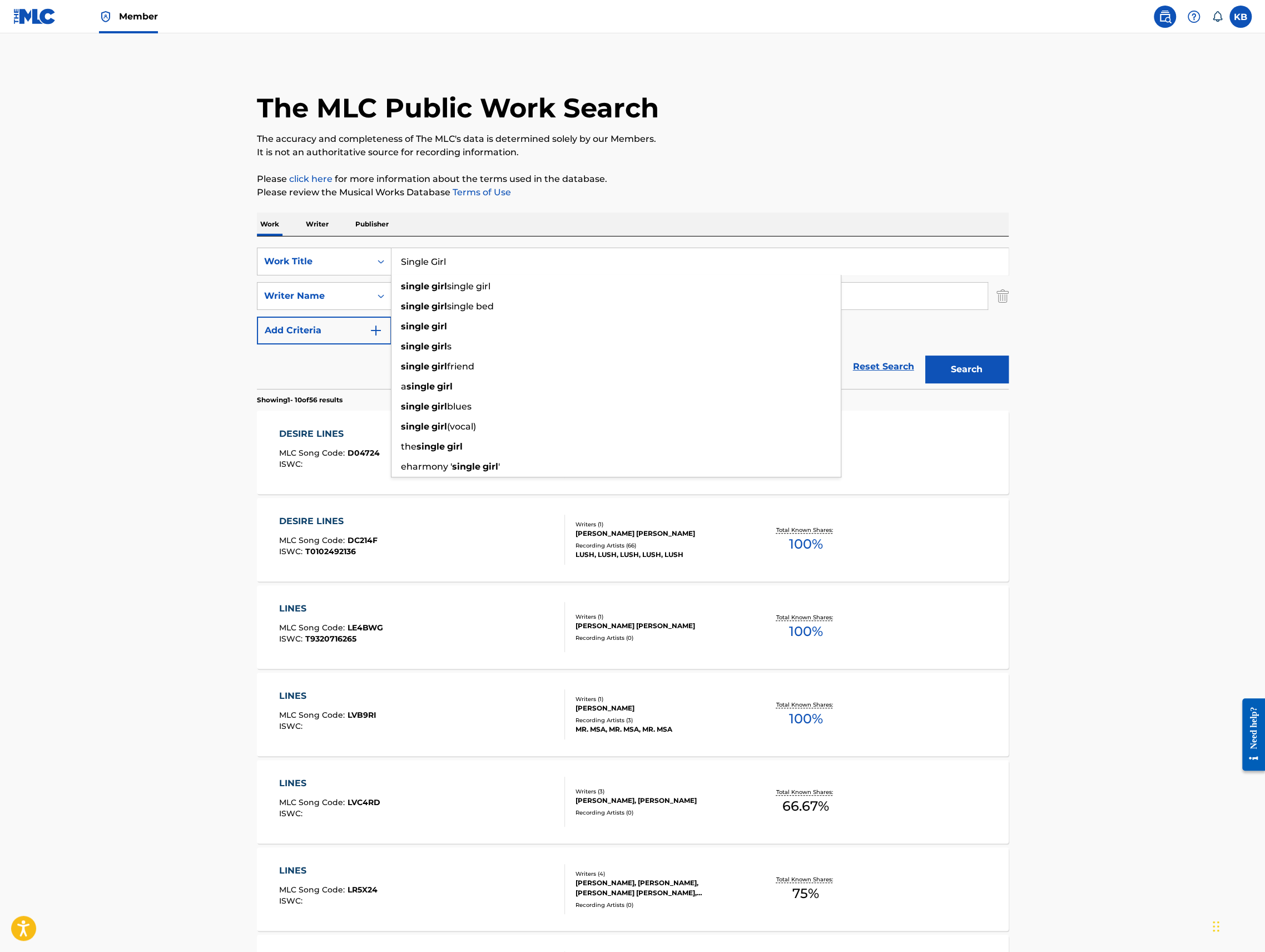
type input "Single Girl"
click at [966, 369] on button "Search" at bounding box center [967, 369] width 84 height 28
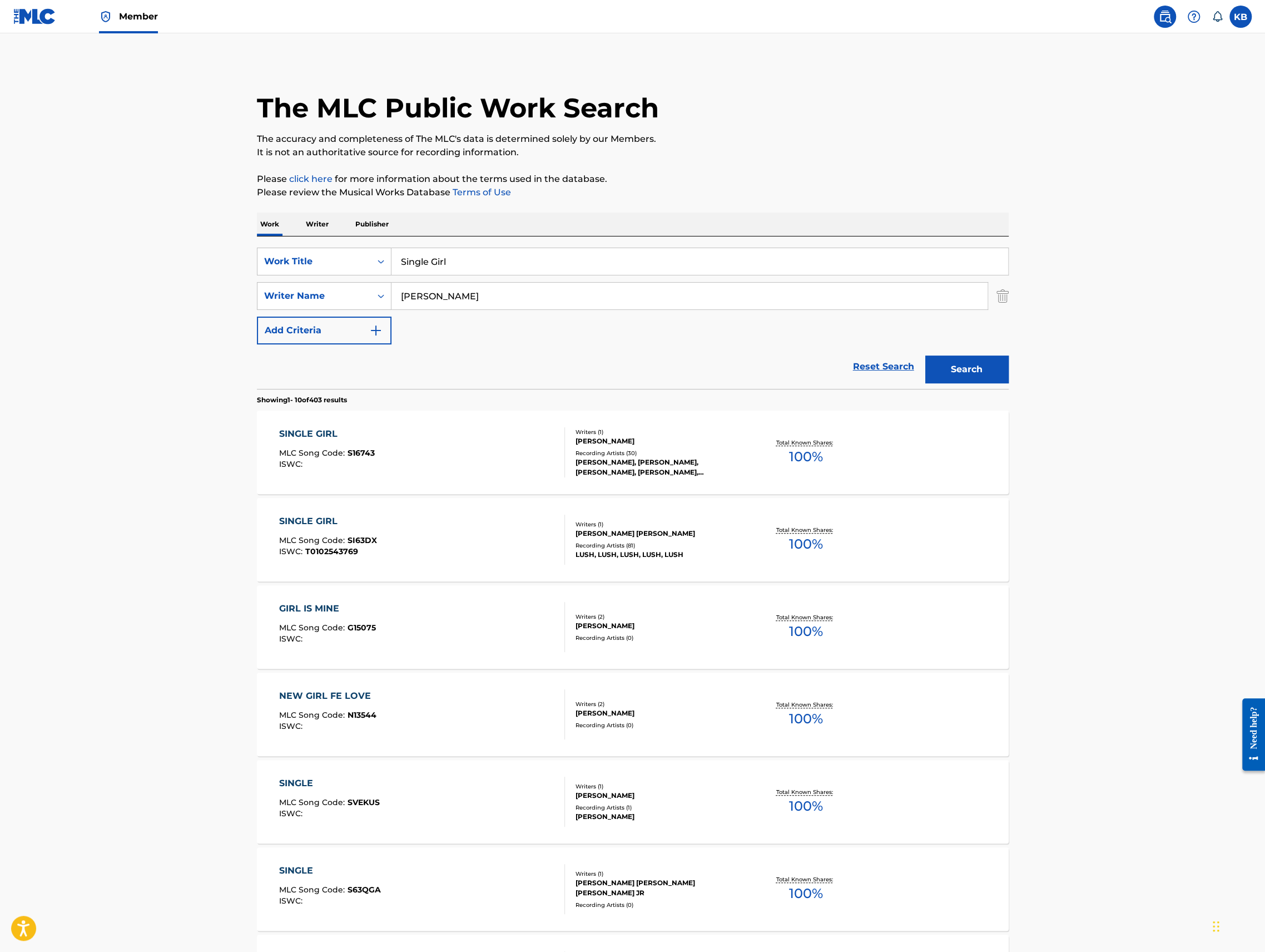
click at [467, 531] on div "SINGLE GIRL MLC Song Code : SI63DX ISWC : T0102543769" at bounding box center [421, 539] width 286 height 50
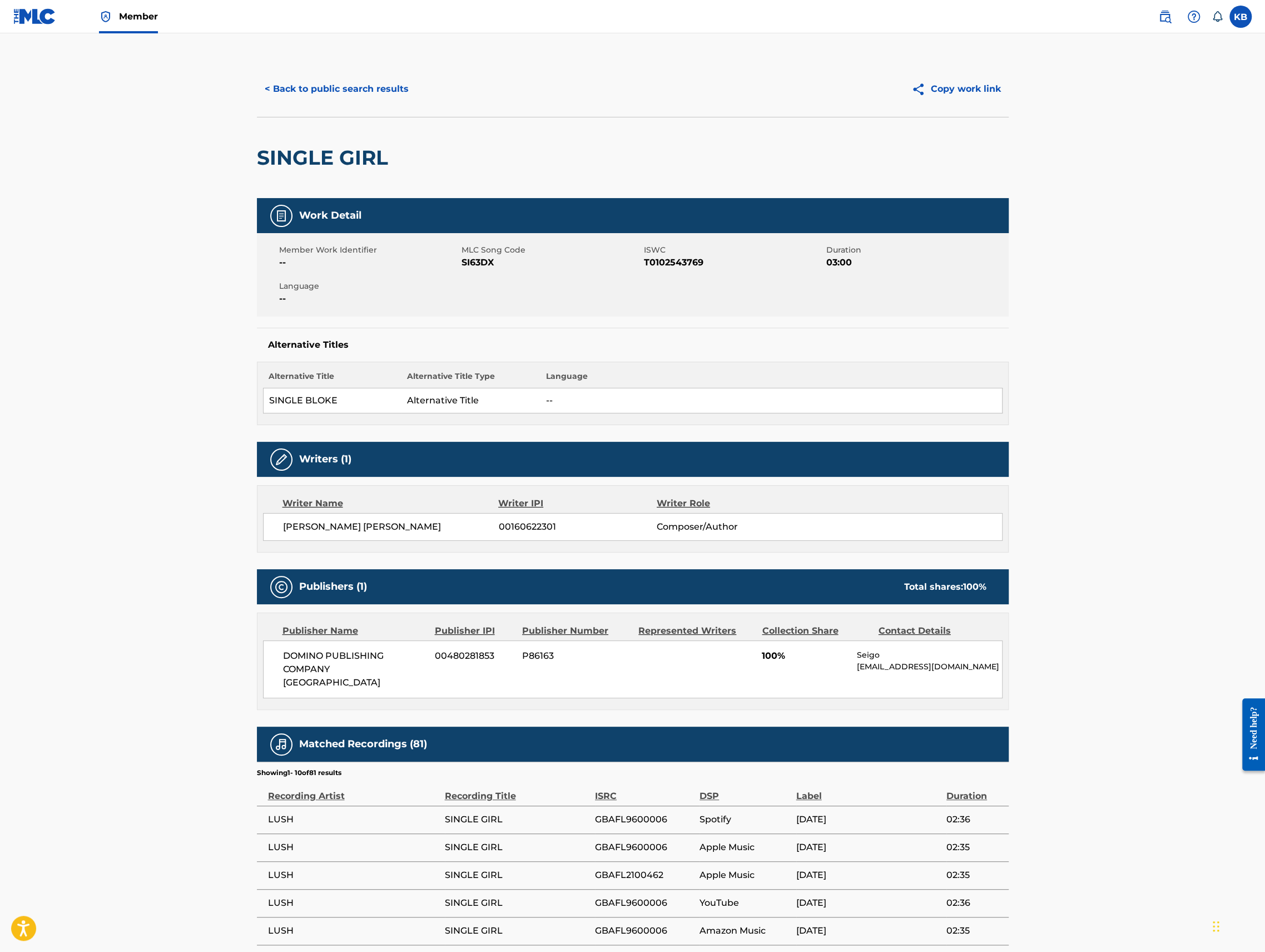
click at [483, 267] on span "SI63DX" at bounding box center [551, 263] width 180 height 13
copy span "SI63DX"
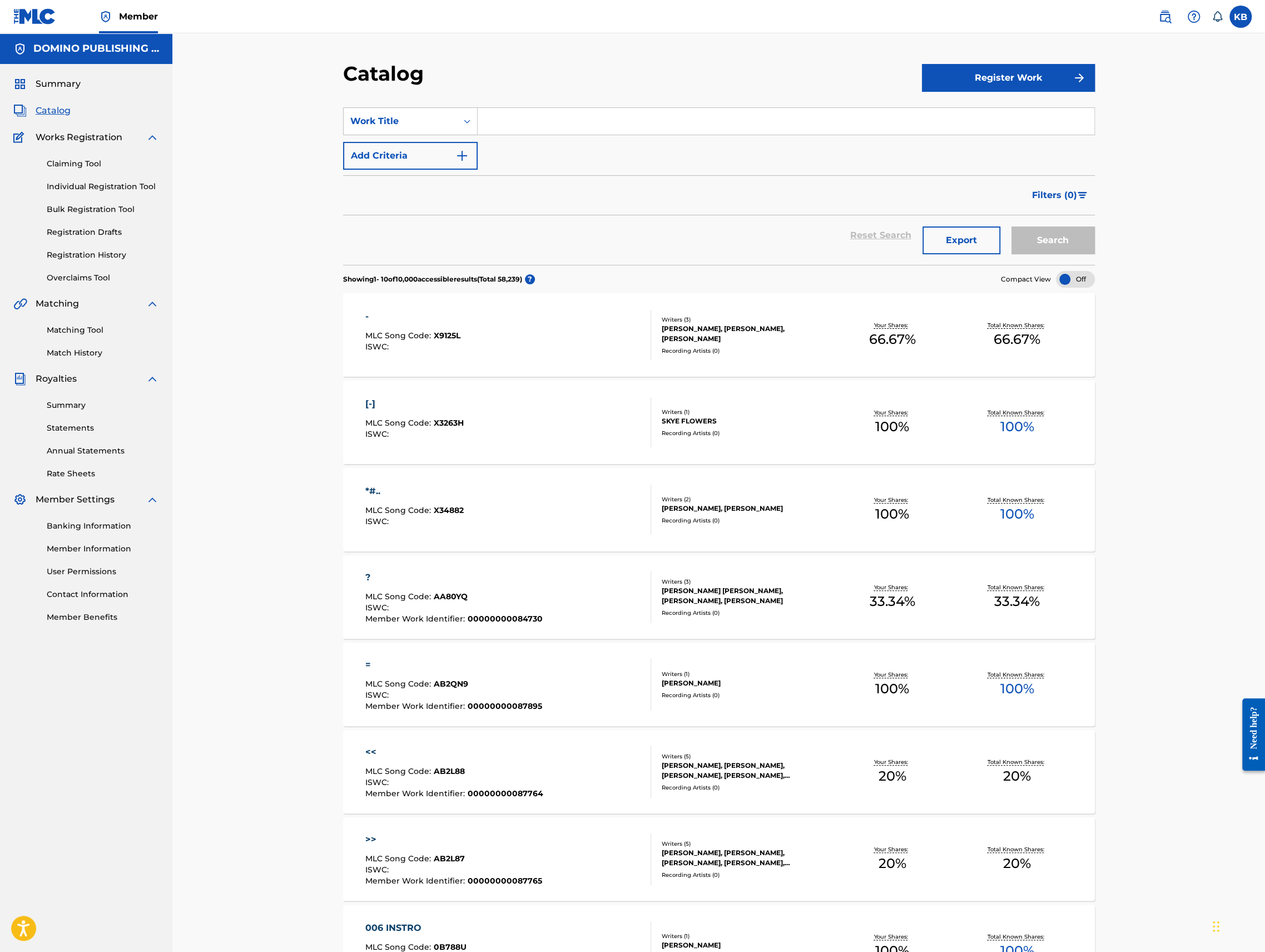
click at [517, 116] on input "Search Form" at bounding box center [786, 121] width 617 height 27
paste input "BREATHE (HOPKINS)"
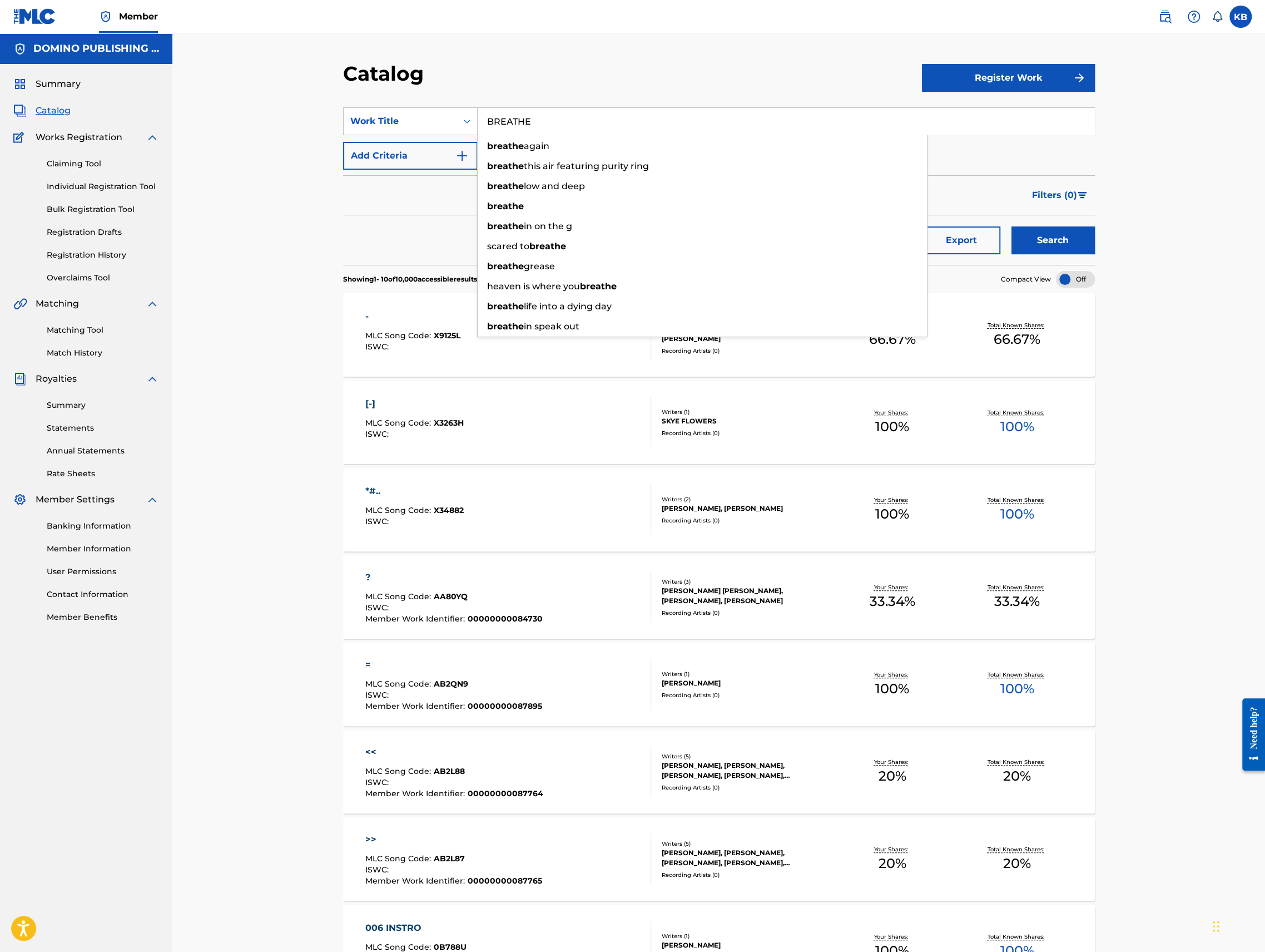
type input "BREATHE"
click at [421, 147] on button "Add Criteria" at bounding box center [410, 155] width 134 height 28
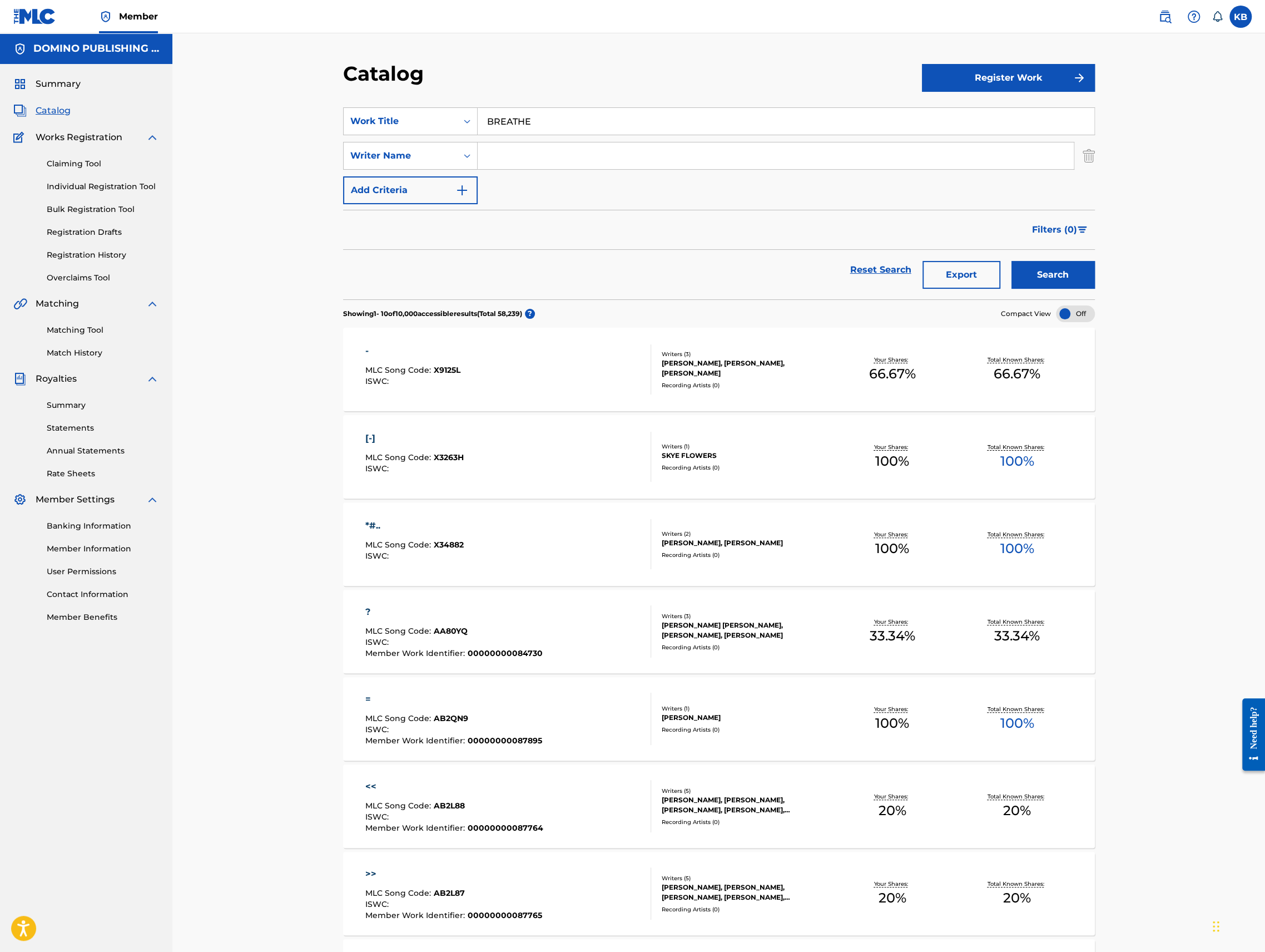
click at [522, 153] on input "Search Form" at bounding box center [775, 155] width 596 height 27
type input "hopkins"
click at [1012, 261] on button "Search" at bounding box center [1053, 275] width 84 height 28
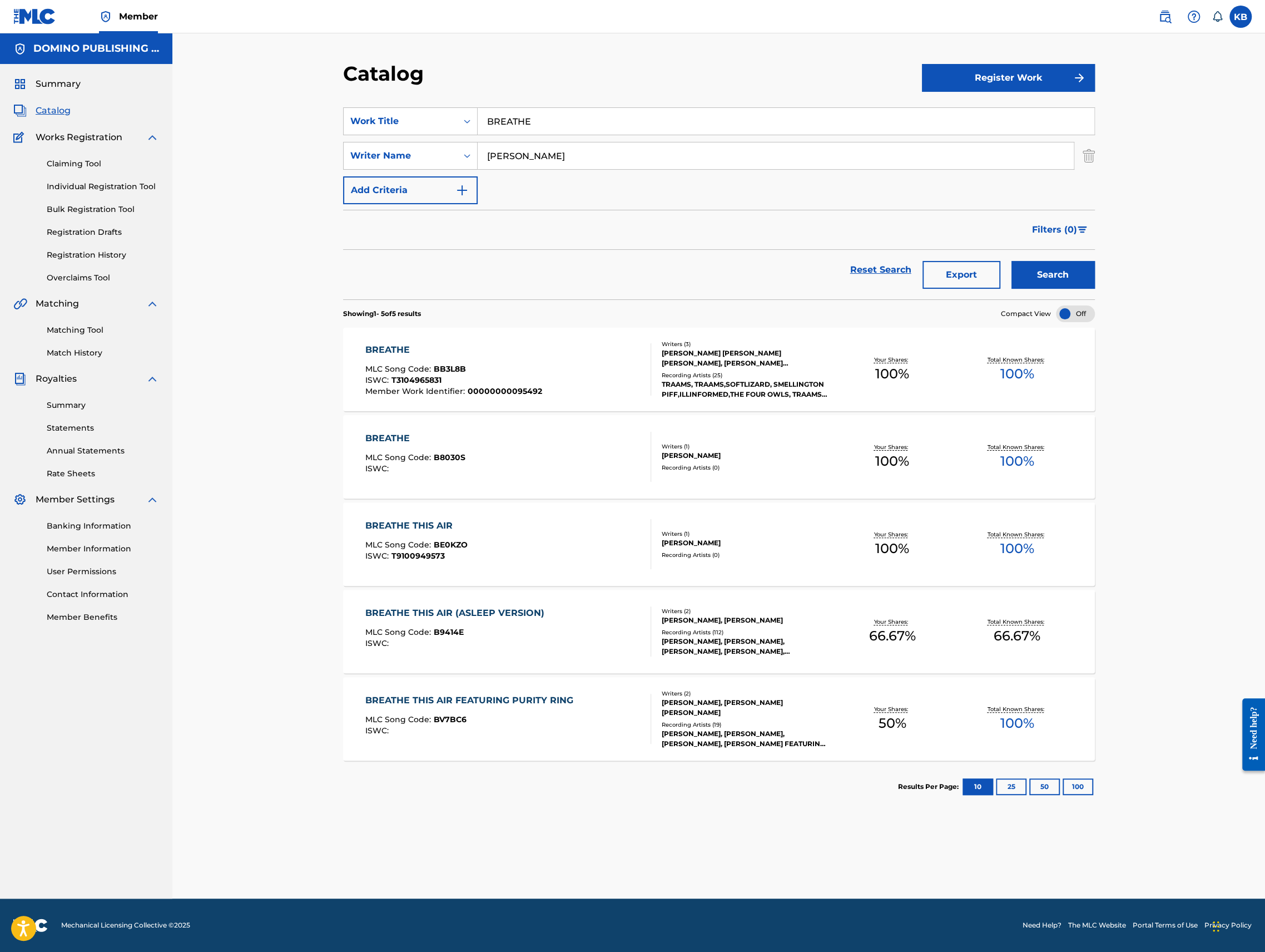
click at [530, 464] on div "BREATHE MLC Song Code : B8030S ISWC :" at bounding box center [508, 457] width 286 height 50
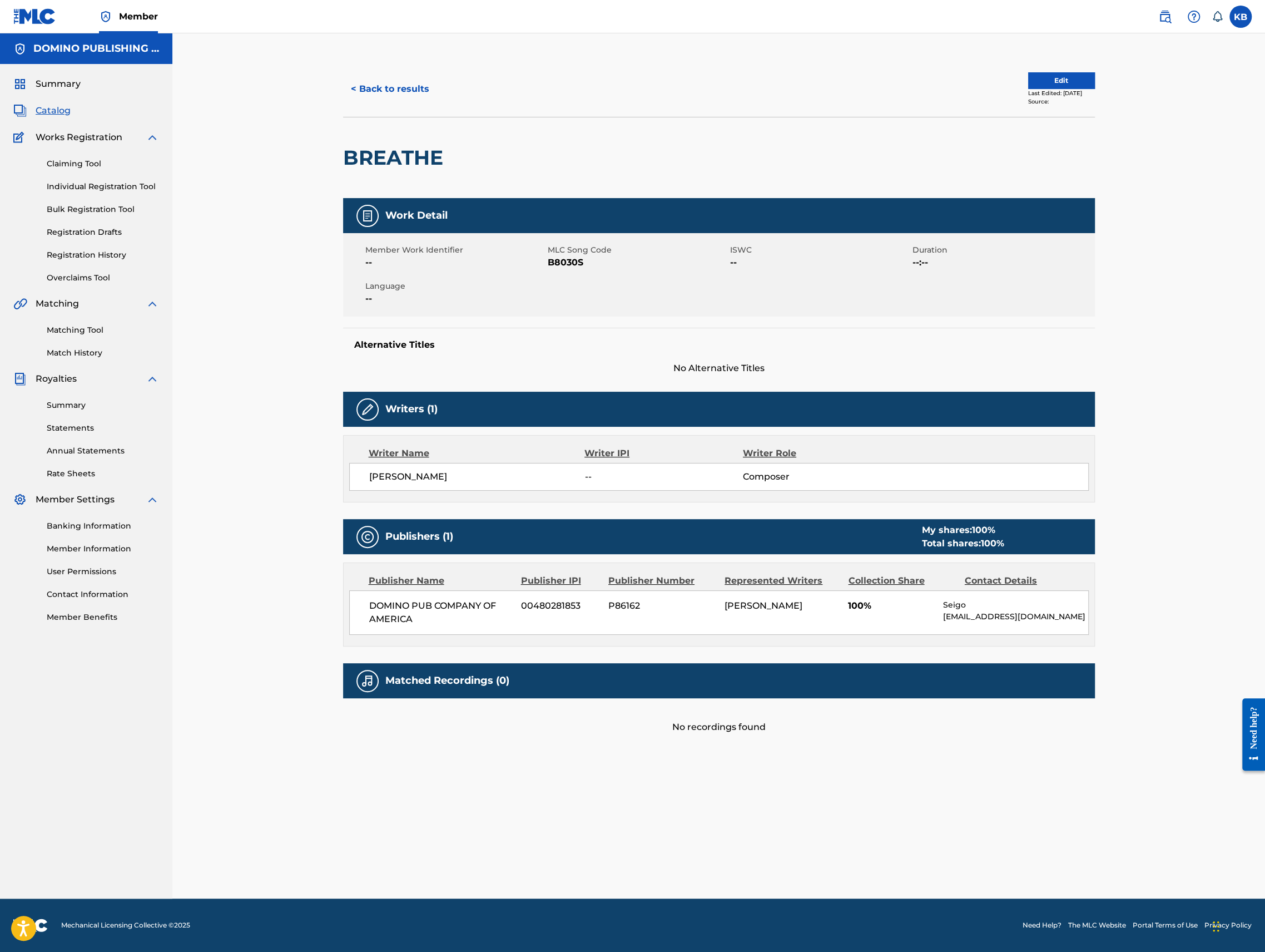
click at [386, 84] on button "< Back to results" at bounding box center [390, 89] width 94 height 28
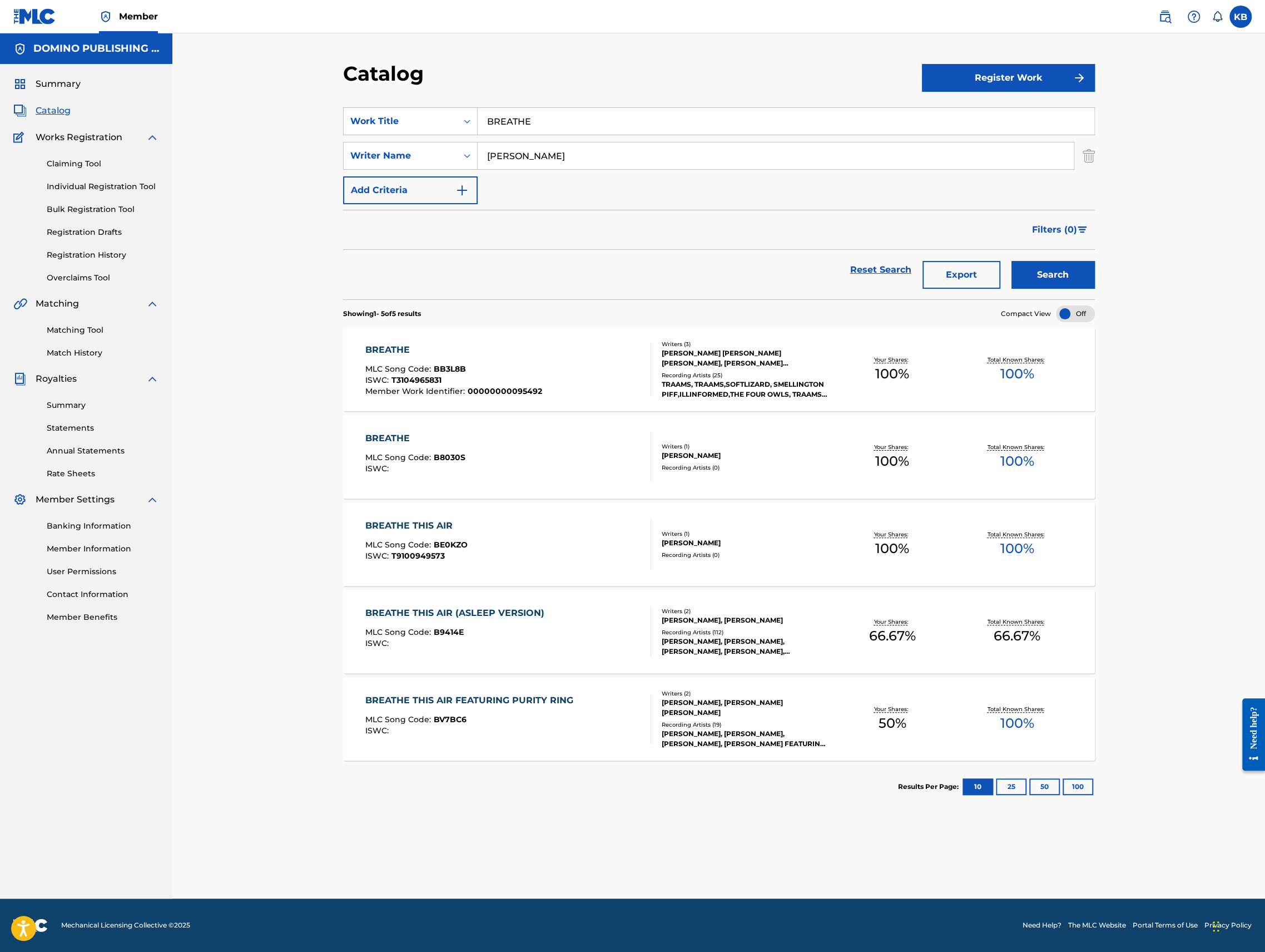
click at [88, 329] on link "Matching Tool" at bounding box center [103, 330] width 112 height 11
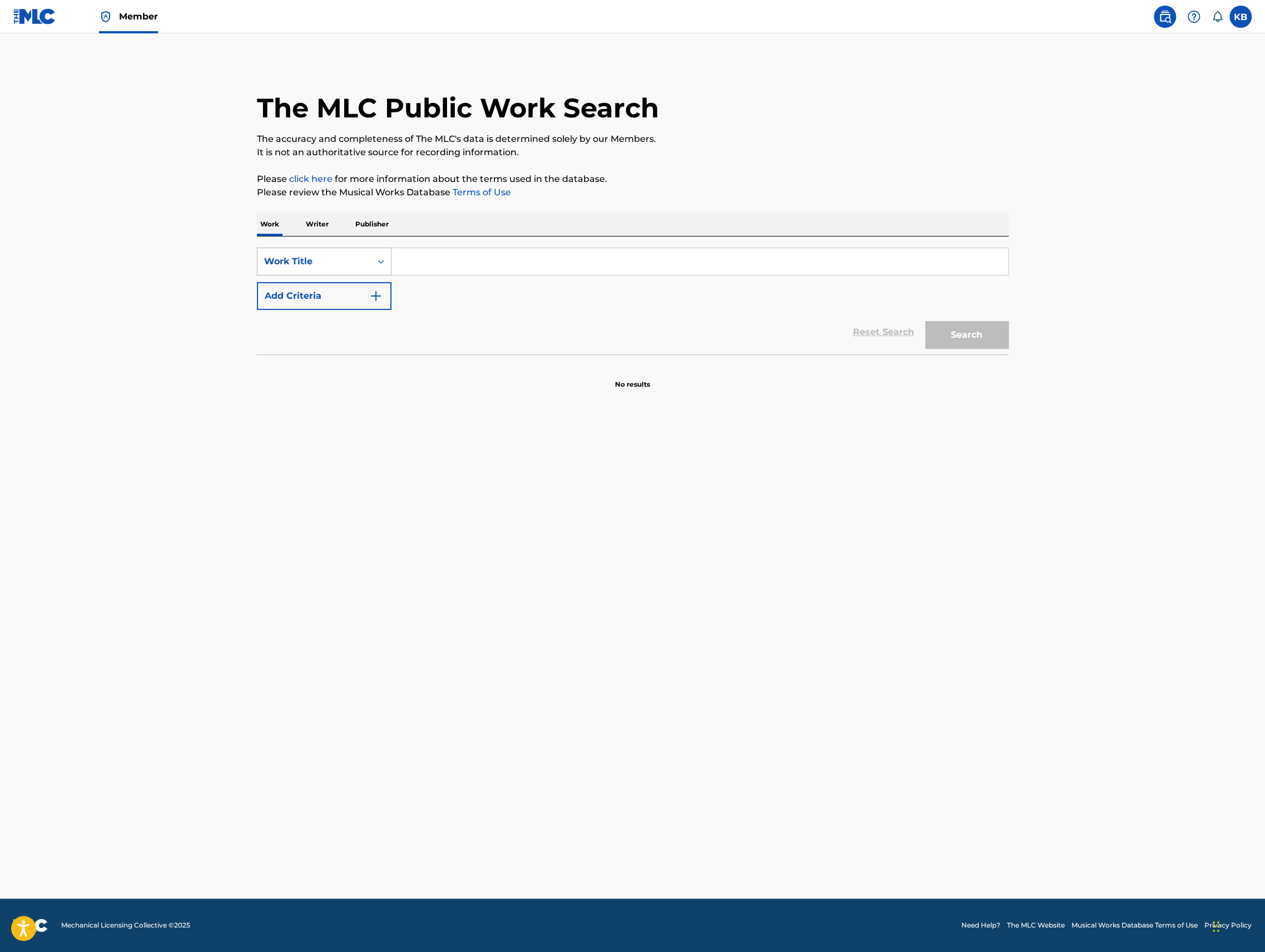
click at [337, 263] on div "Work Title" at bounding box center [314, 261] width 100 height 13
click at [330, 285] on div "MLC Song Code" at bounding box center [325, 289] width 133 height 28
click at [421, 264] on input "Search Form" at bounding box center [700, 261] width 617 height 27
paste input "GV9HM0"
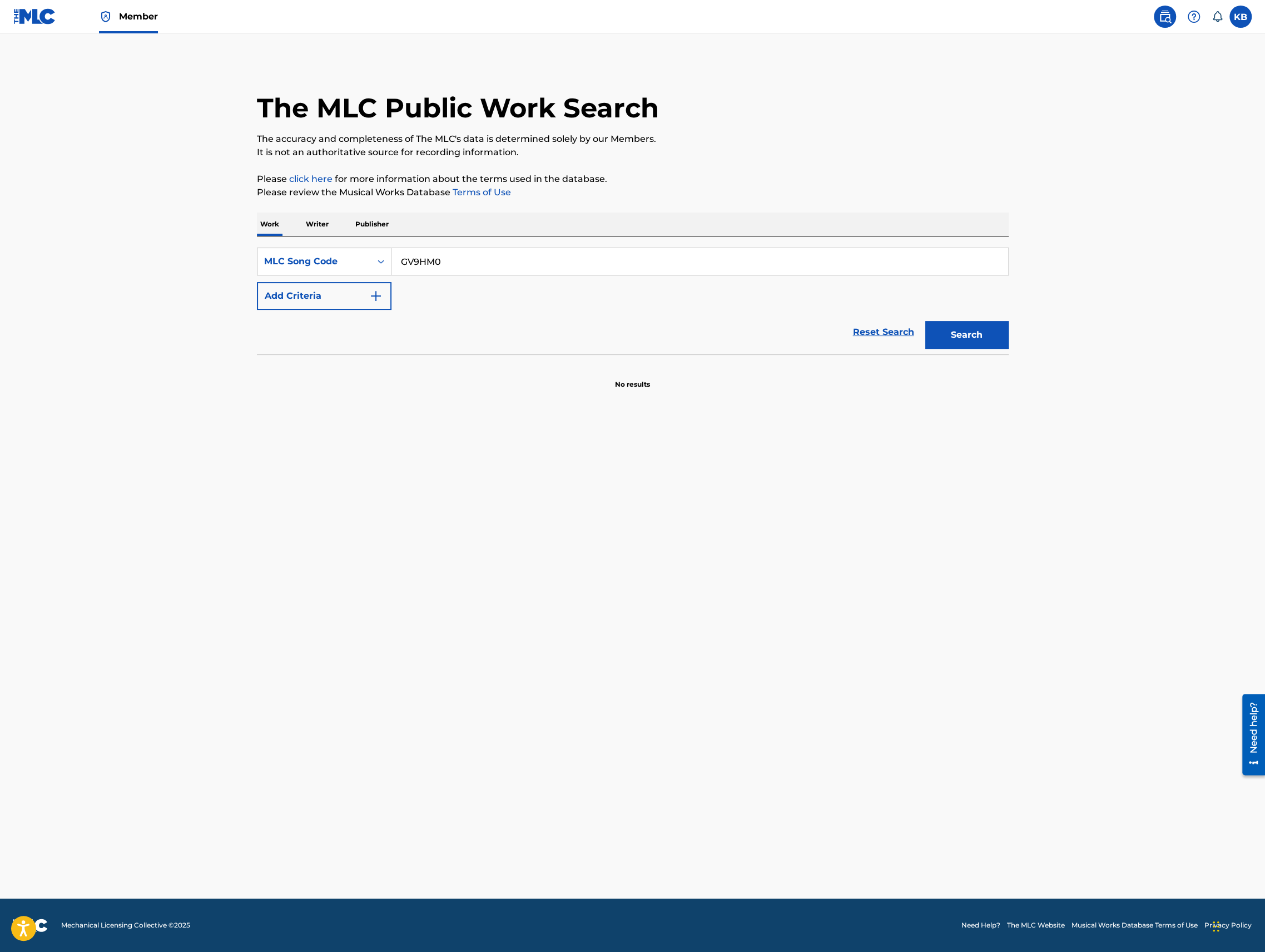
type input "GV9HM0"
click at [944, 331] on button "Search" at bounding box center [967, 335] width 84 height 28
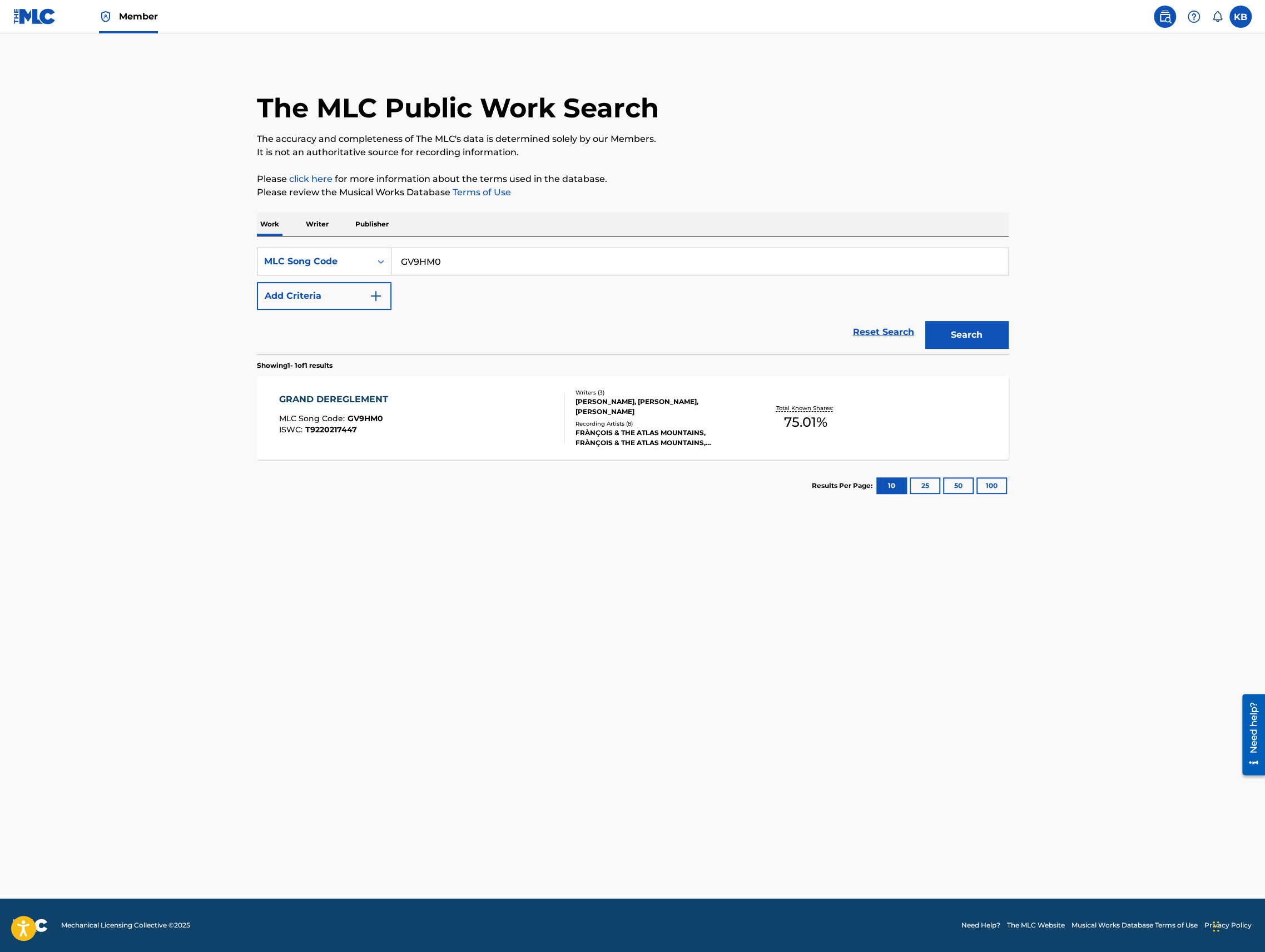
click at [461, 441] on div "GRAND DEREGLEMENT MLC Song Code : GV9HM0 ISWC : T9220217447" at bounding box center [421, 418] width 286 height 50
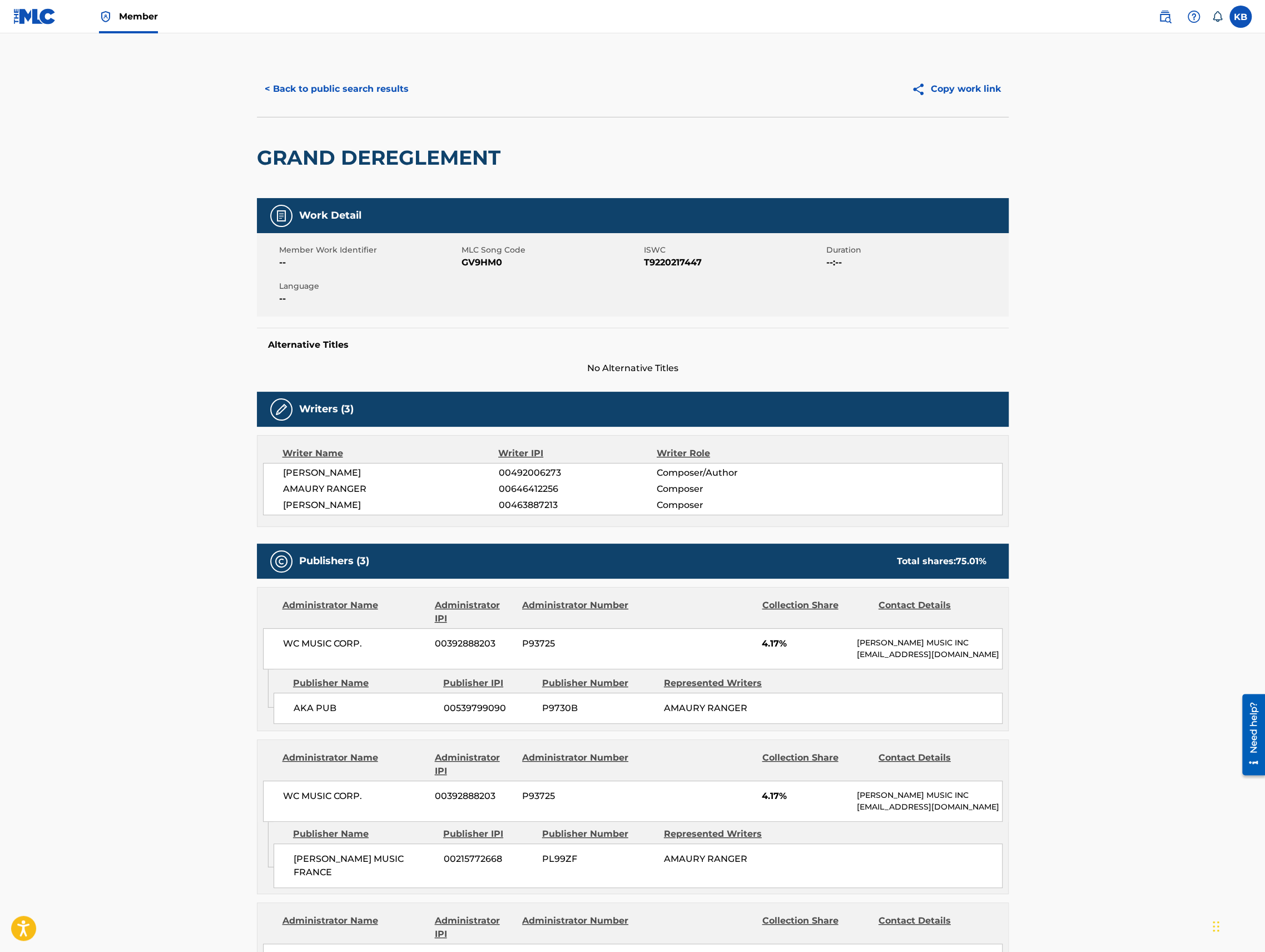
click at [321, 78] on button "< Back to public search results" at bounding box center [337, 89] width 159 height 28
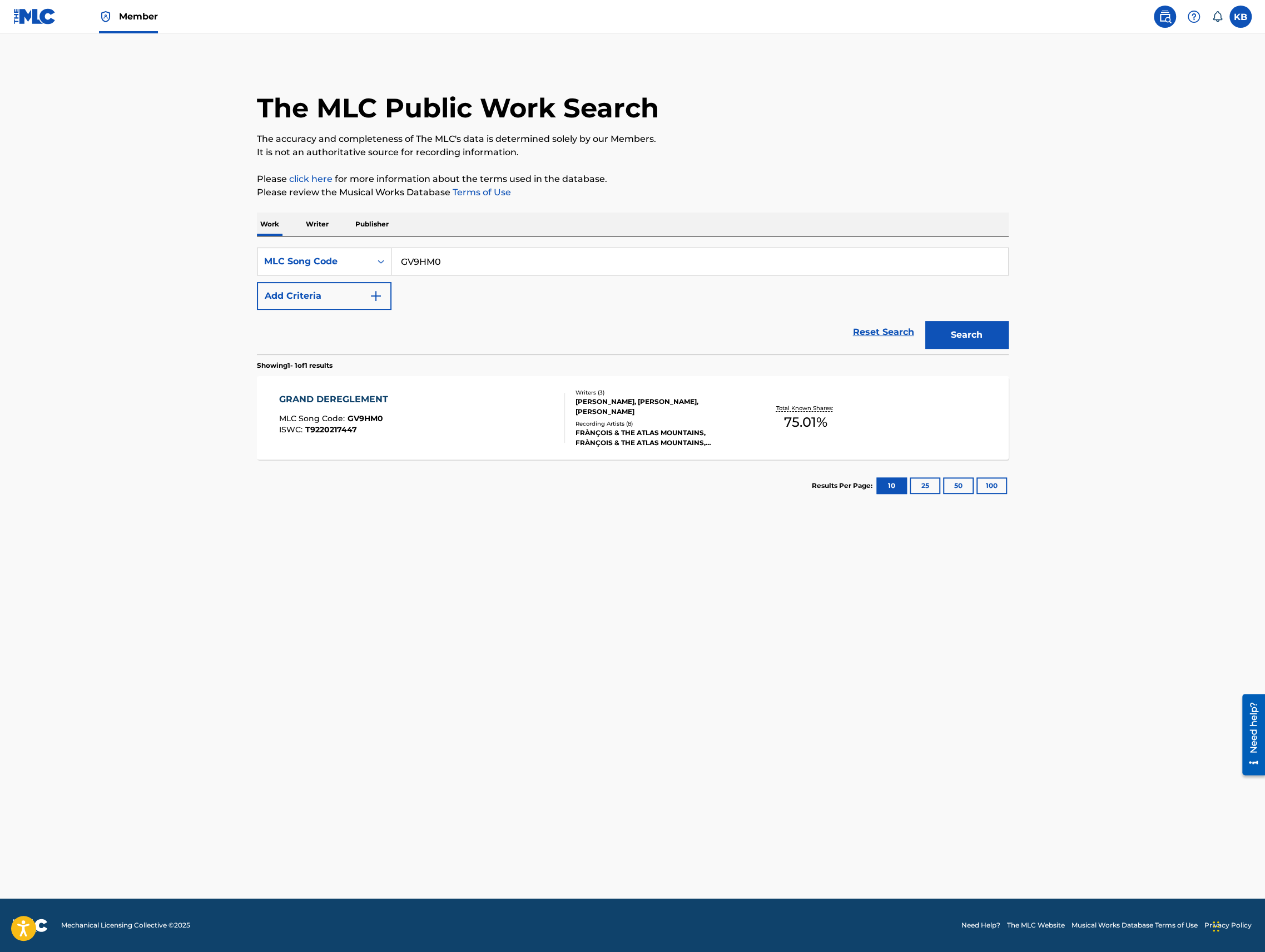
drag, startPoint x: 486, startPoint y: 264, endPoint x: 486, endPoint y: 205, distance: 59.0
click at [487, 217] on div "Work Writer Publisher SearchWithCriteria974da3cf-af5d-4c81-8b2b-469ebe389f16 ML…" at bounding box center [633, 362] width 752 height 299
paste input "A4Q1F"
type input "GA4Q1F"
click at [984, 334] on button "Search" at bounding box center [967, 335] width 84 height 28
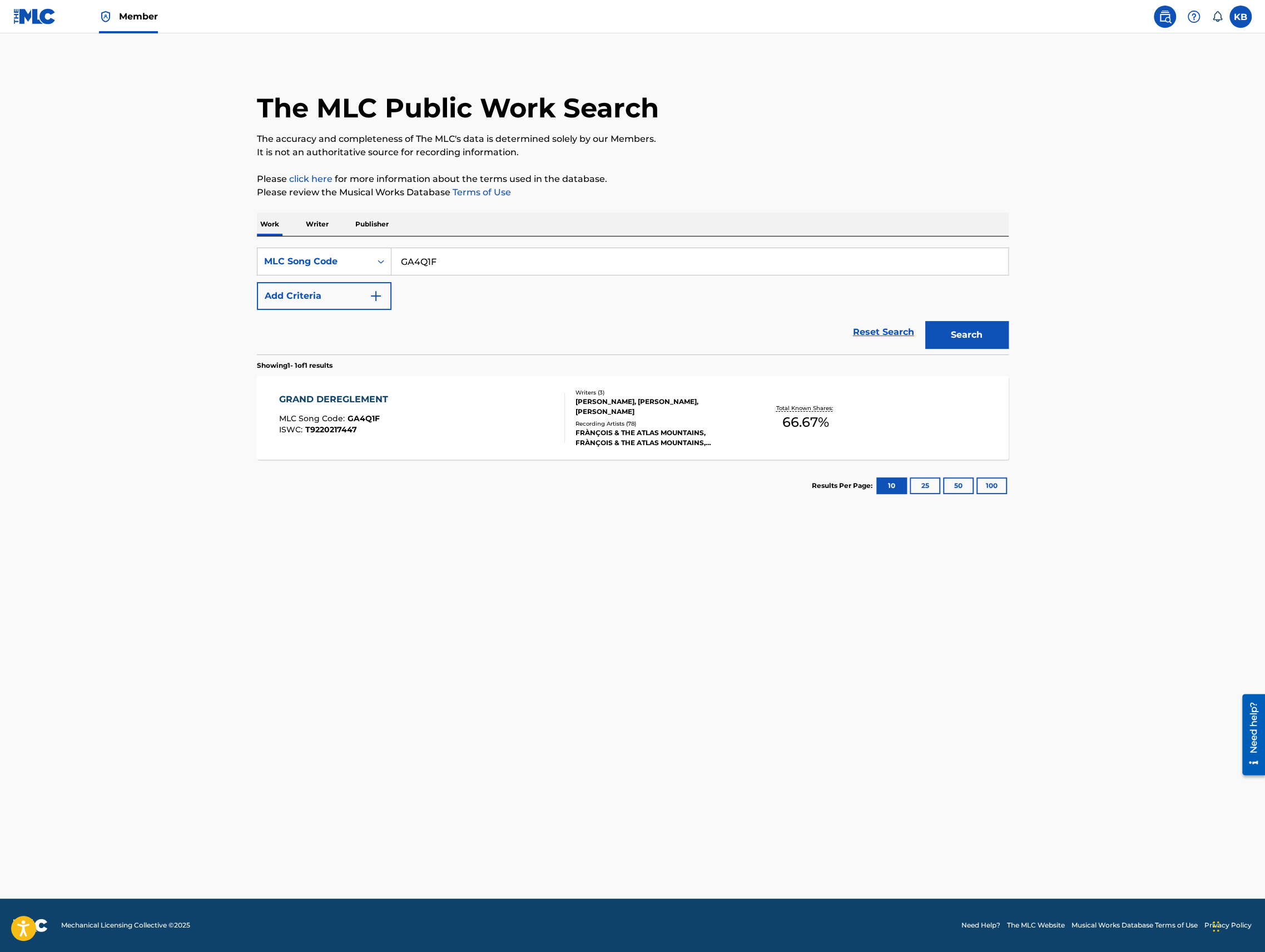
click at [460, 398] on div "GRAND DEREGLEMENT MLC Song Code : GA4Q1F ISWC : T9220217447" at bounding box center [421, 418] width 286 height 50
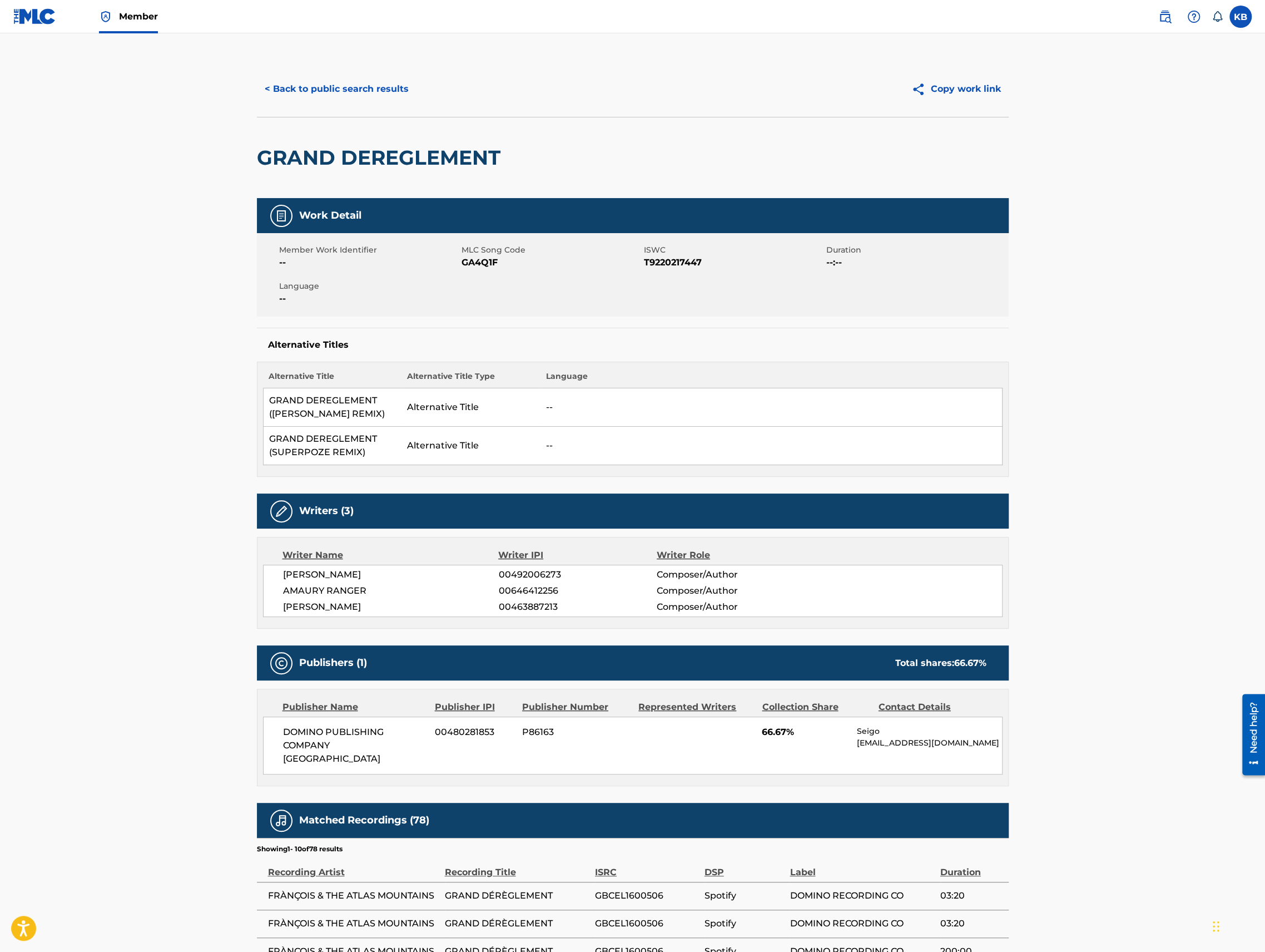
click at [369, 89] on button "< Back to public search results" at bounding box center [337, 89] width 159 height 28
